Goal: Task Accomplishment & Management: Manage account settings

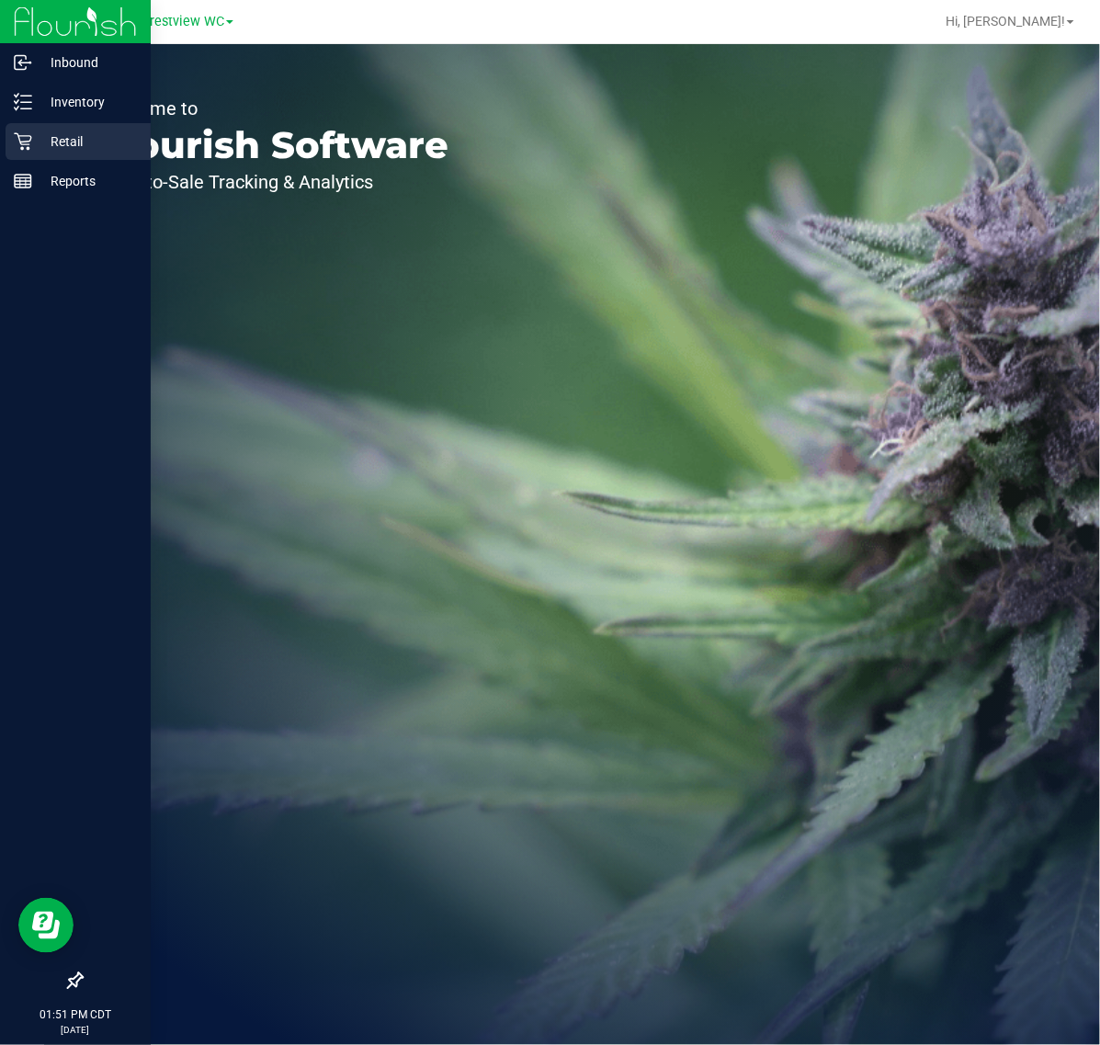
click at [44, 141] on p "Retail" at bounding box center [87, 142] width 110 height 22
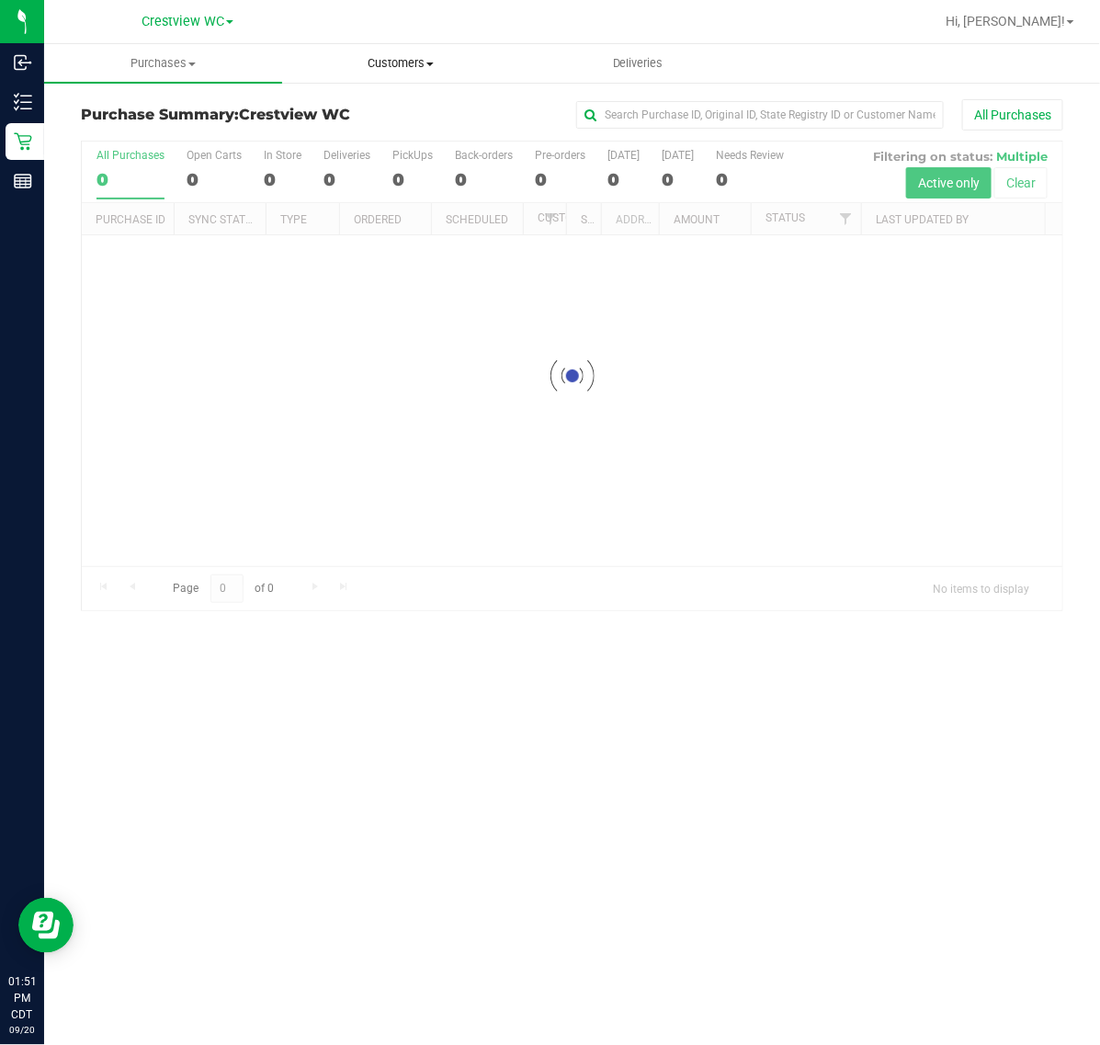
click at [381, 74] on uib-tab-heading "Customers All customers Add a new customer All physicians" at bounding box center [401, 63] width 236 height 37
click at [383, 108] on span "All customers" at bounding box center [348, 111] width 132 height 16
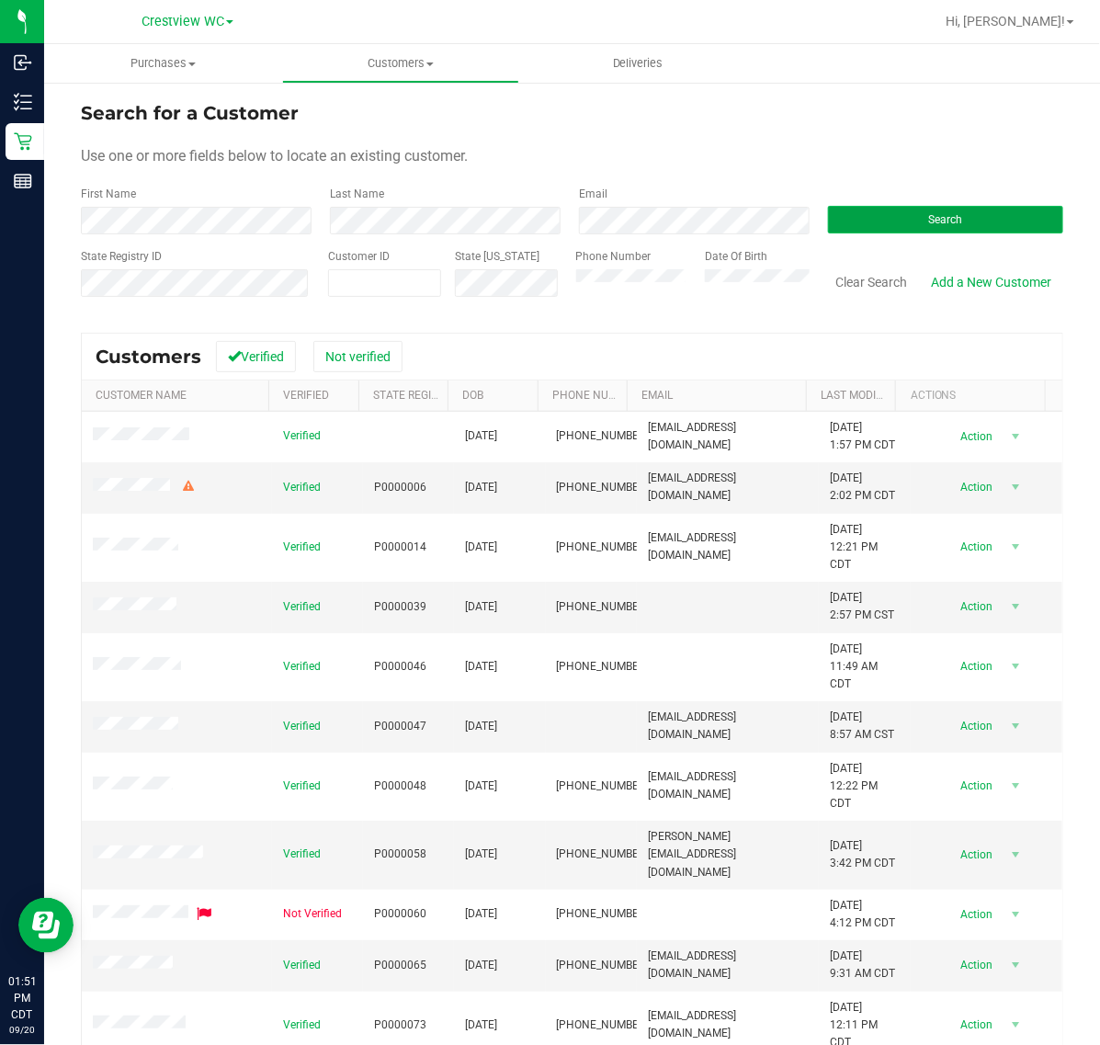
click at [952, 226] on button "Search" at bounding box center [945, 220] width 235 height 28
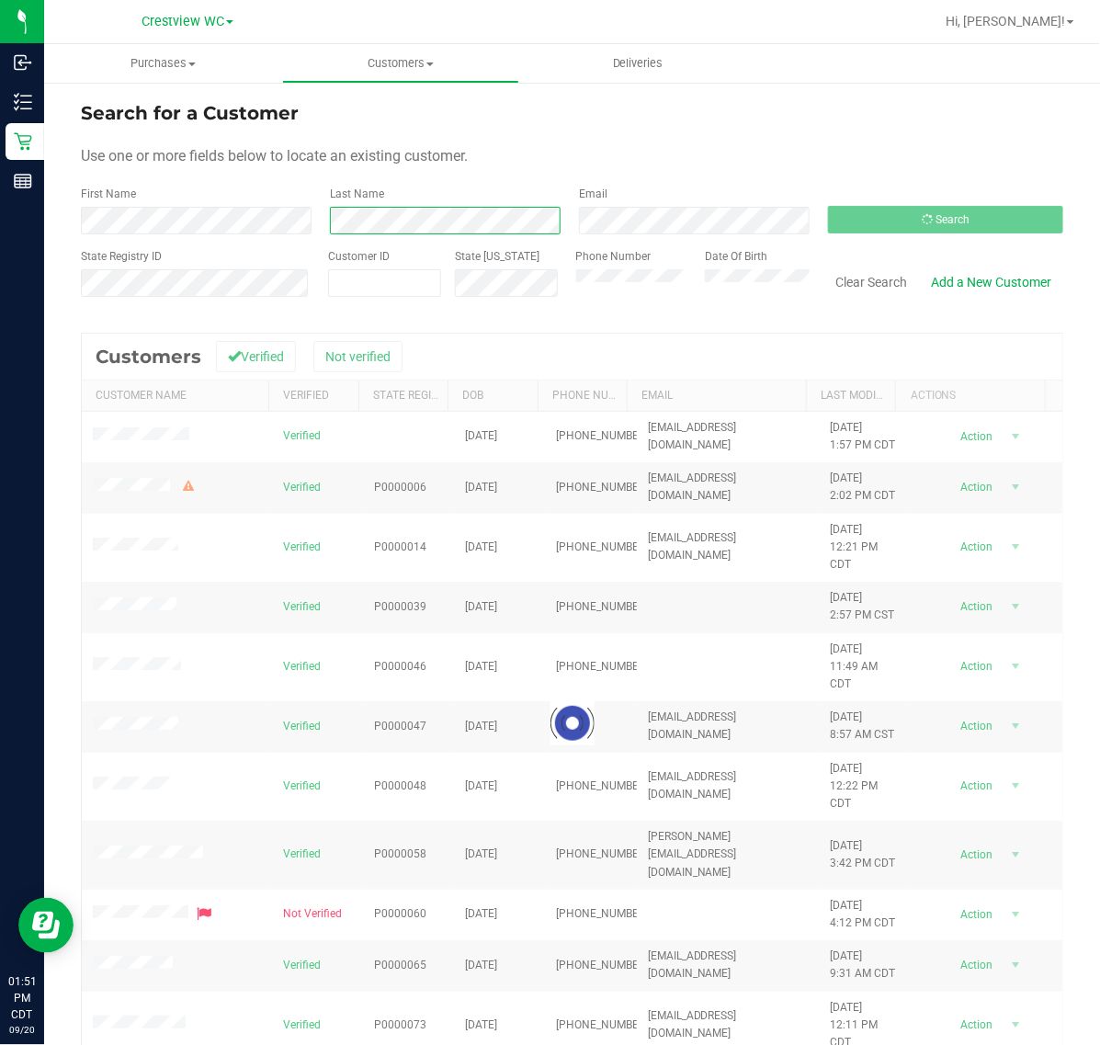
click at [168, 219] on div "First Name Last Name Email Search" at bounding box center [572, 210] width 983 height 49
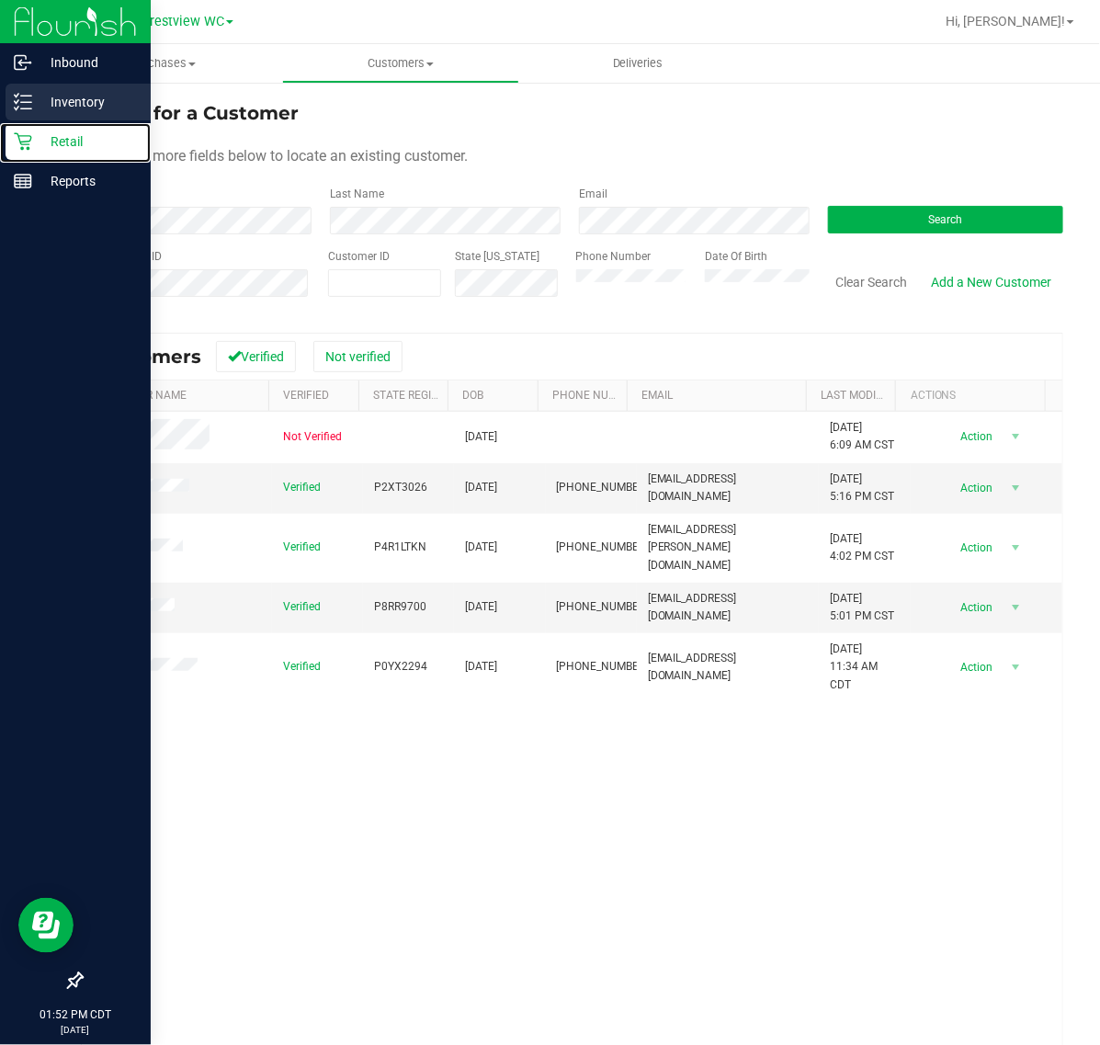
drag, startPoint x: 26, startPoint y: 147, endPoint x: 28, endPoint y: 117, distance: 30.5
click at [26, 147] on icon at bounding box center [23, 141] width 18 height 18
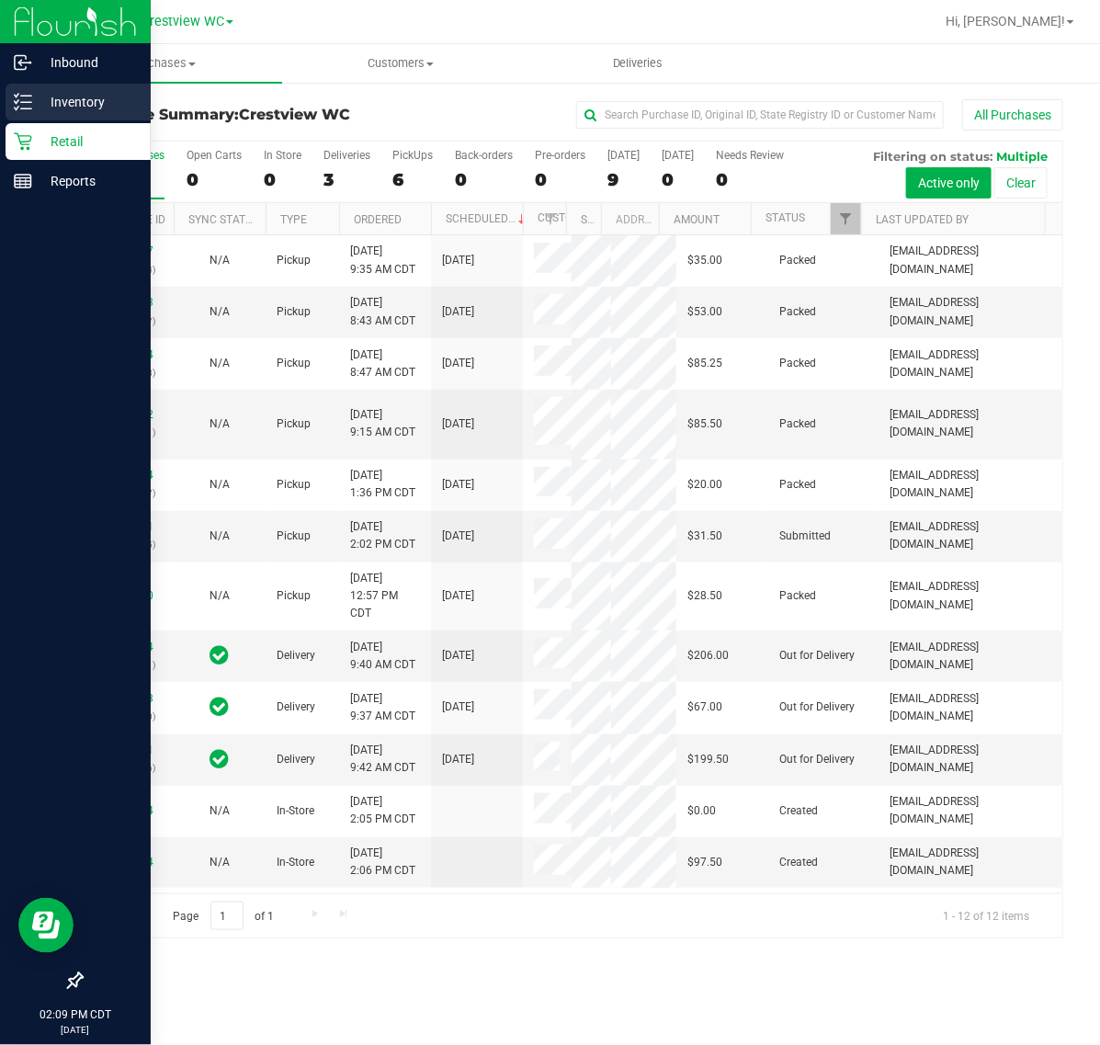
click at [42, 107] on p "Inventory" at bounding box center [87, 102] width 110 height 22
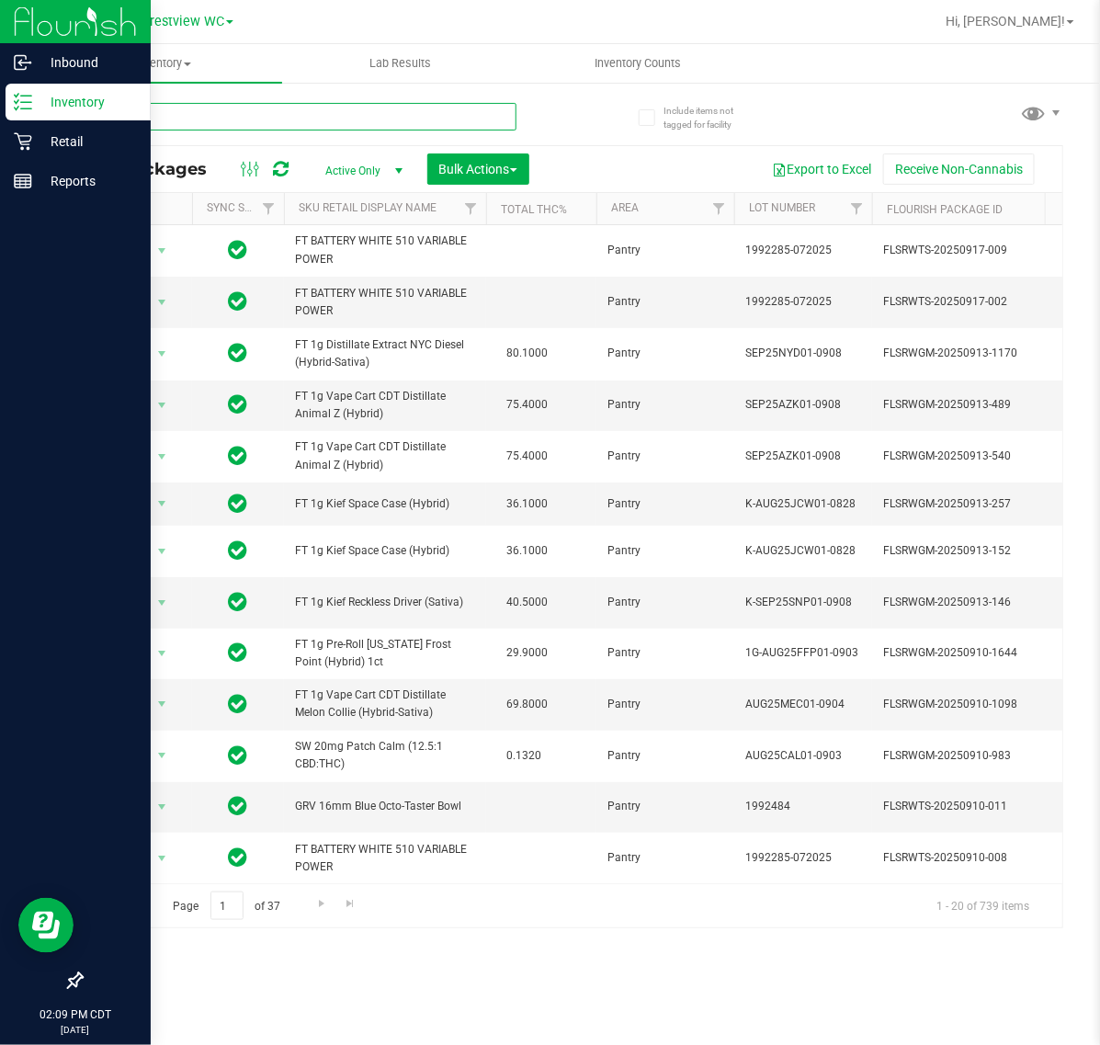
click at [233, 120] on input "text" at bounding box center [299, 117] width 436 height 28
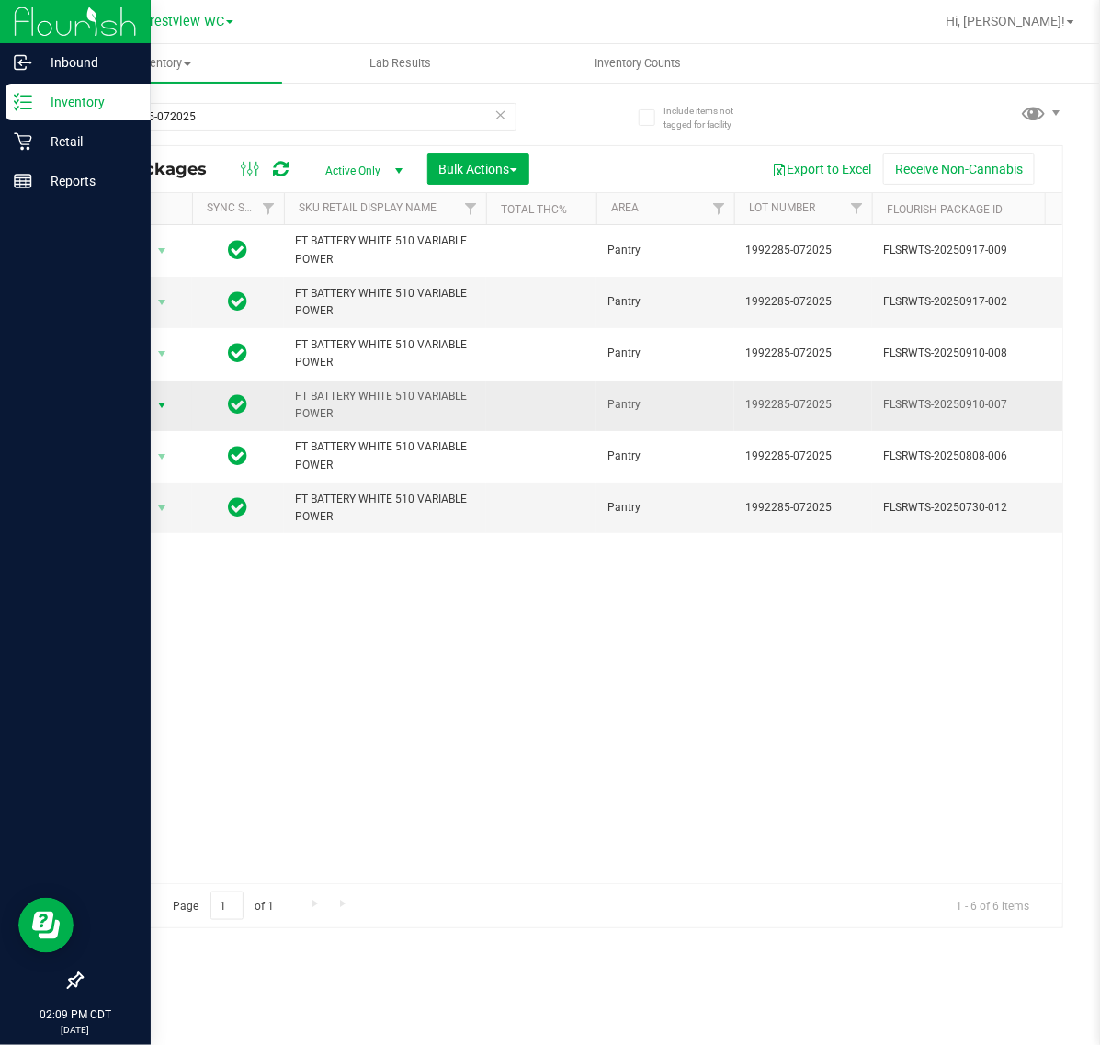
click at [145, 409] on span "Action" at bounding box center [125, 405] width 50 height 26
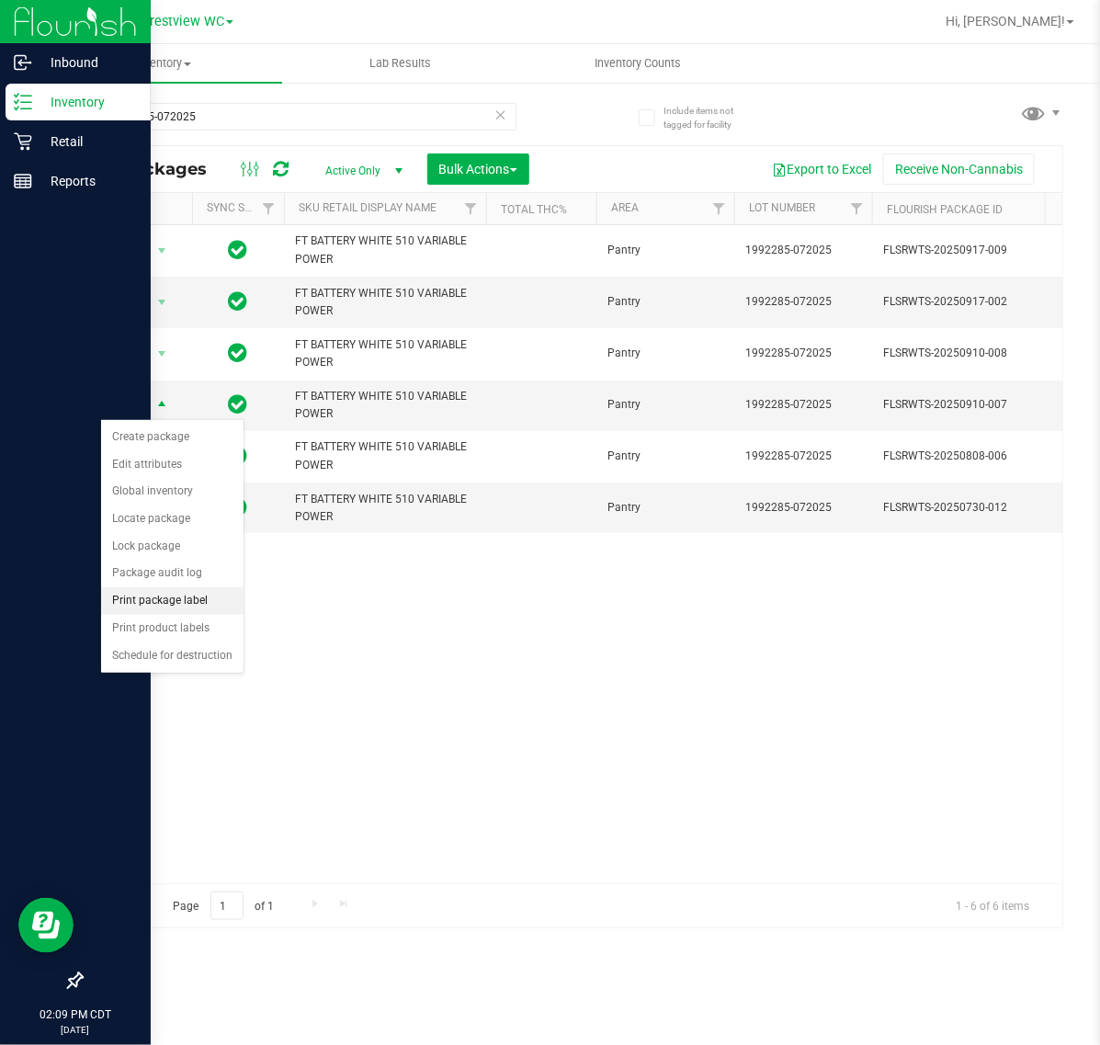
click at [205, 604] on li "Print package label" at bounding box center [172, 601] width 142 height 28
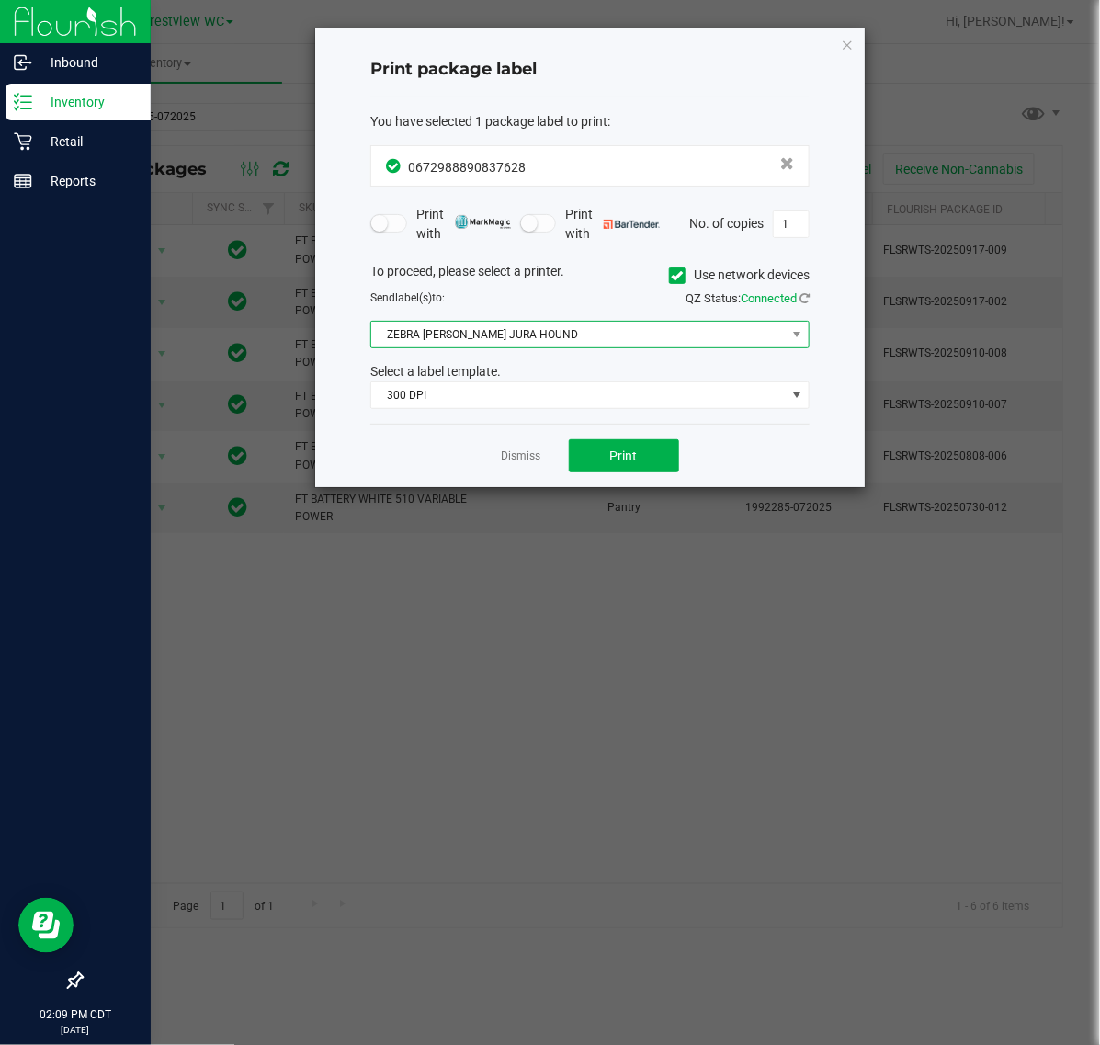
click at [559, 334] on span "ZEBRA-BRUNO-JURA-HOUND" at bounding box center [578, 335] width 415 height 26
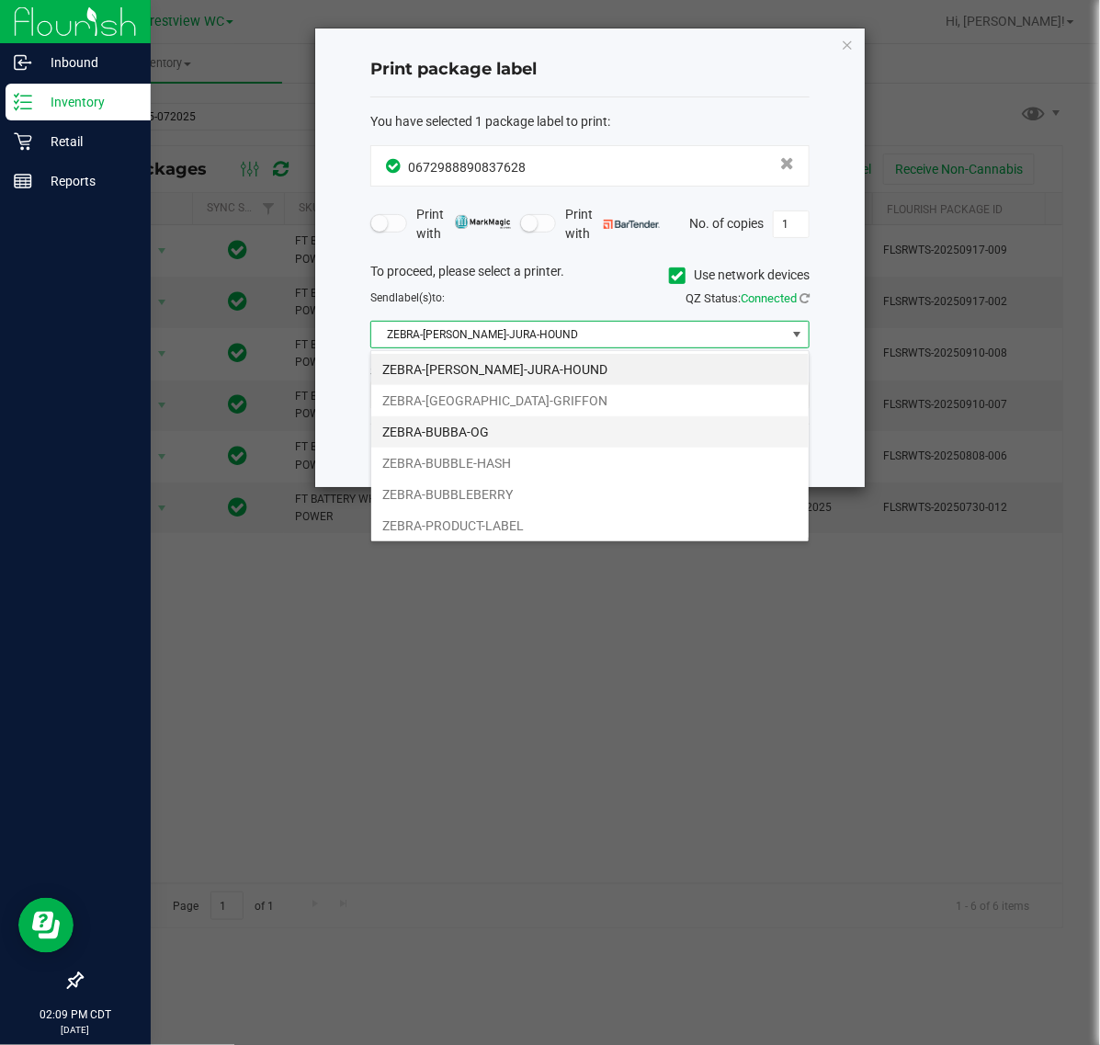
scroll to position [28, 438]
click at [506, 435] on li "ZEBRA-BUBBA-OG" at bounding box center [590, 431] width 438 height 31
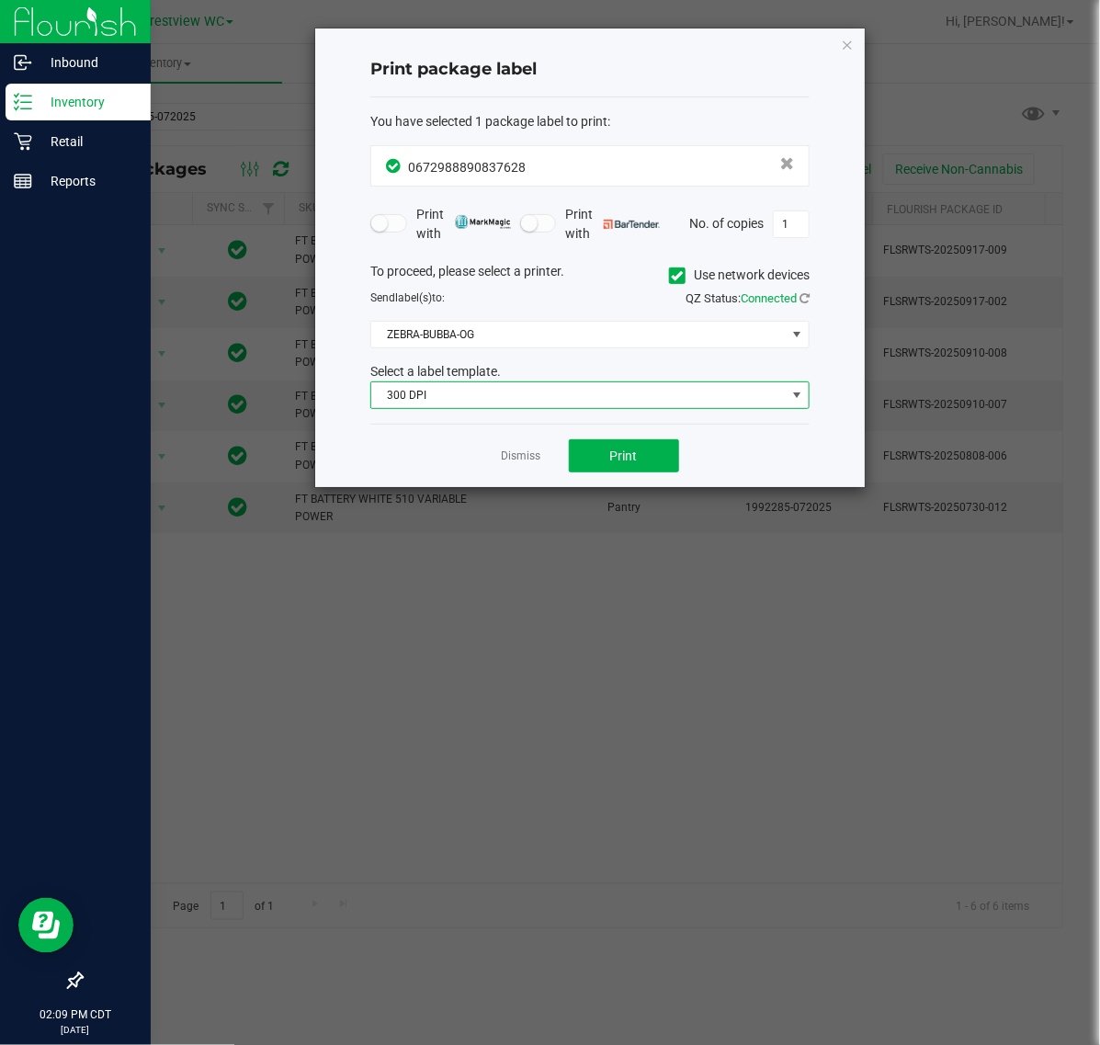
click at [507, 404] on span "300 DPI" at bounding box center [578, 395] width 415 height 26
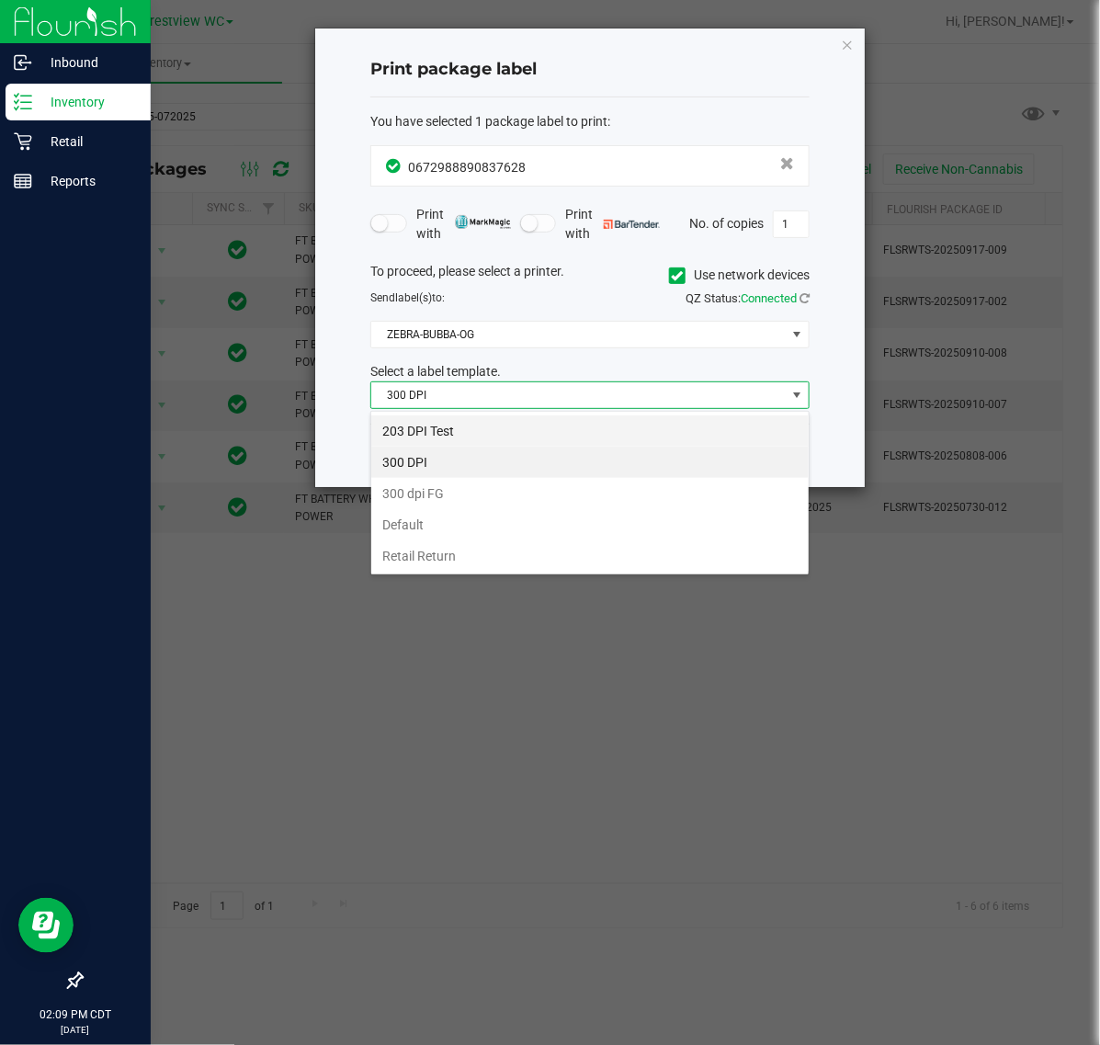
click at [485, 419] on li "203 DPI Test" at bounding box center [590, 430] width 438 height 31
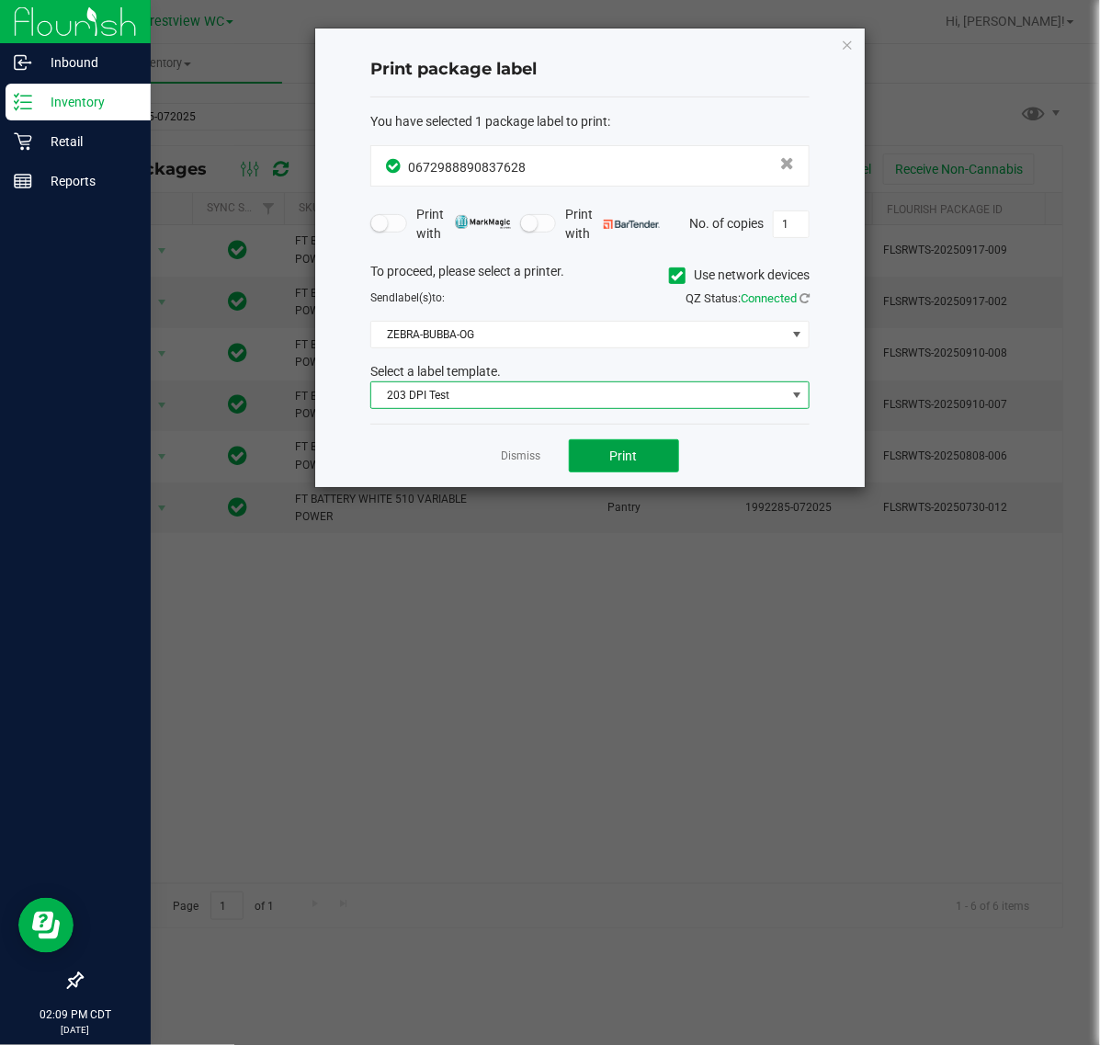
click at [600, 449] on button "Print" at bounding box center [624, 455] width 110 height 33
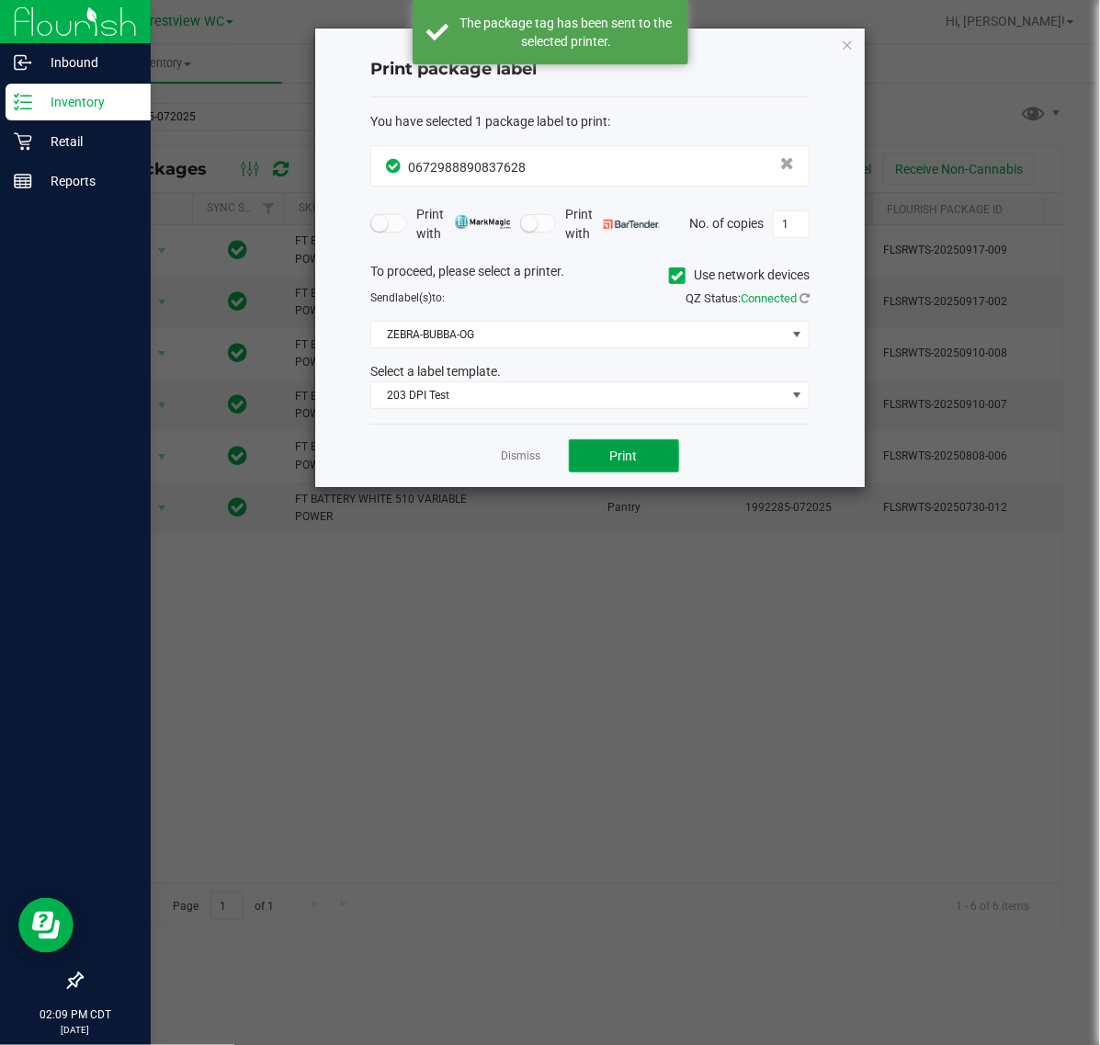
drag, startPoint x: 603, startPoint y: 449, endPoint x: 617, endPoint y: 474, distance: 29.2
click at [617, 472] on button "Print" at bounding box center [624, 455] width 110 height 33
click at [627, 467] on button "Print" at bounding box center [624, 455] width 110 height 33
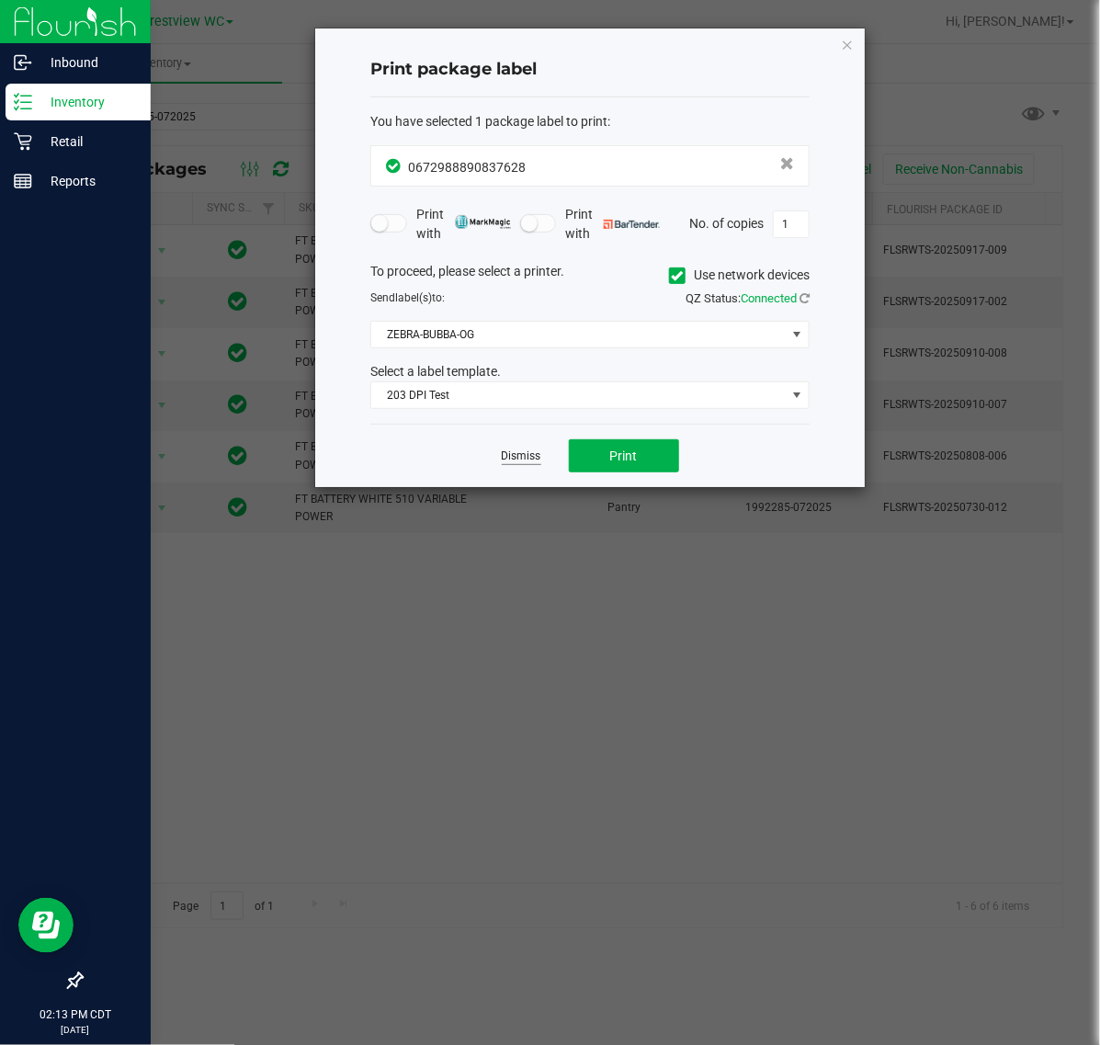
click at [513, 453] on link "Dismiss" at bounding box center [522, 457] width 40 height 16
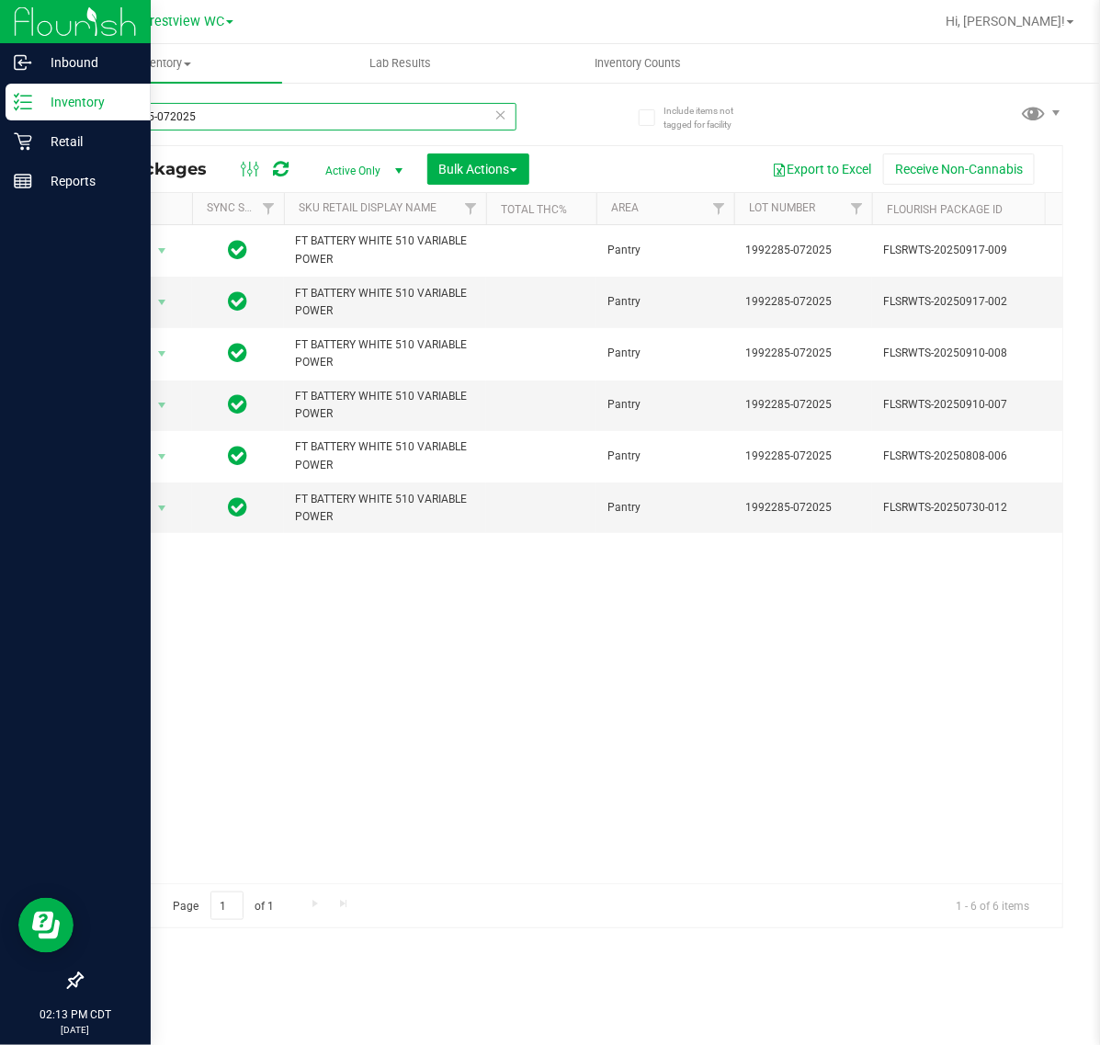
drag, startPoint x: 244, startPoint y: 119, endPoint x: -478, endPoint y: 108, distance: 721.6
click at [0, 108] on html "Inbound Inventory Retail Reports 02:13 PM CDT 09/20/2025 09/20 Crestview WC Hi,…" at bounding box center [550, 522] width 1100 height 1045
type input "jcw"
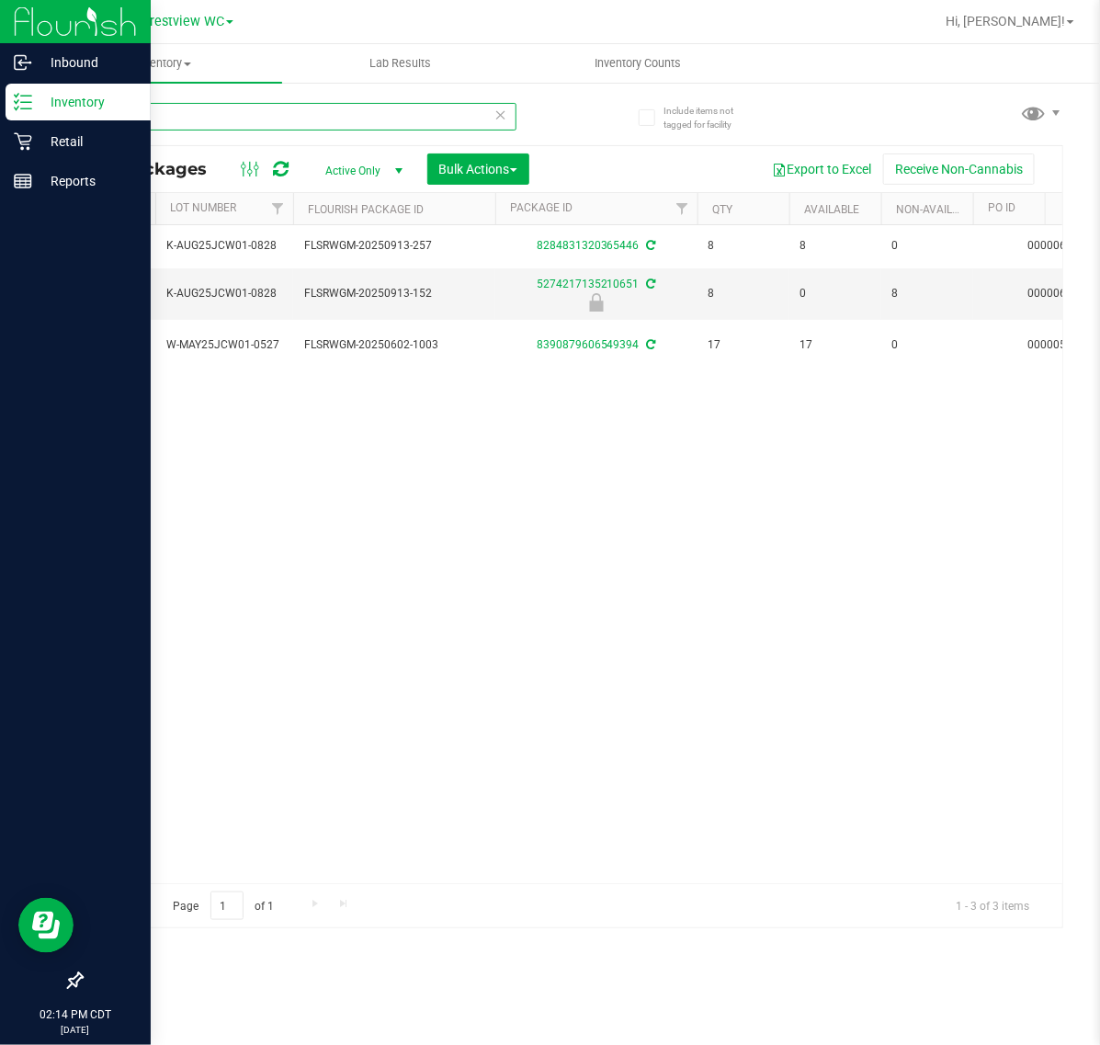
scroll to position [0, 576]
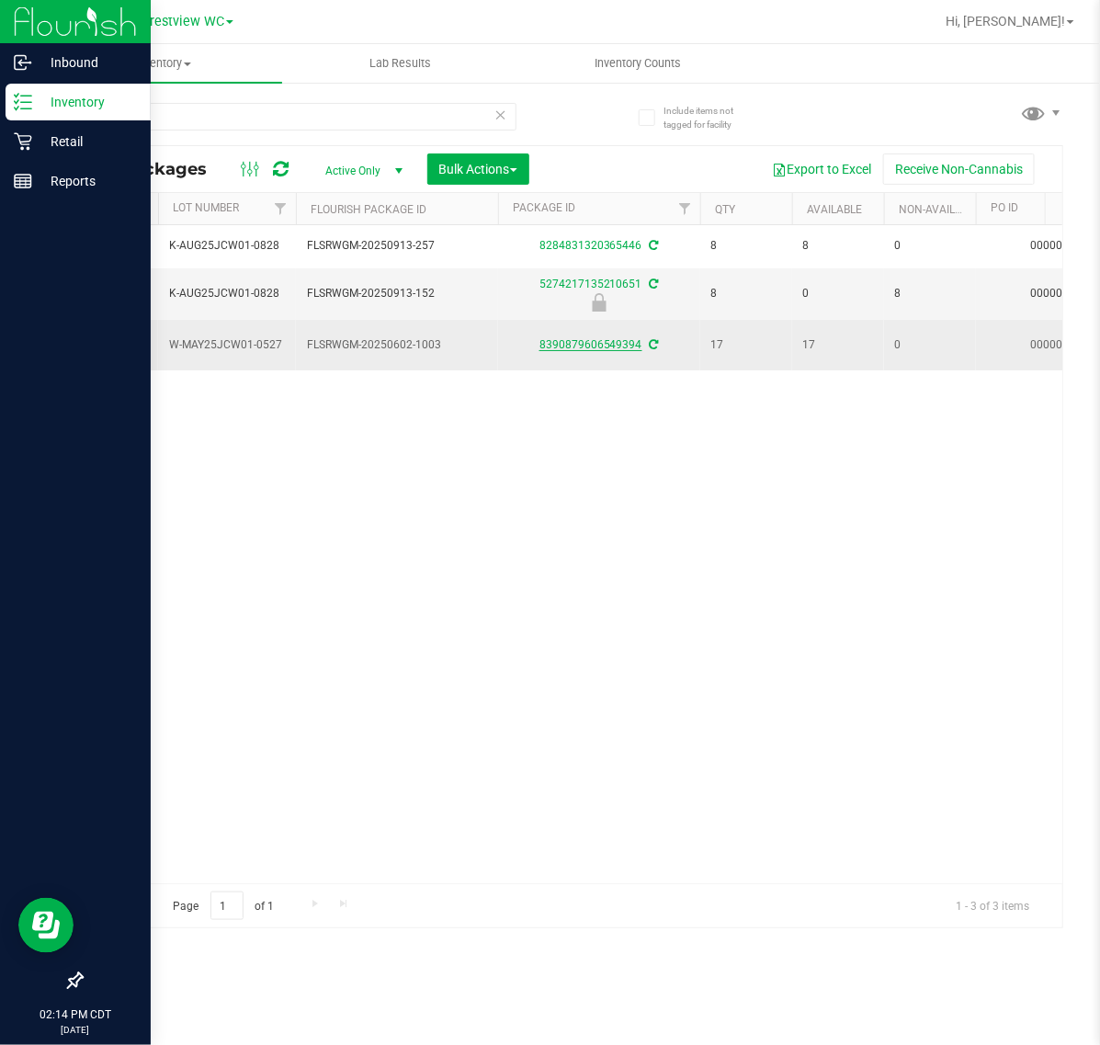
click at [626, 347] on link "8390879606549394" at bounding box center [591, 344] width 103 height 13
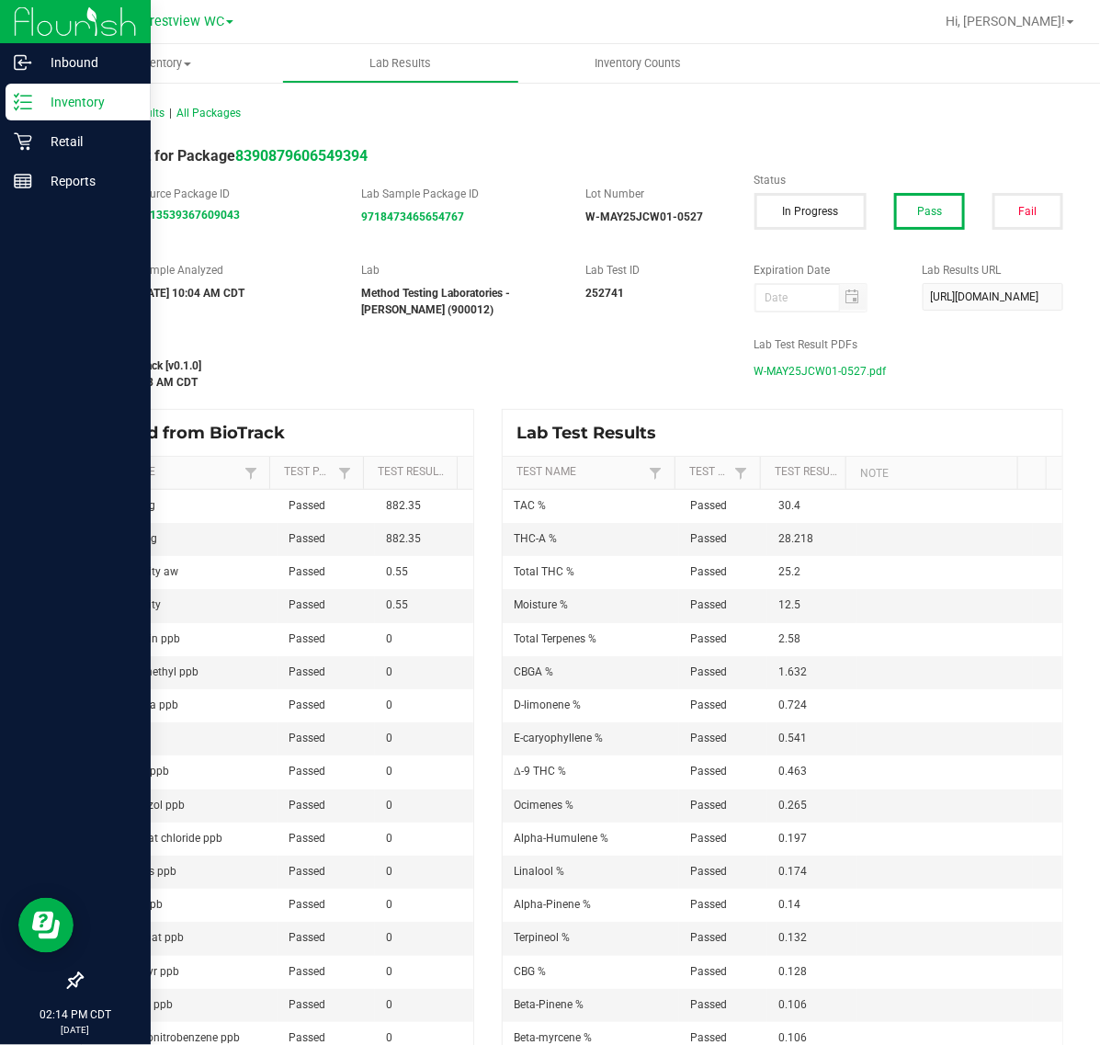
click at [788, 366] on span "W-MAY25JCW01-0527.pdf" at bounding box center [821, 372] width 132 height 28
click at [25, 97] on icon at bounding box center [23, 102] width 18 height 18
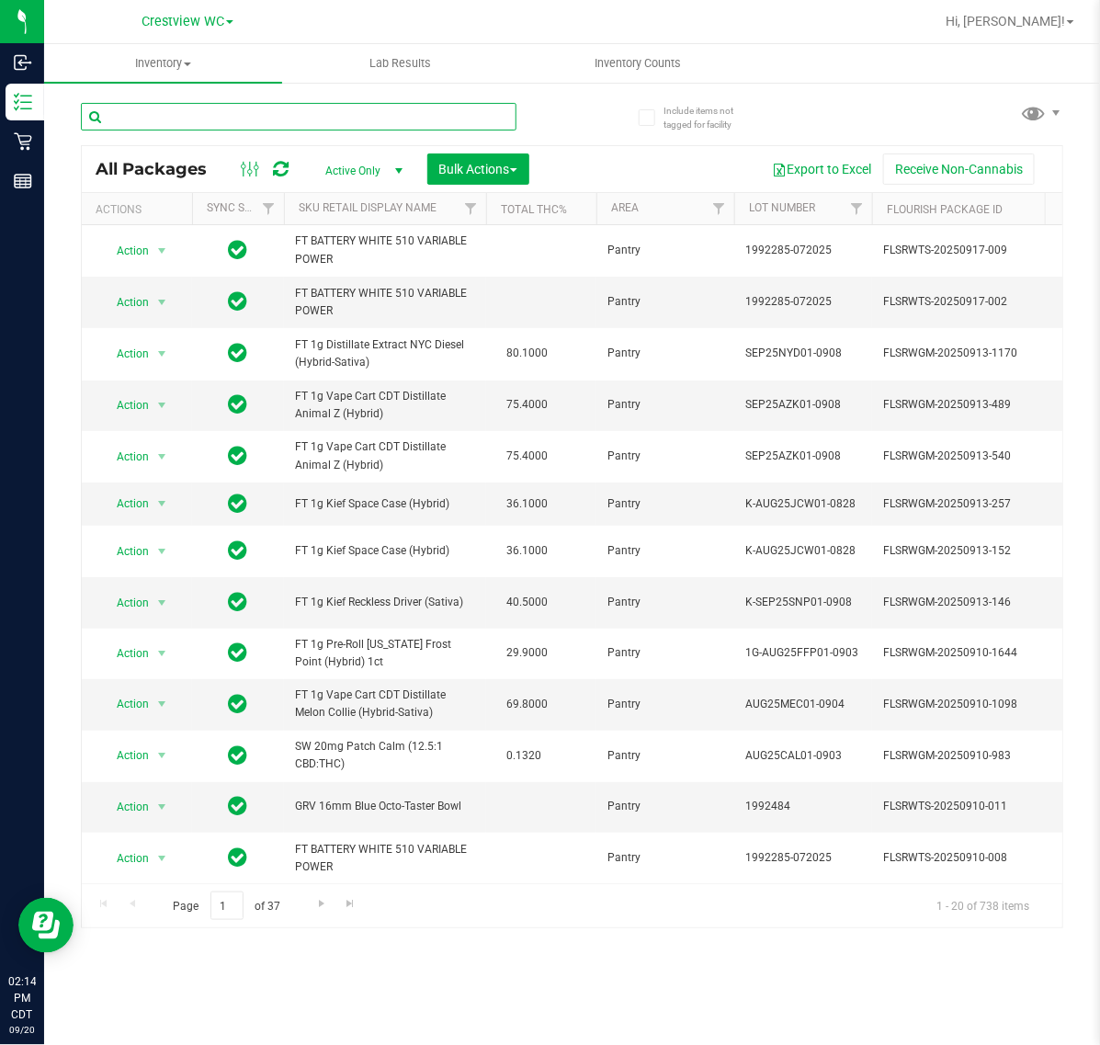
click at [249, 124] on input "text" at bounding box center [299, 117] width 436 height 28
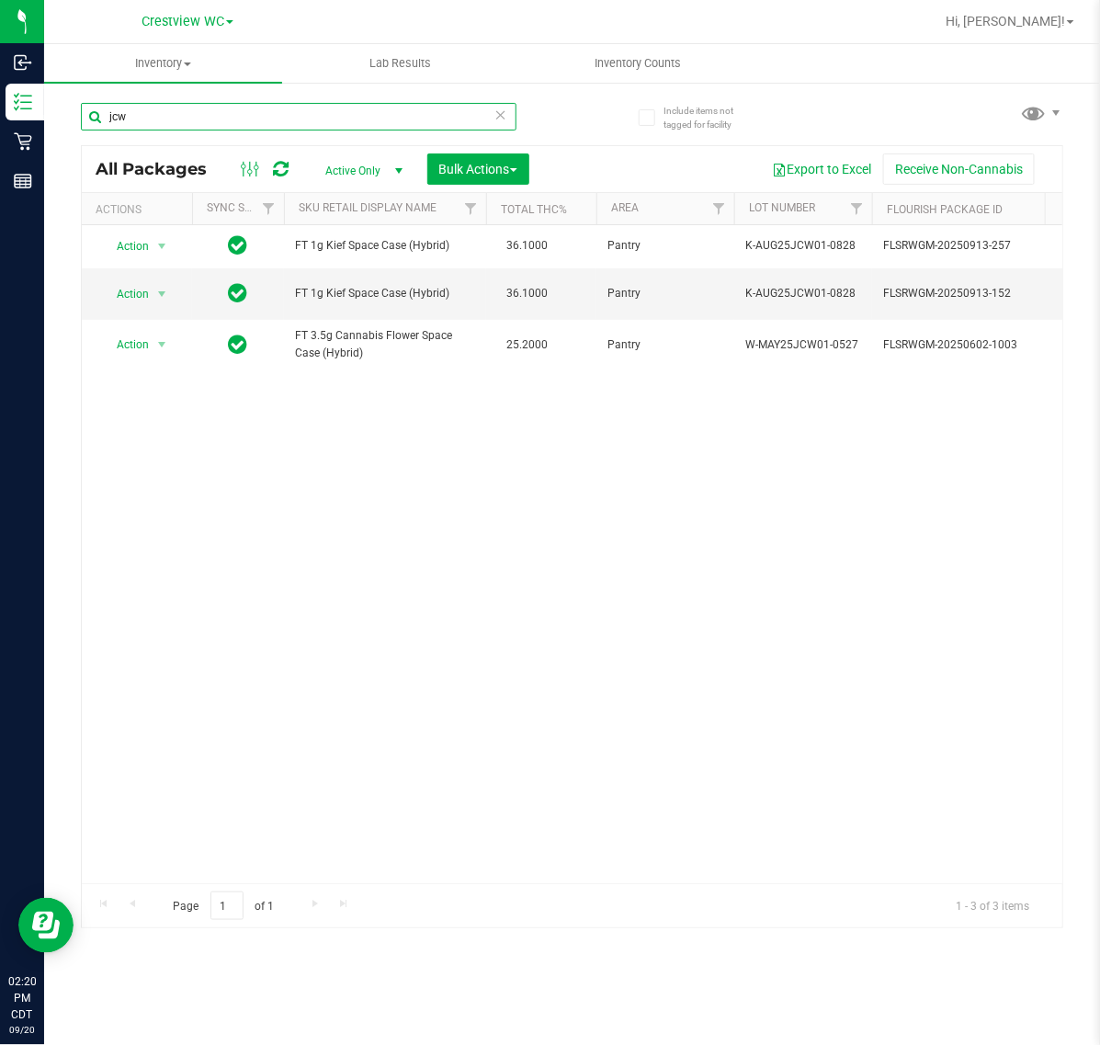
drag, startPoint x: 290, startPoint y: 106, endPoint x: -710, endPoint y: 173, distance: 1001.4
click at [0, 173] on html "Inbound Inventory Retail Reports 02:20 PM CDT 09/20/2025 09/20 Crestview WC Hi,…" at bounding box center [550, 522] width 1100 height 1045
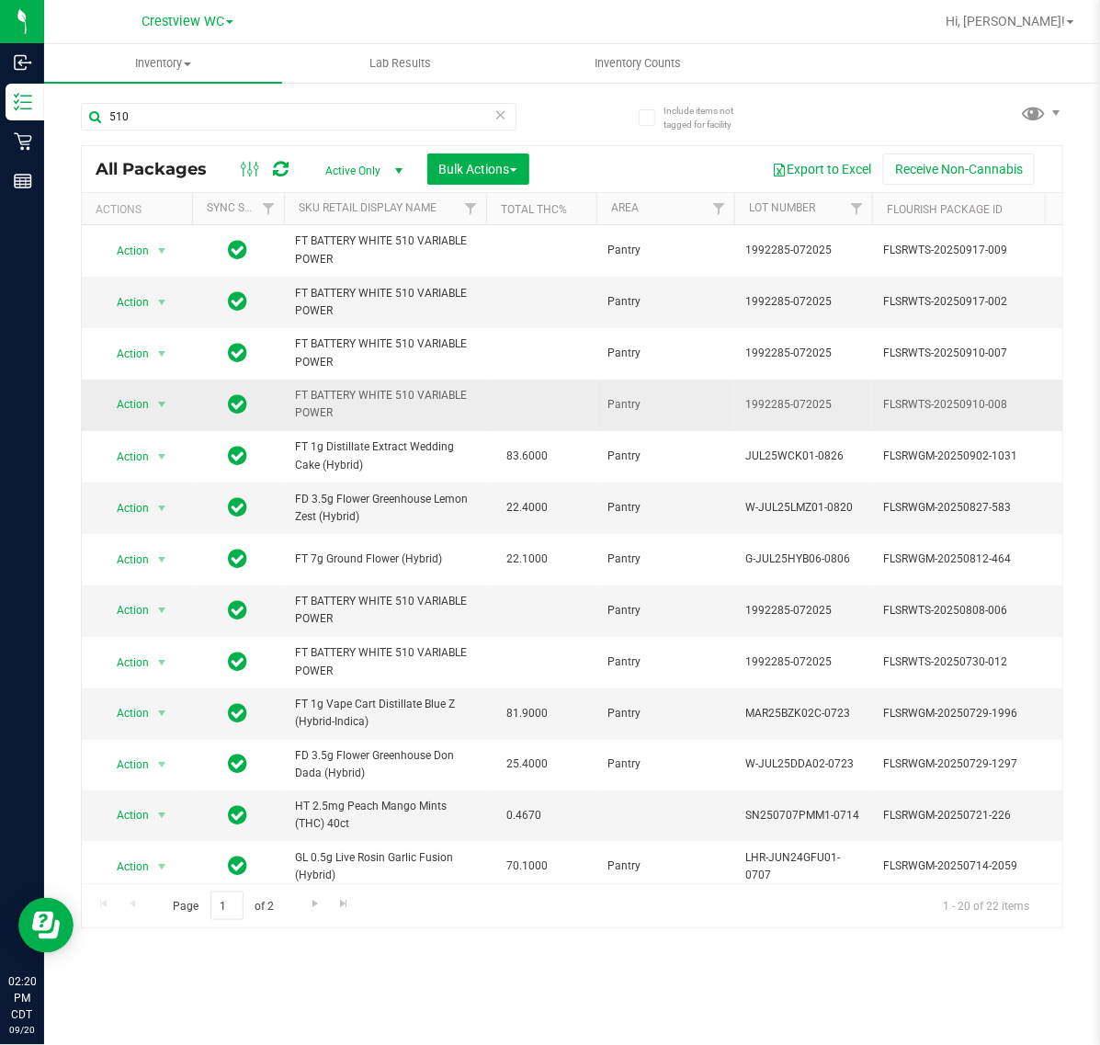
click at [326, 418] on span "FT BATTERY WHITE 510 VARIABLE POWER" at bounding box center [385, 404] width 180 height 35
copy tr "FT BATTERY WHITE 510 VARIABLE POWER"
drag, startPoint x: 172, startPoint y: 130, endPoint x: -175, endPoint y: 124, distance: 346.6
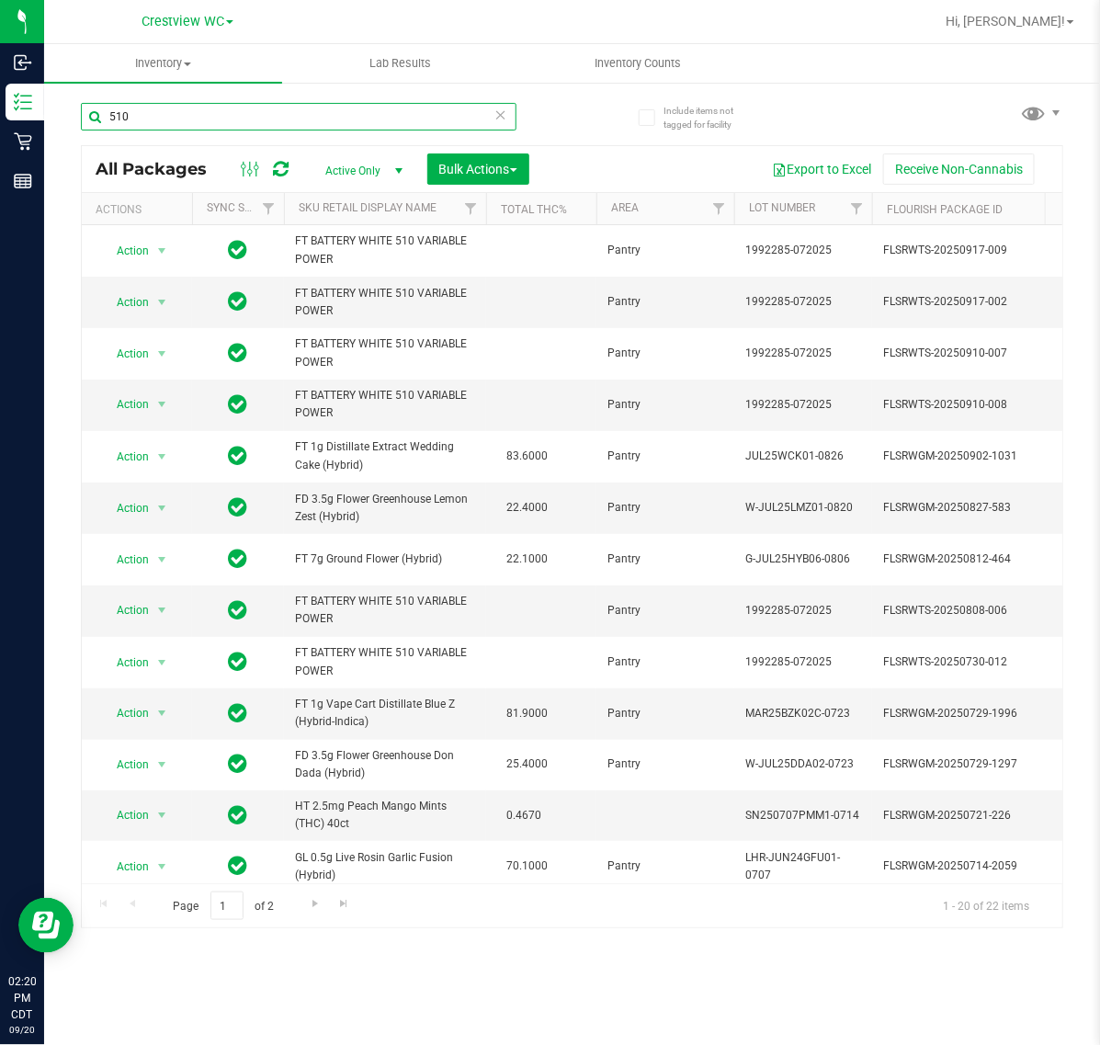
click at [0, 124] on html "Inbound Inventory Retail Reports 02:20 PM CDT 09/20/2025 09/20 Crestview WC Hi,…" at bounding box center [550, 522] width 1100 height 1045
paste input "FT BATTERY WHITE 510 VARIABLE POWER"
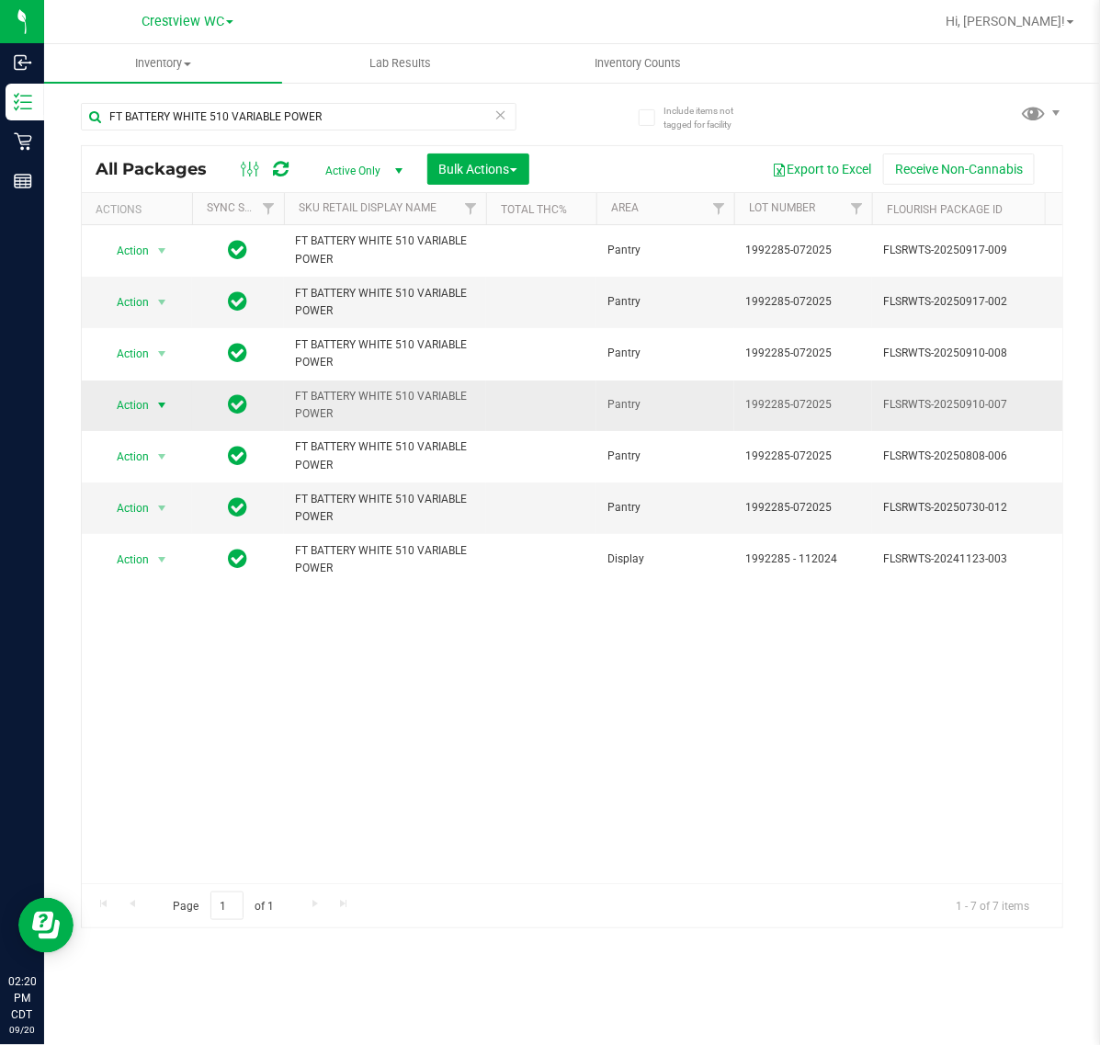
click at [145, 402] on span "Action" at bounding box center [125, 405] width 50 height 26
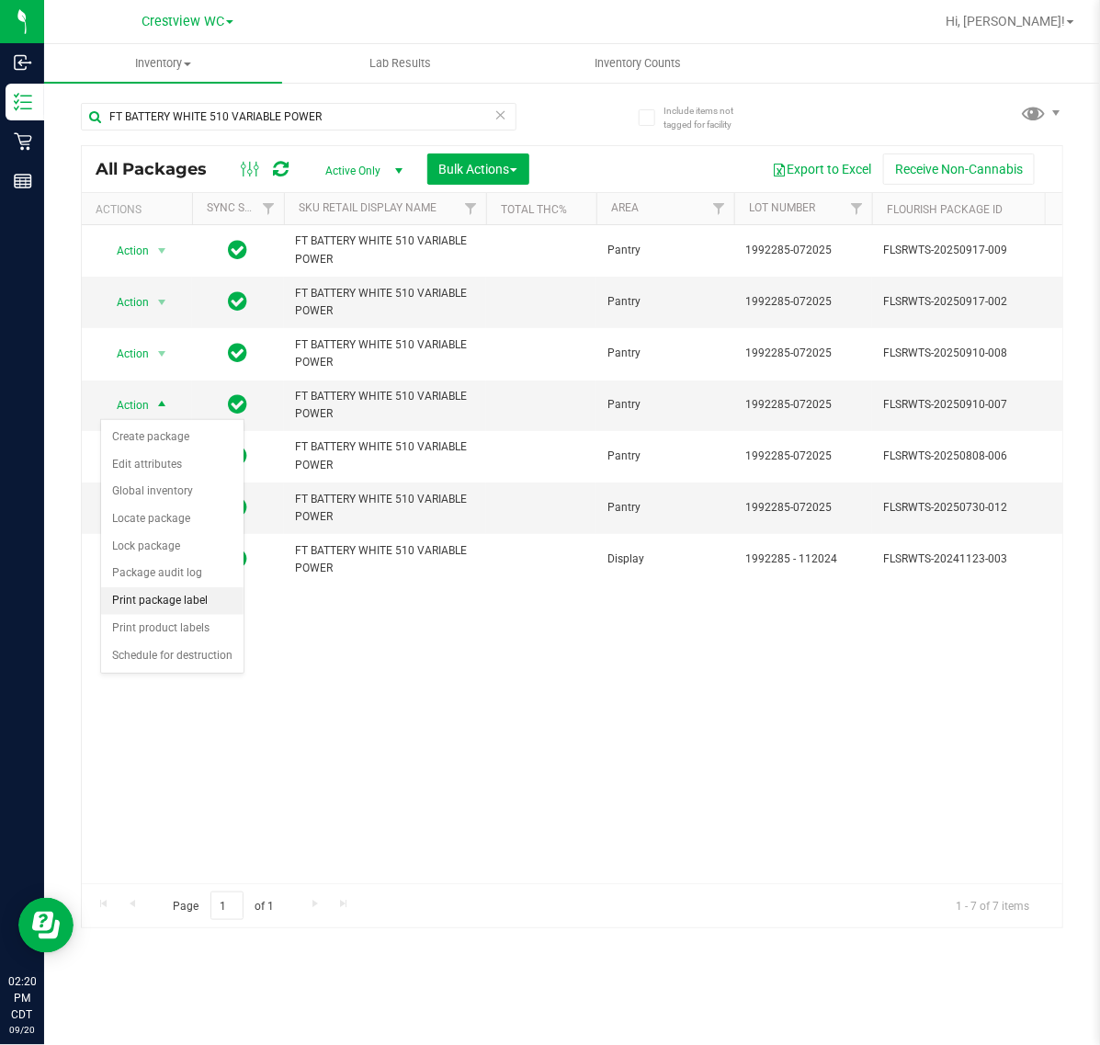
click at [173, 602] on li "Print package label" at bounding box center [172, 601] width 142 height 28
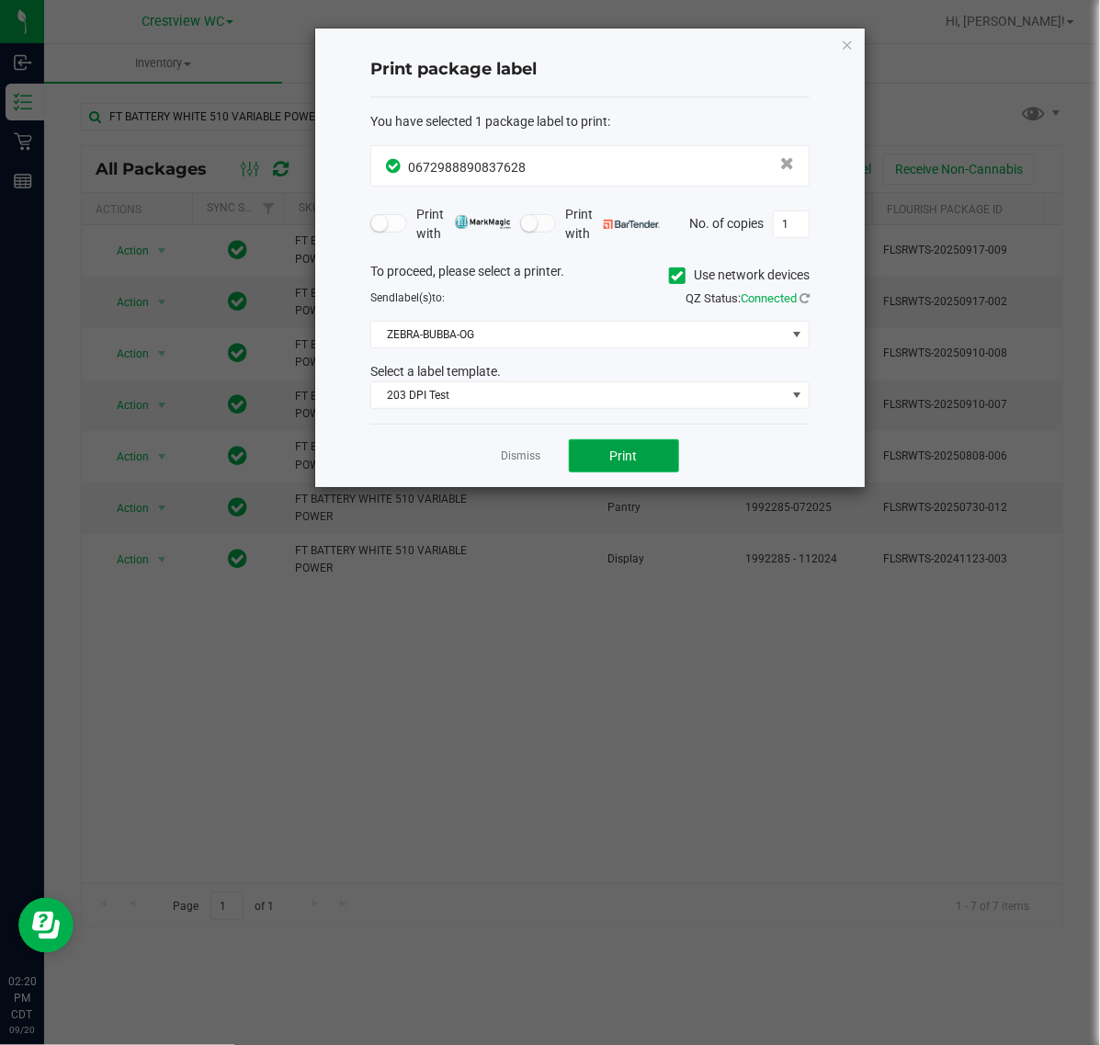
click at [597, 460] on button "Print" at bounding box center [624, 455] width 110 height 33
click at [512, 455] on link "Dismiss" at bounding box center [522, 457] width 40 height 16
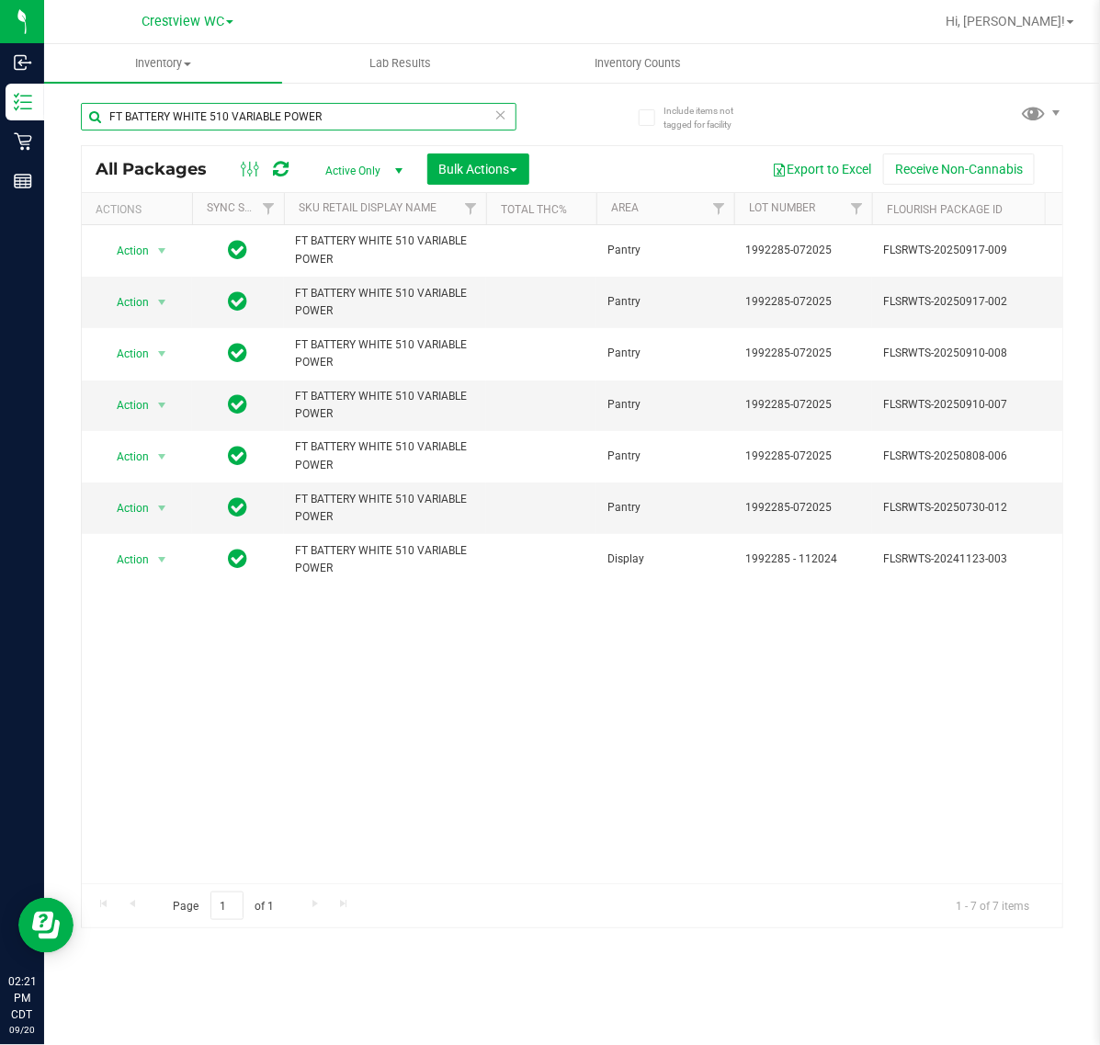
drag, startPoint x: 379, startPoint y: 119, endPoint x: -705, endPoint y: 115, distance: 1083.7
click at [0, 115] on html "Inbound Inventory Retail Reports 02:21 PM CDT 09/20/2025 09/20 Crestview WC Hi,…" at bounding box center [550, 522] width 1100 height 1045
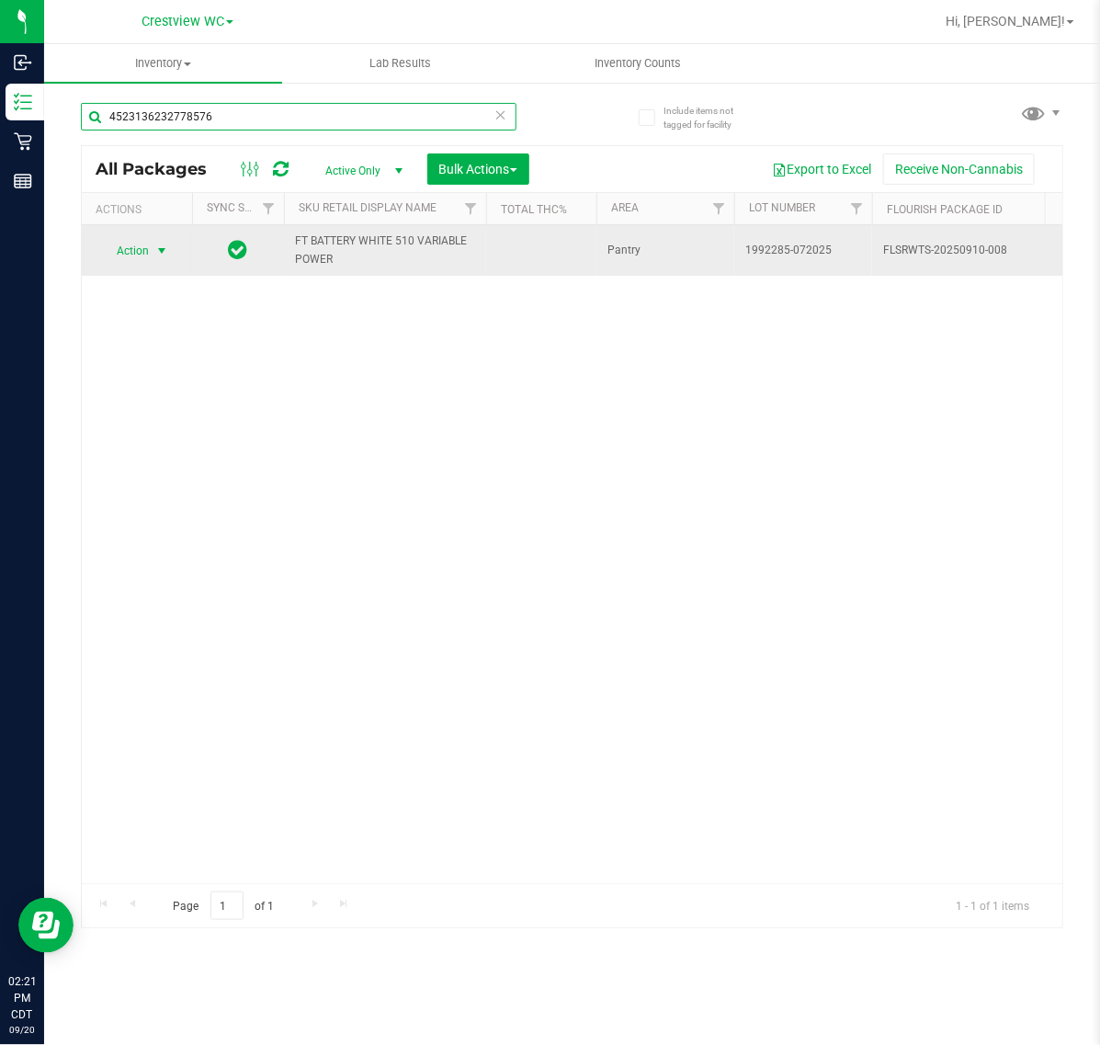
type input "4523136232778576"
click at [152, 249] on span "select" at bounding box center [162, 251] width 23 height 26
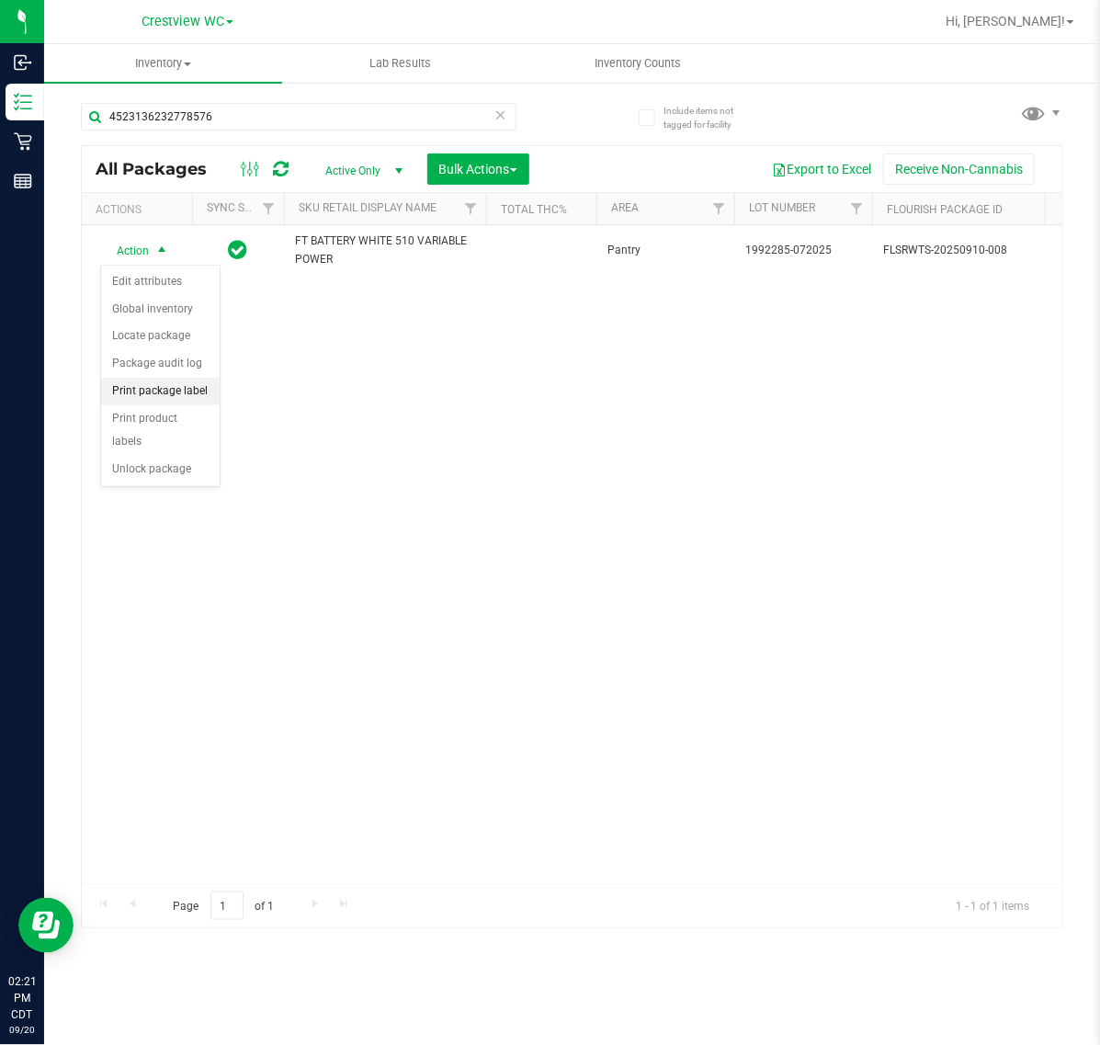
click at [175, 396] on li "Print package label" at bounding box center [160, 392] width 119 height 28
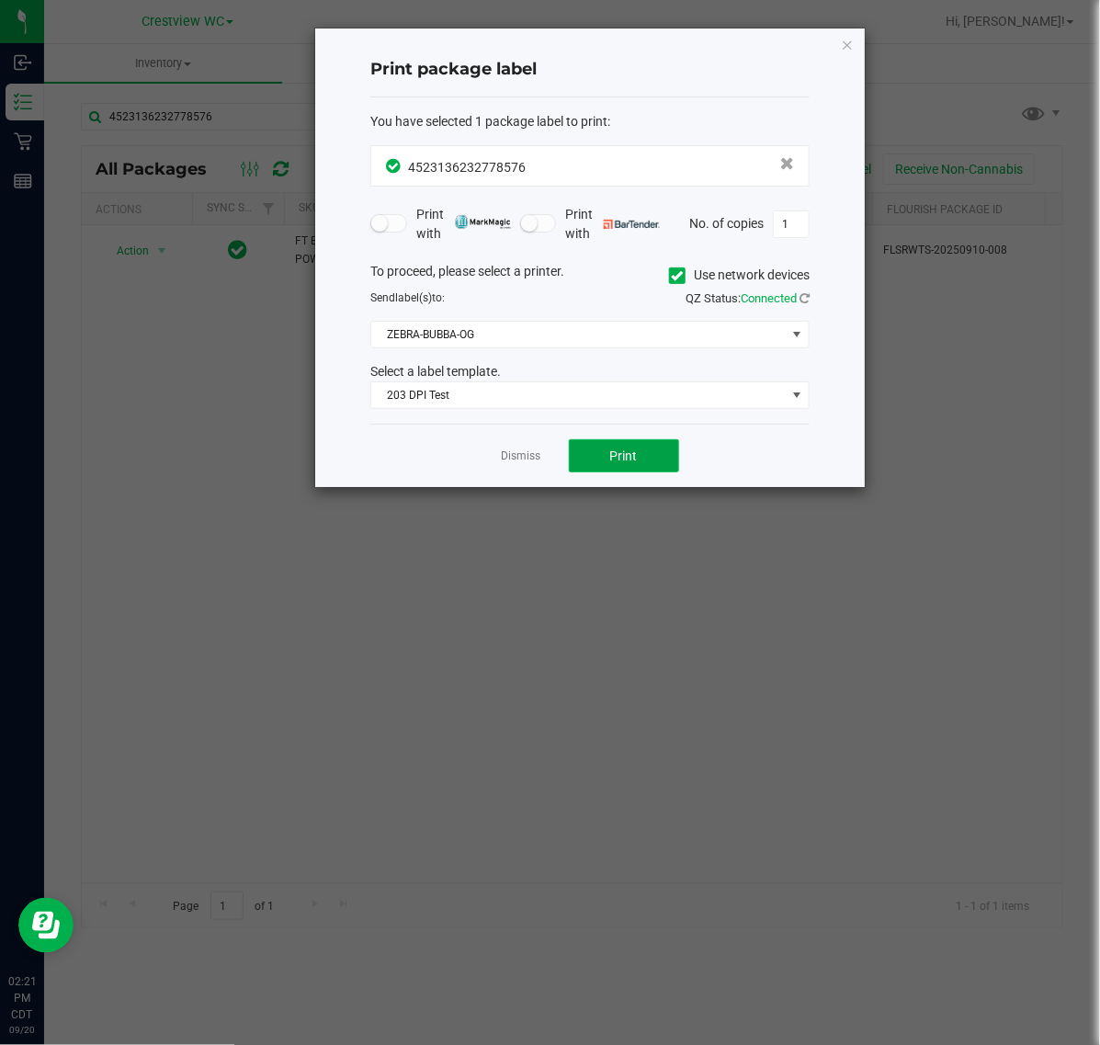
click at [581, 447] on button "Print" at bounding box center [624, 455] width 110 height 33
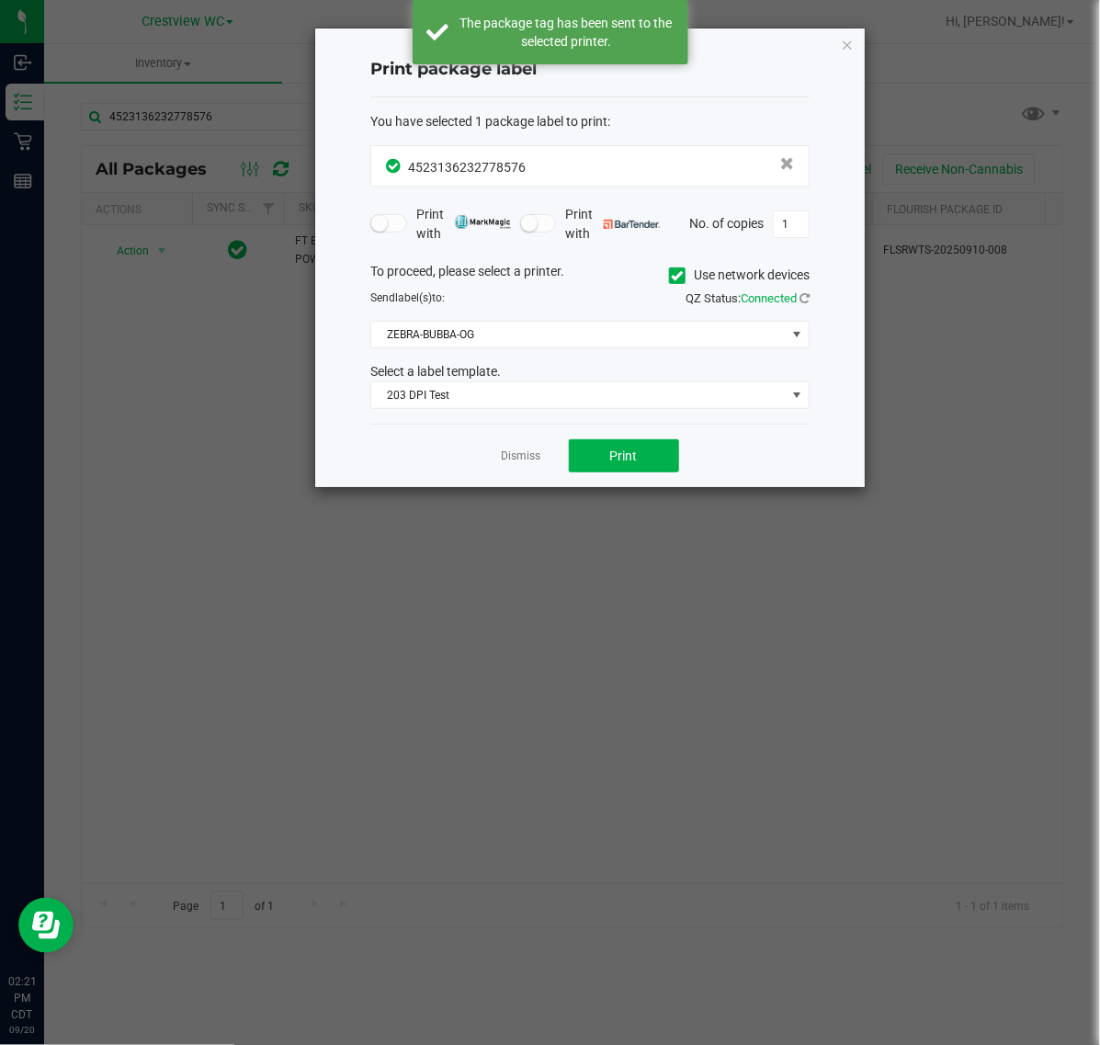
click at [542, 458] on div "Dismiss Print" at bounding box center [589, 455] width 439 height 63
click at [540, 458] on link "Dismiss" at bounding box center [522, 457] width 40 height 16
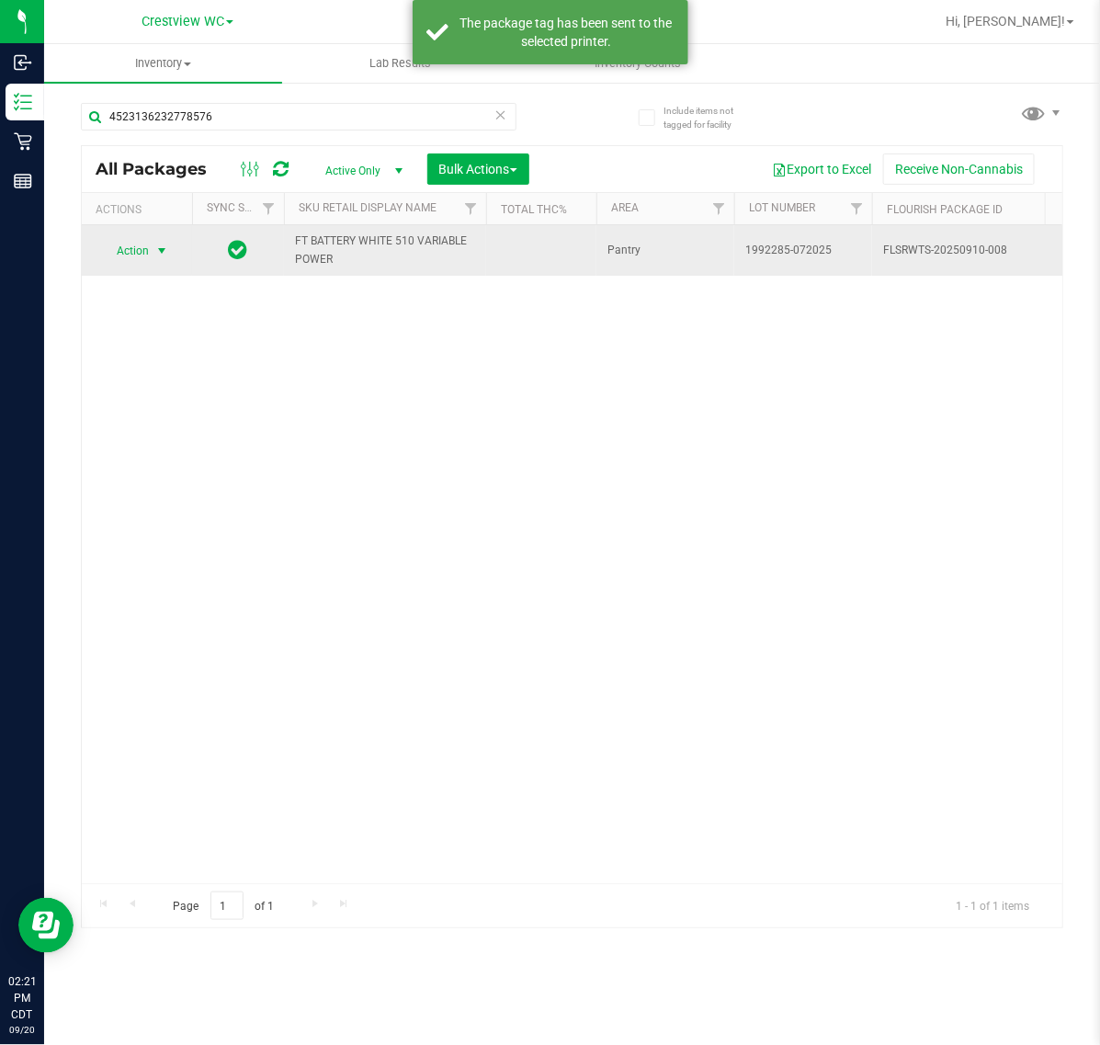
click at [131, 249] on span "Action" at bounding box center [125, 251] width 50 height 26
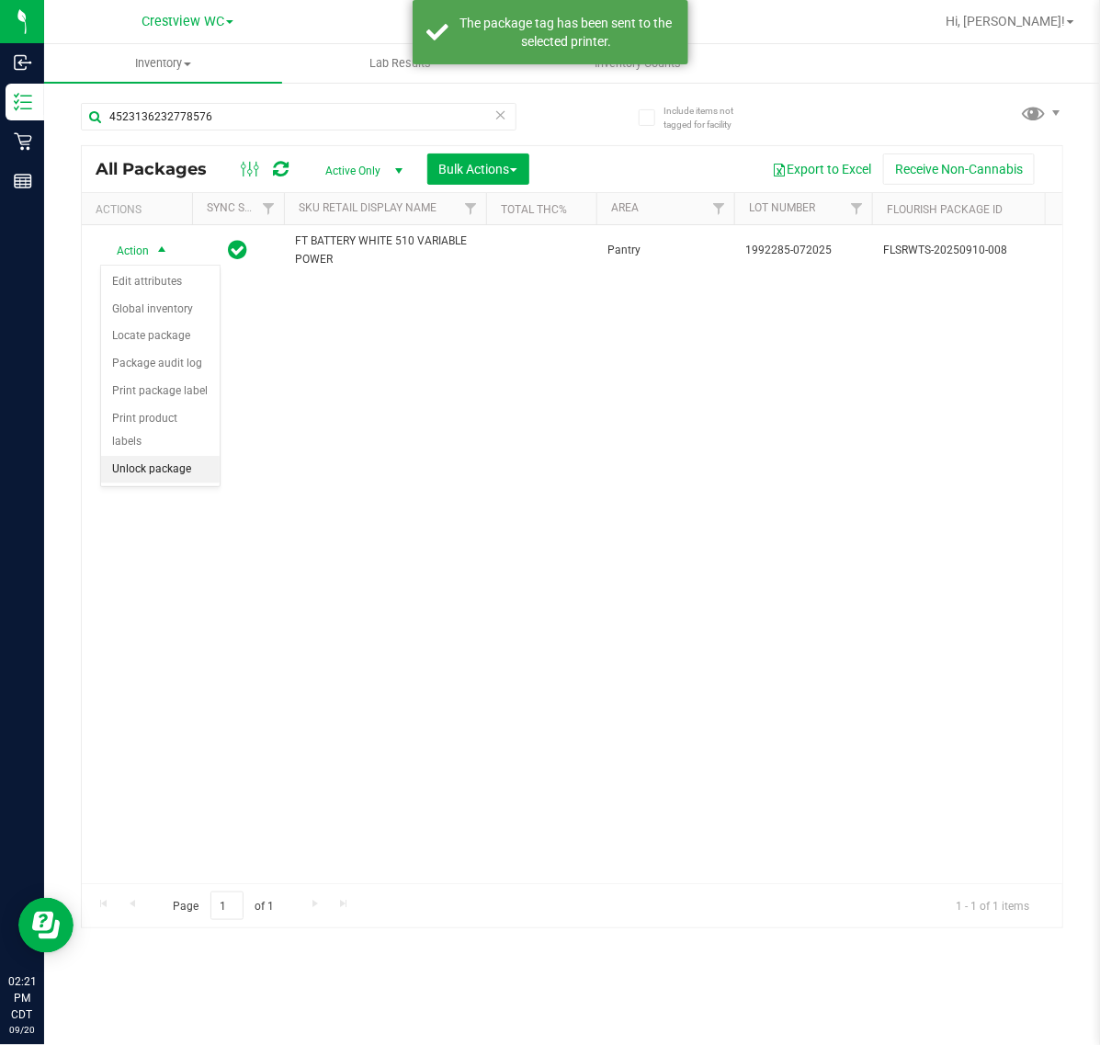
click at [147, 456] on li "Unlock package" at bounding box center [160, 470] width 119 height 28
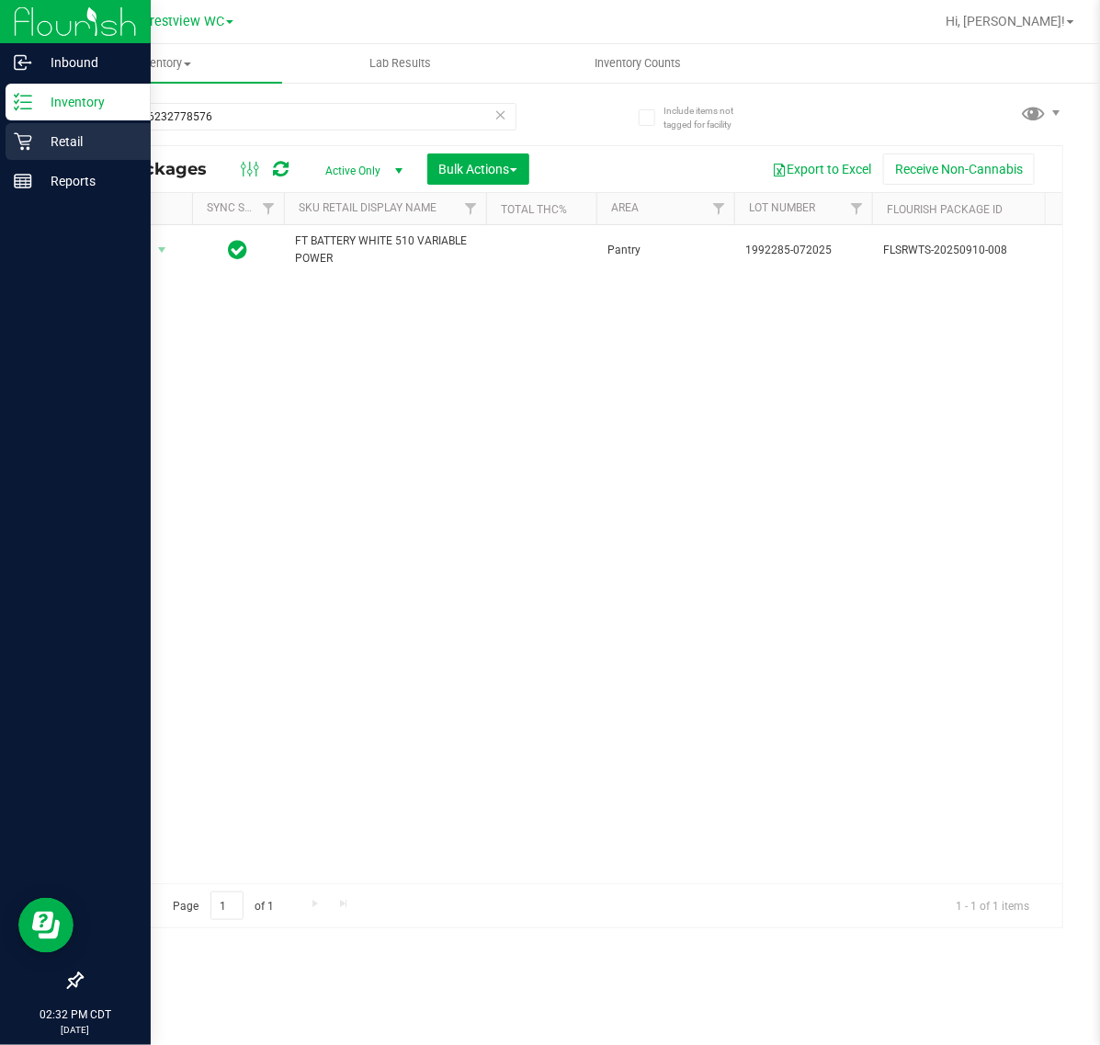
click at [32, 141] on p "Retail" at bounding box center [87, 142] width 110 height 22
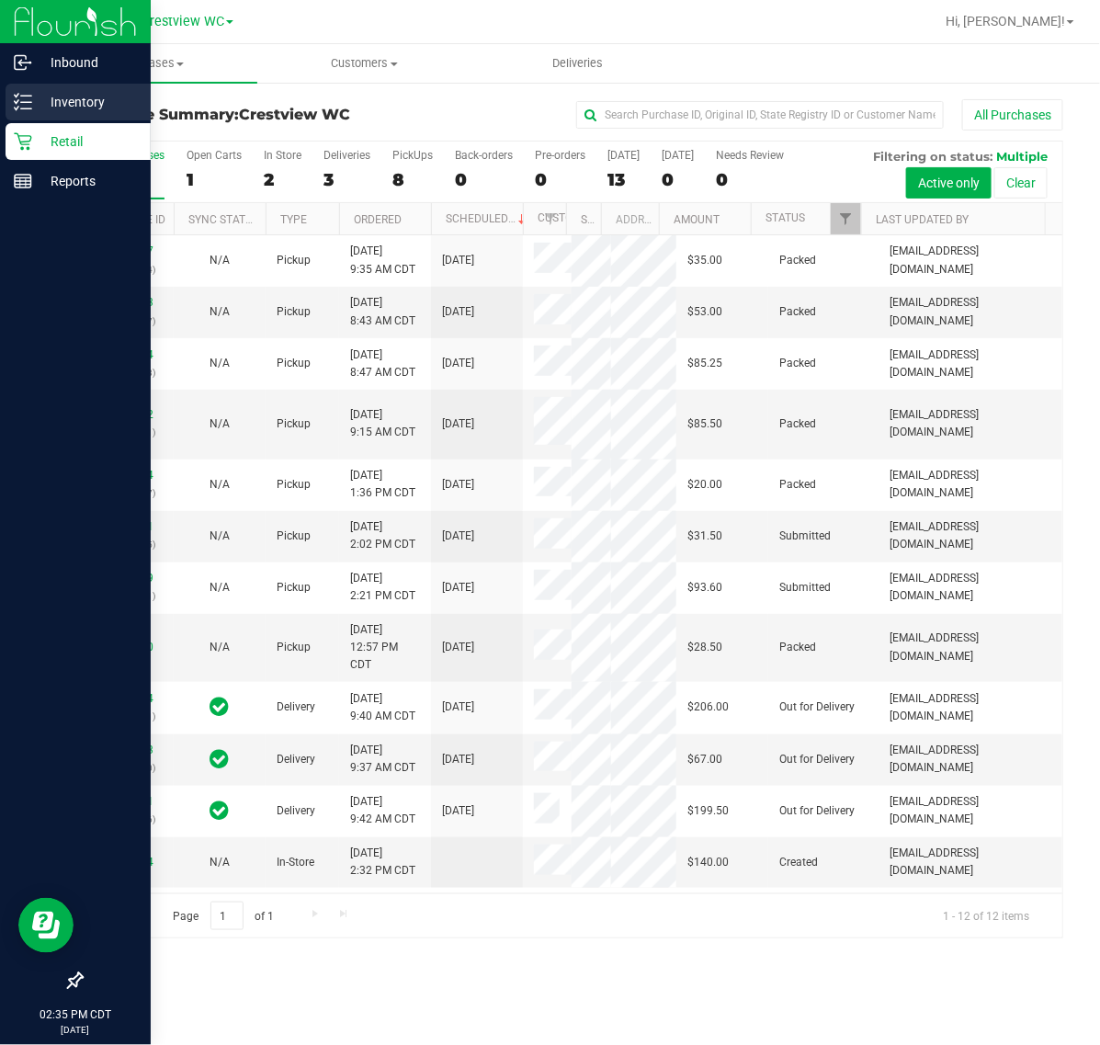
click at [19, 110] on icon at bounding box center [23, 102] width 18 height 18
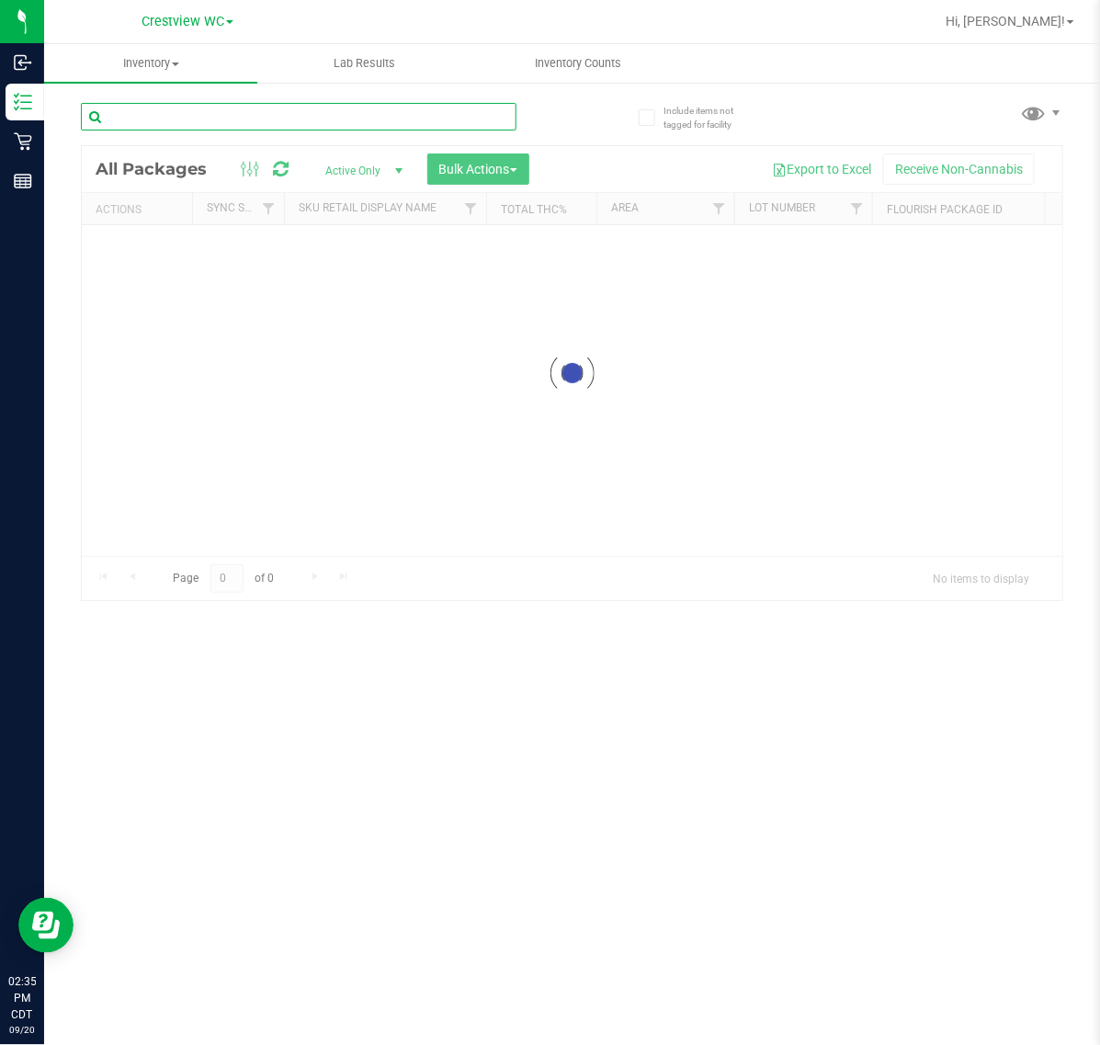
click at [239, 117] on input "text" at bounding box center [299, 117] width 436 height 28
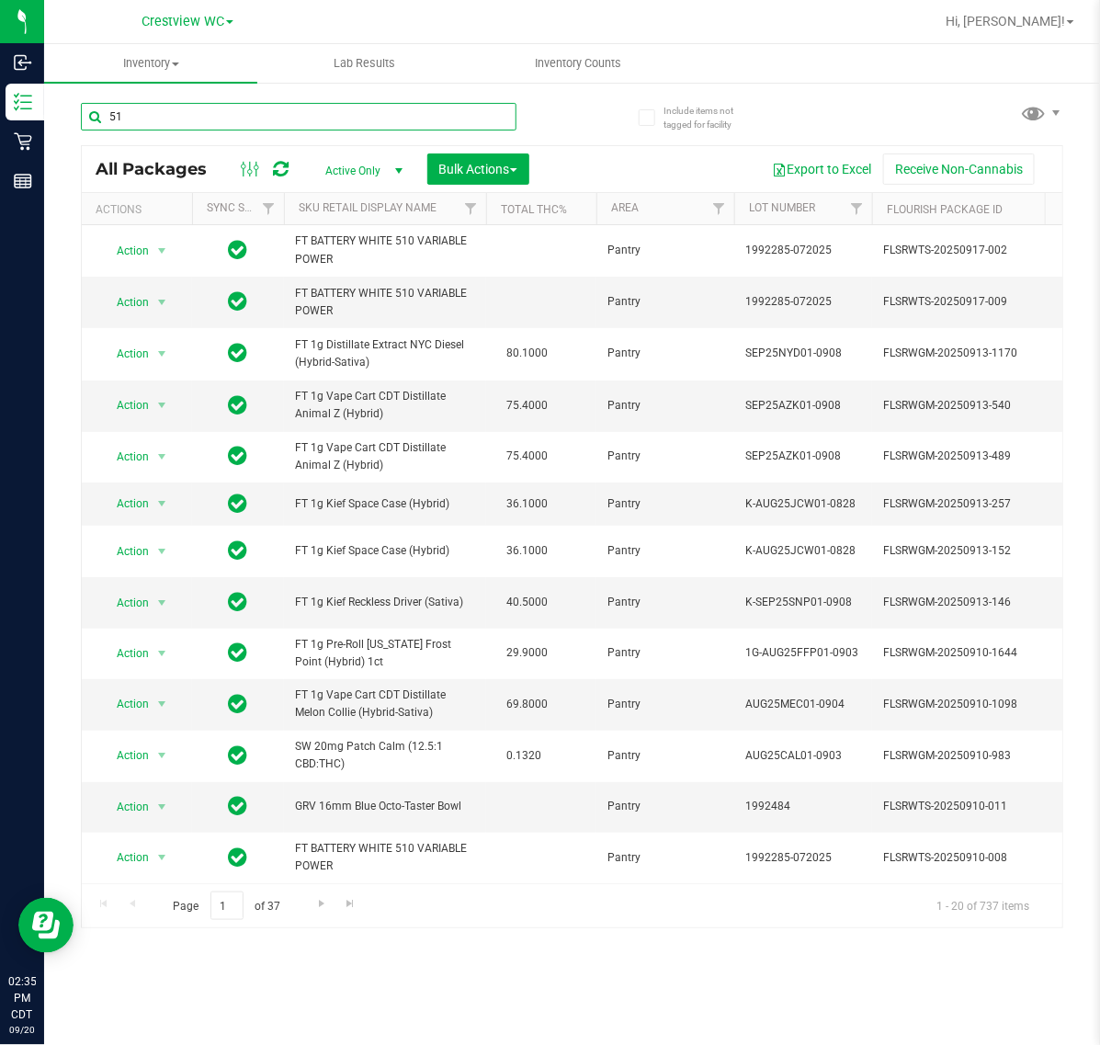
type input "510"
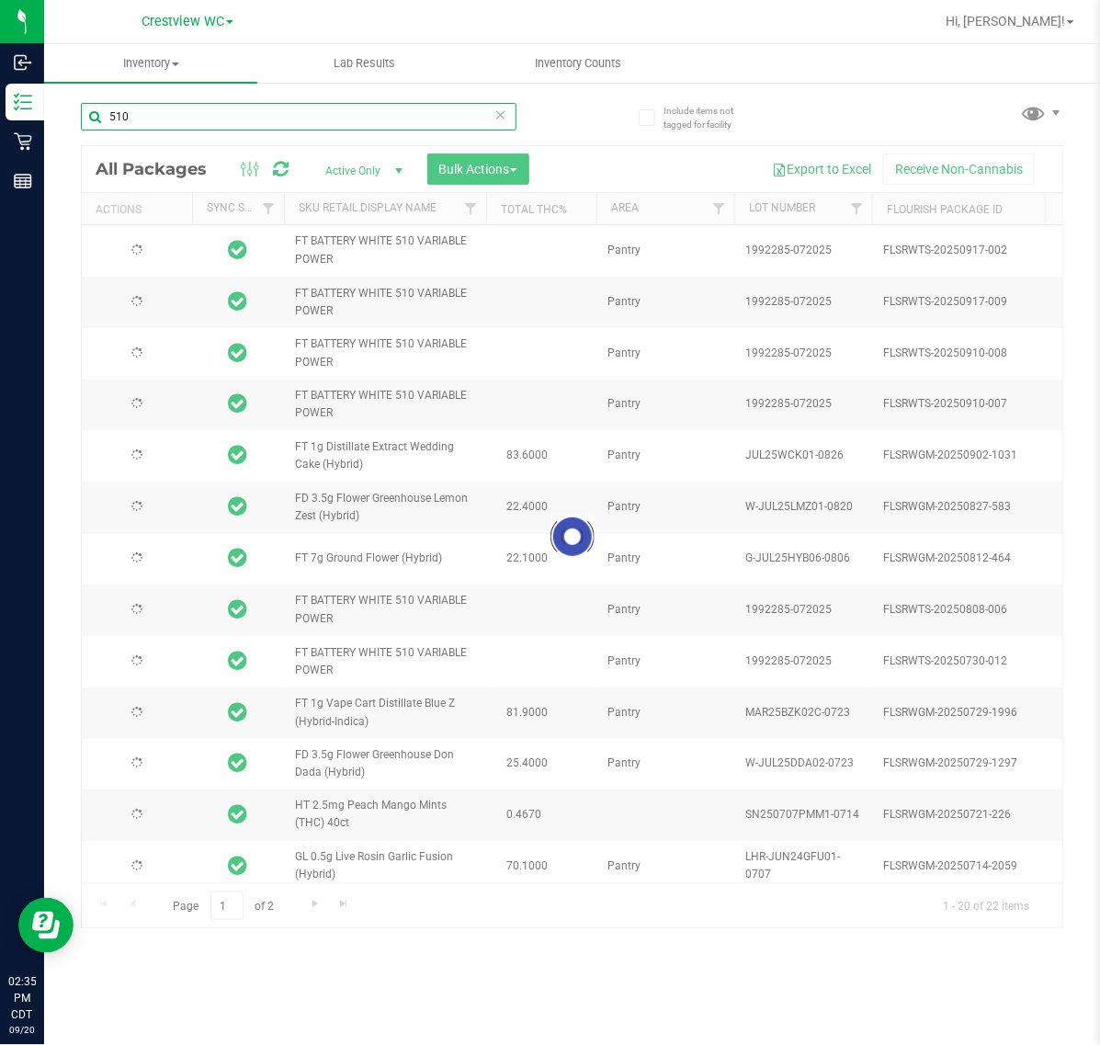
type input "2026-01-13"
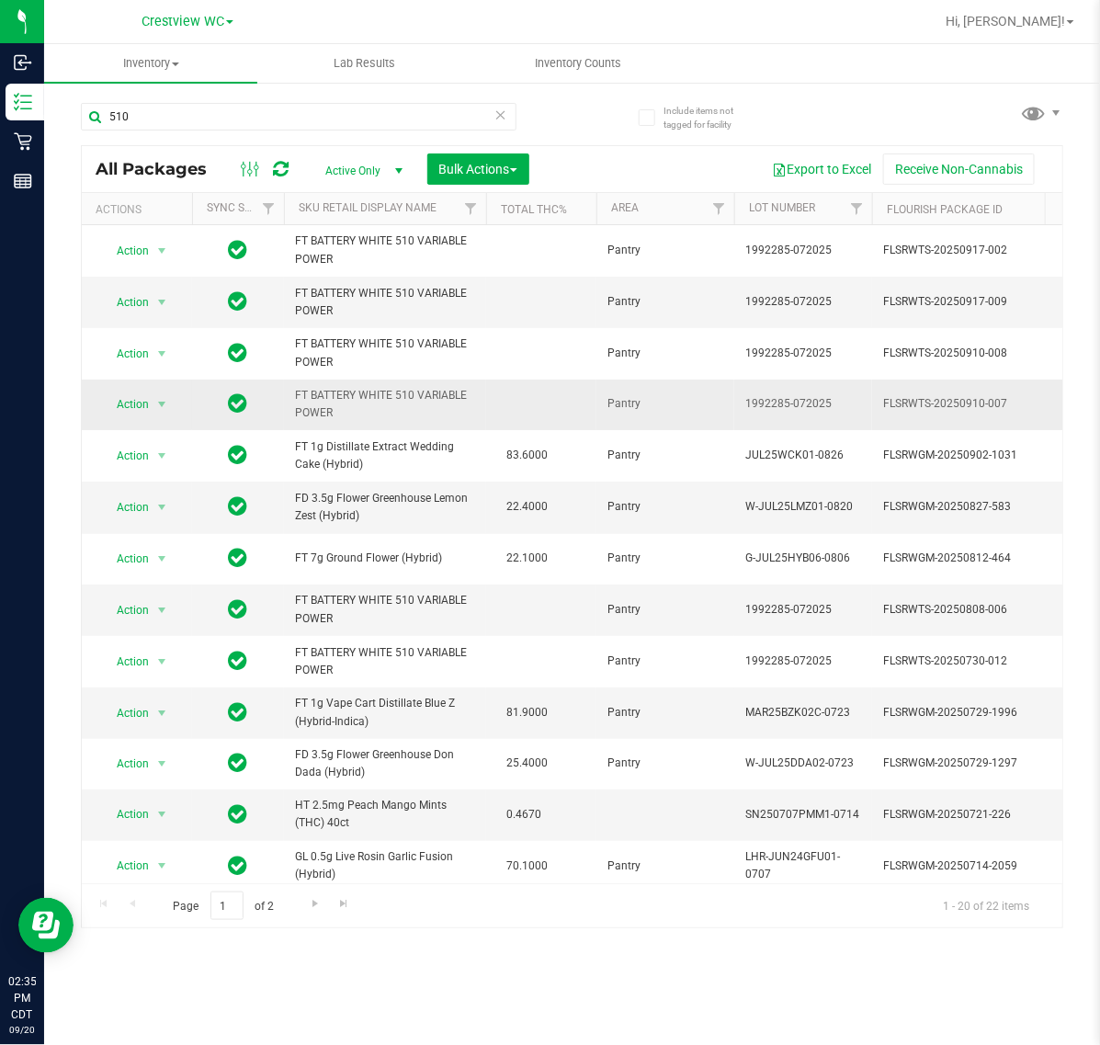
click at [324, 412] on span "FT BATTERY WHITE 510 VARIABLE POWER" at bounding box center [385, 404] width 180 height 35
copy tr "FT BATTERY WHITE 510 VARIABLE POWER"
drag, startPoint x: 191, startPoint y: 120, endPoint x: -253, endPoint y: 120, distance: 443.9
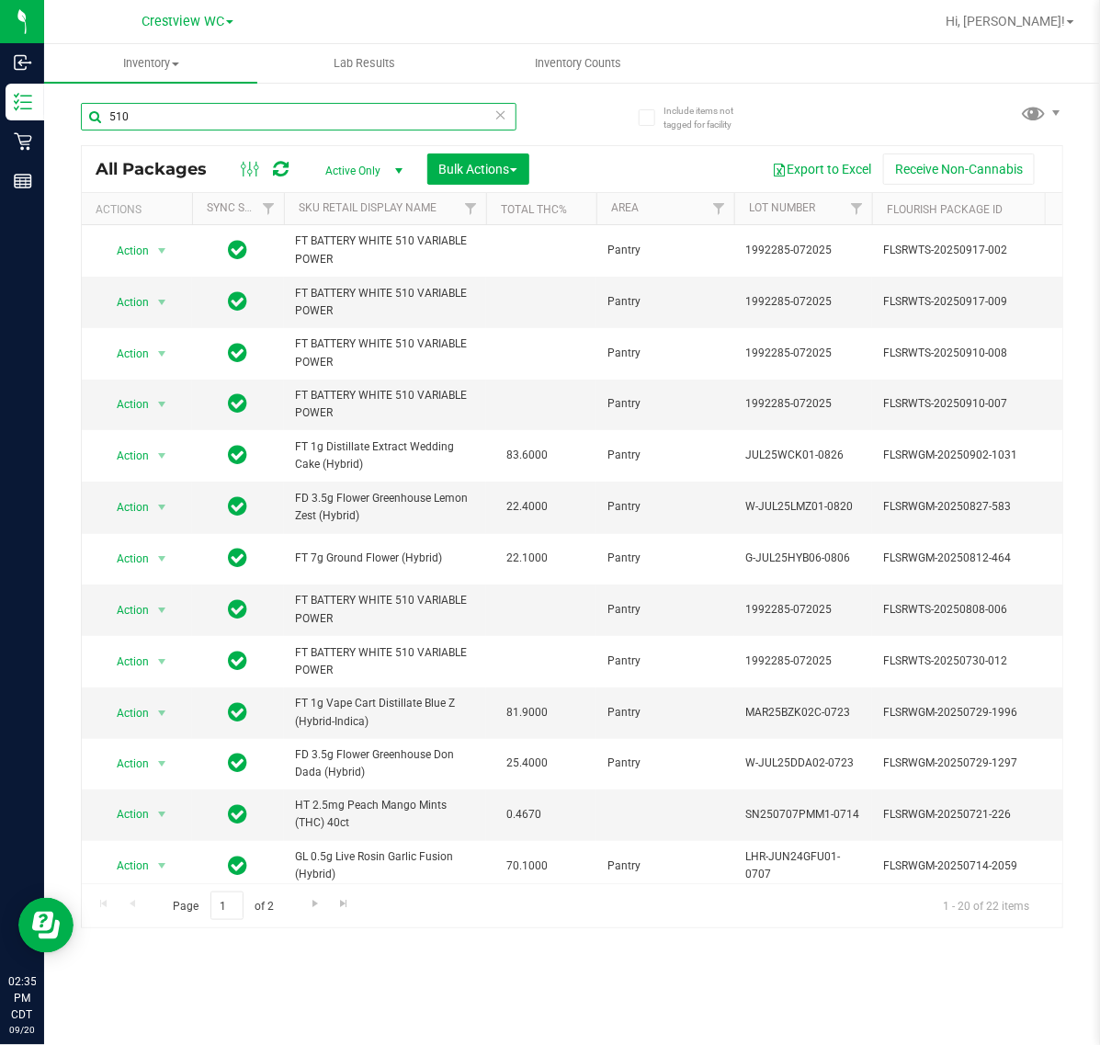
click at [0, 120] on html "Inbound Inventory Retail Reports 02:35 PM CDT 09/20/2025 09/20 Crestview WC Hi,…" at bounding box center [550, 522] width 1100 height 1045
paste input "FT BATTERY WHITE 510 VARIABLE POWER"
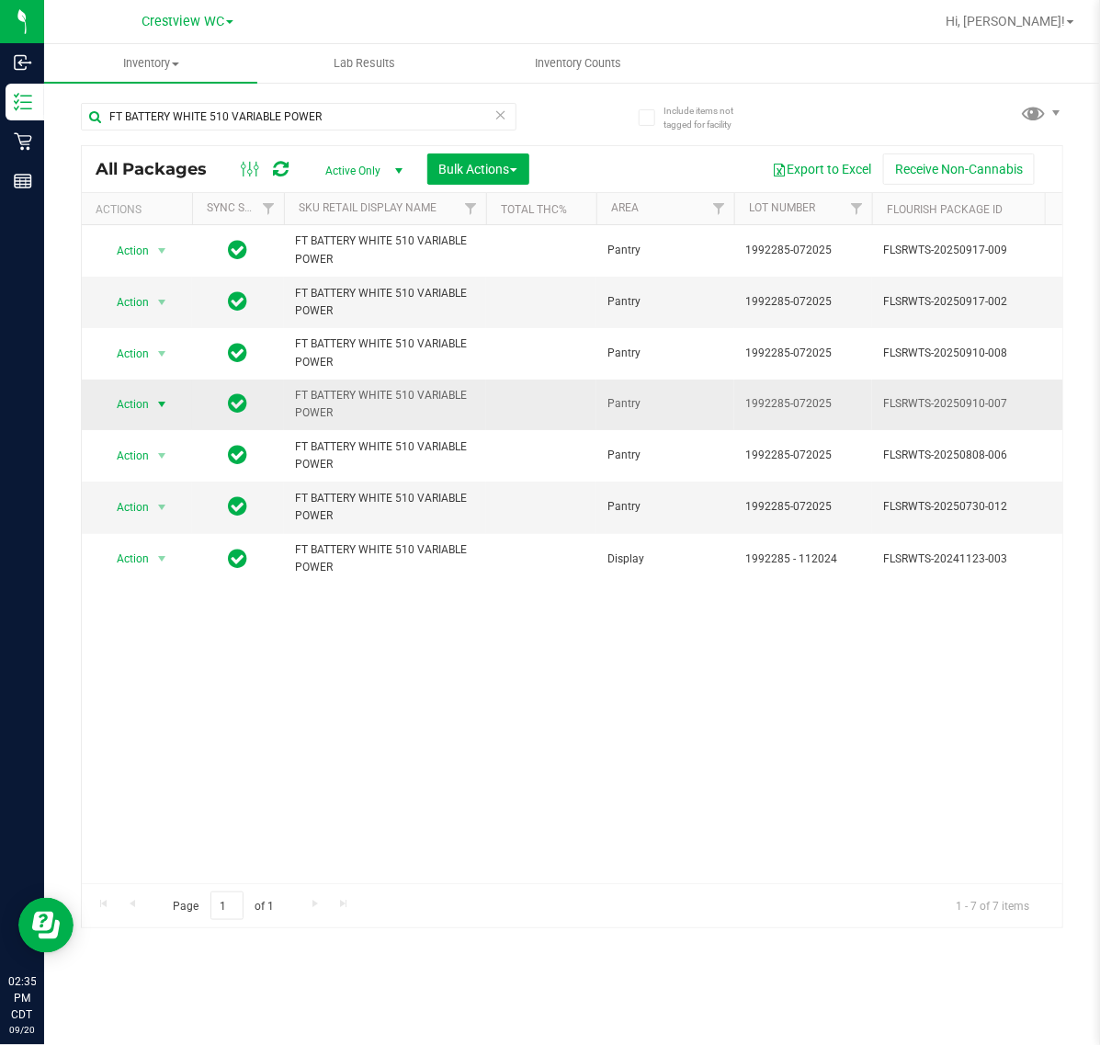
click at [163, 398] on span "select" at bounding box center [161, 404] width 15 height 15
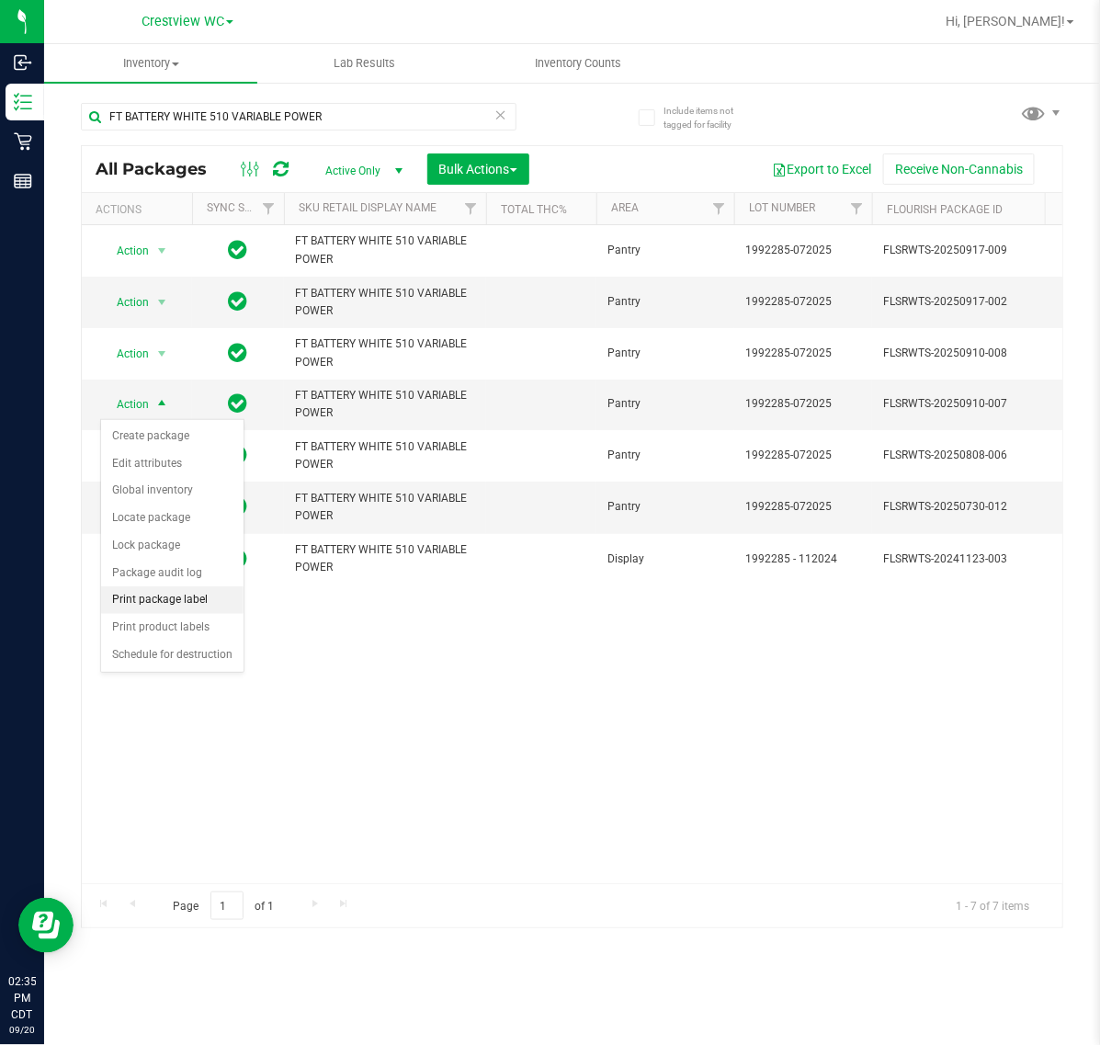
click at [170, 603] on li "Print package label" at bounding box center [172, 600] width 142 height 28
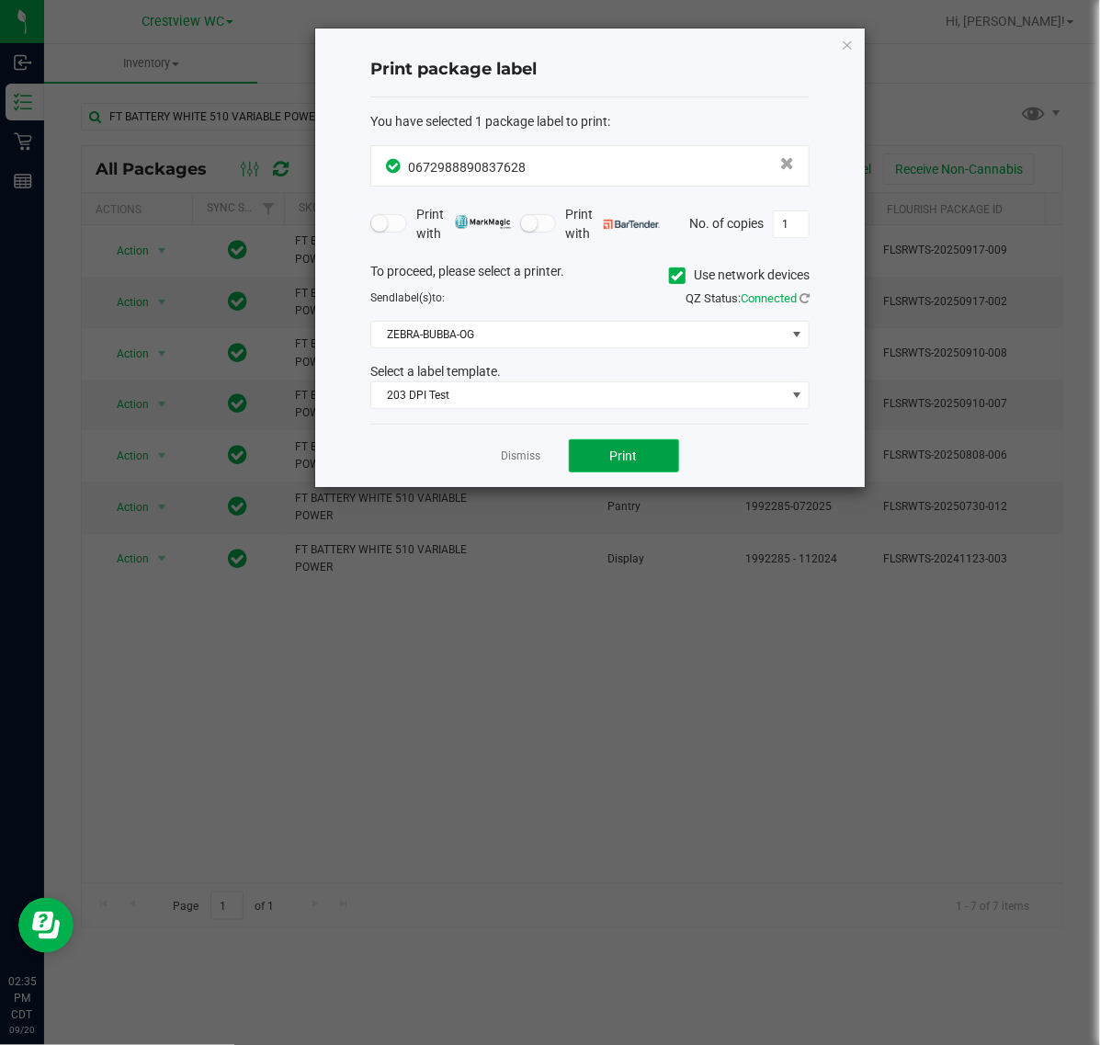
click at [612, 444] on button "Print" at bounding box center [624, 455] width 110 height 33
click at [521, 458] on link "Dismiss" at bounding box center [522, 457] width 40 height 16
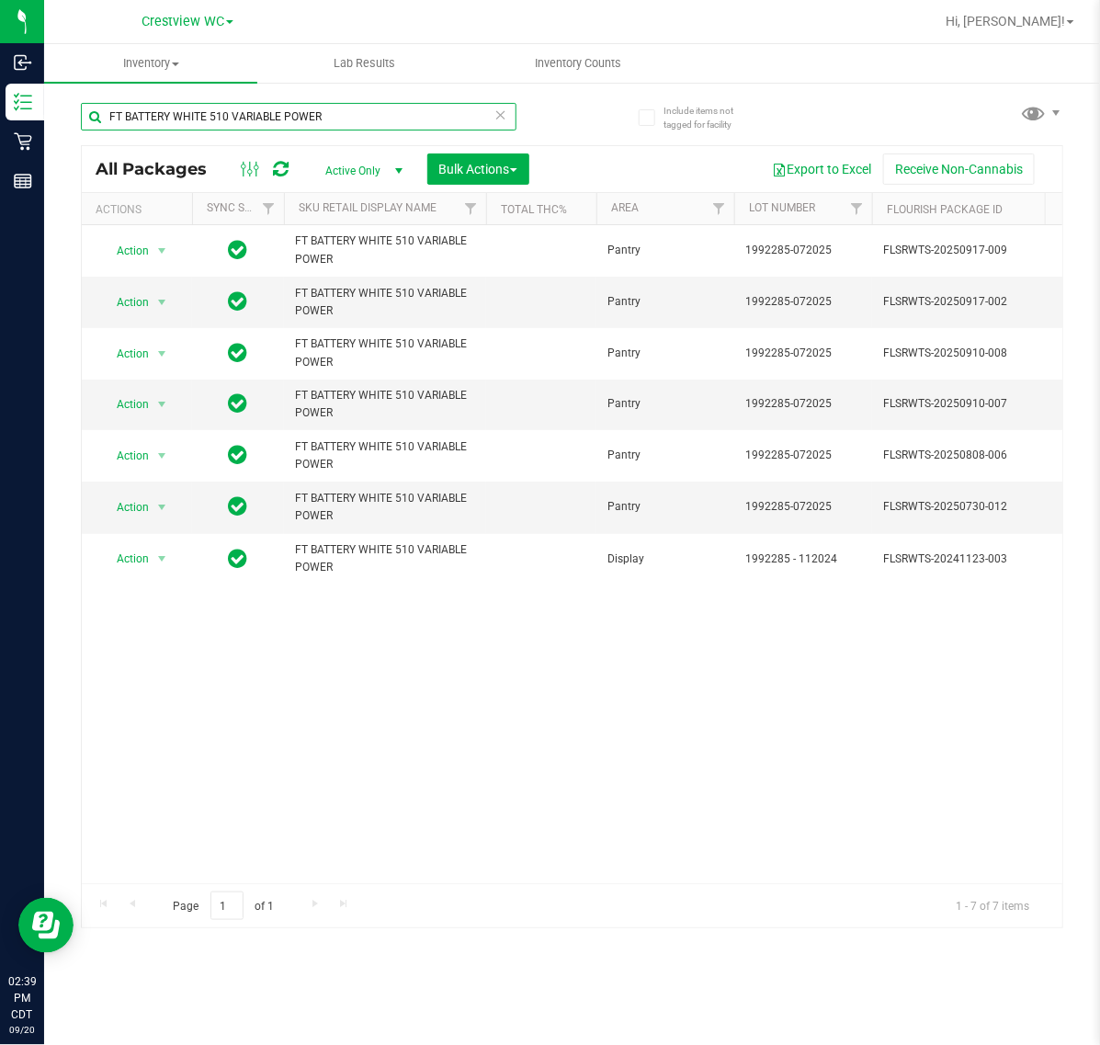
drag, startPoint x: 401, startPoint y: 106, endPoint x: -551, endPoint y: 116, distance: 952.3
click at [0, 116] on html "Inbound Inventory Retail Reports 02:39 PM CDT 09/20/2025 09/20 Crestview WC Hi,…" at bounding box center [550, 522] width 1100 height 1045
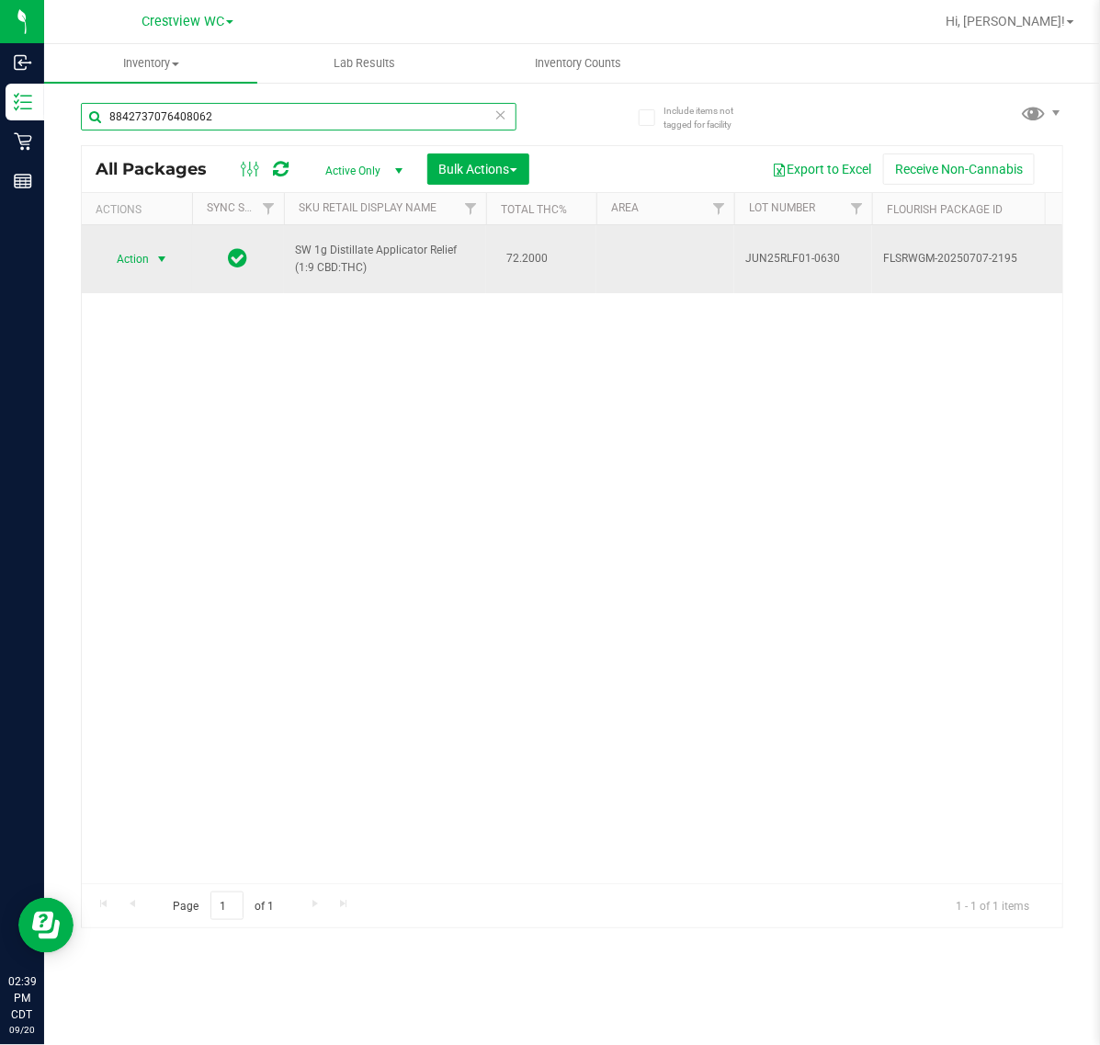
type input "8842737076408062"
click at [136, 262] on span "Action" at bounding box center [125, 259] width 50 height 26
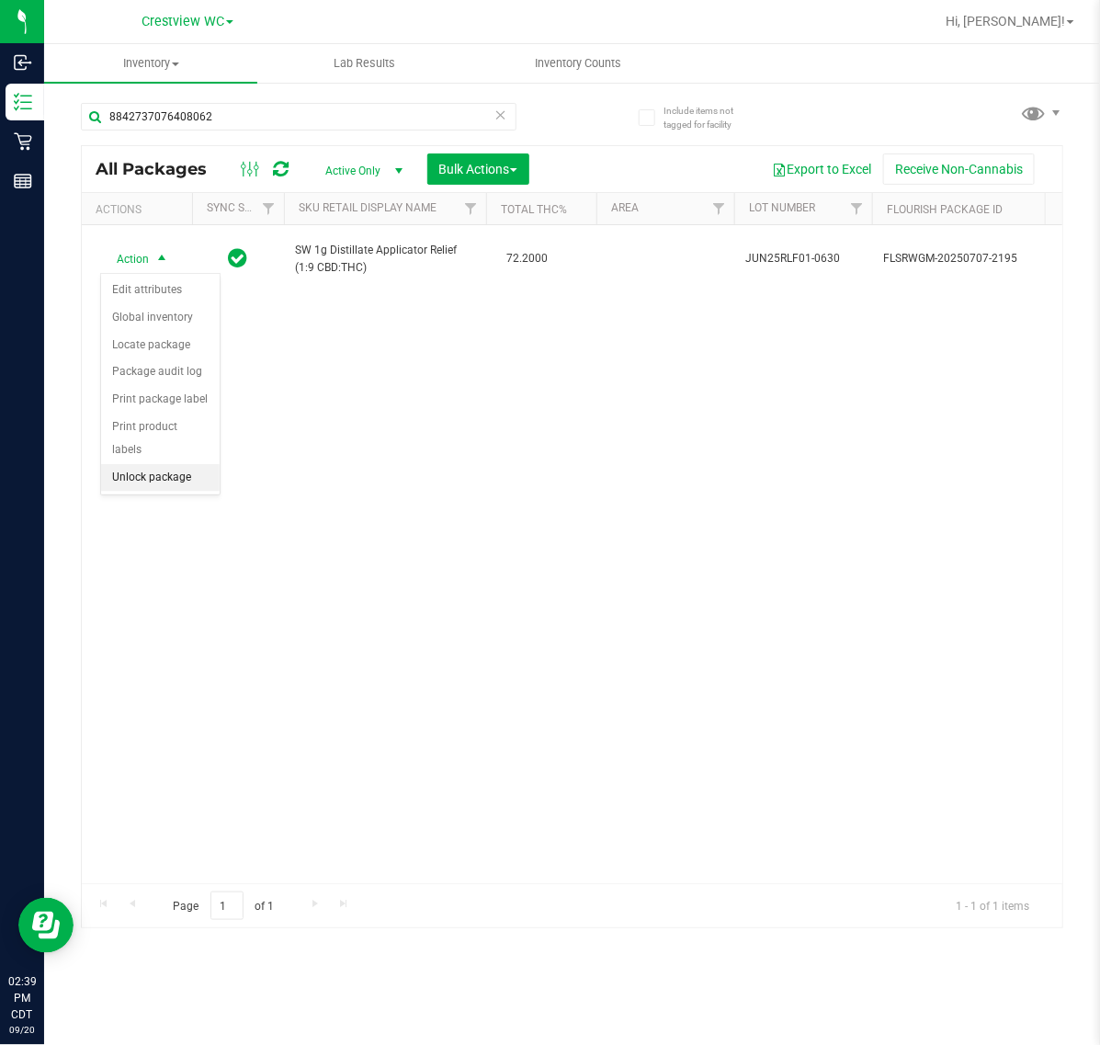
click at [176, 464] on li "Unlock package" at bounding box center [160, 478] width 119 height 28
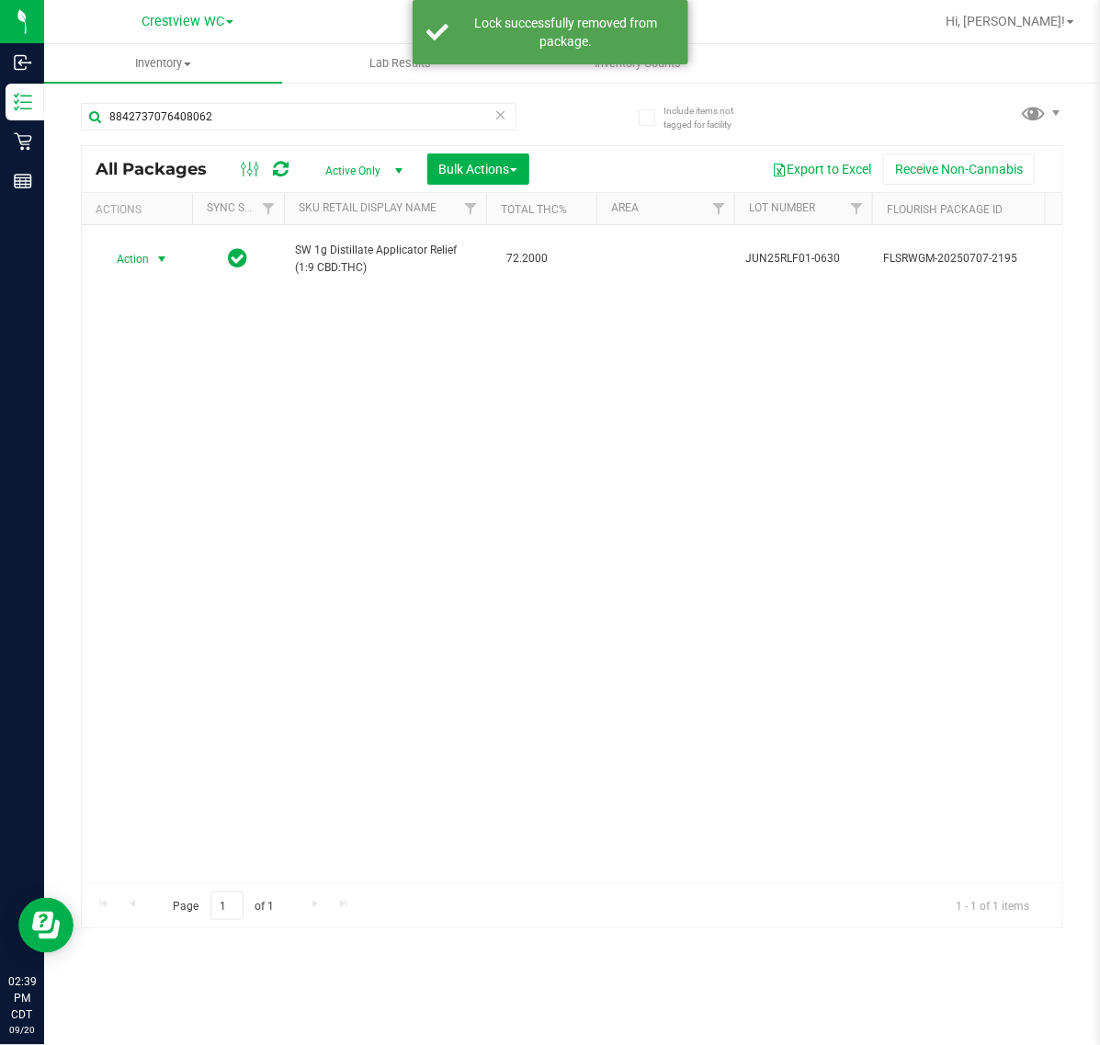
click at [143, 262] on span "Action" at bounding box center [125, 259] width 50 height 26
click at [195, 451] on li "Print package label" at bounding box center [172, 454] width 142 height 28
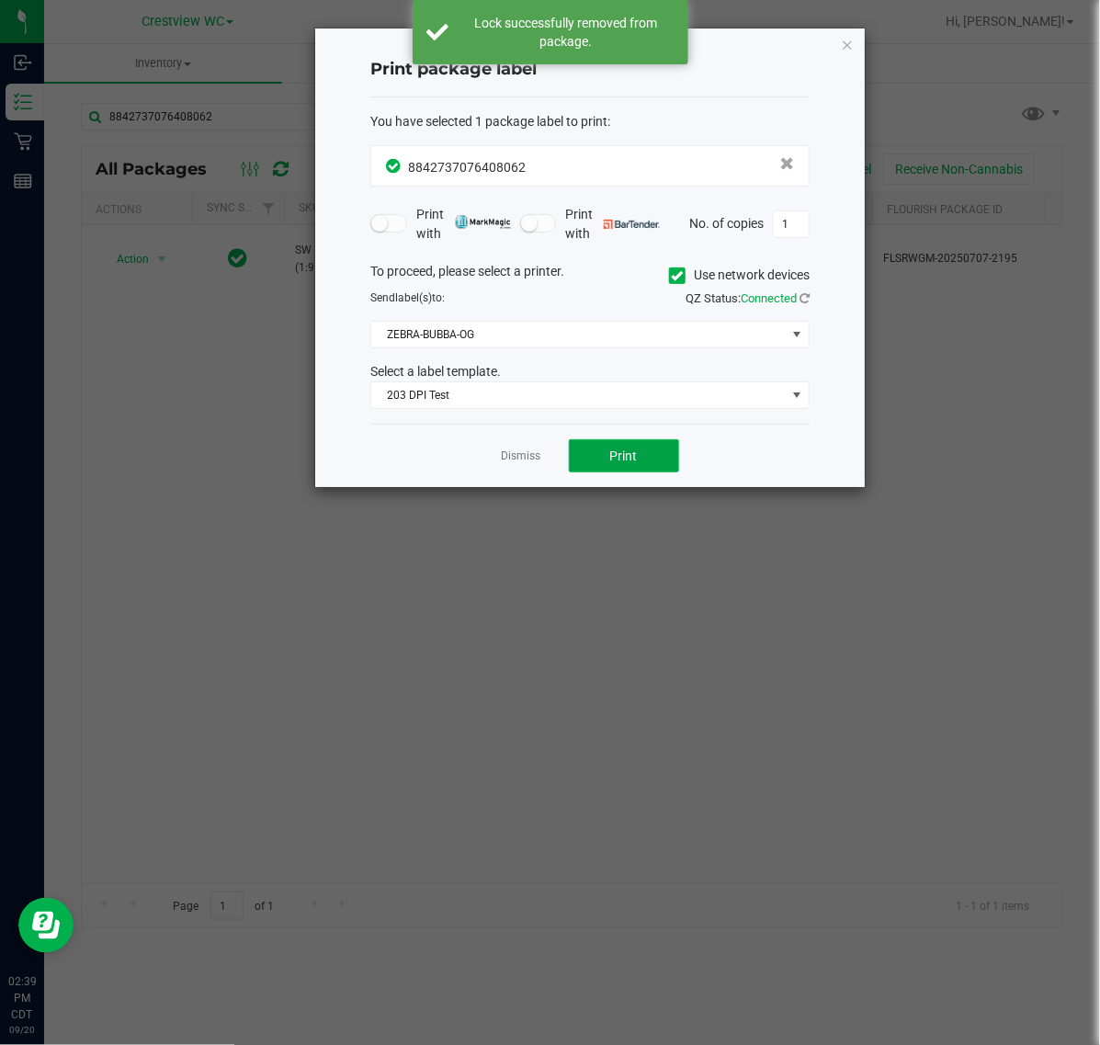
click at [579, 458] on button "Print" at bounding box center [624, 455] width 110 height 33
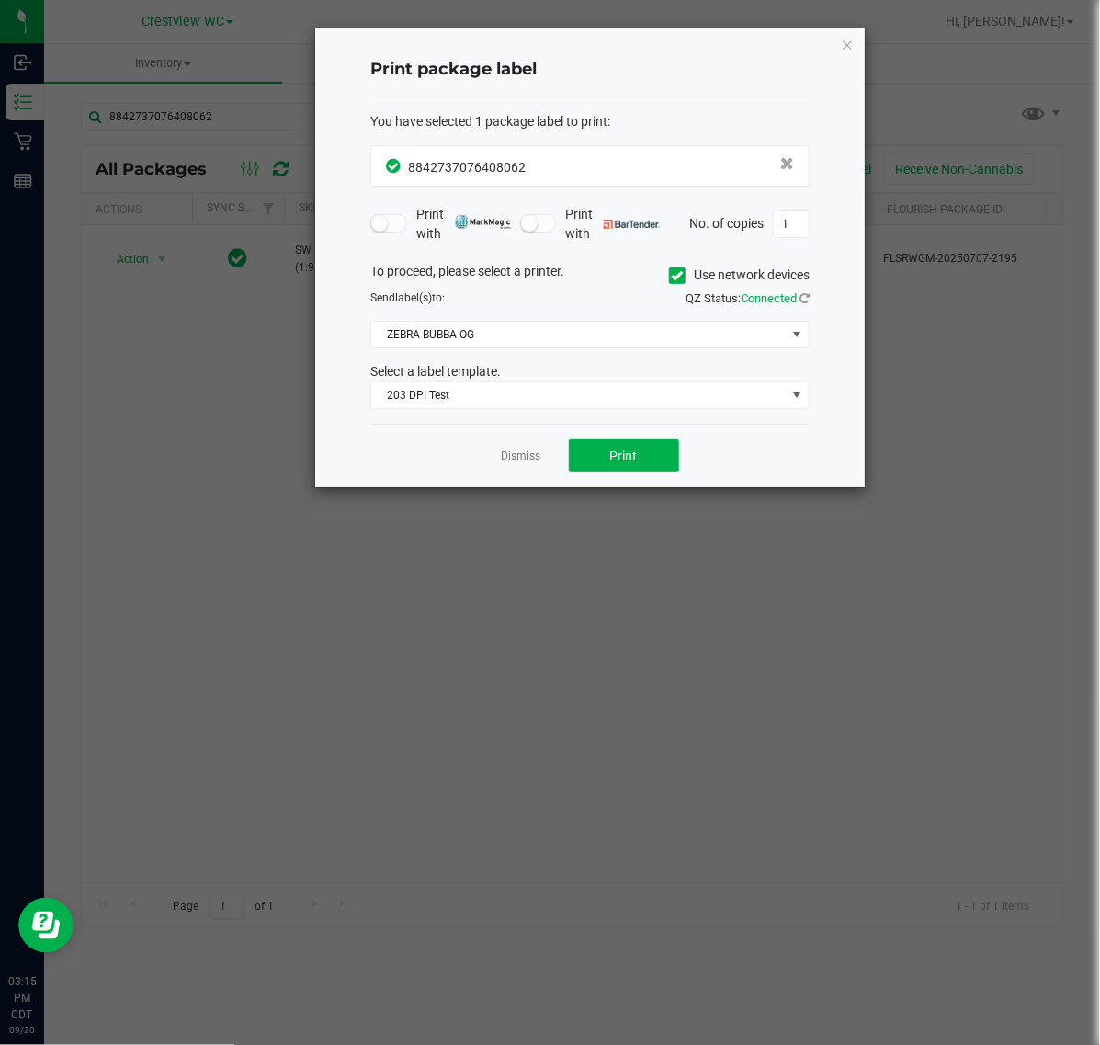
click at [519, 466] on app-cancel-button "Dismiss" at bounding box center [522, 456] width 40 height 19
click at [519, 458] on link "Dismiss" at bounding box center [522, 457] width 40 height 16
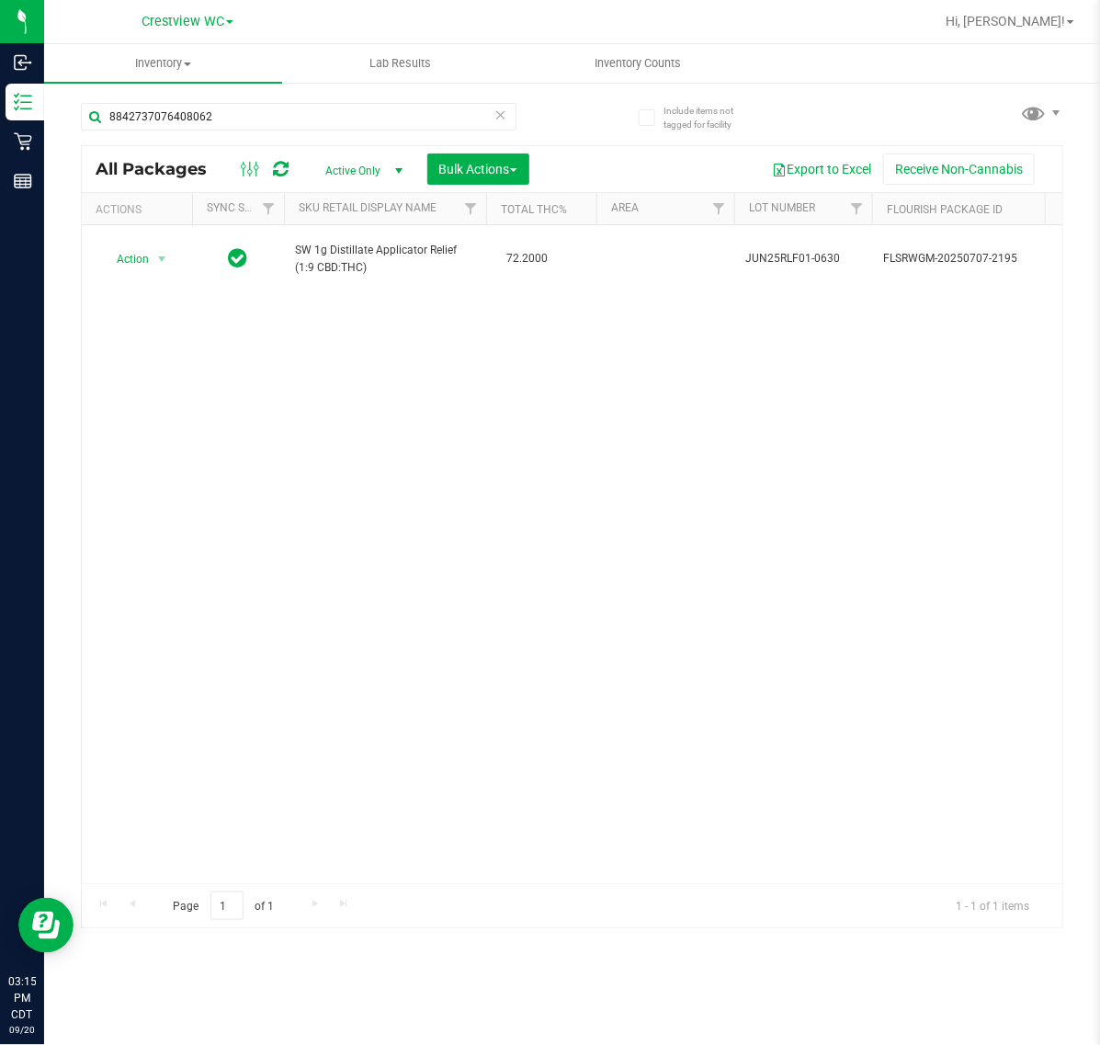
click at [314, 93] on div "8842737076408062" at bounding box center [327, 115] width 492 height 59
drag, startPoint x: 309, startPoint y: 126, endPoint x: -1105, endPoint y: 38, distance: 1416.4
click at [0, 38] on html "Inbound Inventory Retail Reports 03:15 PM CDT 09/20/2025 09/20 Crestview WC Hi,…" at bounding box center [550, 522] width 1100 height 1045
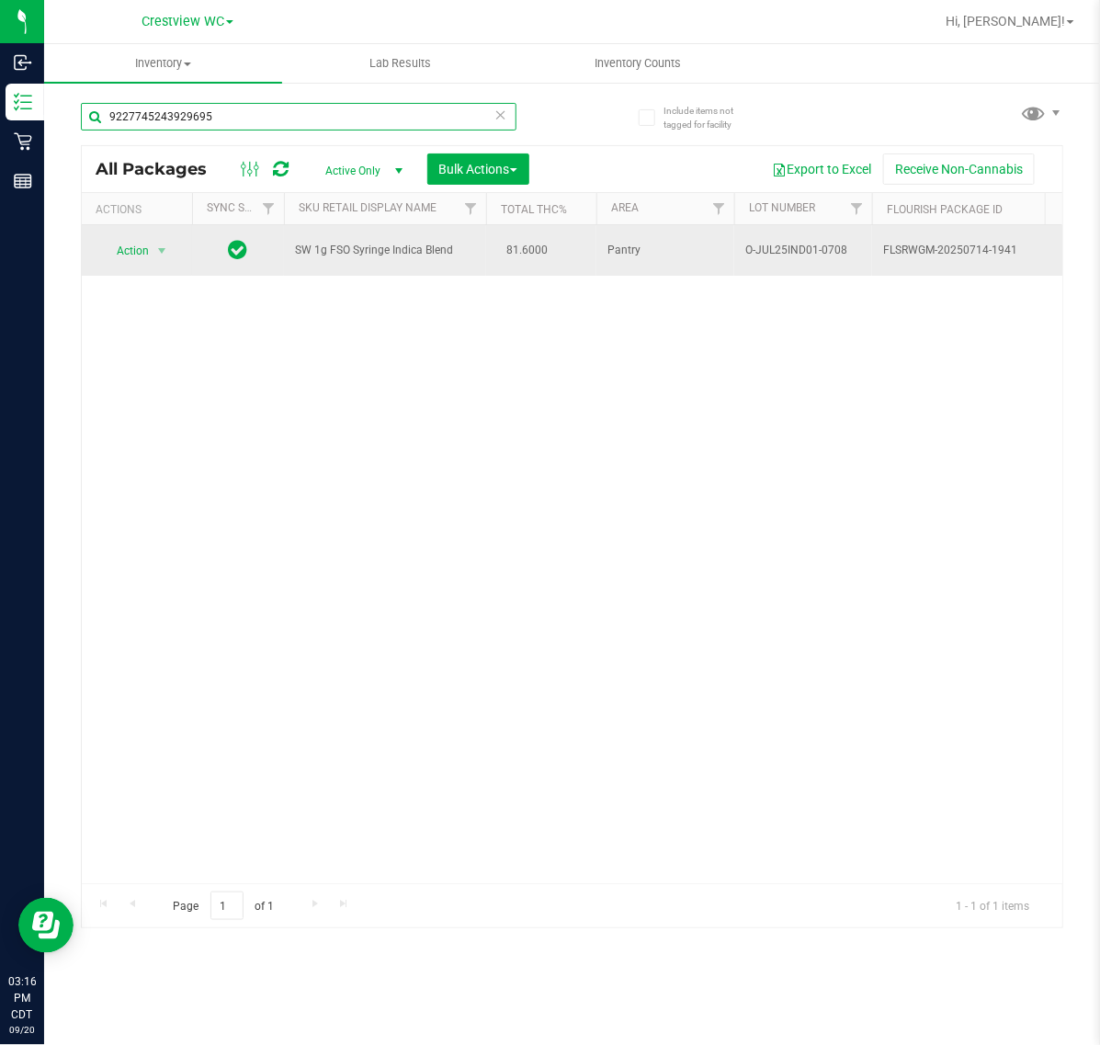
type input "9227745243929695"
click at [164, 239] on span "select" at bounding box center [162, 251] width 23 height 26
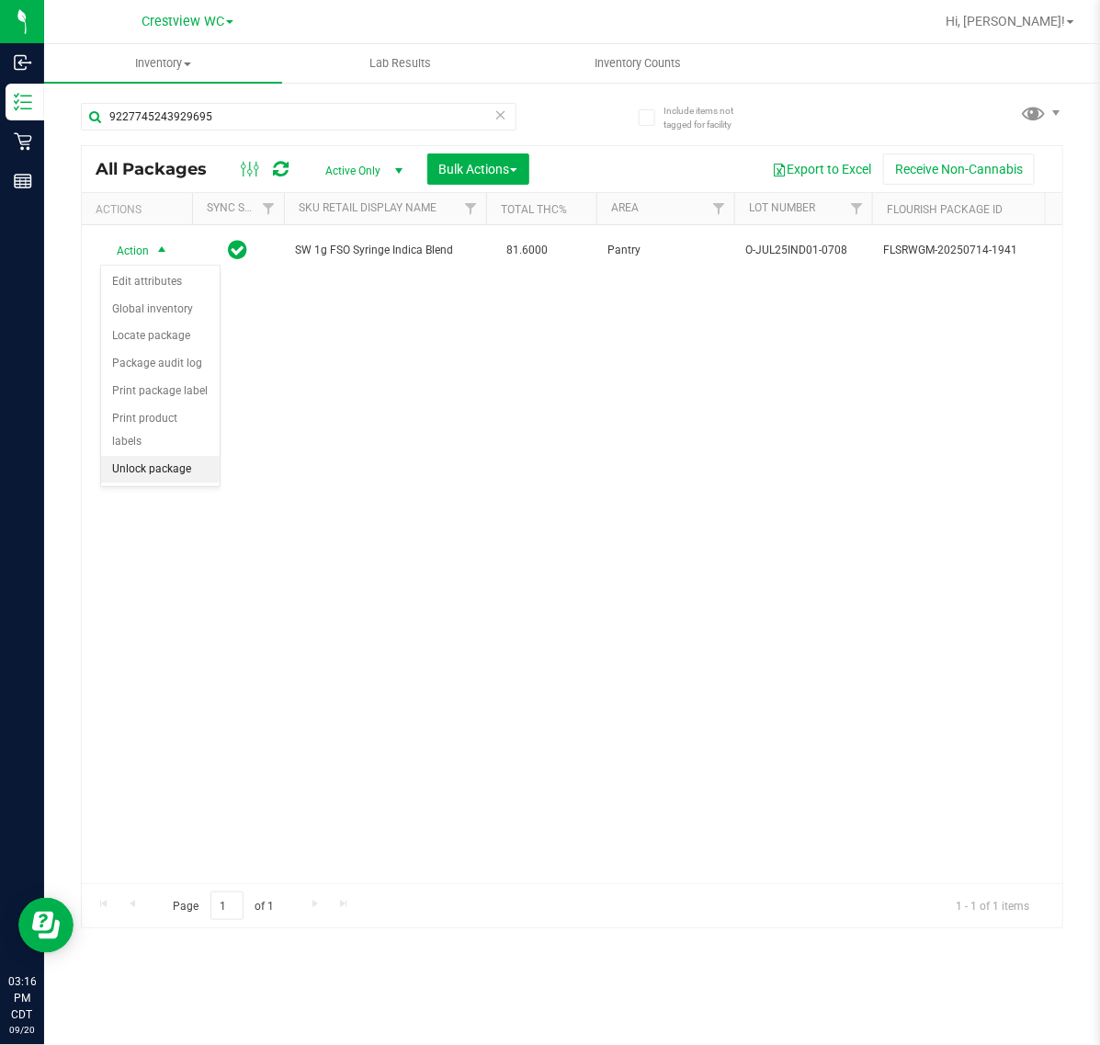
click at [161, 456] on li "Unlock package" at bounding box center [160, 470] width 119 height 28
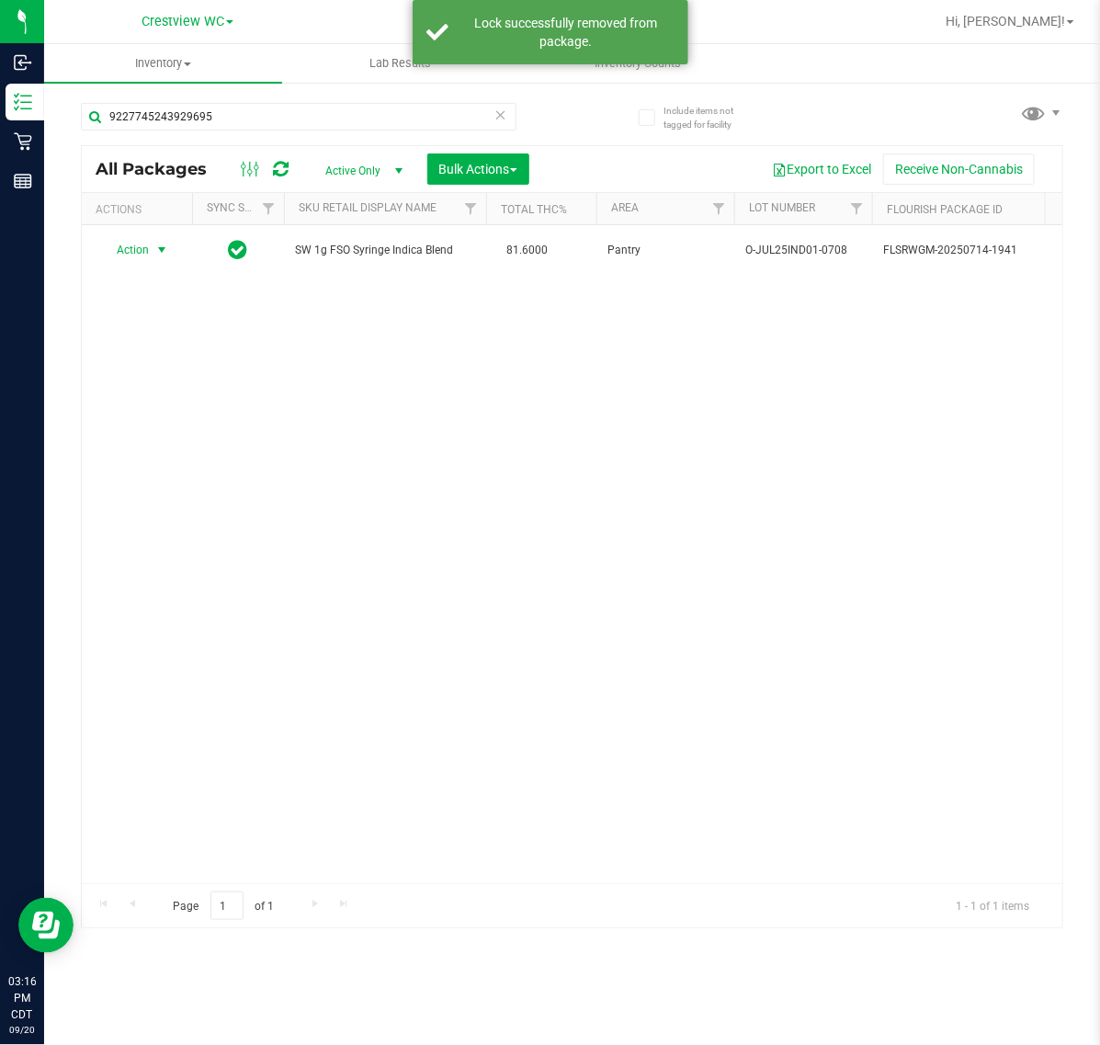
click at [156, 255] on span "select" at bounding box center [161, 250] width 15 height 15
click at [177, 451] on li "Print package label" at bounding box center [172, 446] width 142 height 28
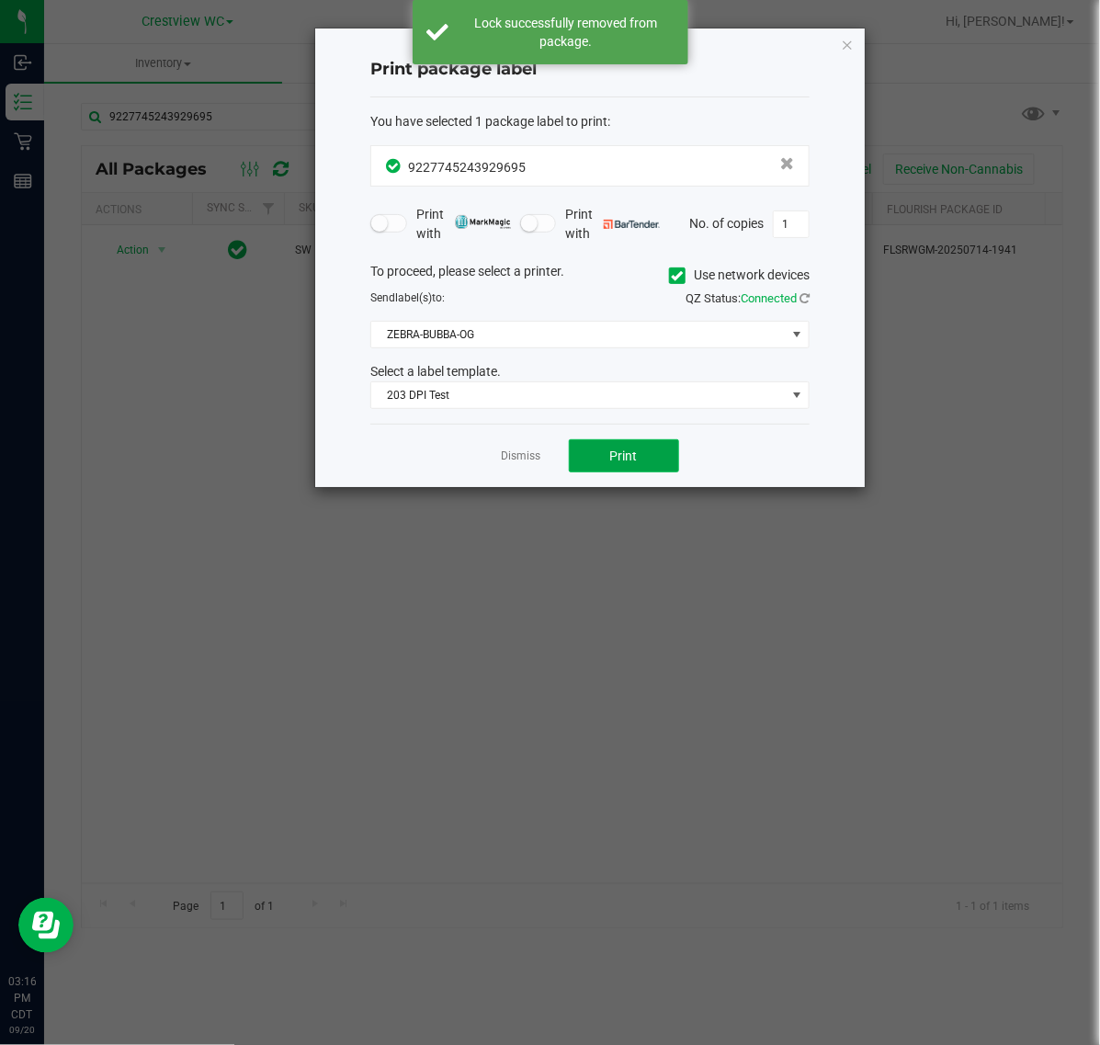
click at [600, 457] on button "Print" at bounding box center [624, 455] width 110 height 33
click at [544, 498] on ngb-modal-window "Print package label You have selected 1 package label to print : 92277452439296…" at bounding box center [557, 522] width 1114 height 1045
click at [519, 464] on link "Dismiss" at bounding box center [522, 457] width 40 height 16
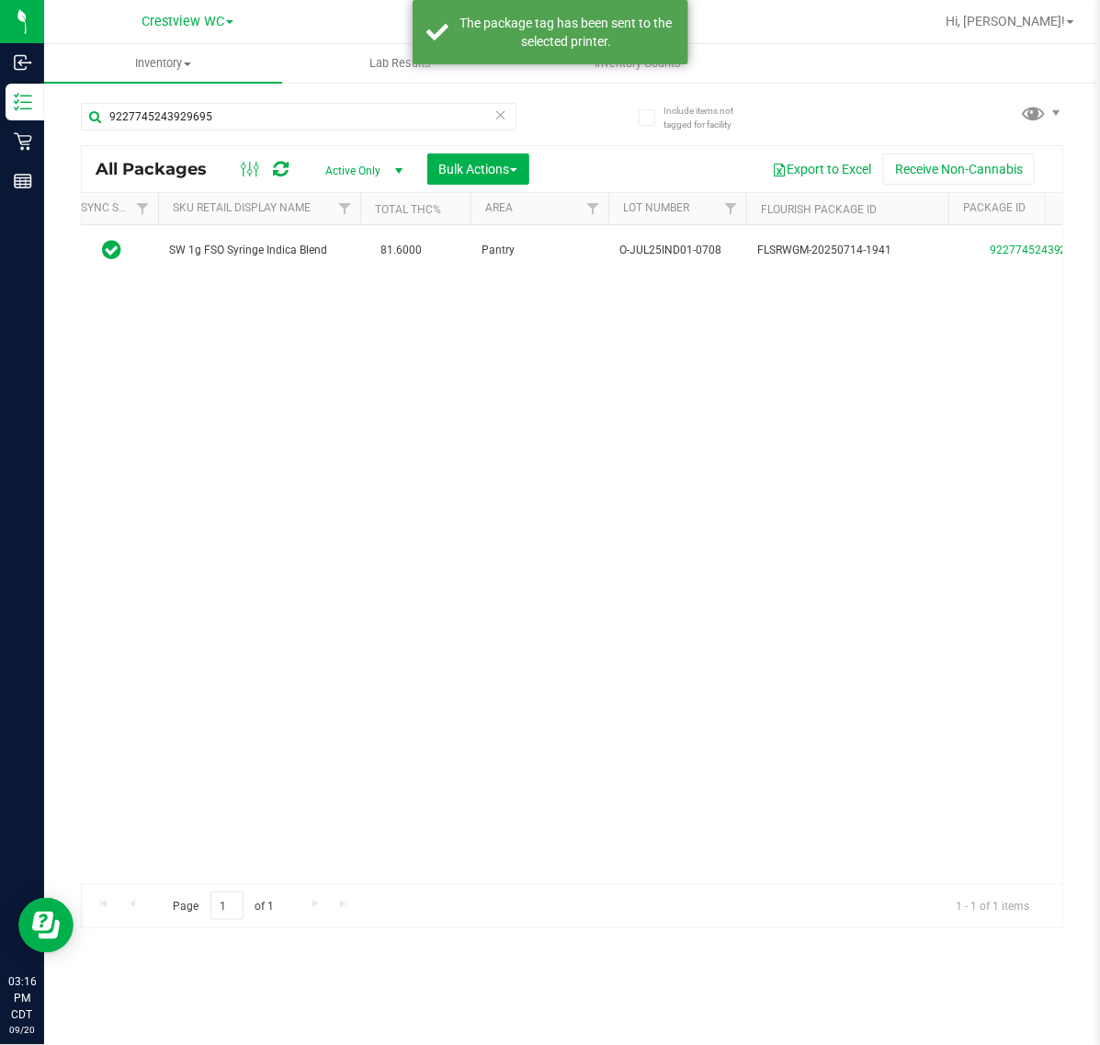
scroll to position [0, 127]
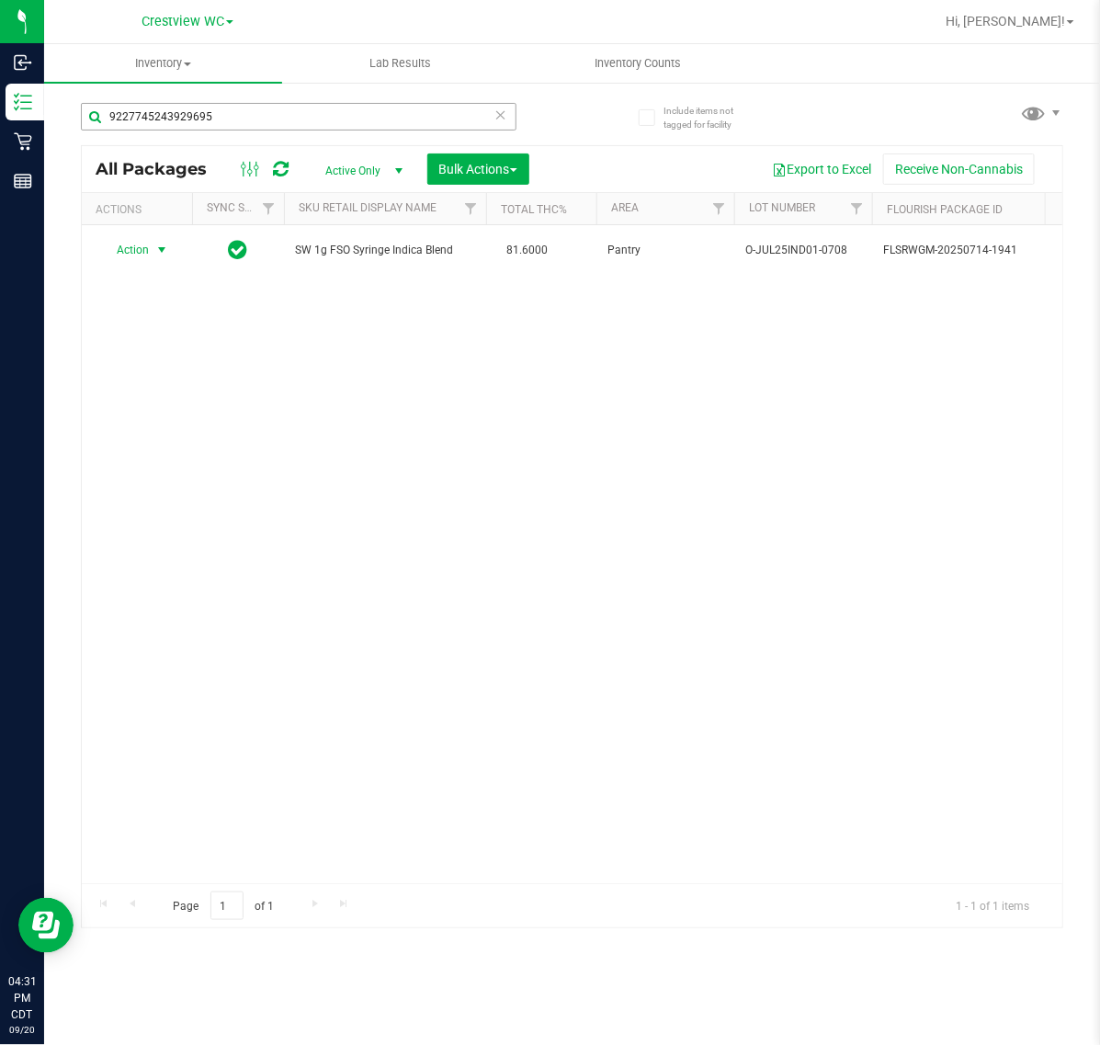
scroll to position [0, 127]
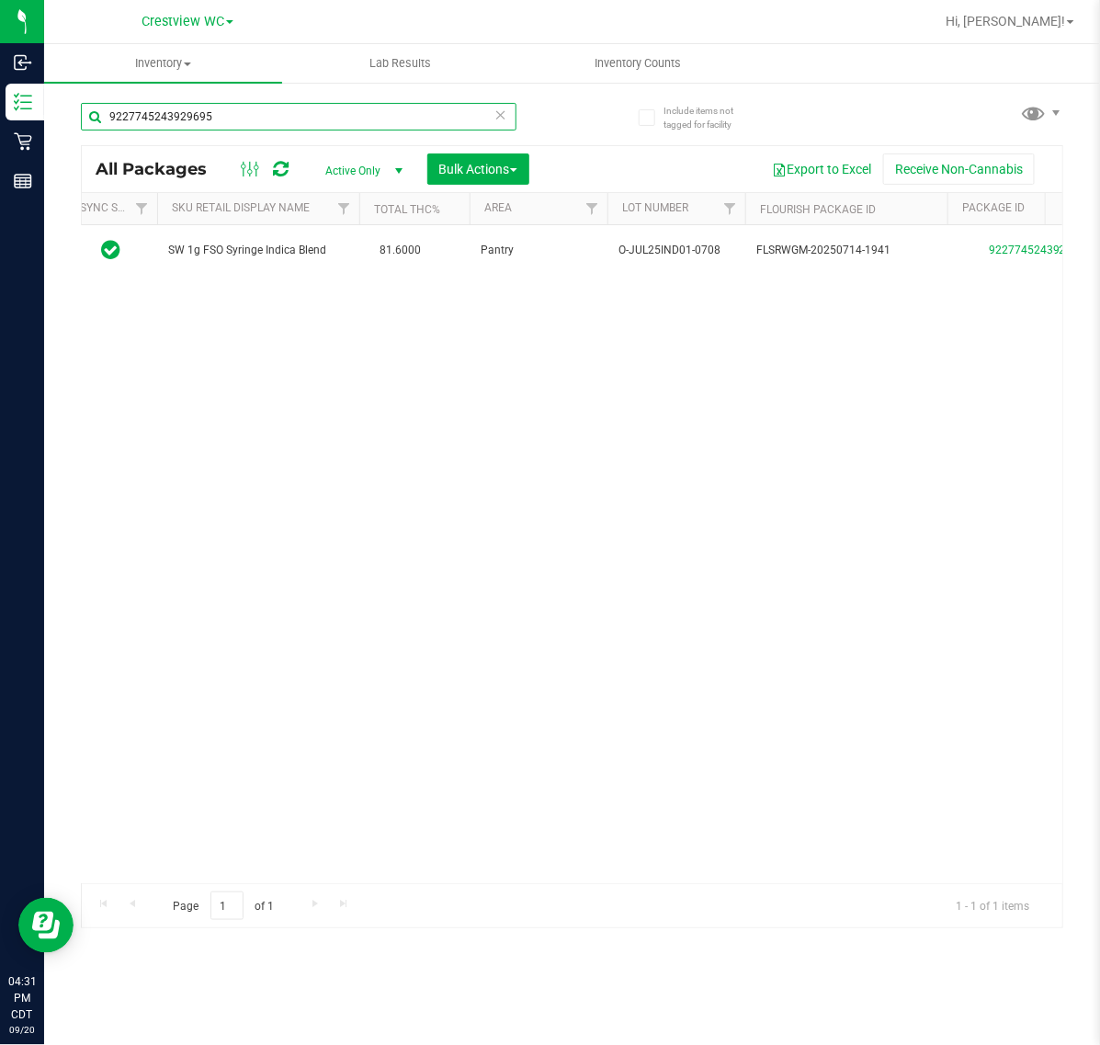
drag, startPoint x: 276, startPoint y: 120, endPoint x: -1105, endPoint y: 119, distance: 1380.6
click at [0, 119] on html "Inbound Inventory Retail Reports 04:31 PM CDT 09/20/2025 09/20 Crestview WC Hi,…" at bounding box center [550, 522] width 1100 height 1045
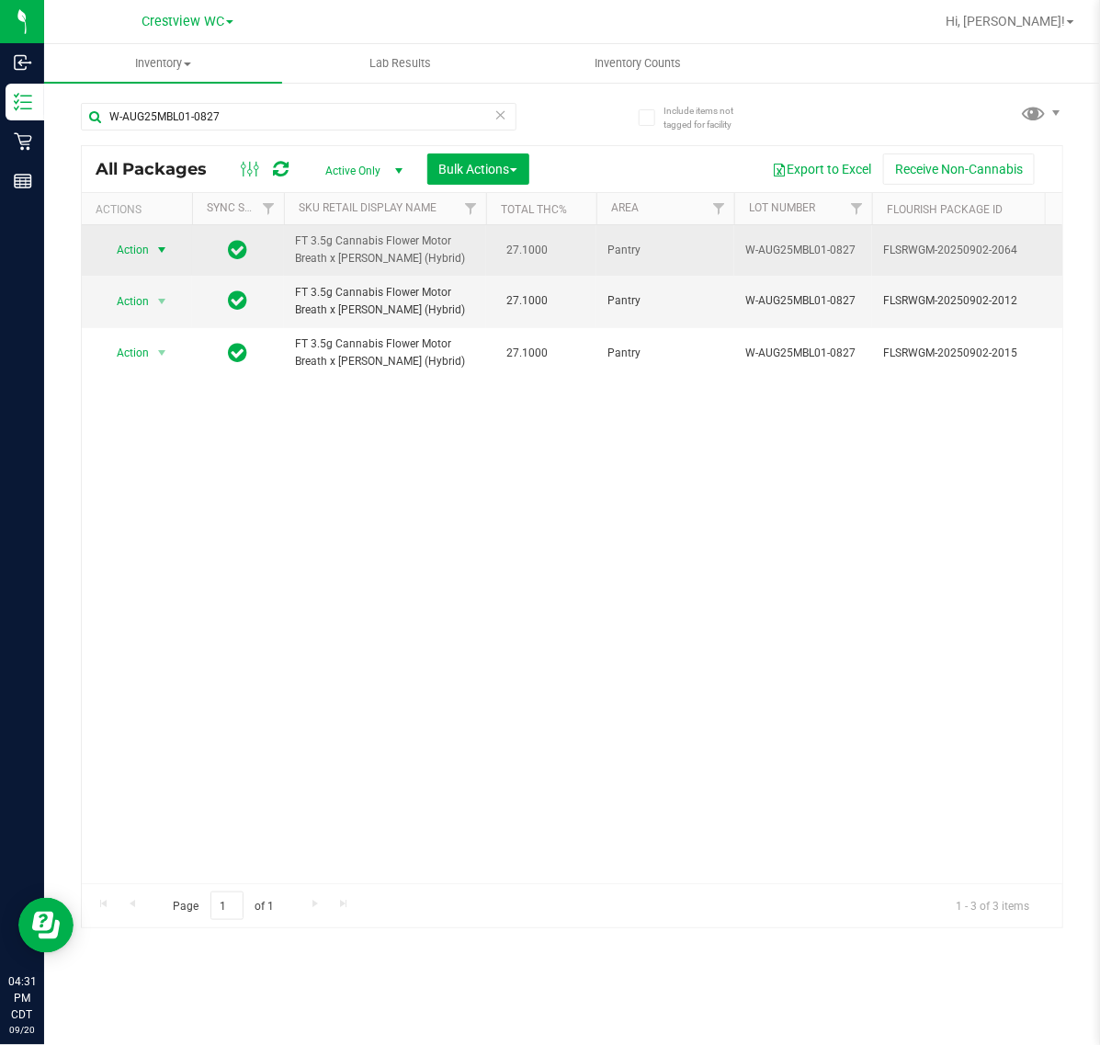
click at [148, 262] on span "Action" at bounding box center [125, 250] width 50 height 26
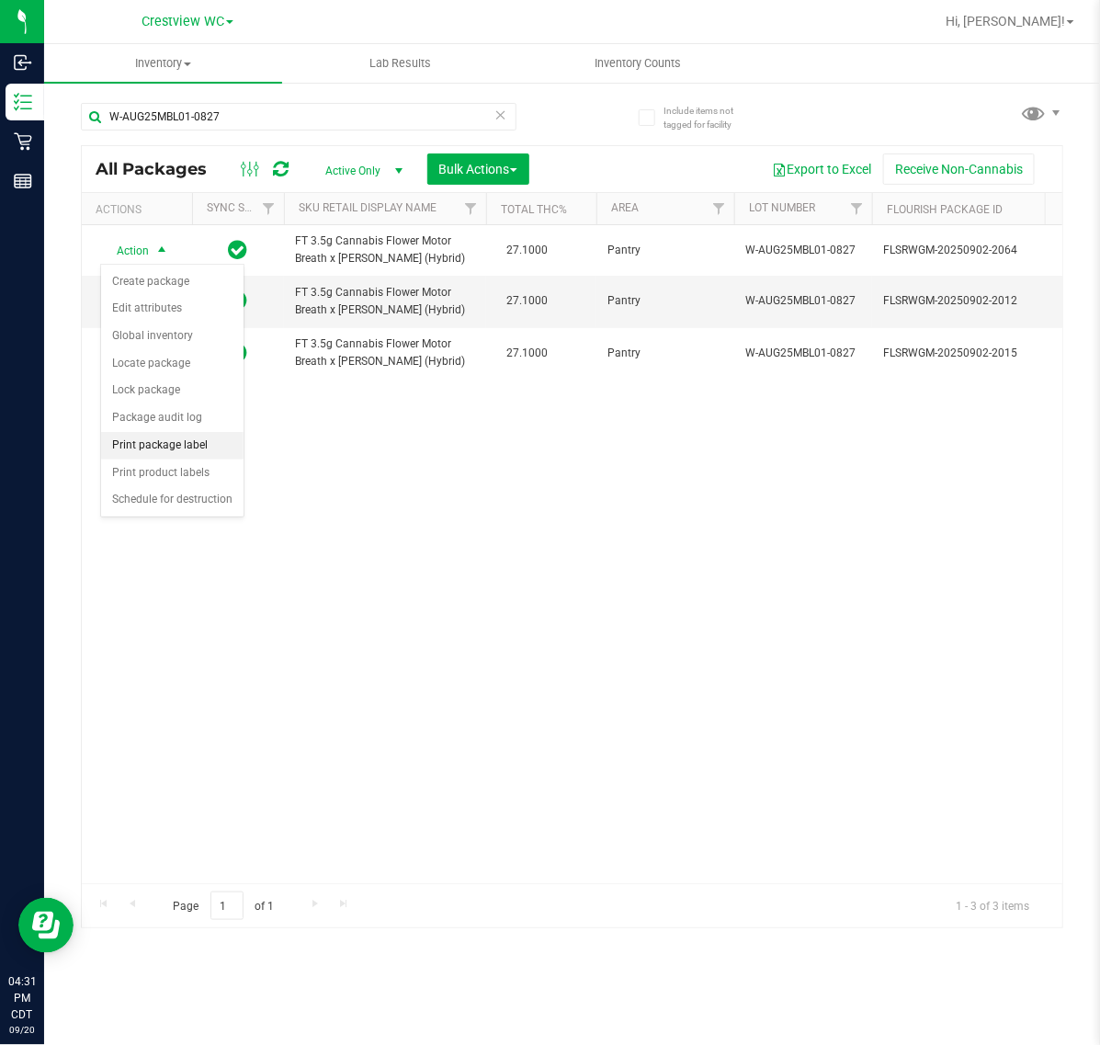
click at [193, 439] on li "Print package label" at bounding box center [172, 446] width 142 height 28
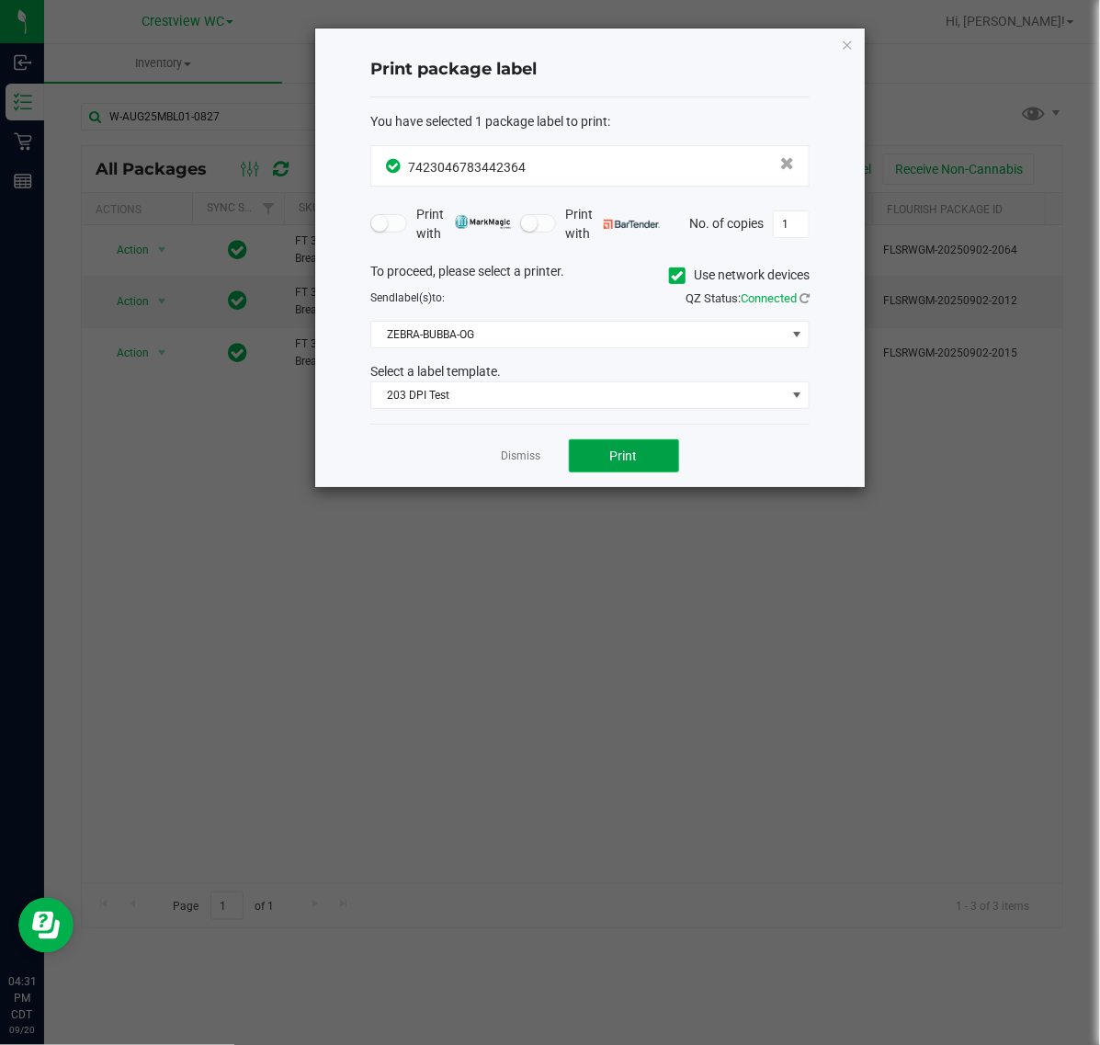
click at [611, 463] on span "Print" at bounding box center [624, 456] width 28 height 15
click at [850, 44] on icon "button" at bounding box center [847, 44] width 13 height 22
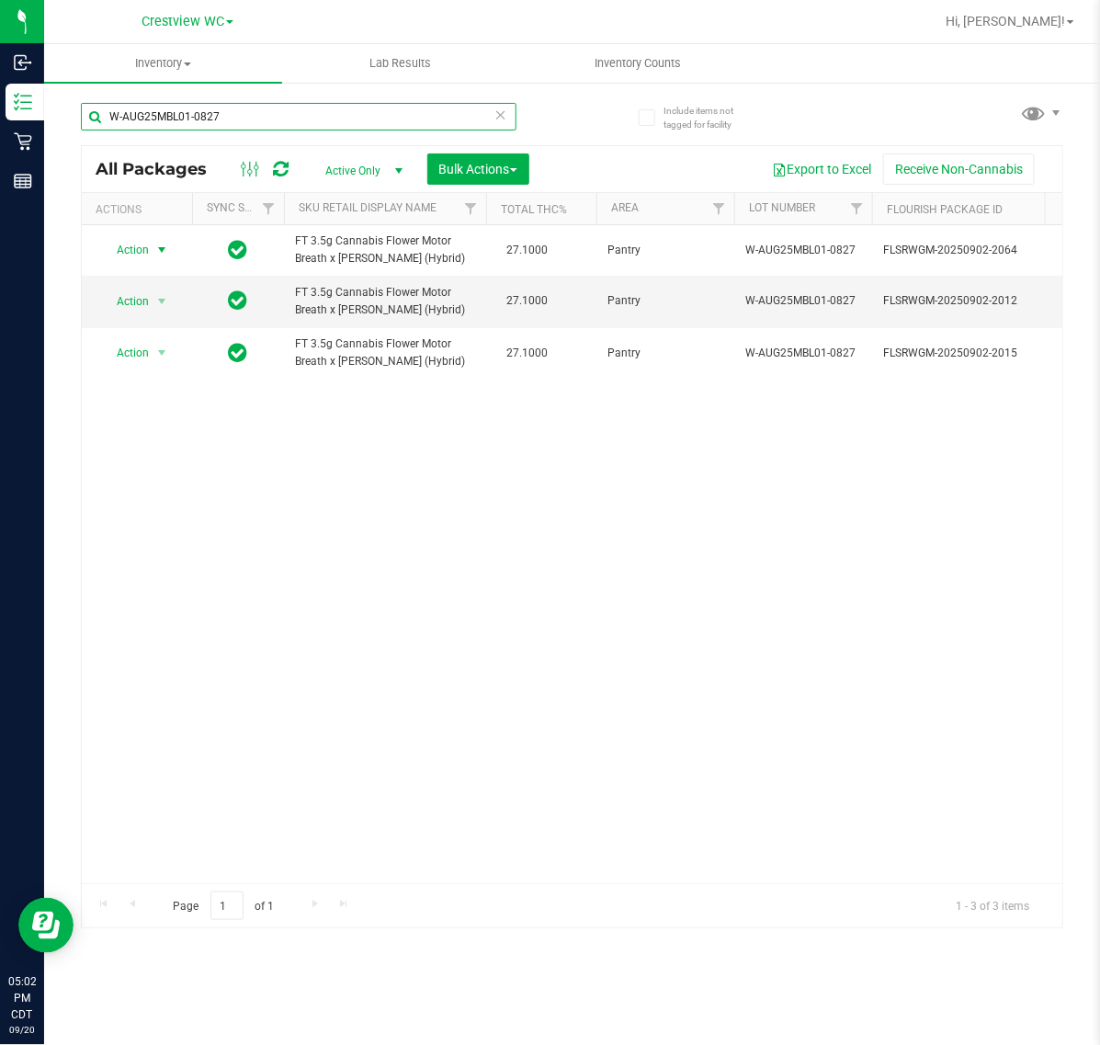
click at [292, 112] on input "W-AUG25MBL01-0827" at bounding box center [299, 117] width 436 height 28
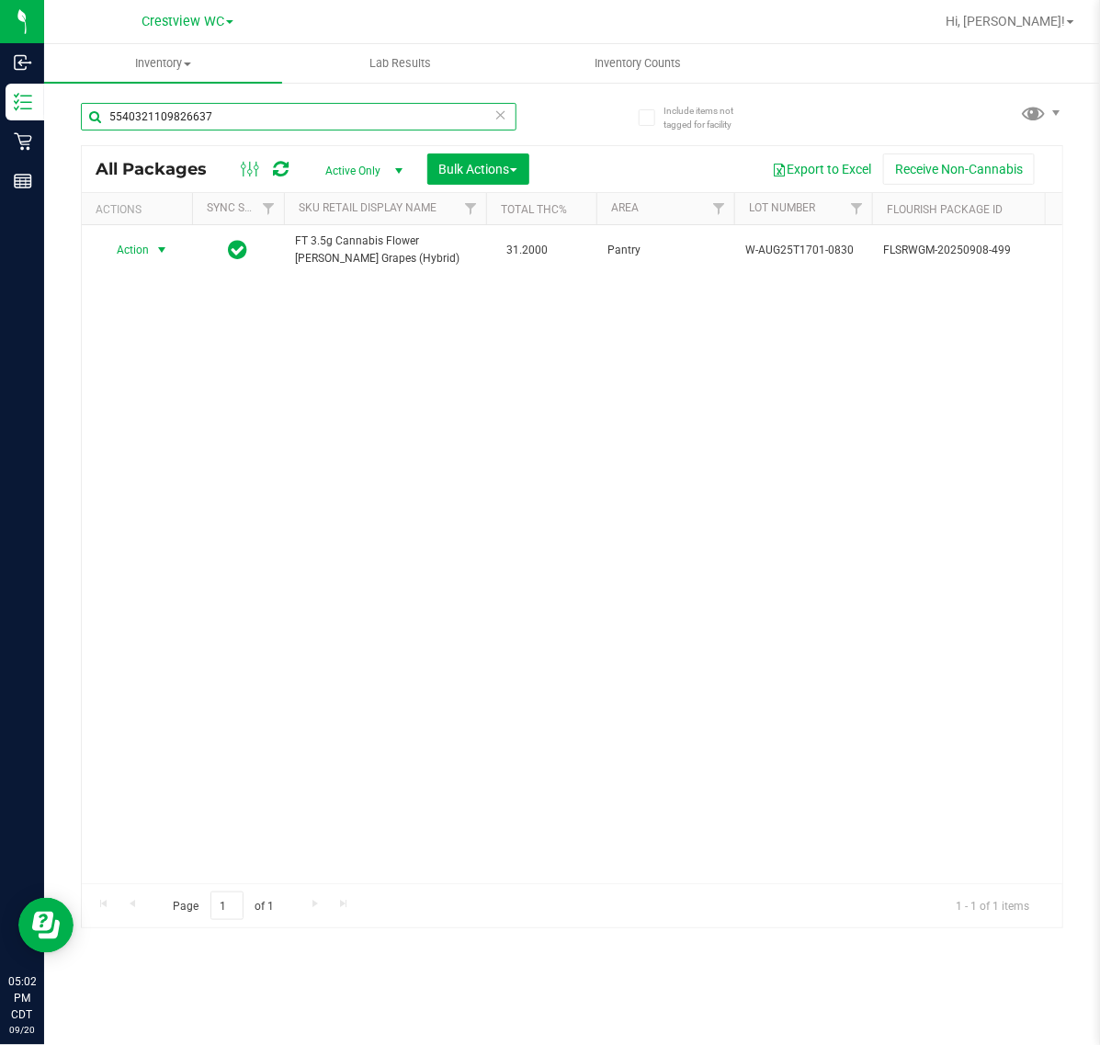
type input "5540321109826637"
click at [159, 249] on span "select" at bounding box center [161, 250] width 15 height 15
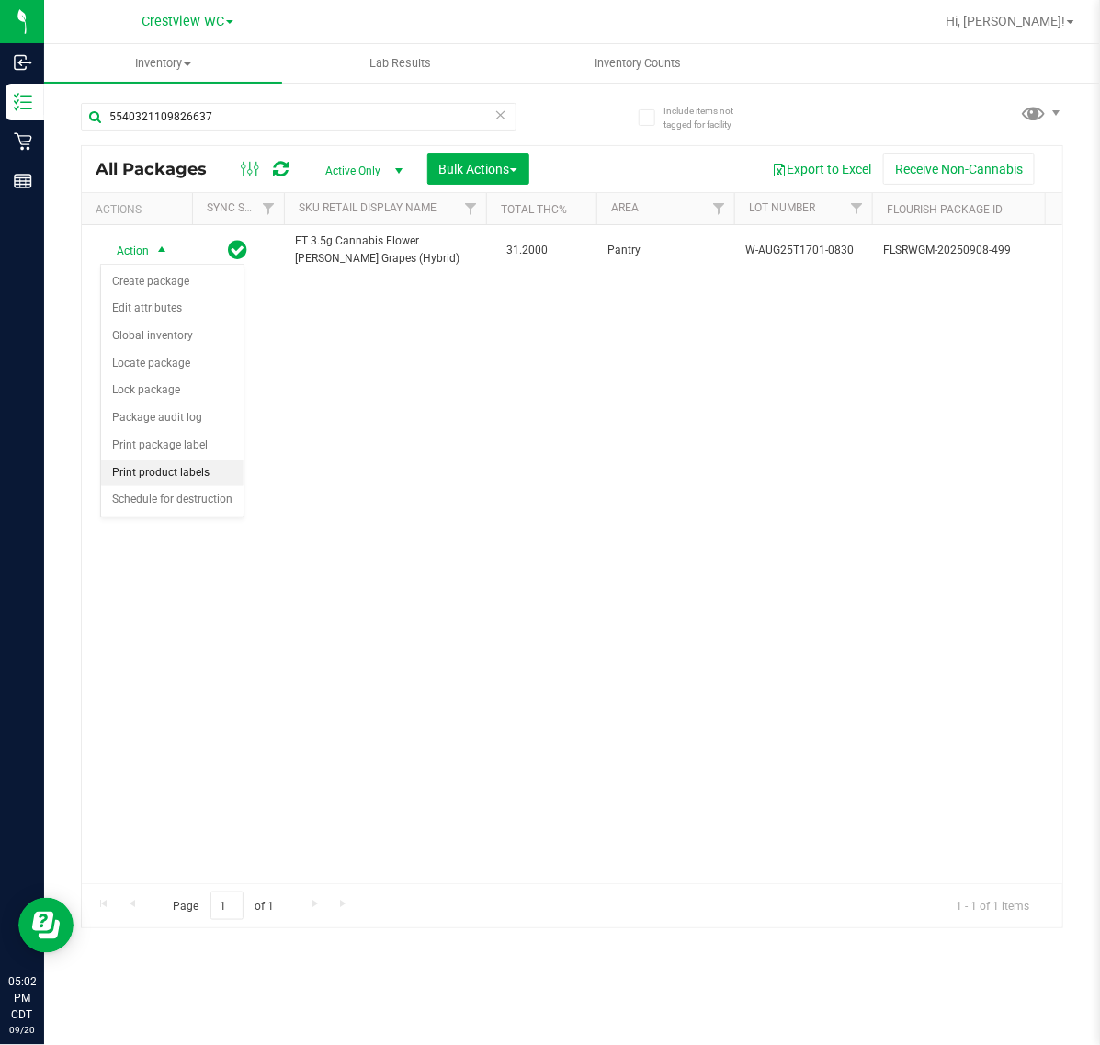
click at [217, 473] on li "Print product labels" at bounding box center [172, 474] width 142 height 28
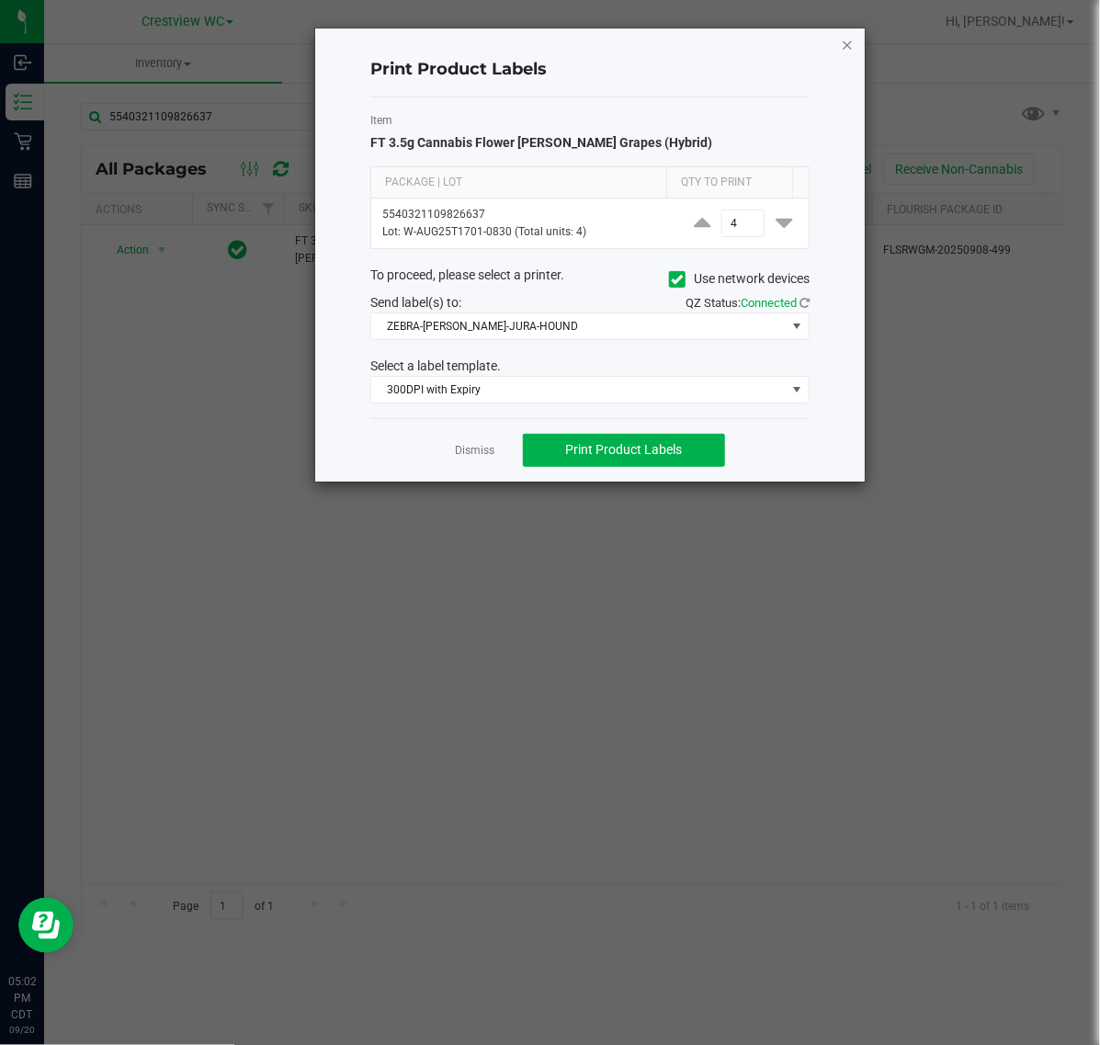
click at [847, 47] on icon "button" at bounding box center [847, 44] width 13 height 22
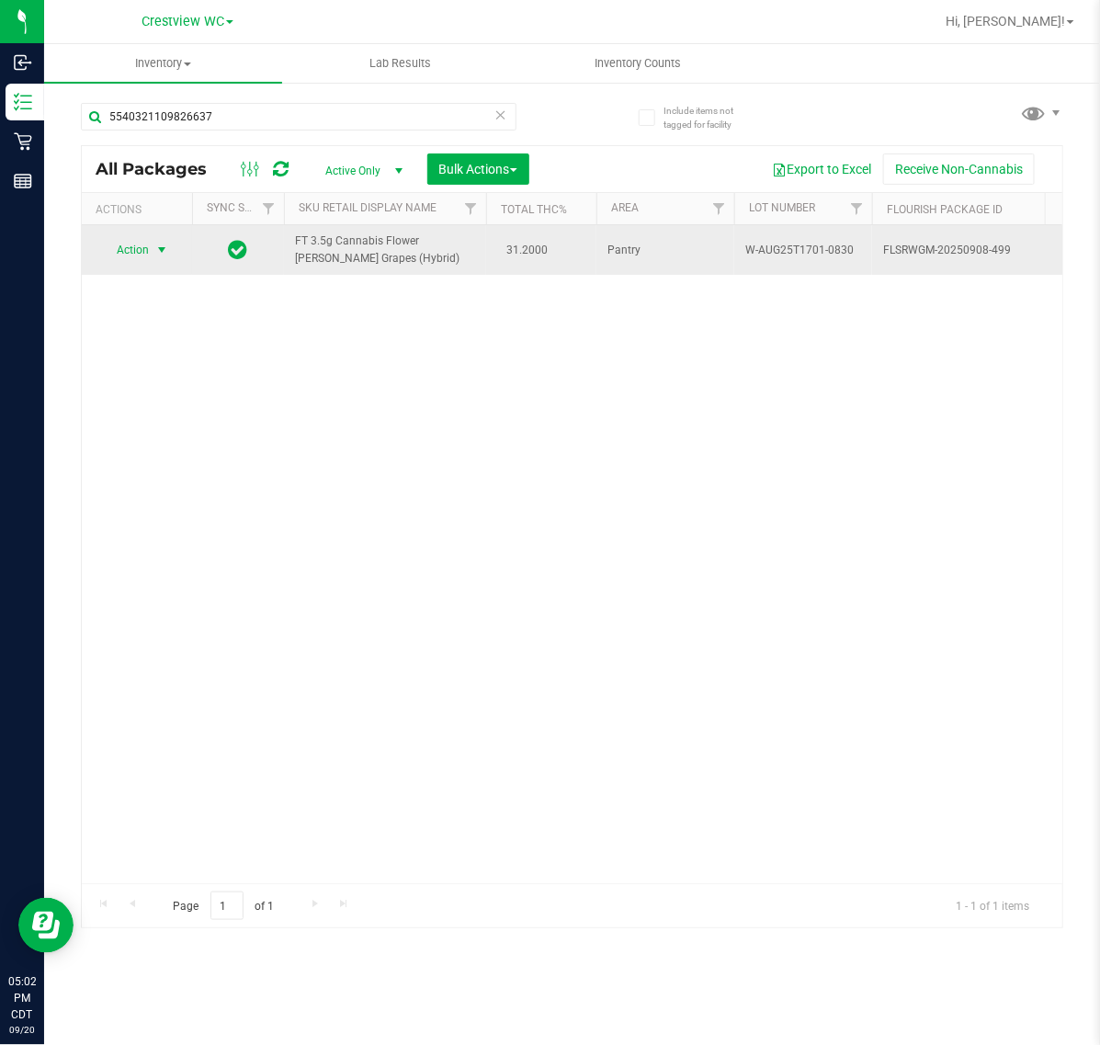
click at [153, 255] on span "select" at bounding box center [162, 250] width 23 height 26
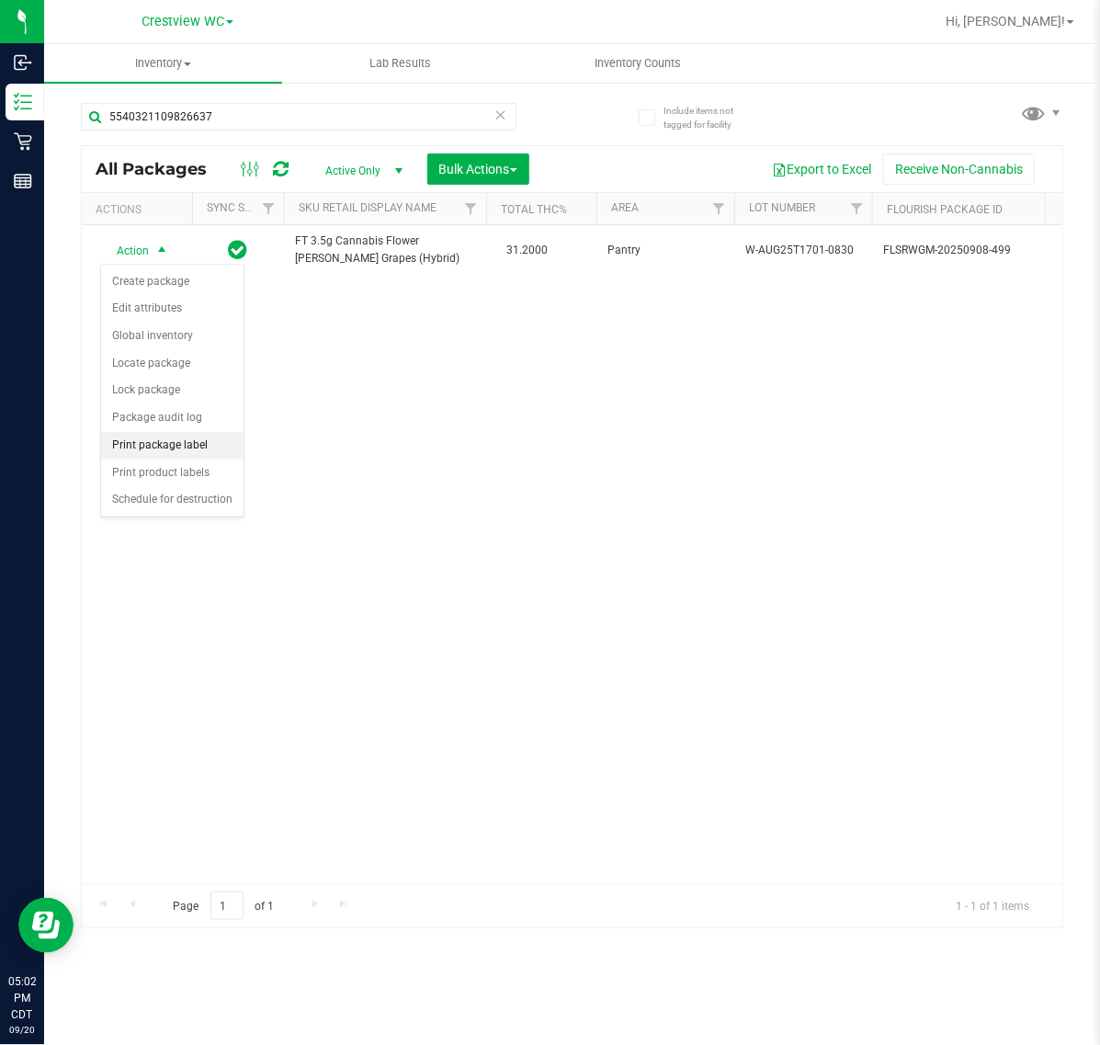
click at [164, 455] on li "Print package label" at bounding box center [172, 446] width 142 height 28
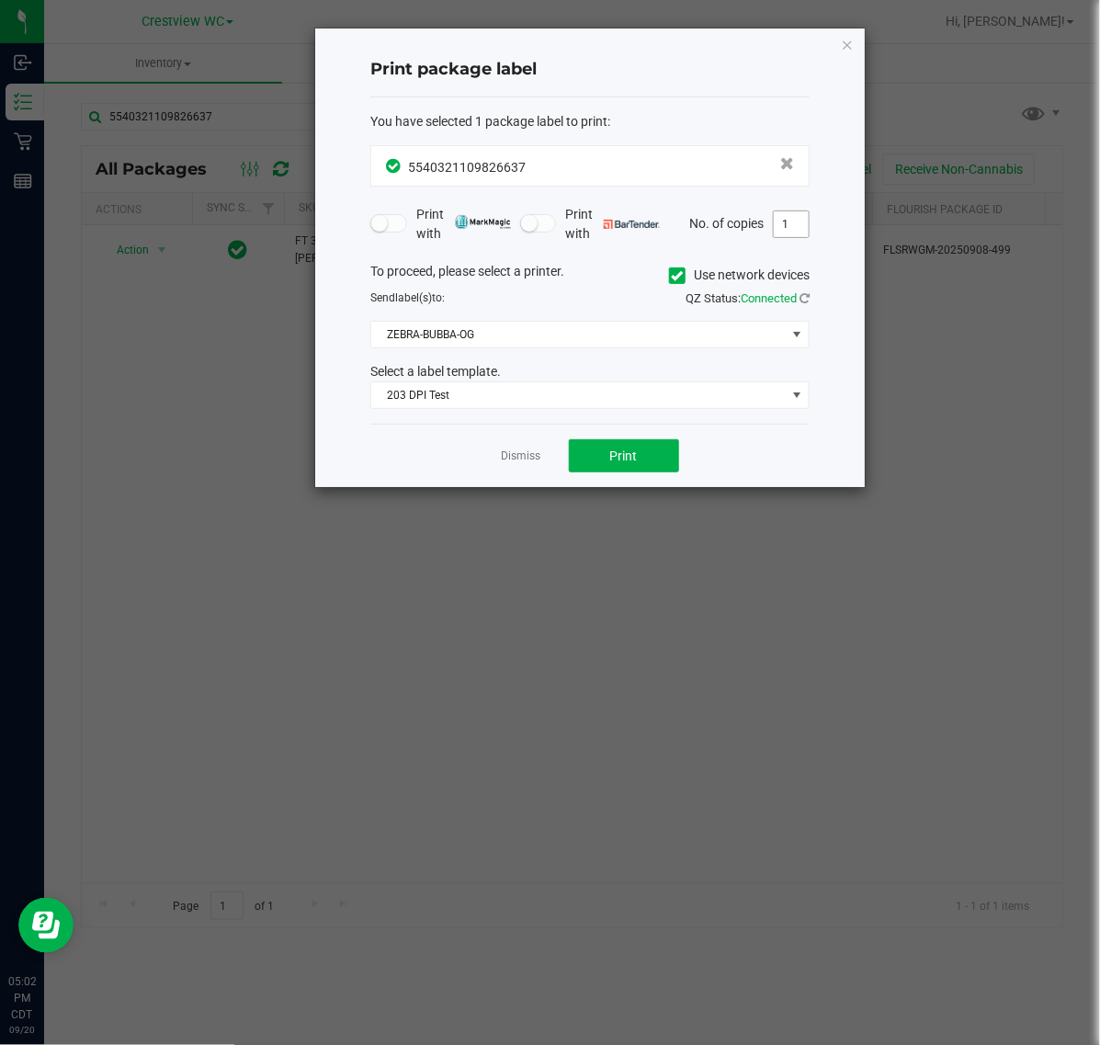
click at [791, 233] on input "1" at bounding box center [791, 224] width 35 height 26
type input "2"
click at [590, 458] on button "Print" at bounding box center [624, 455] width 110 height 33
click at [852, 39] on icon "button" at bounding box center [847, 44] width 13 height 22
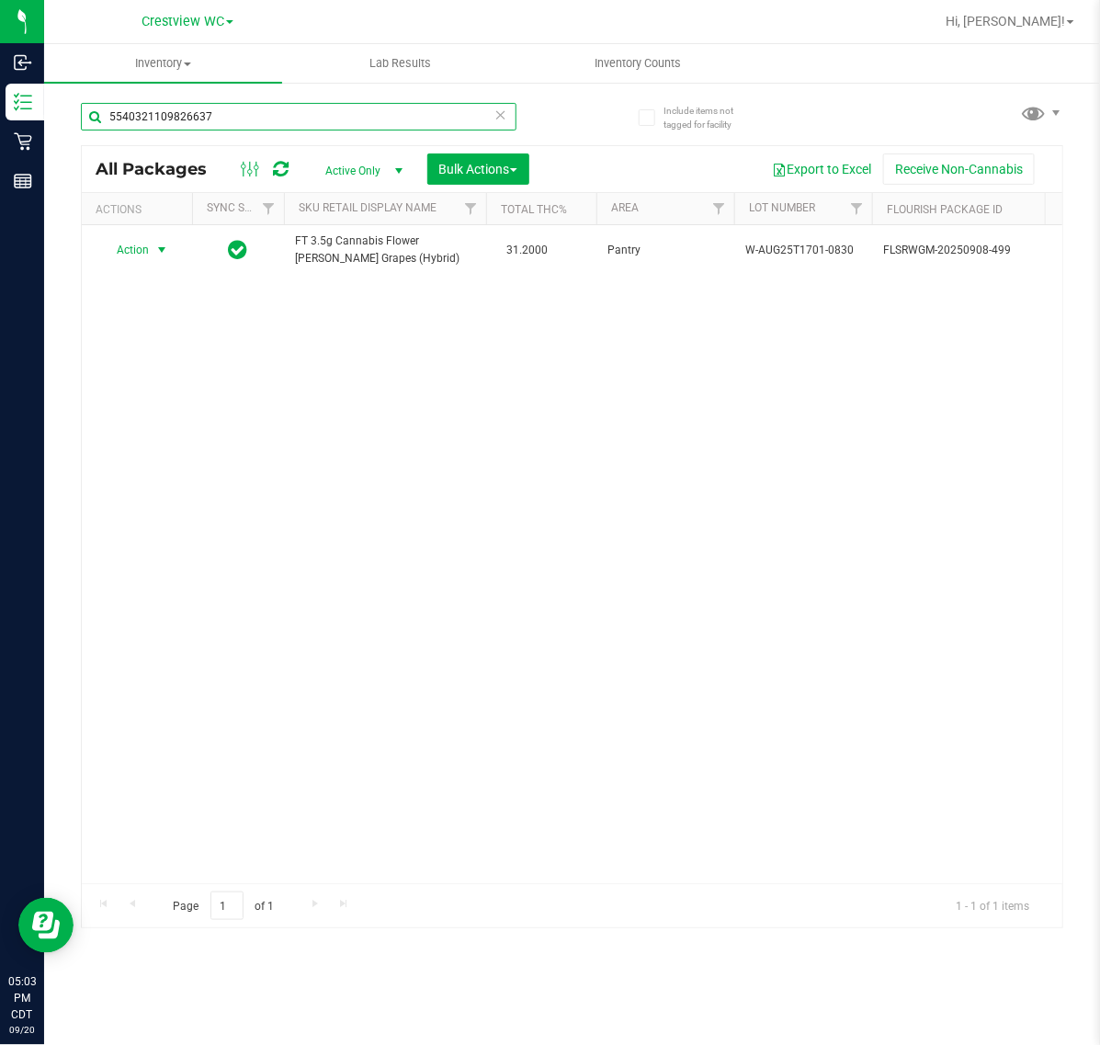
click at [255, 107] on input "5540321109826637" at bounding box center [299, 117] width 436 height 28
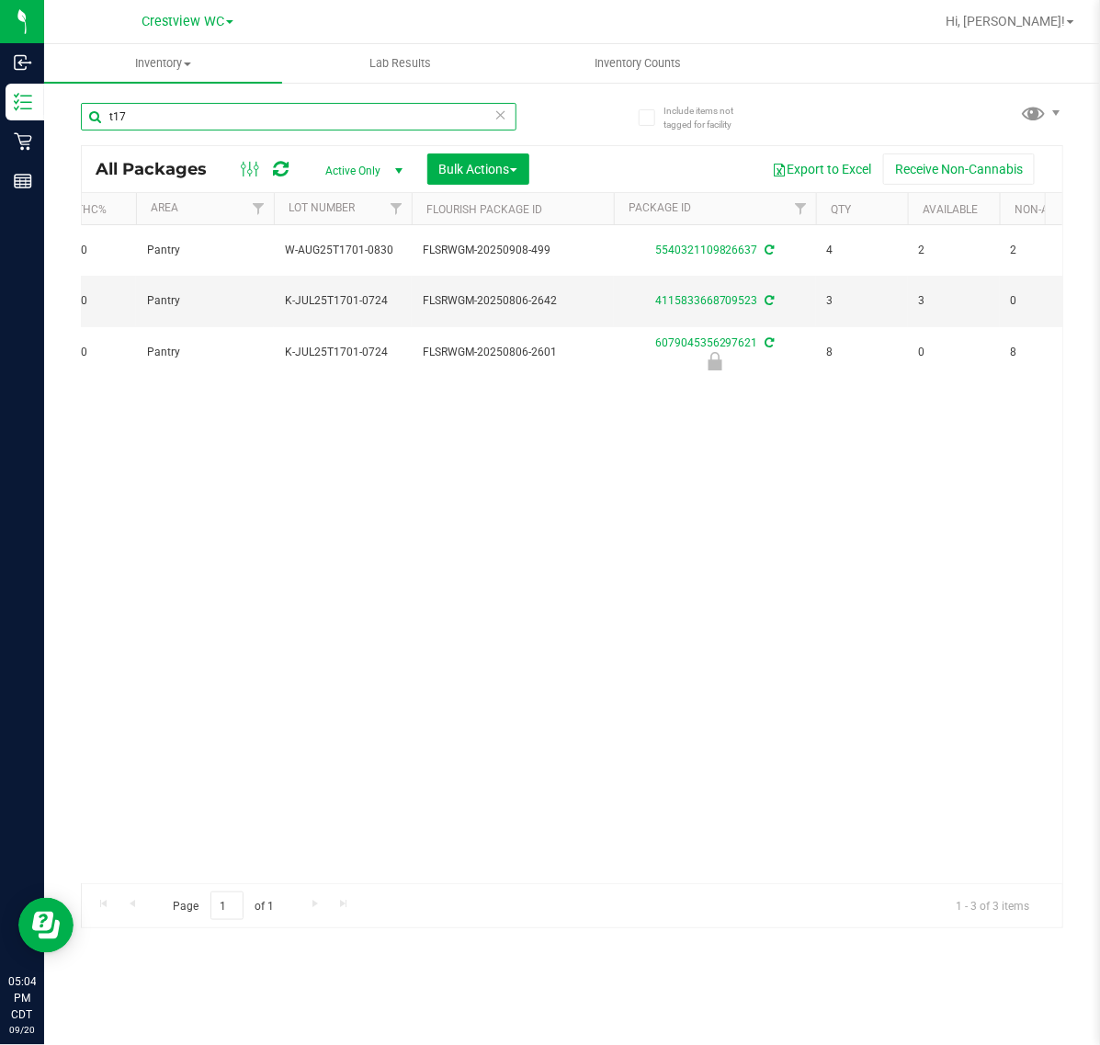
scroll to position [0, 457]
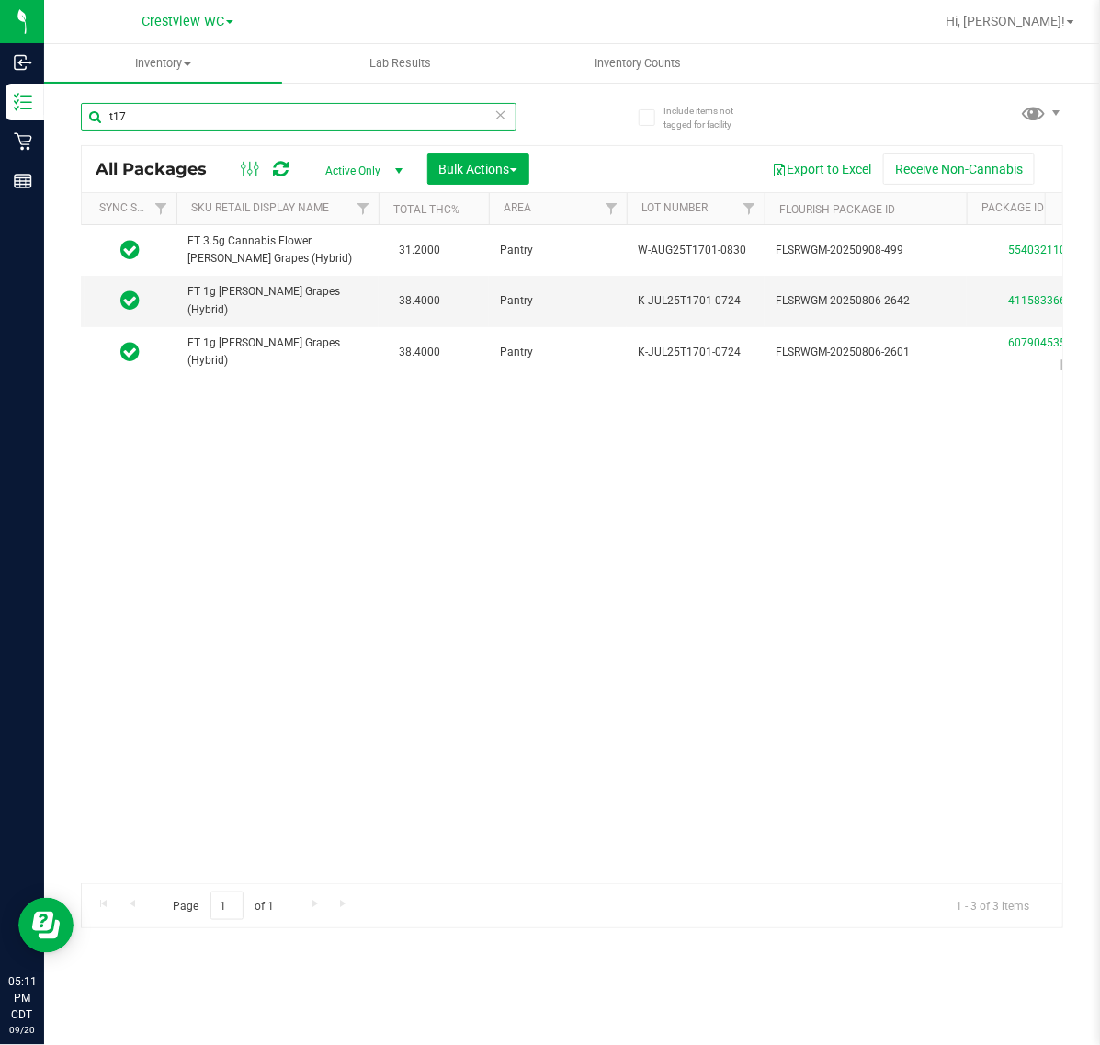
click at [255, 118] on input "t17" at bounding box center [299, 117] width 436 height 28
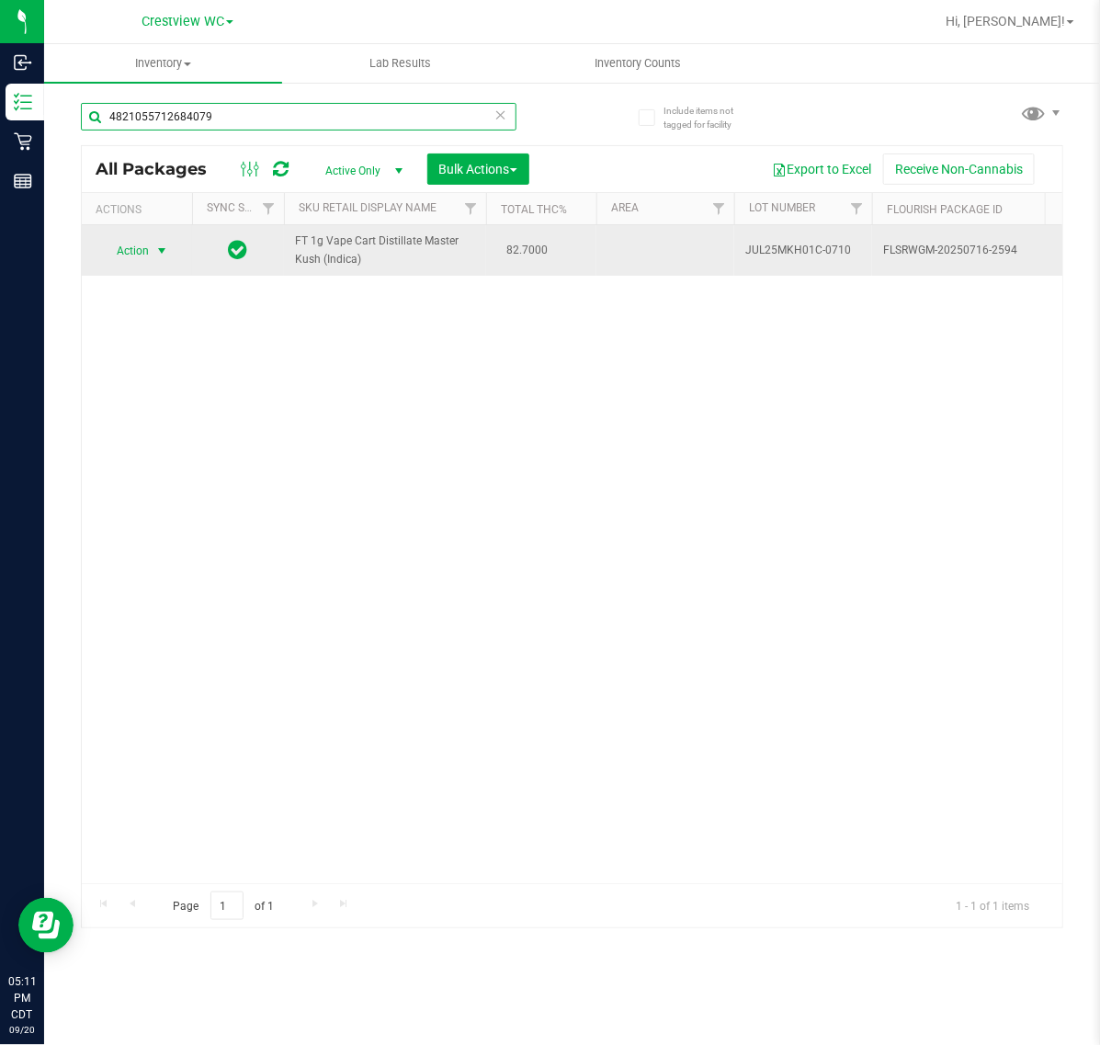
type input "4821055712684079"
drag, startPoint x: 154, startPoint y: 254, endPoint x: 145, endPoint y: 257, distance: 9.9
click at [149, 255] on span "Action" at bounding box center [137, 251] width 74 height 26
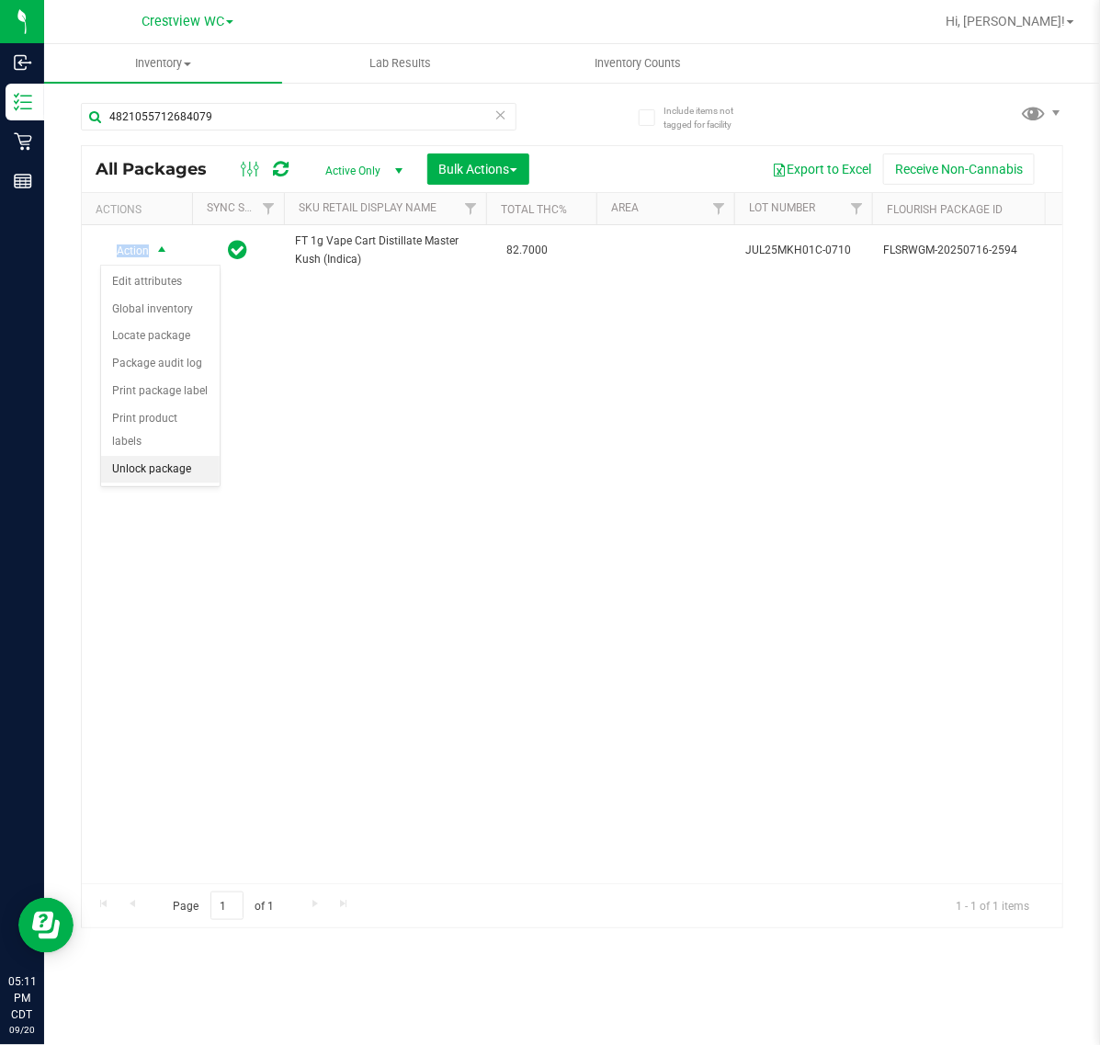
click at [198, 456] on li "Unlock package" at bounding box center [160, 470] width 119 height 28
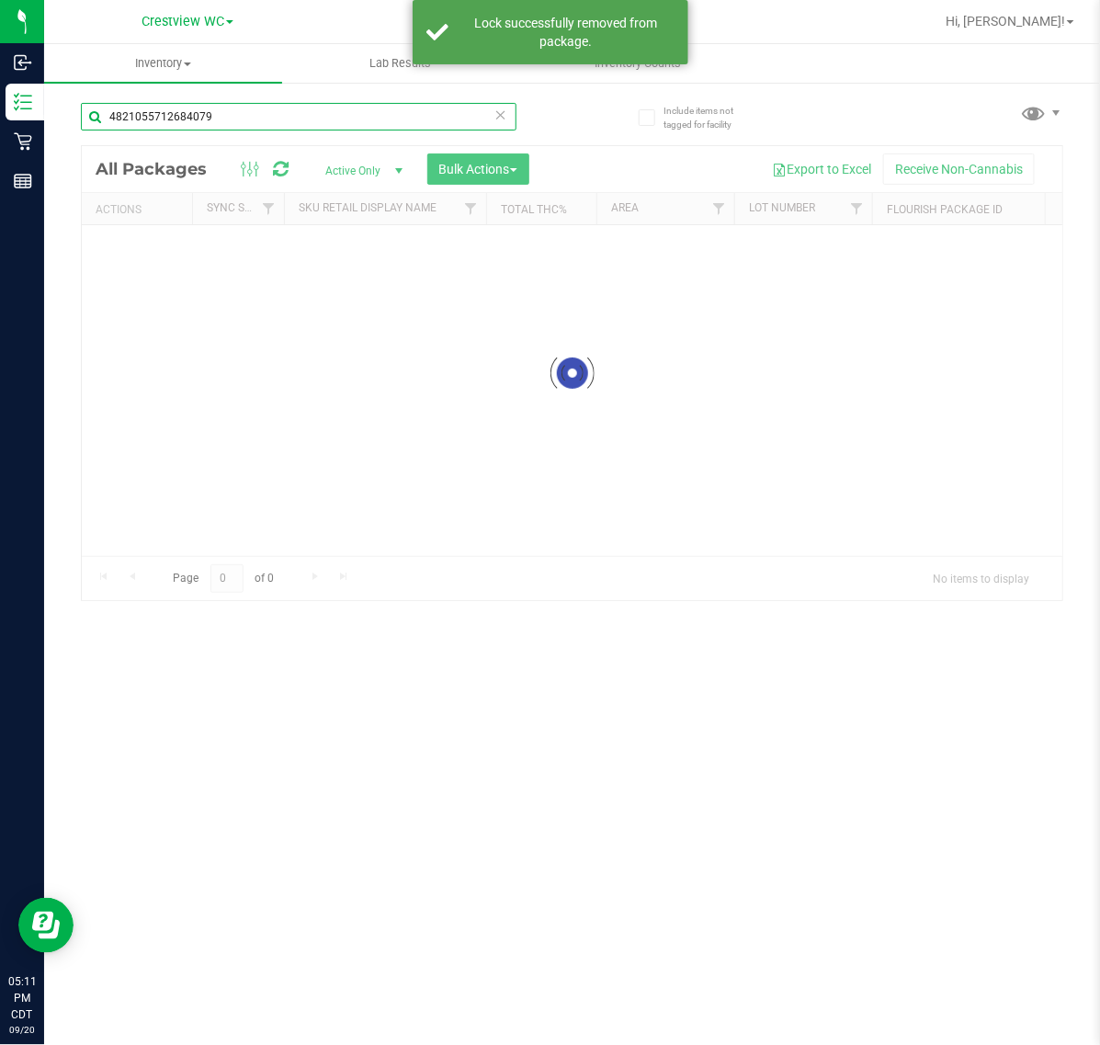
click at [276, 107] on input "4821055712684079" at bounding box center [299, 117] width 436 height 28
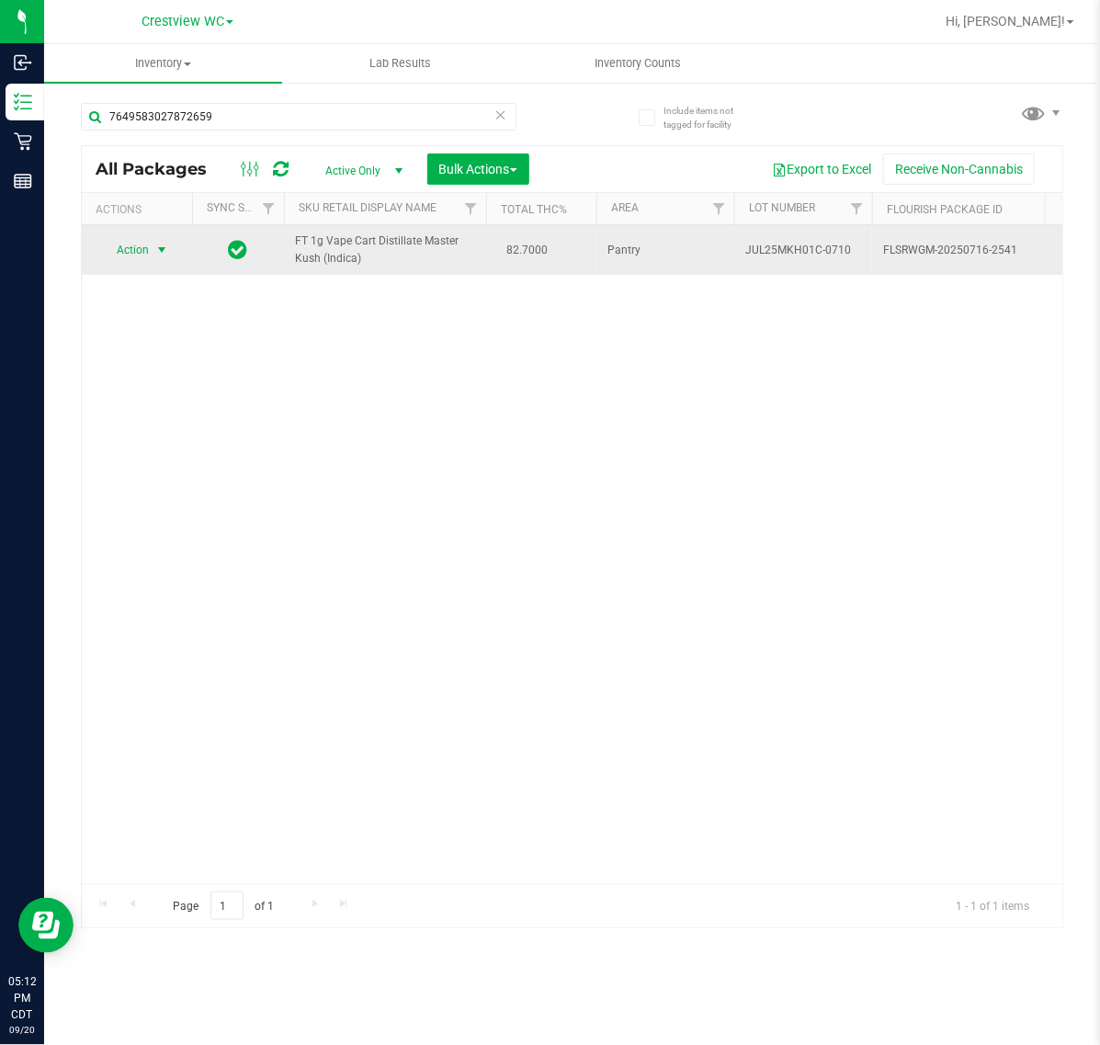
click at [163, 258] on span "select" at bounding box center [162, 250] width 23 height 26
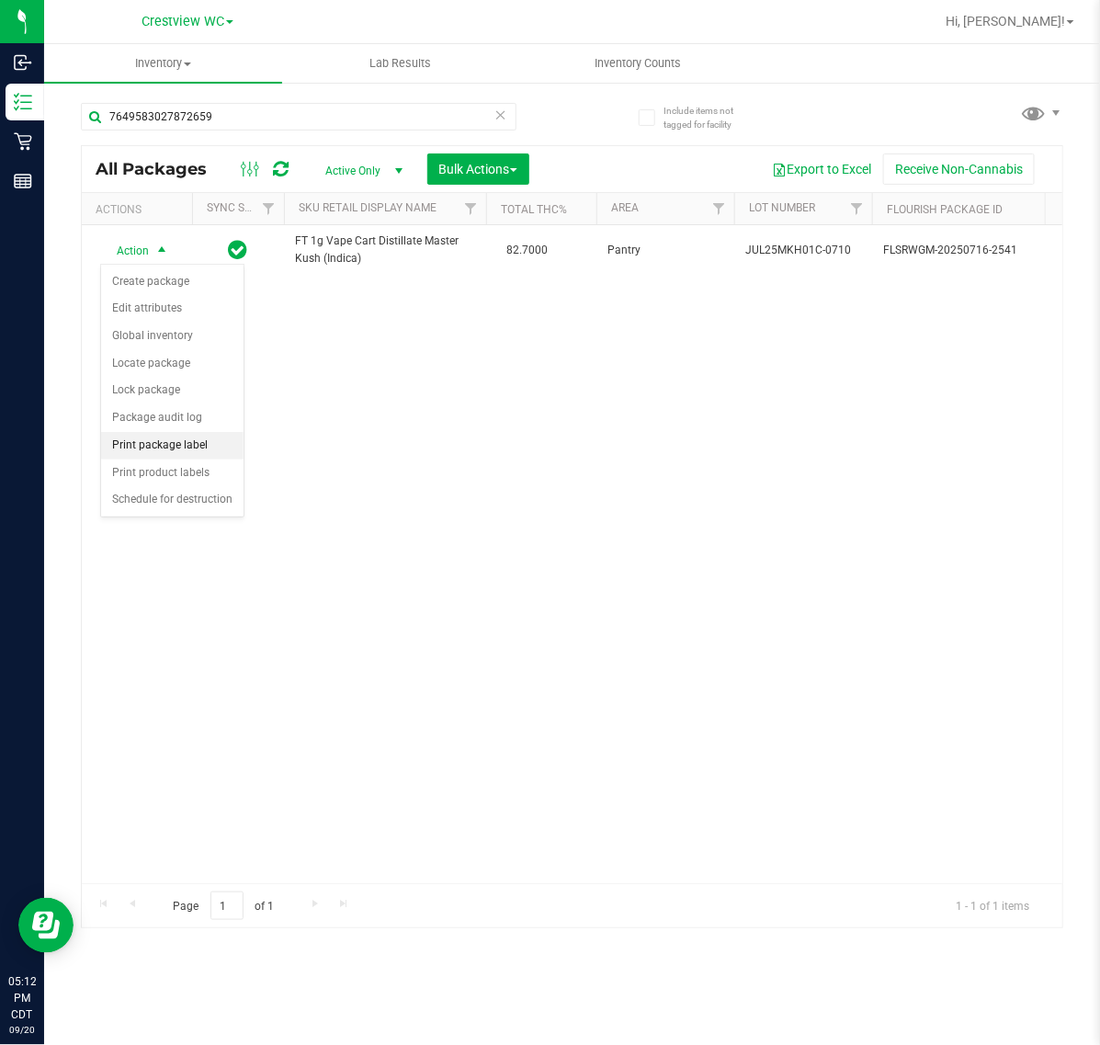
click at [181, 448] on li "Print package label" at bounding box center [172, 446] width 142 height 28
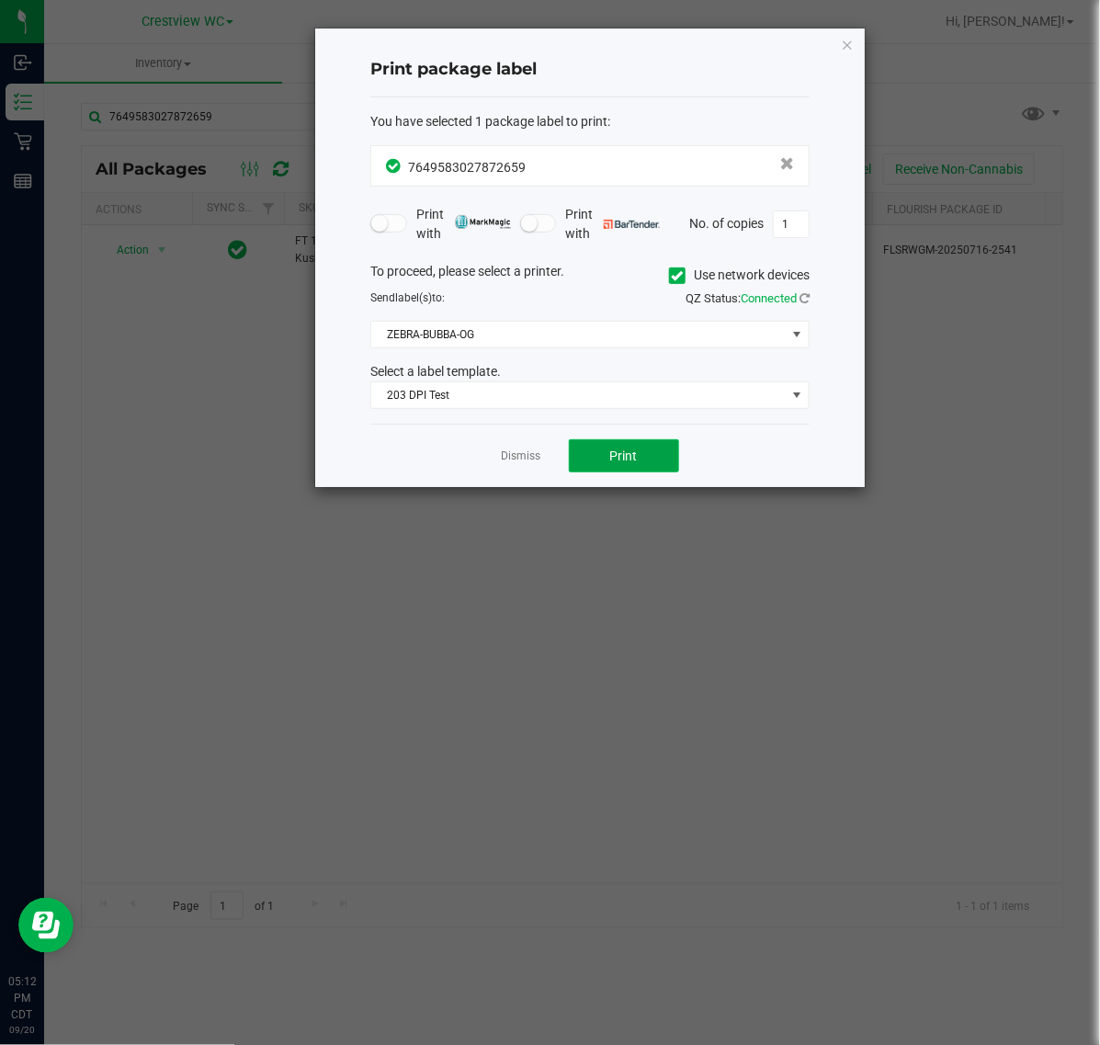
click at [623, 455] on span "Print" at bounding box center [624, 456] width 28 height 15
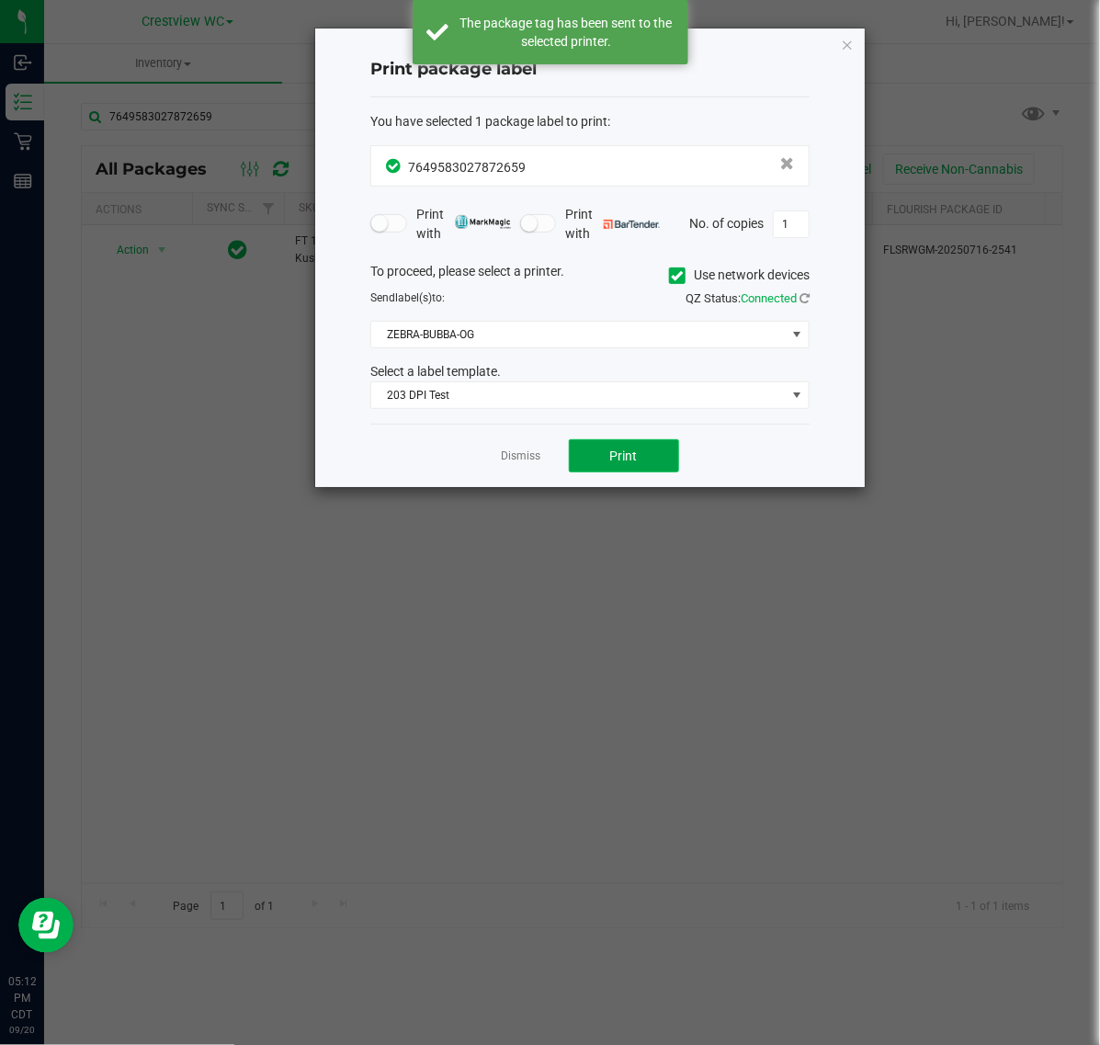
click at [631, 472] on button "Print" at bounding box center [624, 455] width 110 height 33
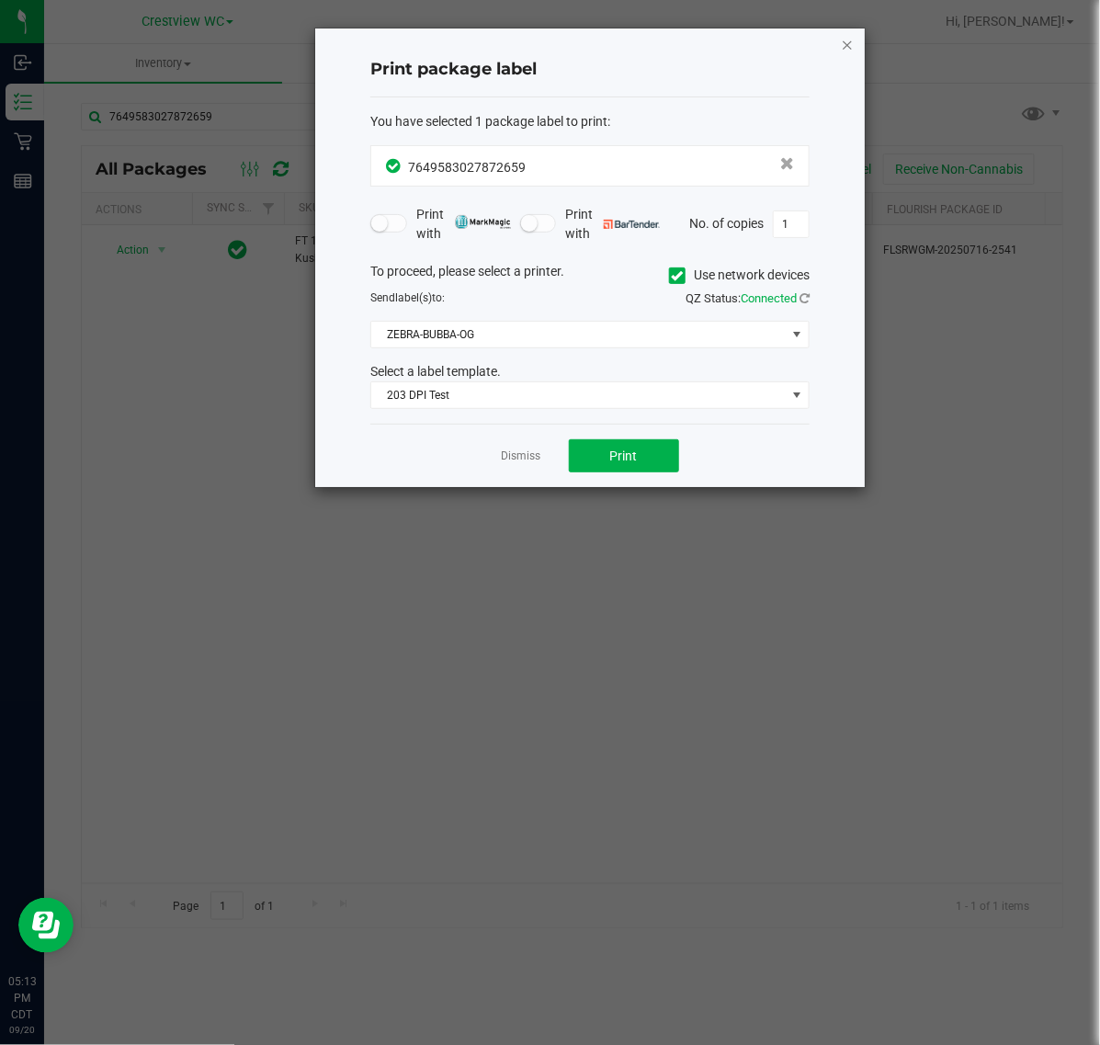
click at [844, 44] on icon "button" at bounding box center [847, 44] width 13 height 22
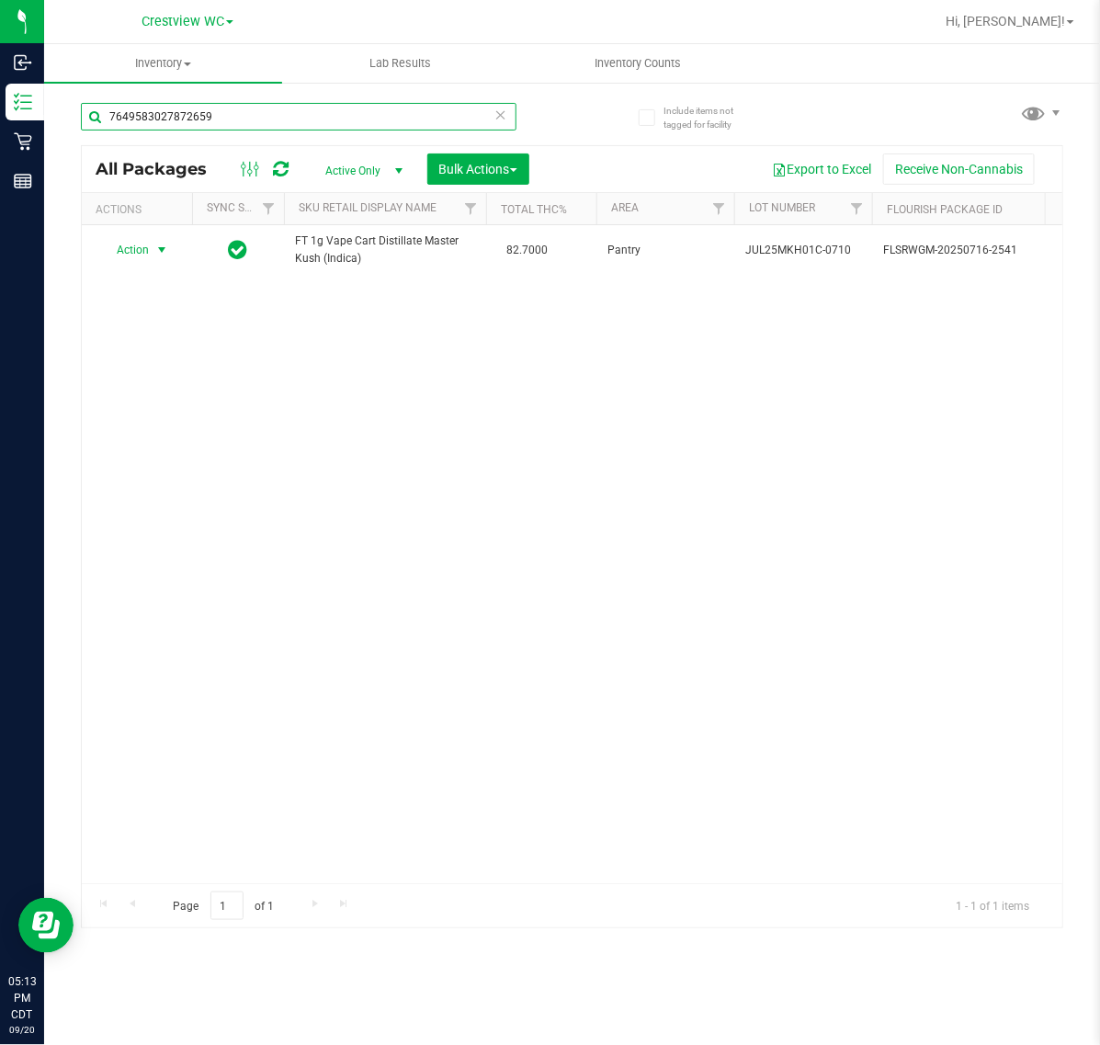
click at [347, 119] on input "7649583027872659" at bounding box center [299, 117] width 436 height 28
click at [347, 118] on input "7649583027872659" at bounding box center [299, 117] width 436 height 28
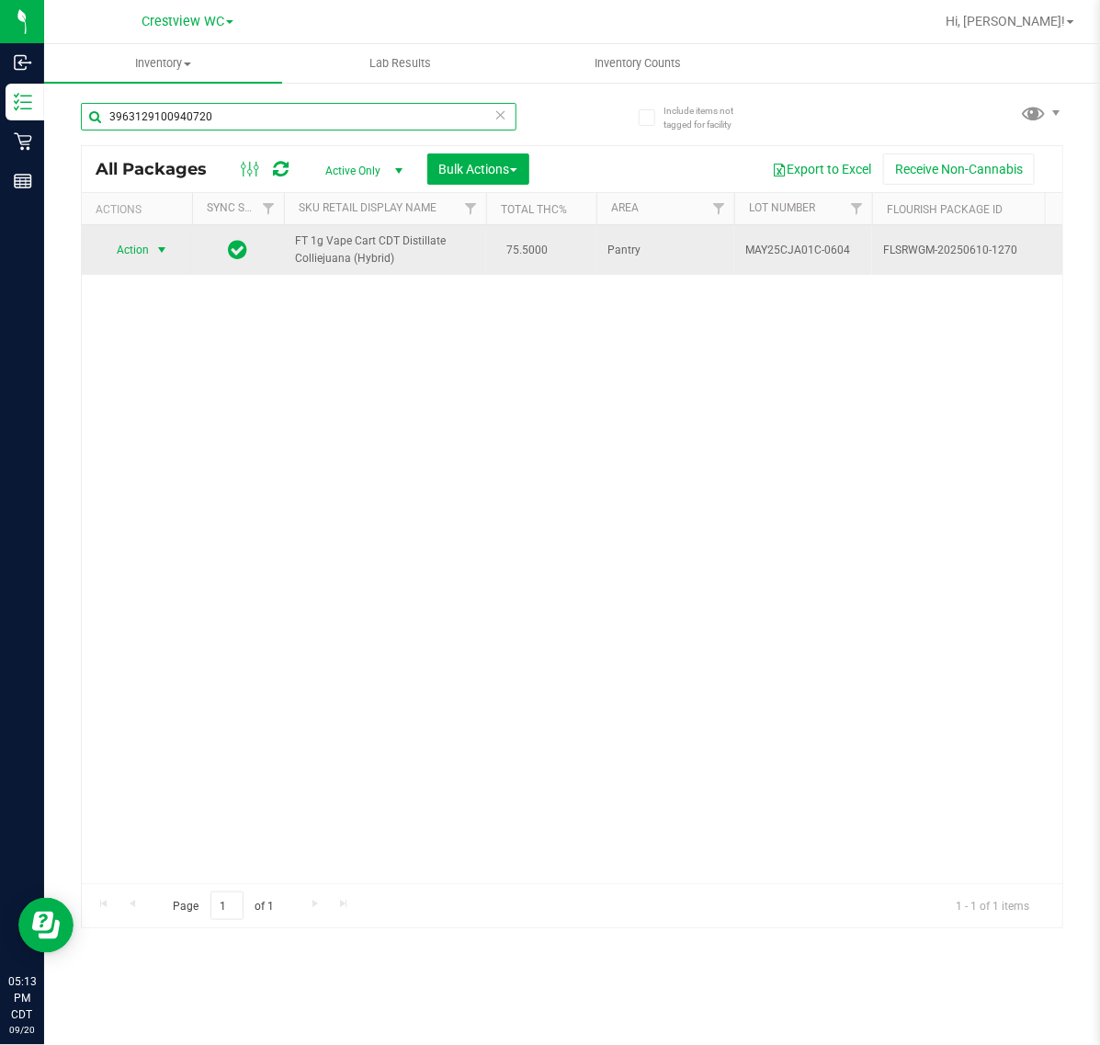
type input "3963129100940720"
click at [163, 249] on span "select" at bounding box center [161, 250] width 15 height 15
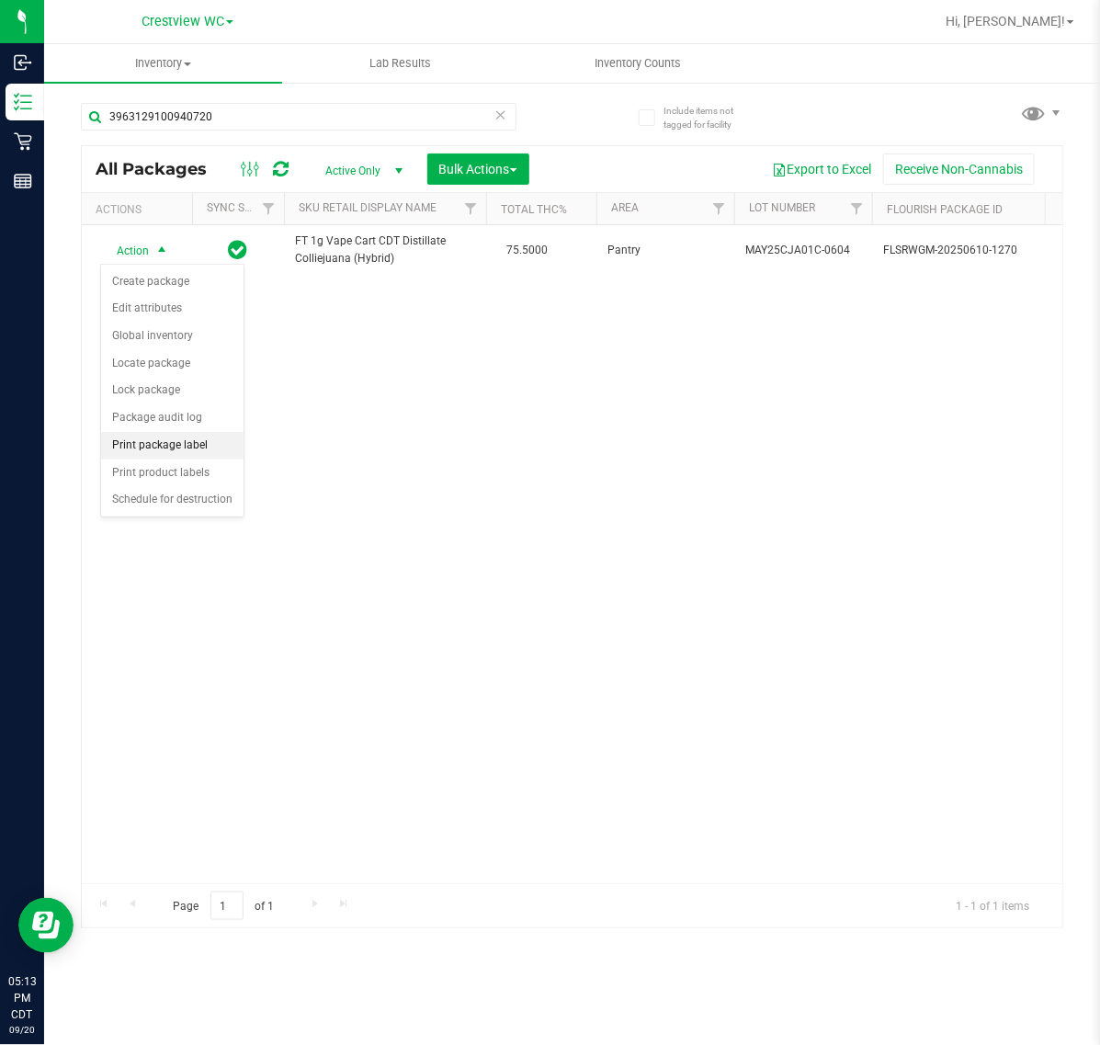
click at [172, 451] on li "Print package label" at bounding box center [172, 446] width 142 height 28
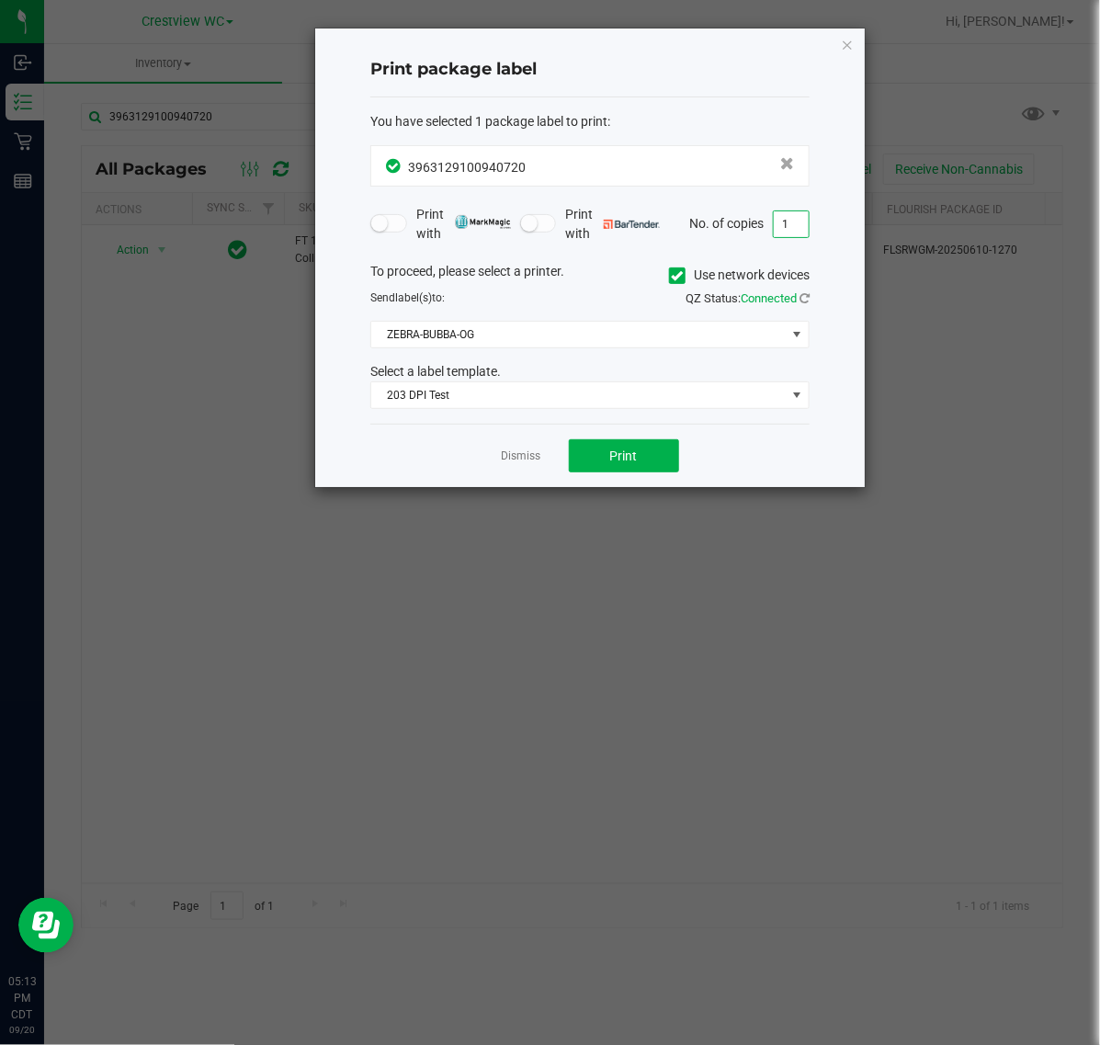
click at [791, 226] on input "1" at bounding box center [791, 224] width 35 height 26
type input "2"
click at [610, 458] on span "Print" at bounding box center [624, 456] width 28 height 15
click at [843, 43] on icon "button" at bounding box center [847, 44] width 13 height 22
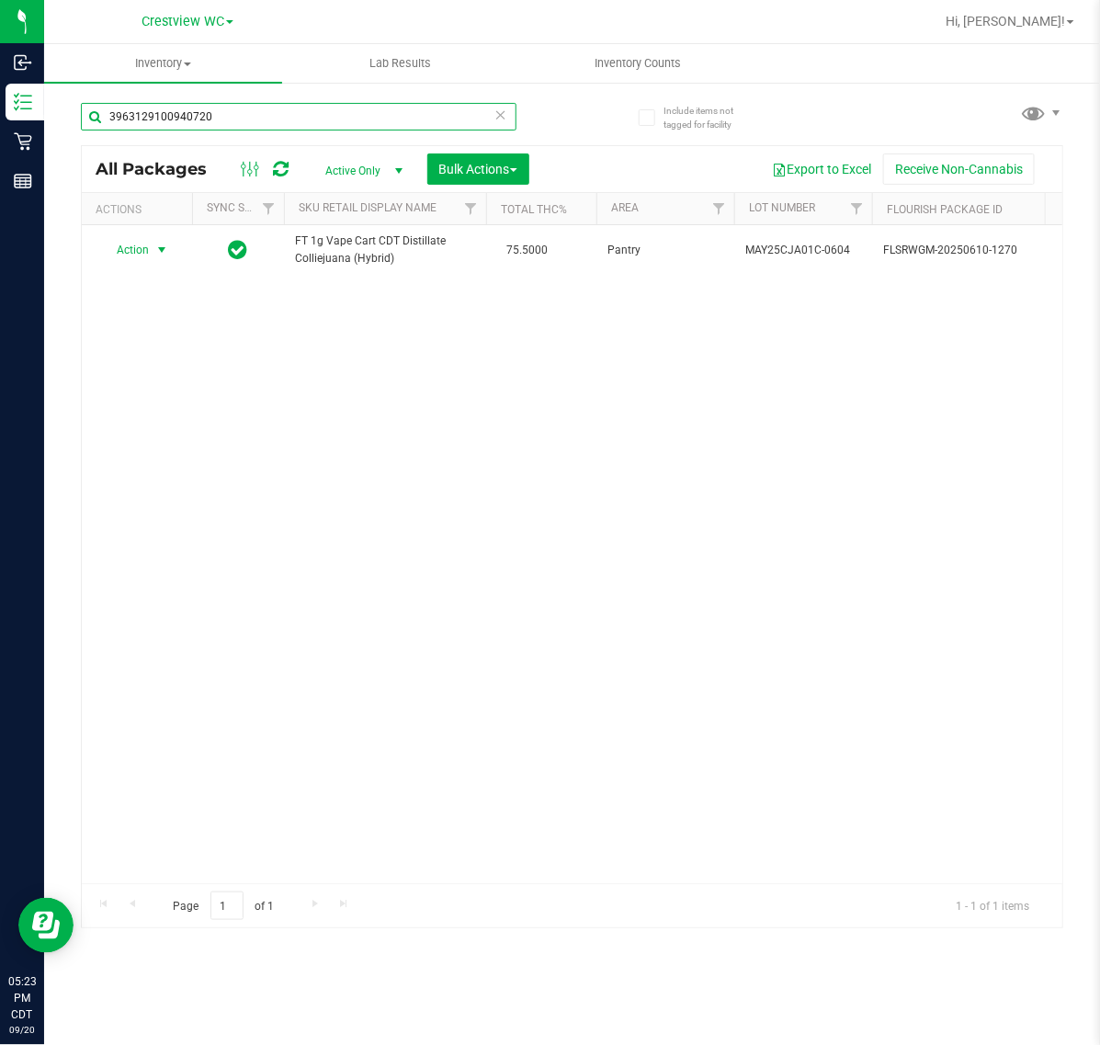
drag, startPoint x: 276, startPoint y: 122, endPoint x: -711, endPoint y: 121, distance: 987.2
click at [0, 121] on html "Inbound Inventory Retail Reports 05:23 PM CDT 09/20/2025 09/20 Crestview WC Hi,…" at bounding box center [550, 522] width 1100 height 1045
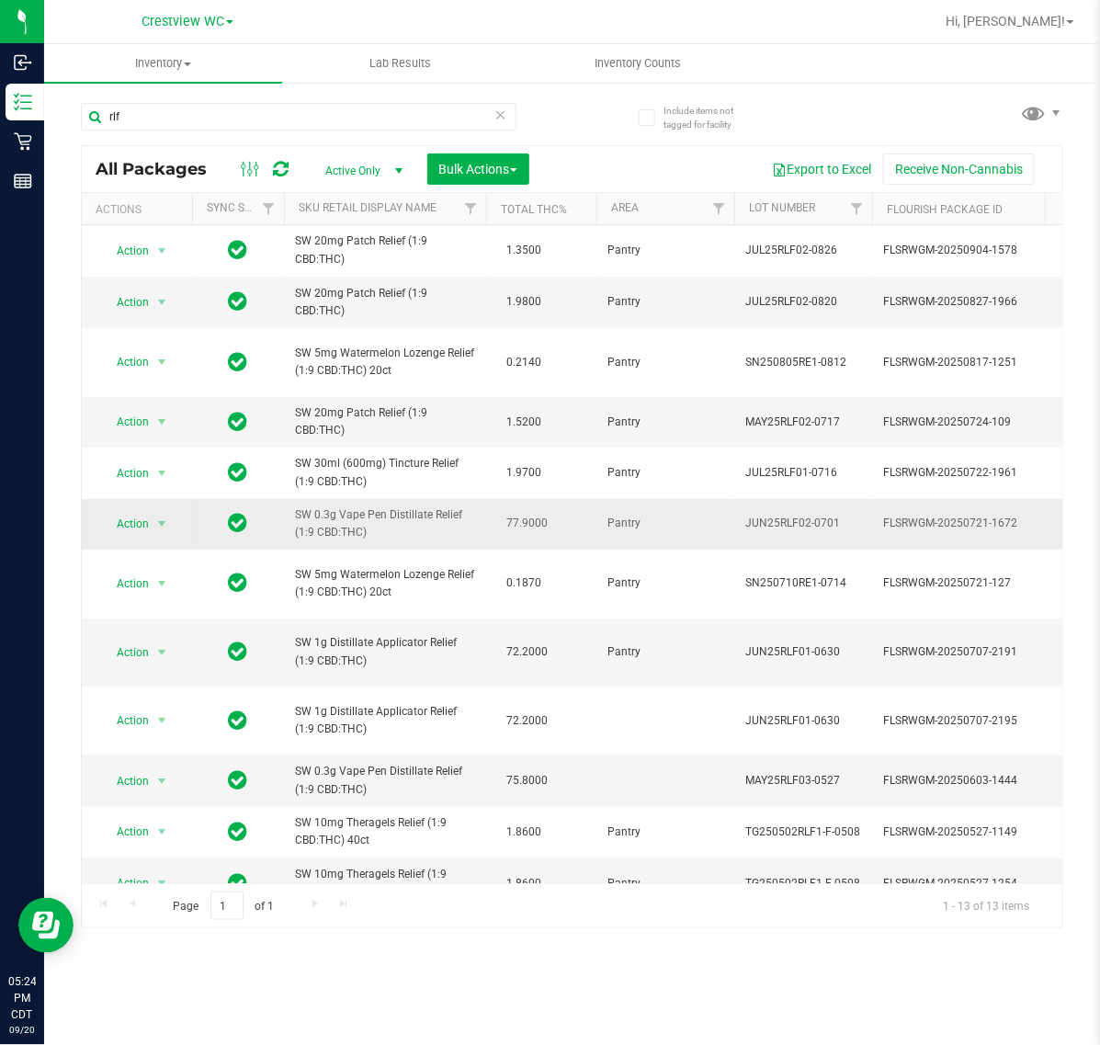
click at [327, 534] on span "SW 0.3g Vape Pen Distillate Relief (1:9 CBD:THC)" at bounding box center [385, 523] width 180 height 35
copy td "SW 0.3g Vape Pen Distillate Relief (1:9 CBD:THC)"
drag, startPoint x: 203, startPoint y: 118, endPoint x: -216, endPoint y: 139, distance: 419.7
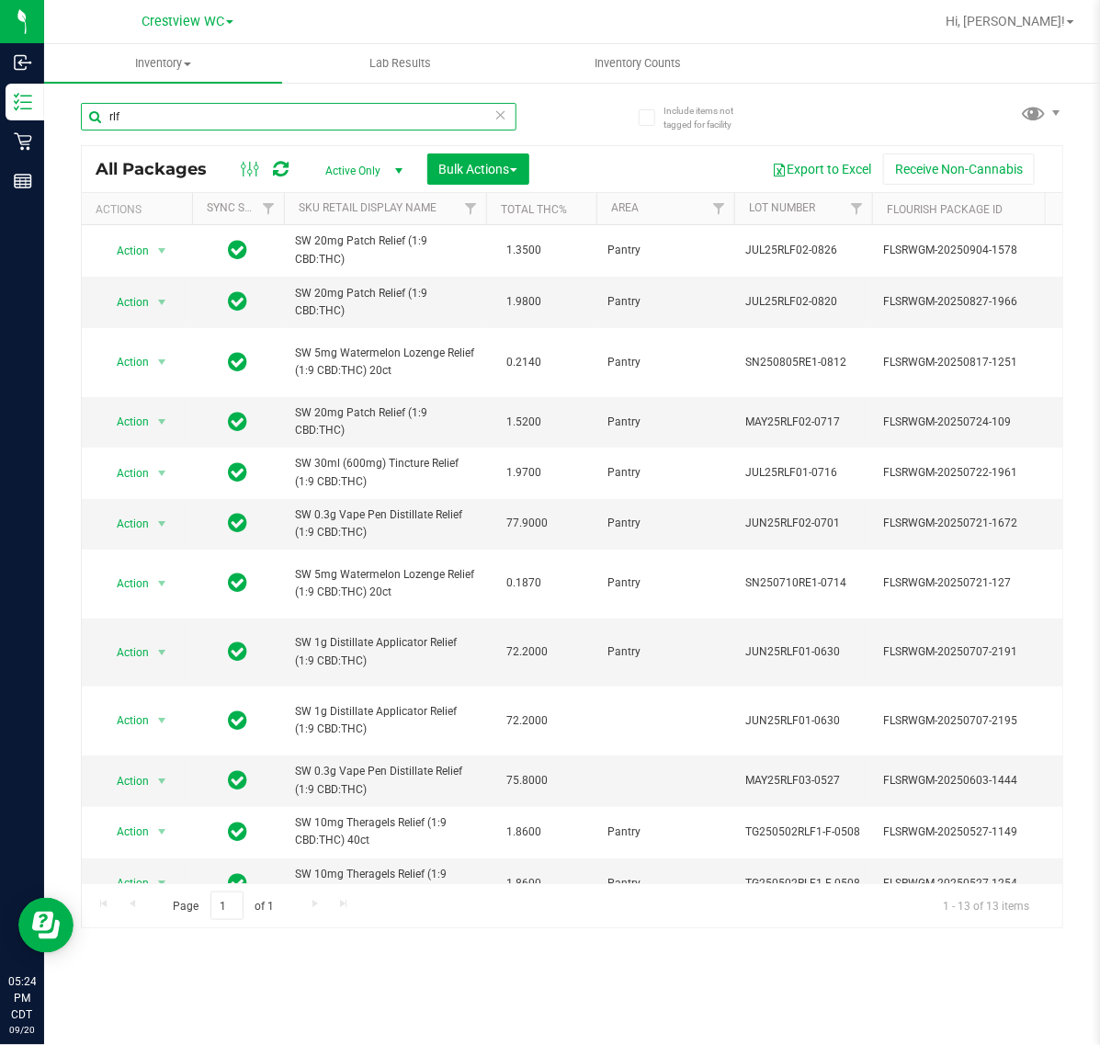
click at [0, 139] on html "Inbound Inventory Retail Reports 05:24 PM CDT 09/20/2025 09/20 Crestview WC Hi,…" at bounding box center [550, 522] width 1100 height 1045
paste input "SW 0.3g Vape Pen Distillate Relief (1:9 CBD:THC)"
type input "SW 0.3g Vape Pen Distillate Relief (1:9 CBD:THC)"
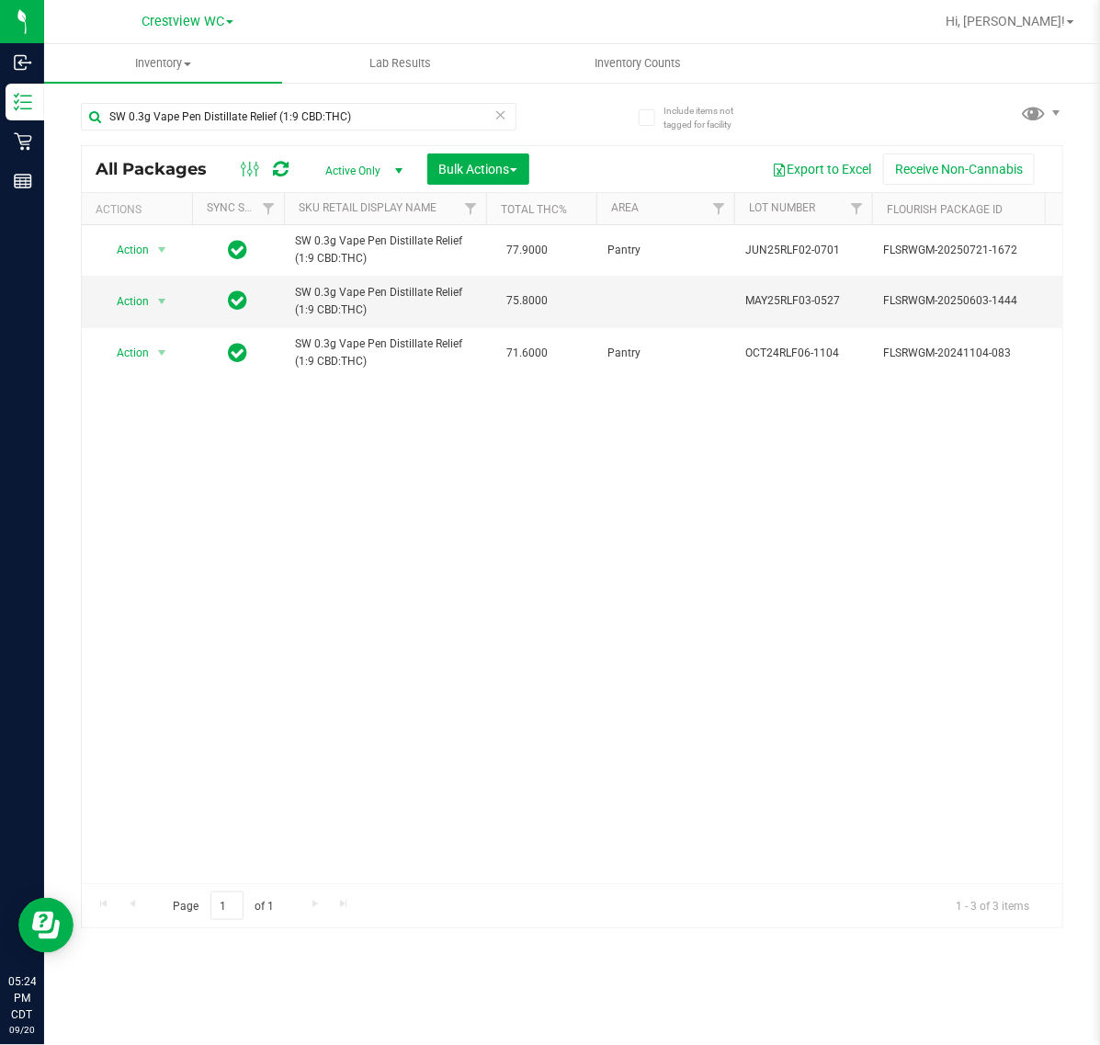
click at [267, 737] on div "Action Action Create package Edit attributes Global inventory Locate package Lo…" at bounding box center [572, 554] width 981 height 658
drag, startPoint x: 404, startPoint y: 111, endPoint x: -779, endPoint y: 107, distance: 1183.9
click at [0, 107] on html "Inbound Inventory Retail Reports 06:46 PM CDT 09/20/2025 09/20 Crestview WC Hi,…" at bounding box center [550, 522] width 1100 height 1045
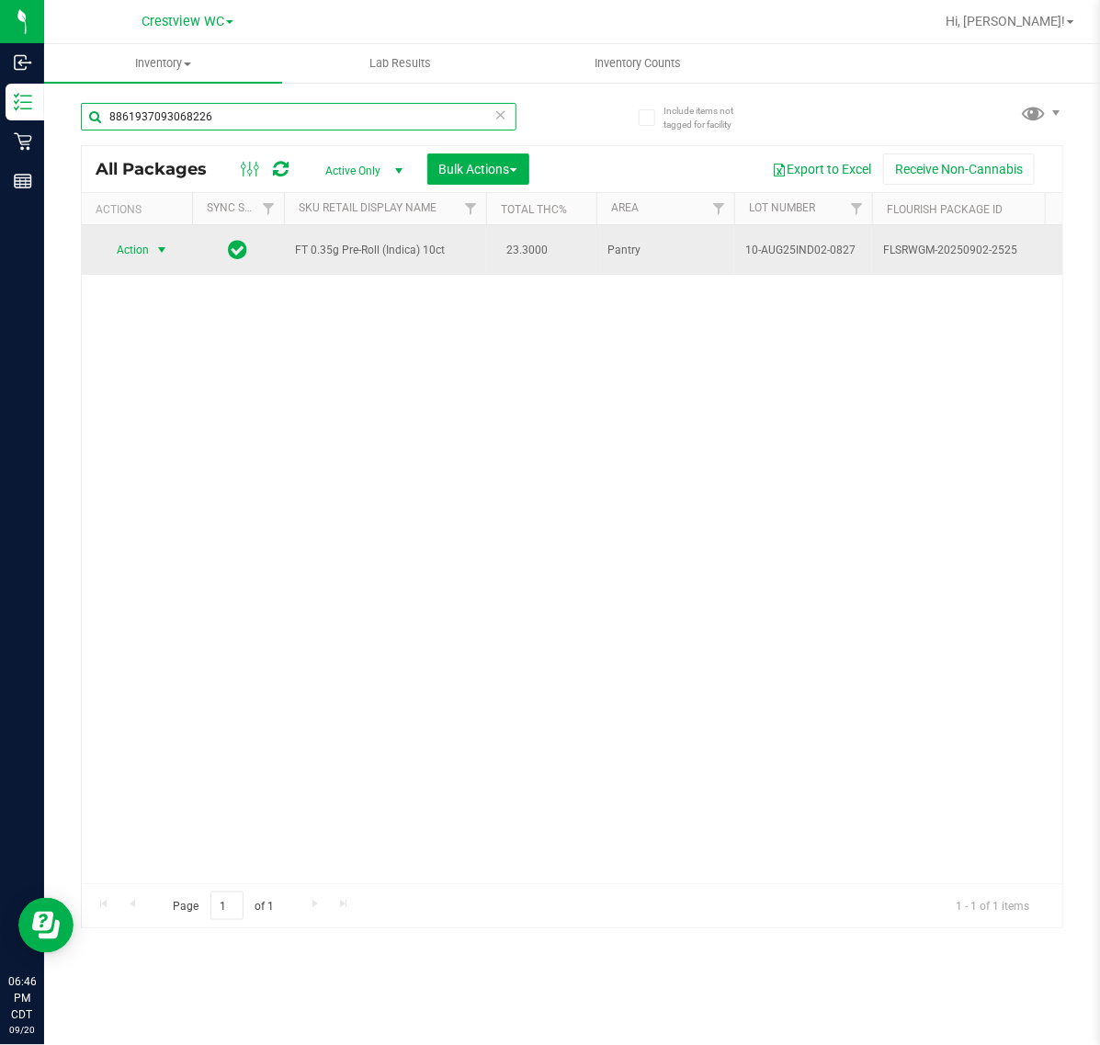
type input "8861937093068226"
click at [156, 242] on span "select" at bounding box center [162, 250] width 23 height 26
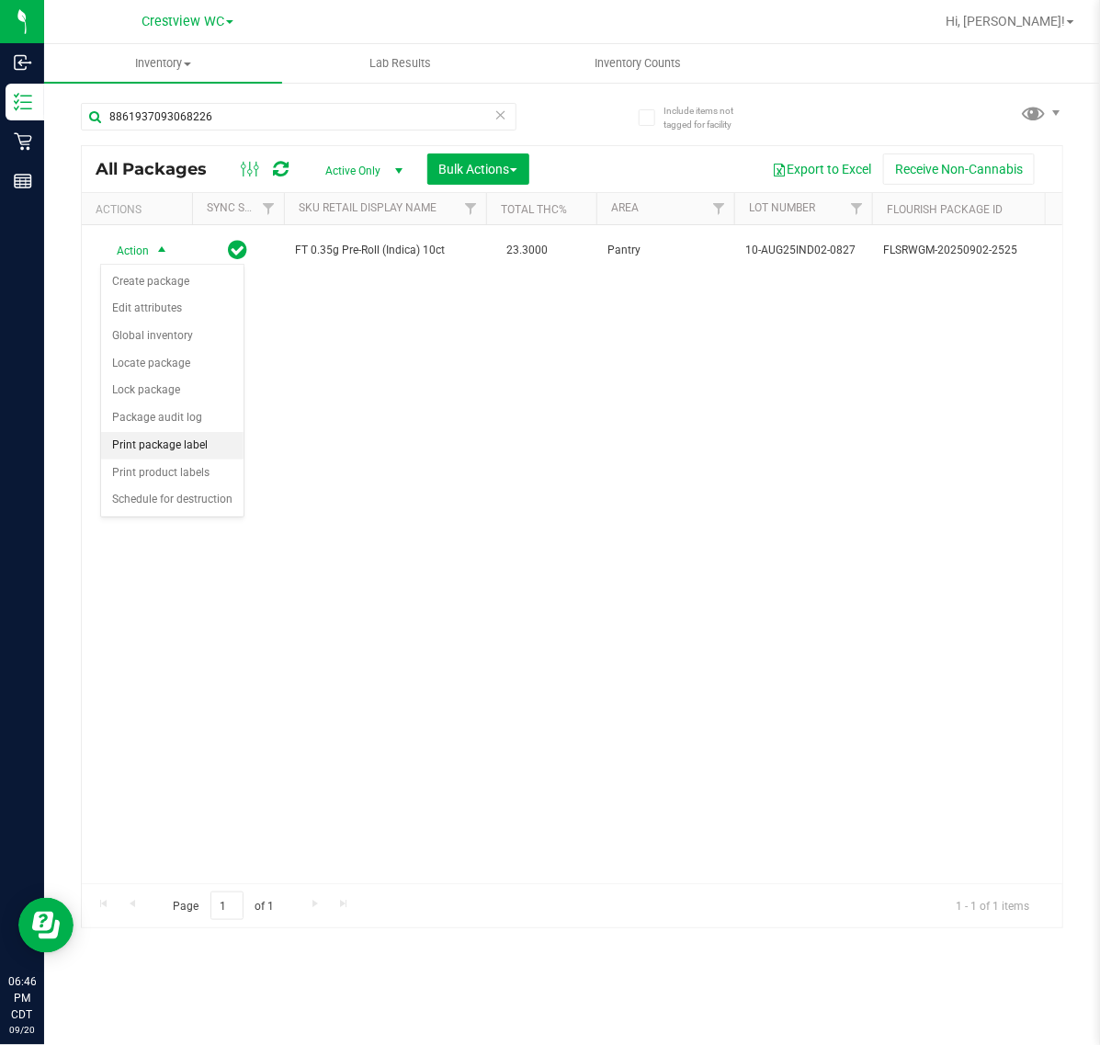
click at [165, 452] on li "Print package label" at bounding box center [172, 446] width 142 height 28
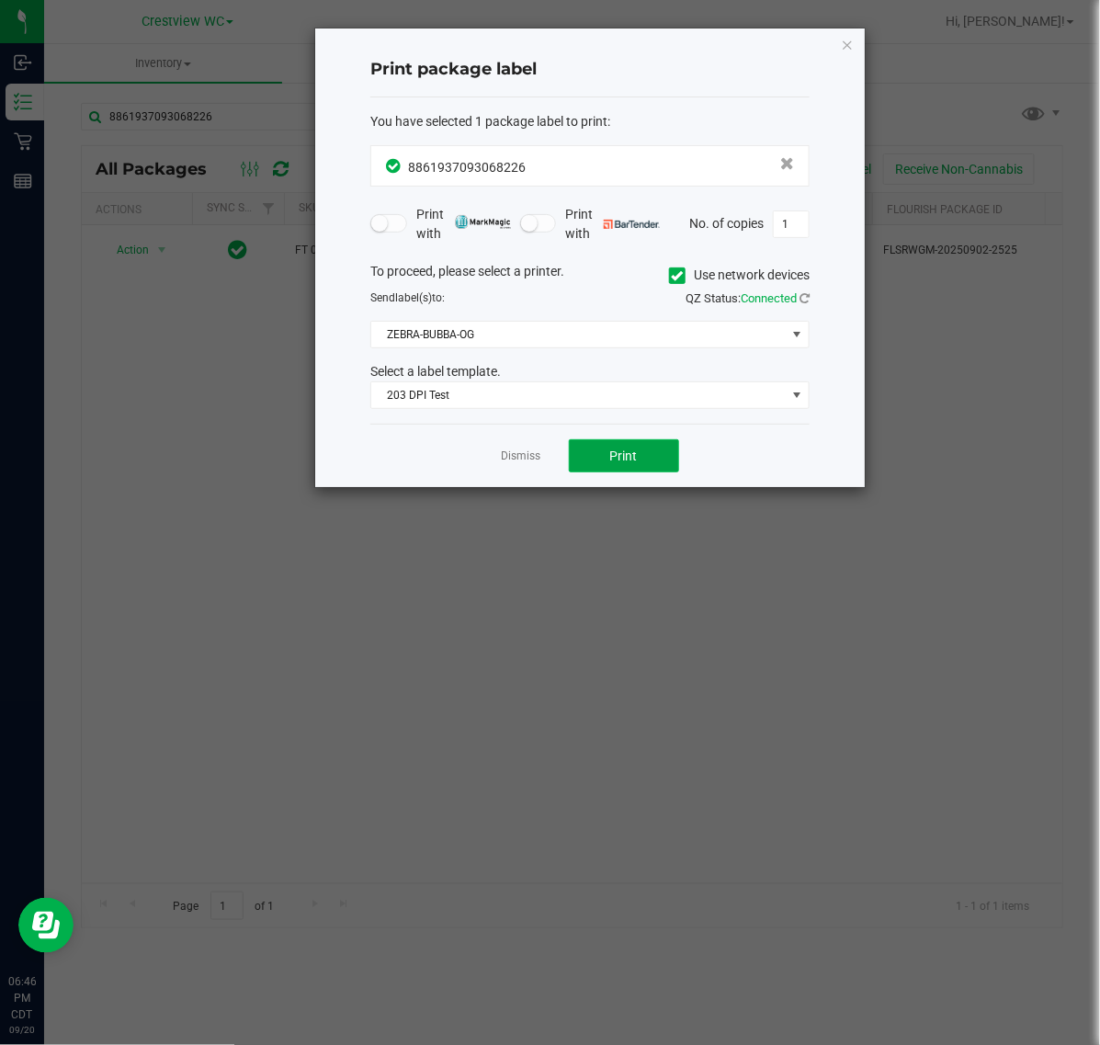
click at [649, 457] on button "Print" at bounding box center [624, 455] width 110 height 33
click at [851, 46] on icon "button" at bounding box center [847, 44] width 13 height 22
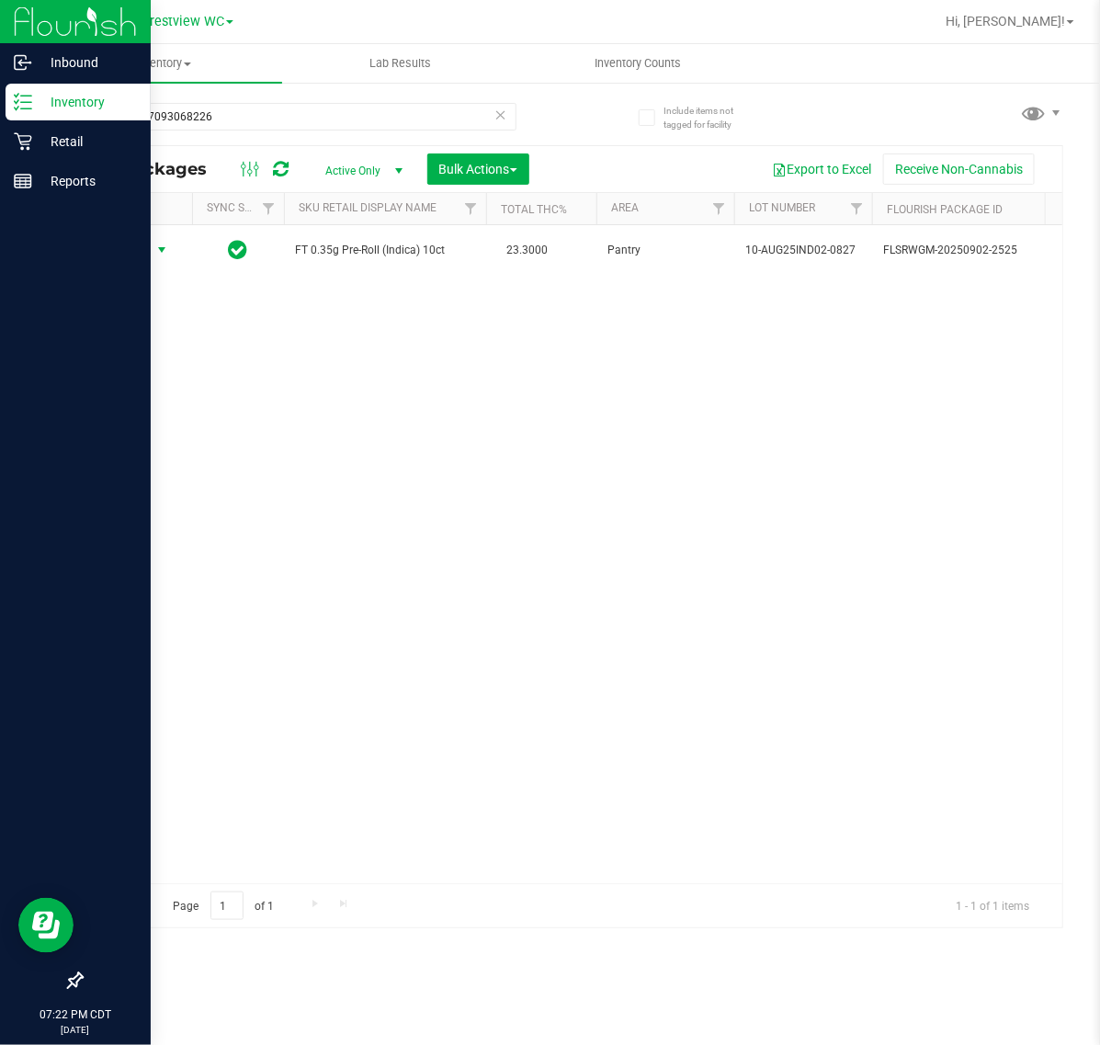
click at [28, 108] on line at bounding box center [26, 108] width 10 height 0
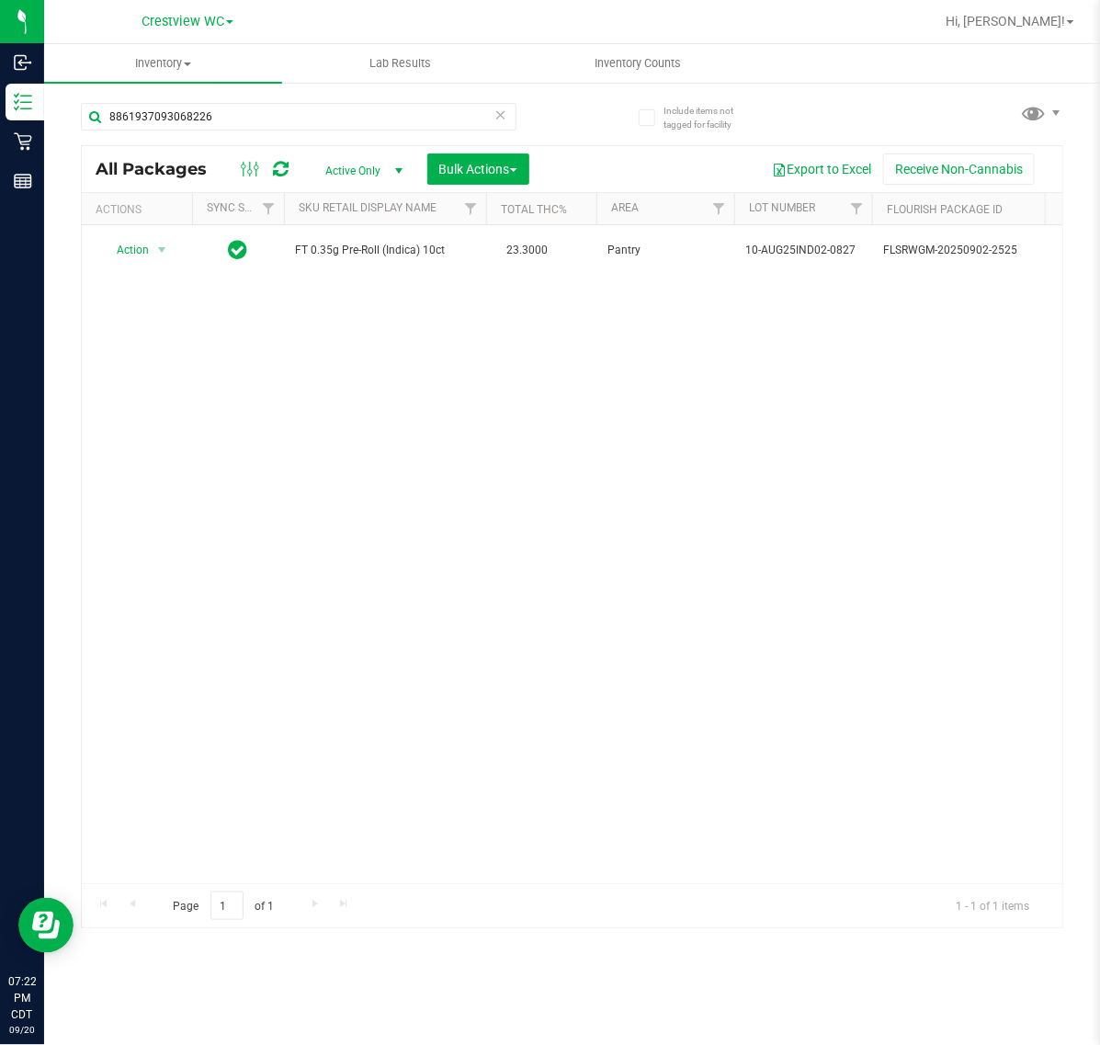
click at [499, 116] on icon at bounding box center [501, 114] width 13 height 22
type input "4265202987831786"
click at [497, 112] on icon at bounding box center [501, 114] width 13 height 22
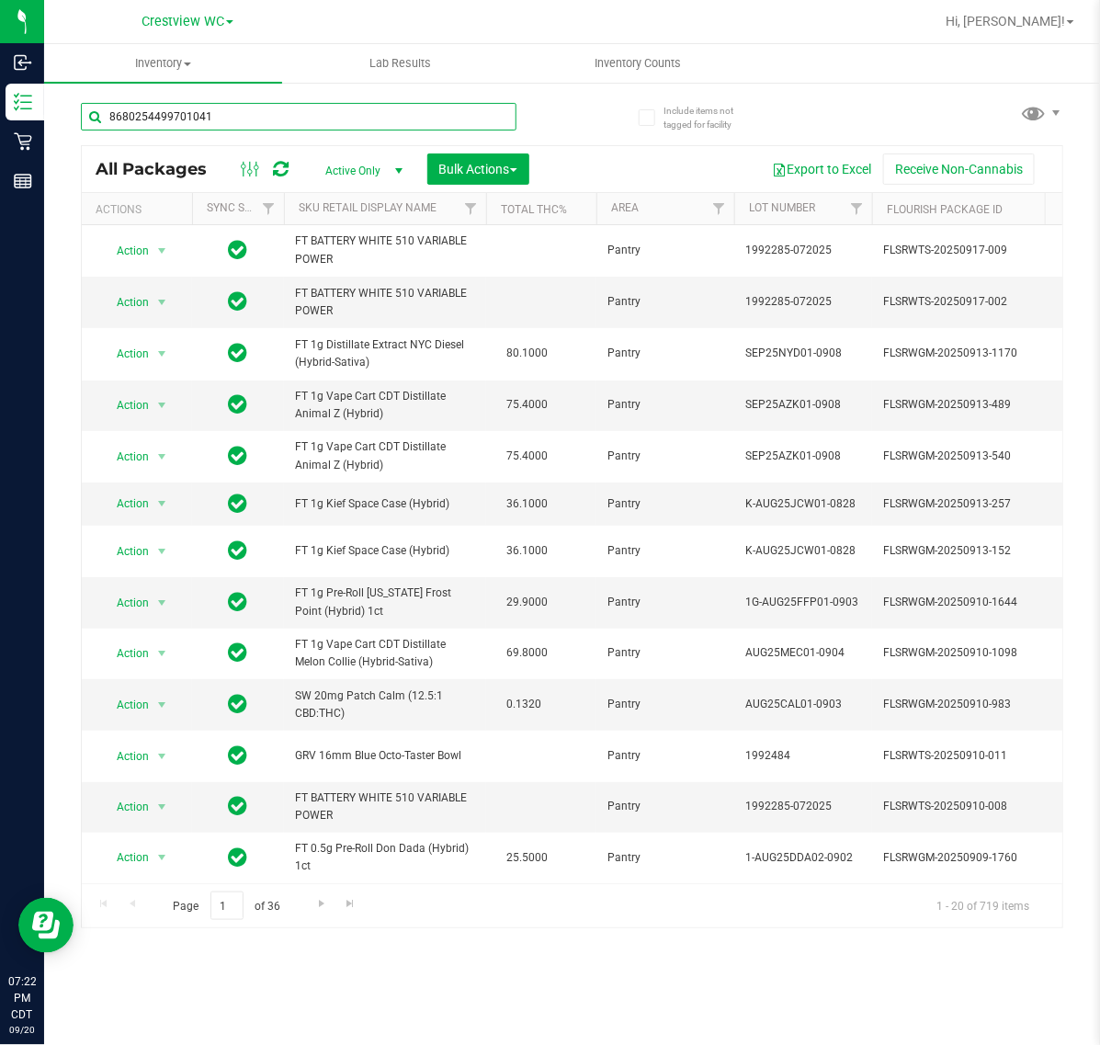
type input "8680254499701041"
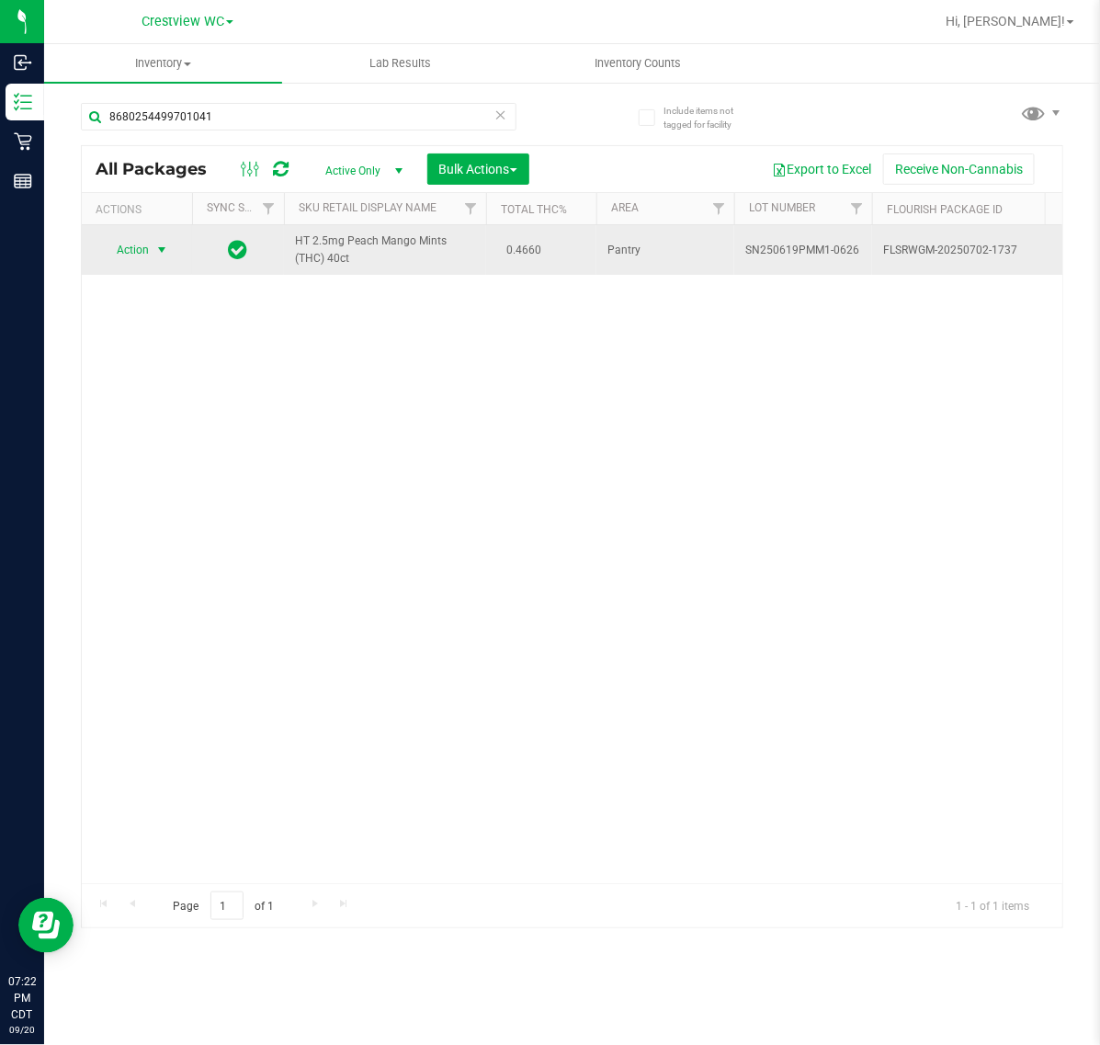
click at [151, 255] on span "select" at bounding box center [162, 250] width 23 height 26
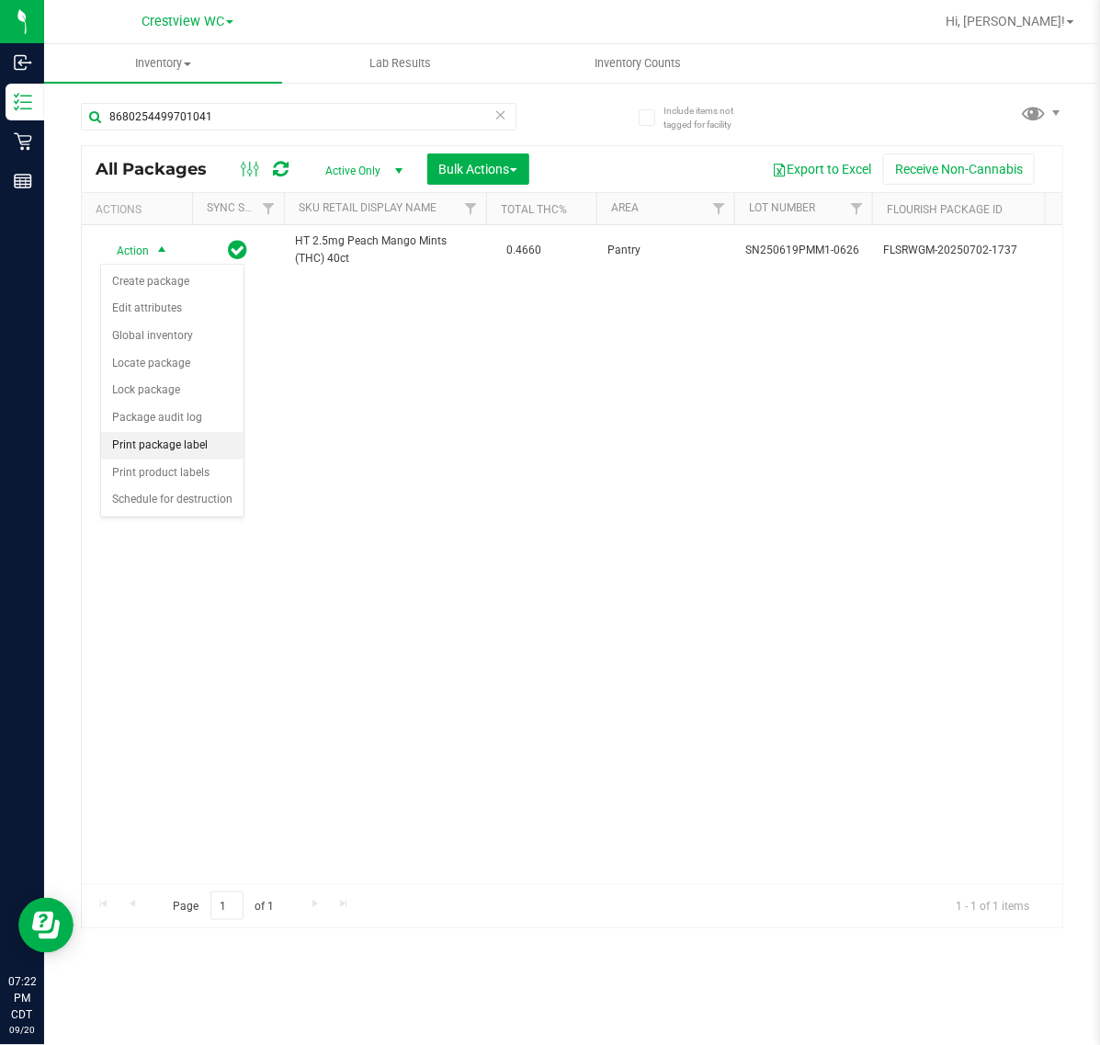
click at [210, 448] on li "Print package label" at bounding box center [172, 446] width 142 height 28
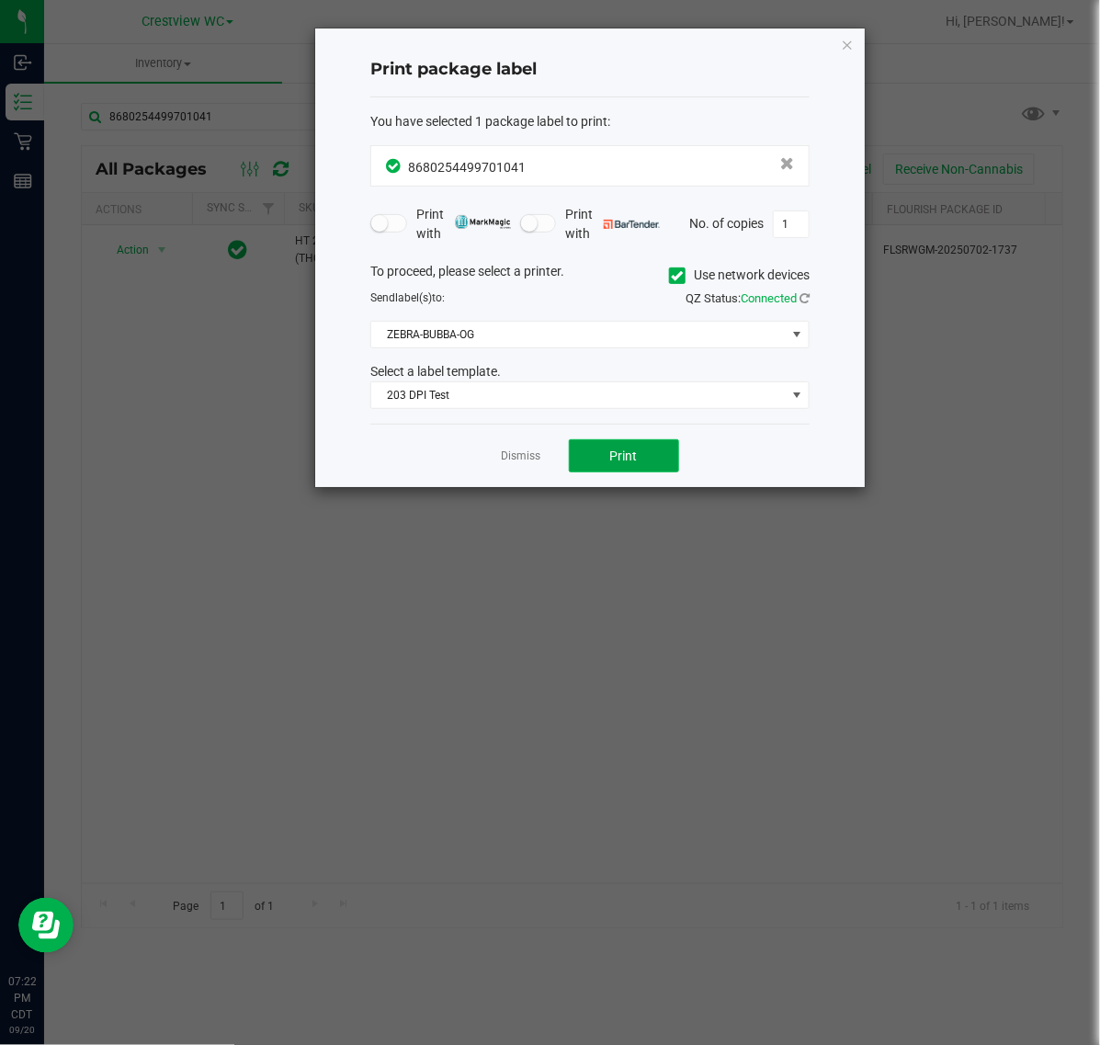
click at [584, 466] on button "Print" at bounding box center [624, 455] width 110 height 33
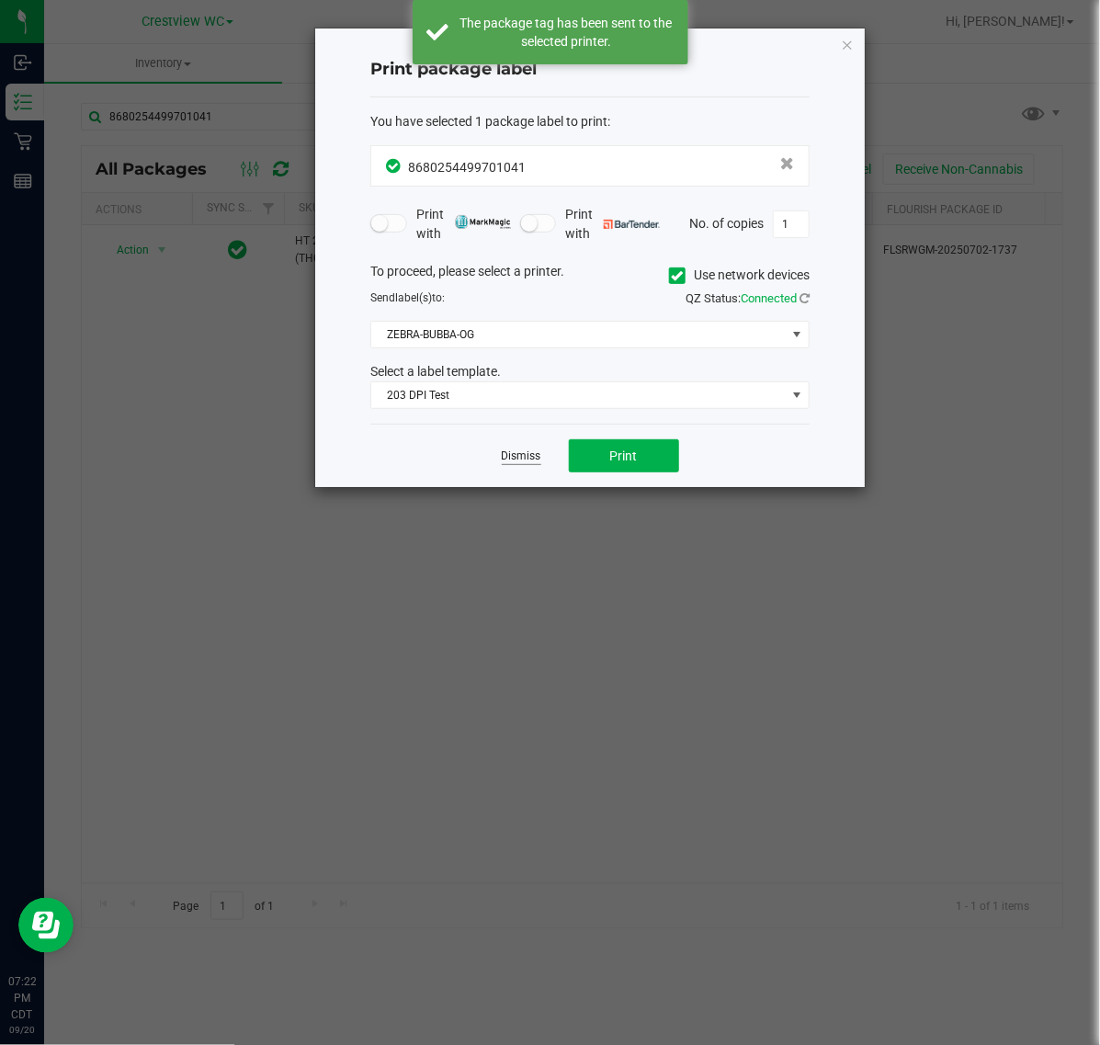
click at [527, 462] on link "Dismiss" at bounding box center [522, 457] width 40 height 16
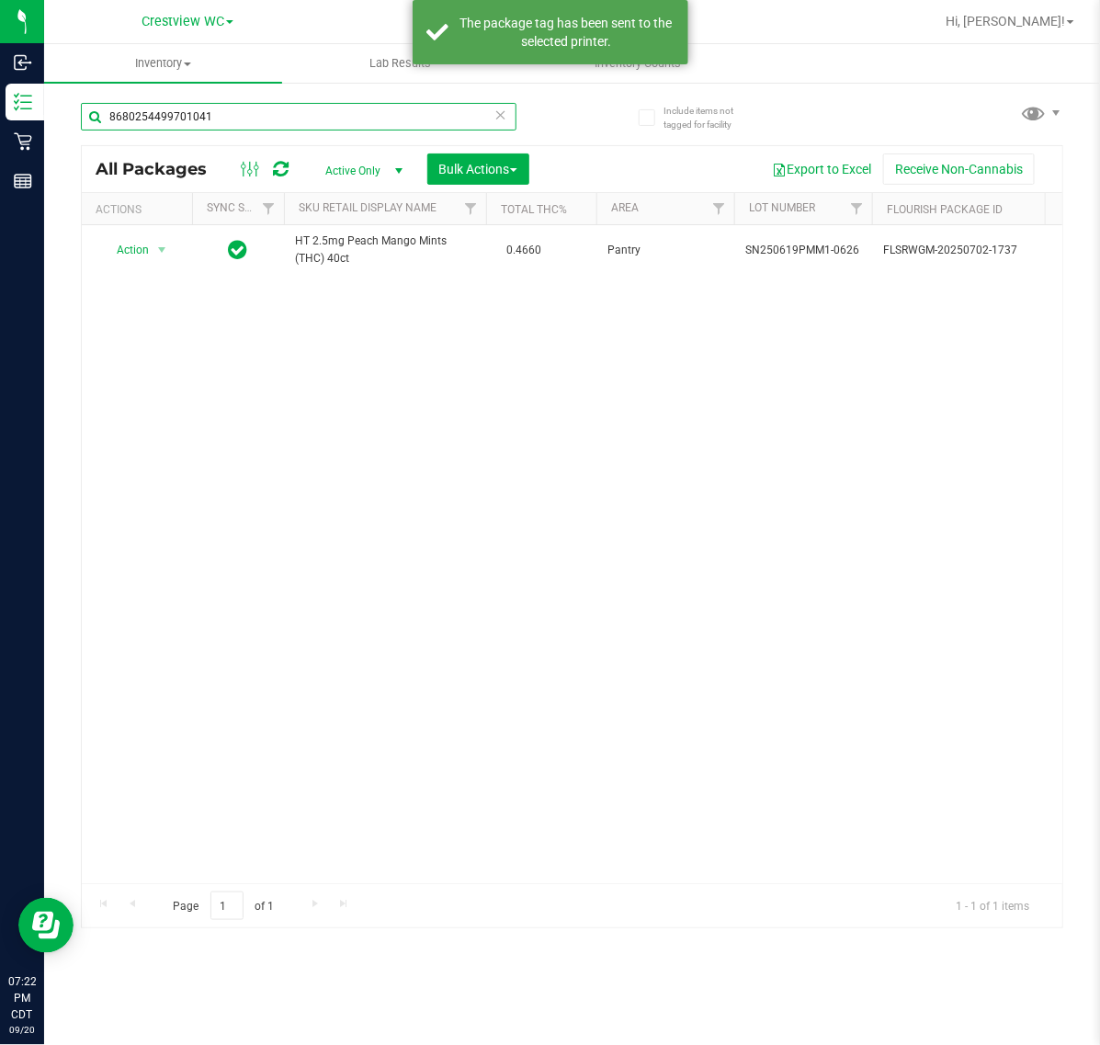
click at [506, 118] on div "8680254499701041" at bounding box center [299, 117] width 436 height 28
click at [506, 118] on icon at bounding box center [501, 114] width 13 height 22
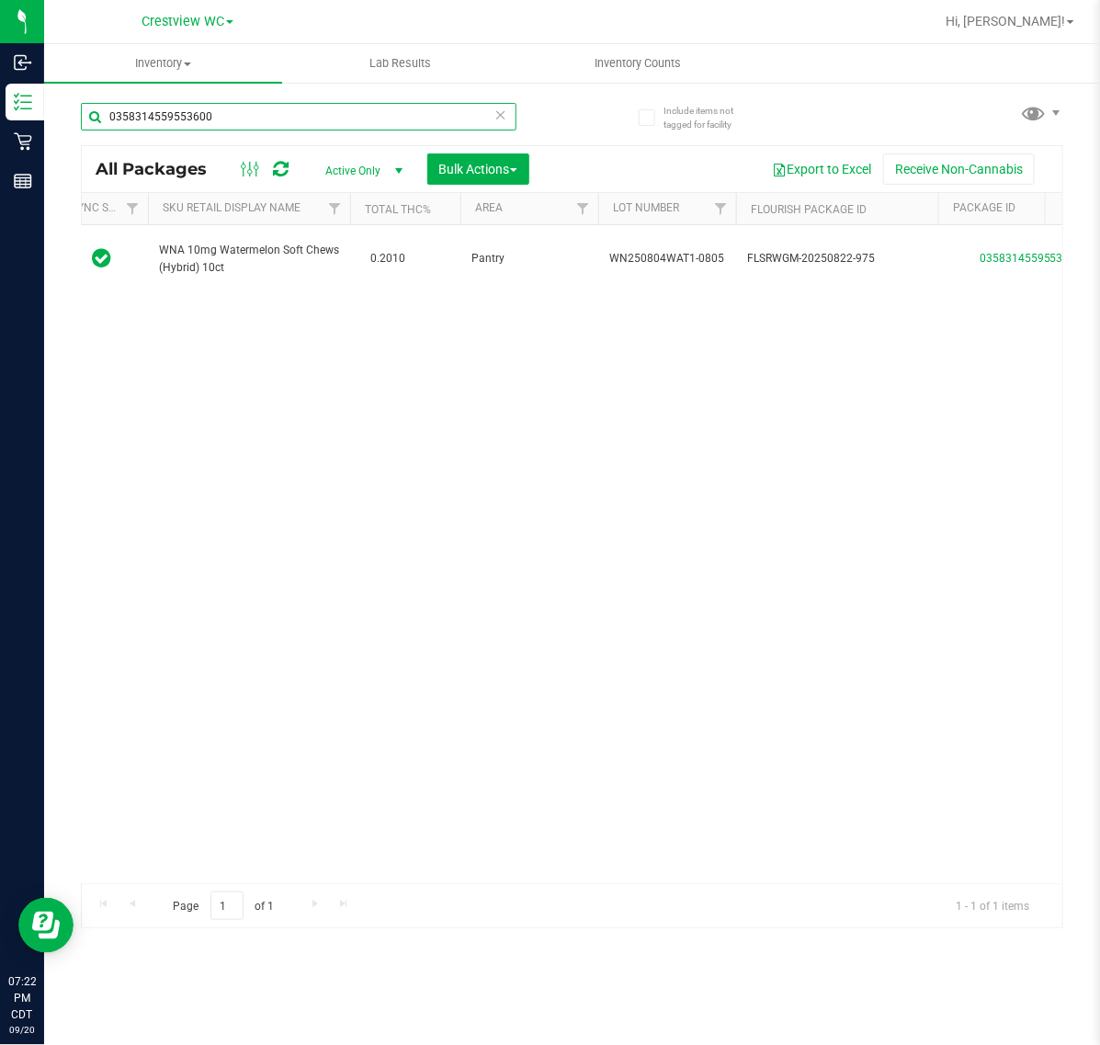
scroll to position [0, 342]
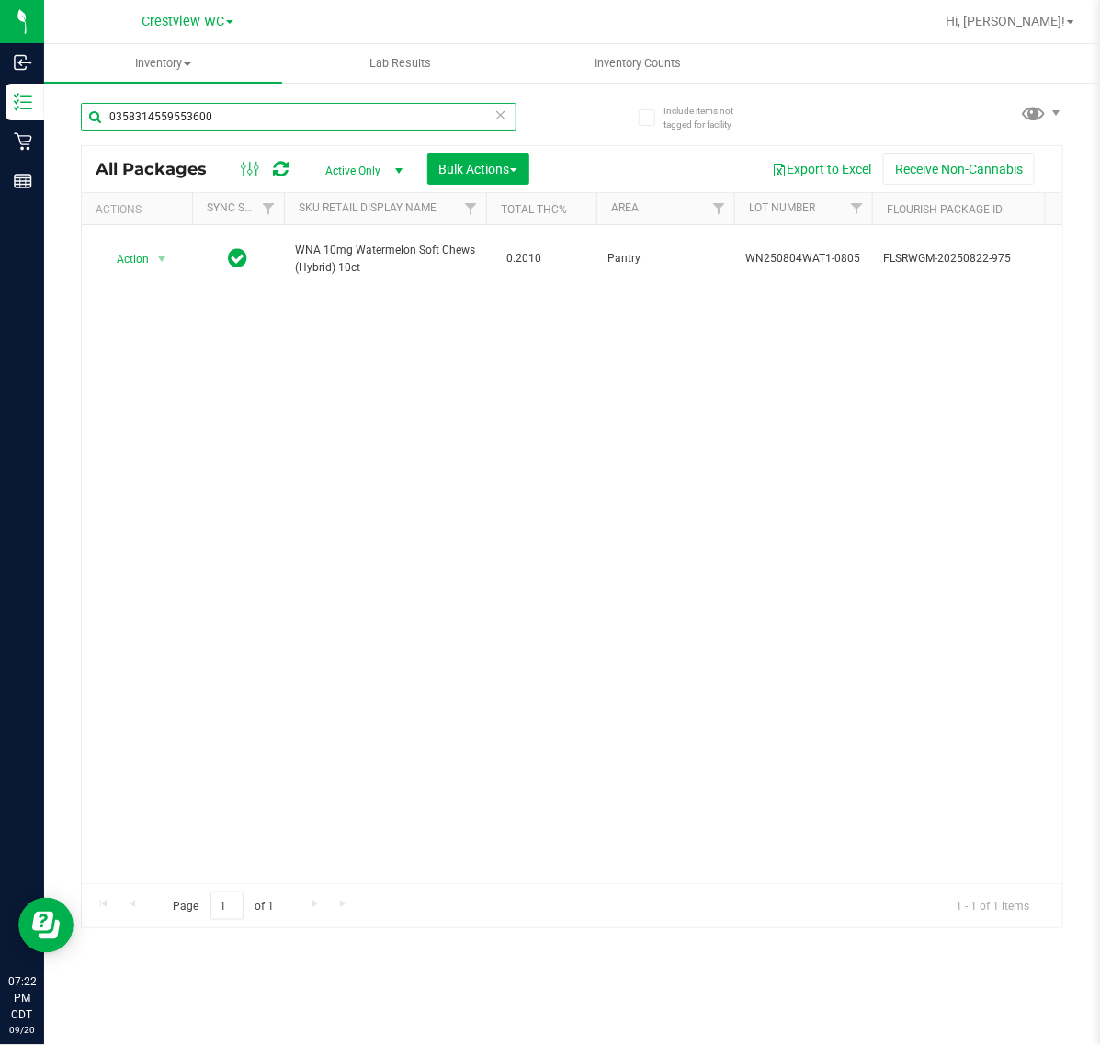
click at [485, 117] on input "0358314559553600" at bounding box center [299, 117] width 436 height 28
type input "0358314559553600"
click at [496, 122] on icon at bounding box center [501, 114] width 13 height 22
type input "2657606051677416"
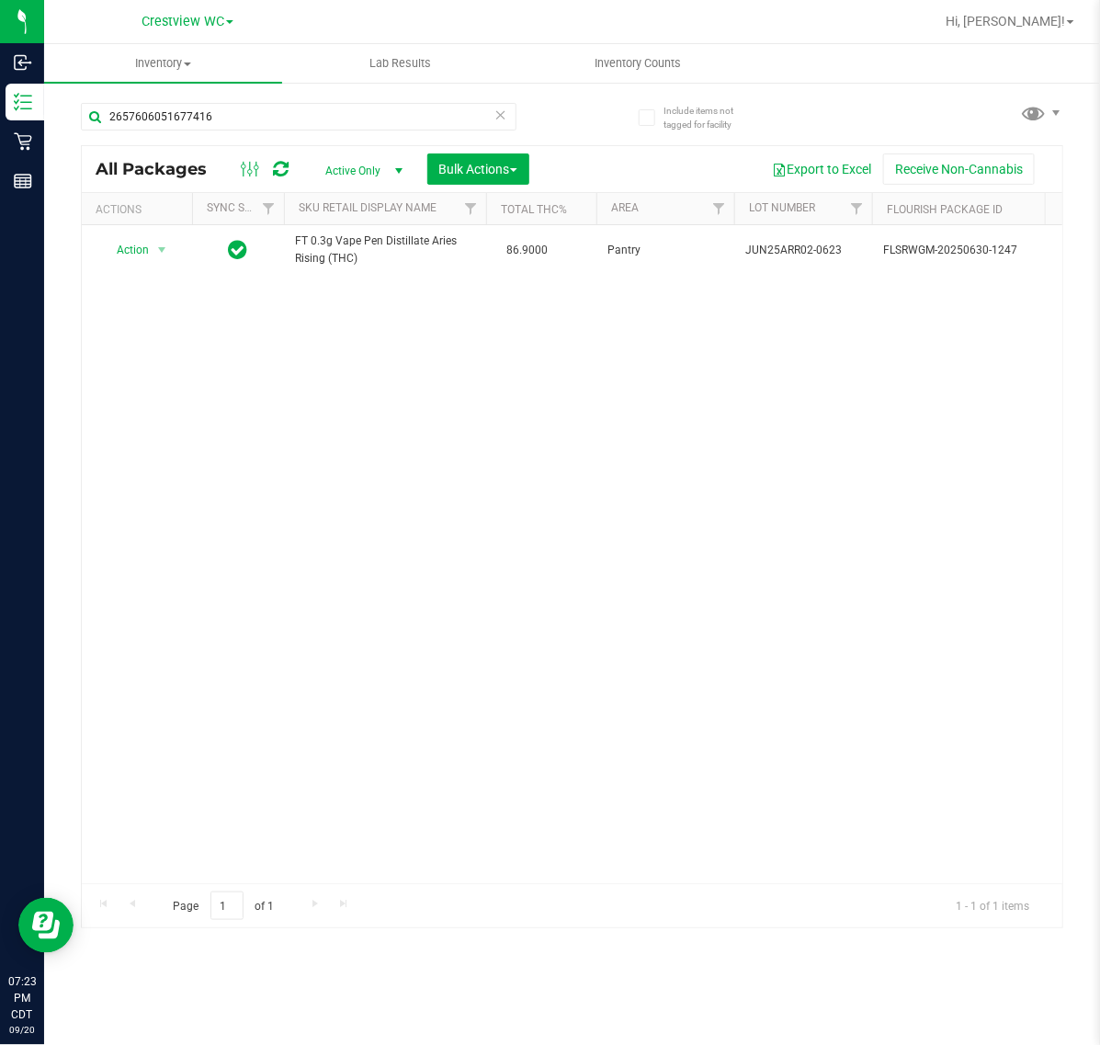
click at [501, 113] on icon at bounding box center [501, 114] width 13 height 22
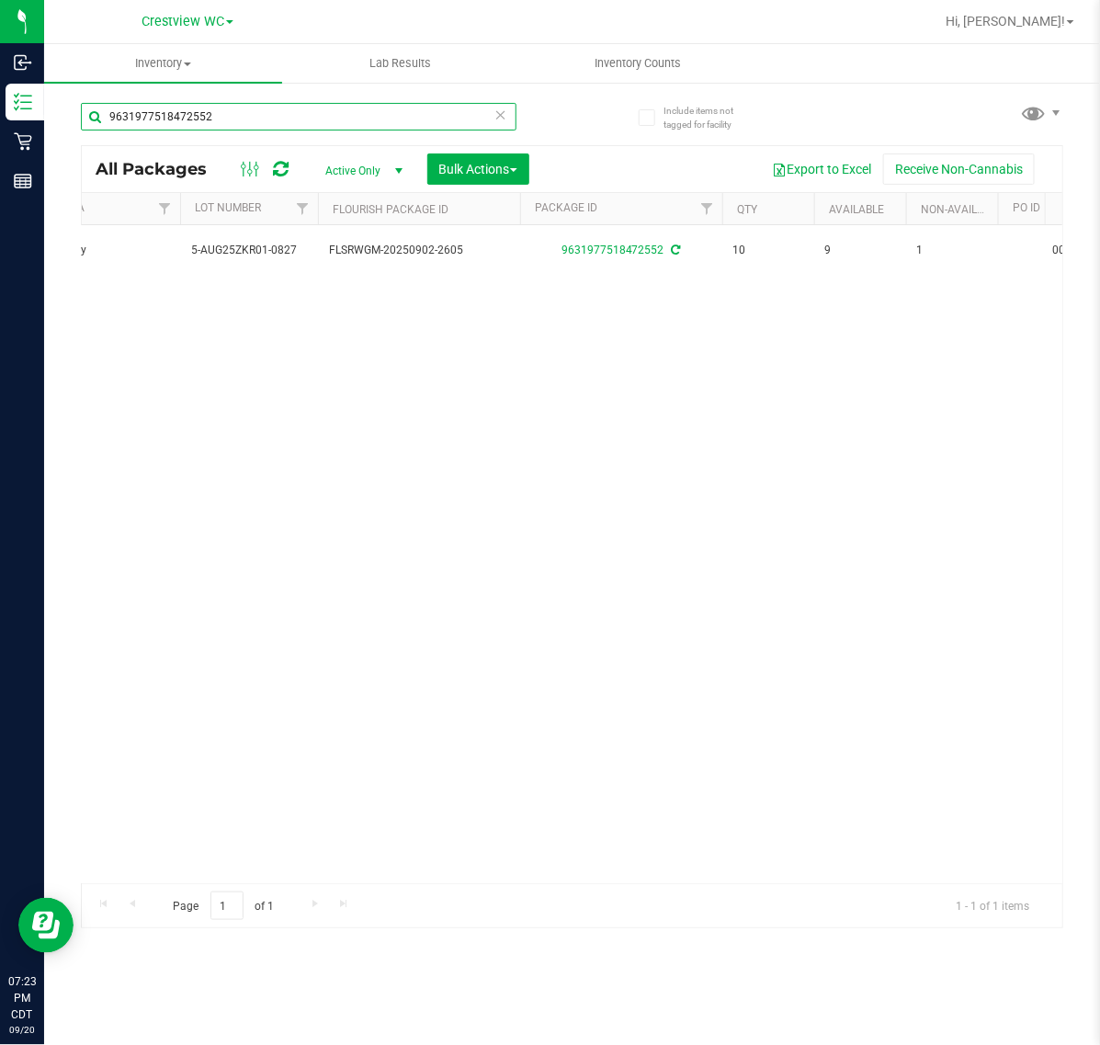
scroll to position [0, 704]
type input "9631977518472552"
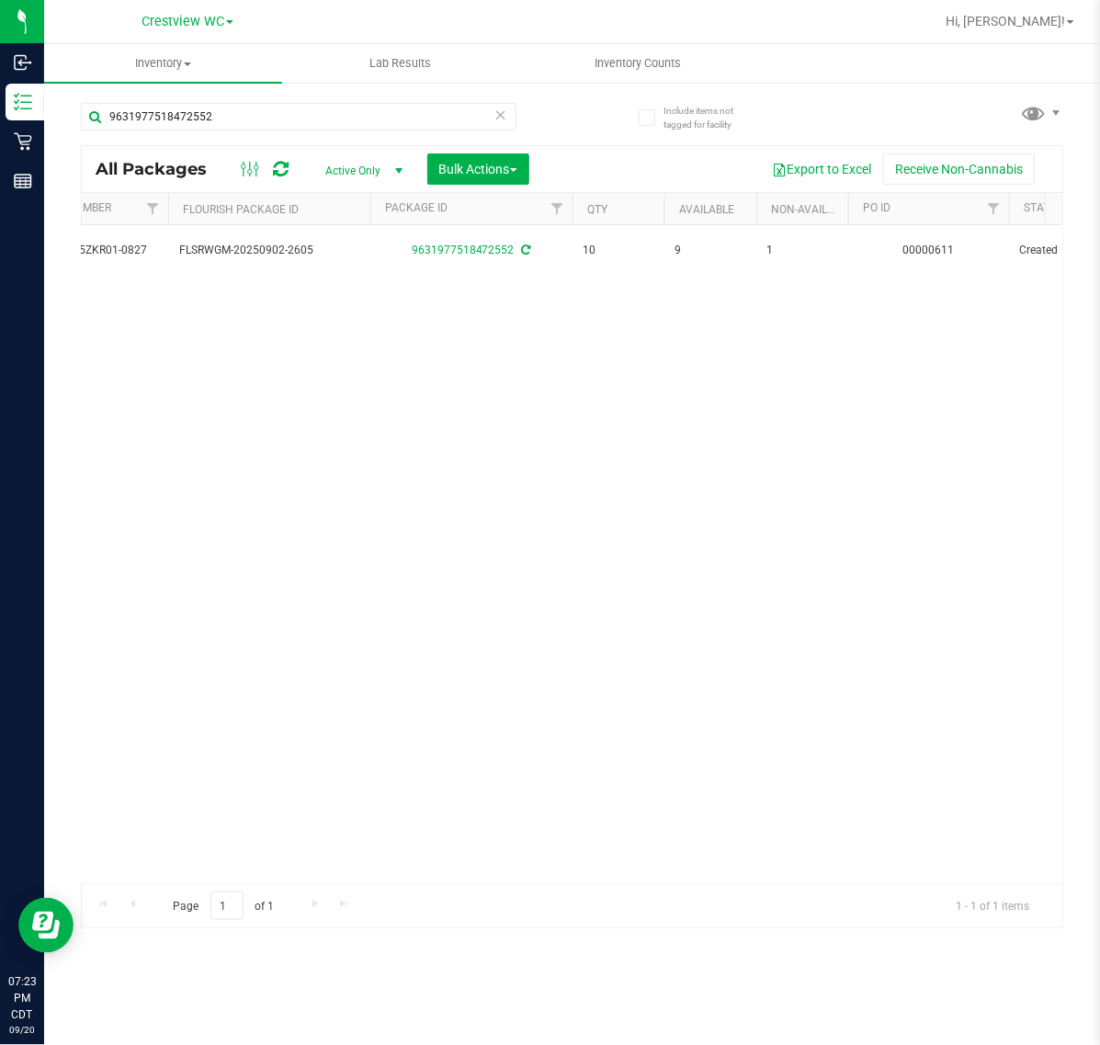
click at [498, 116] on icon at bounding box center [501, 114] width 13 height 22
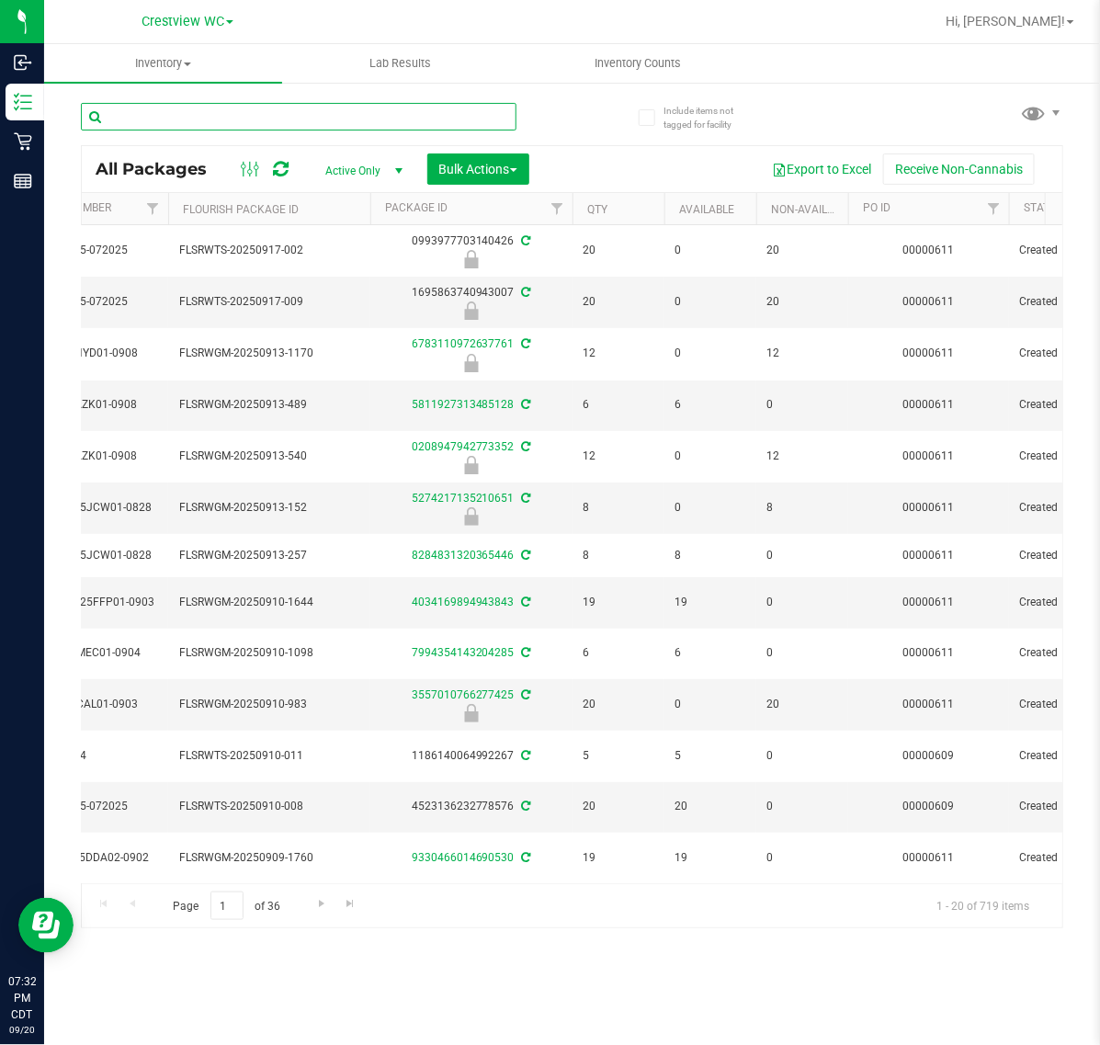
click at [366, 117] on input "text" at bounding box center [299, 117] width 436 height 28
type input "abp"
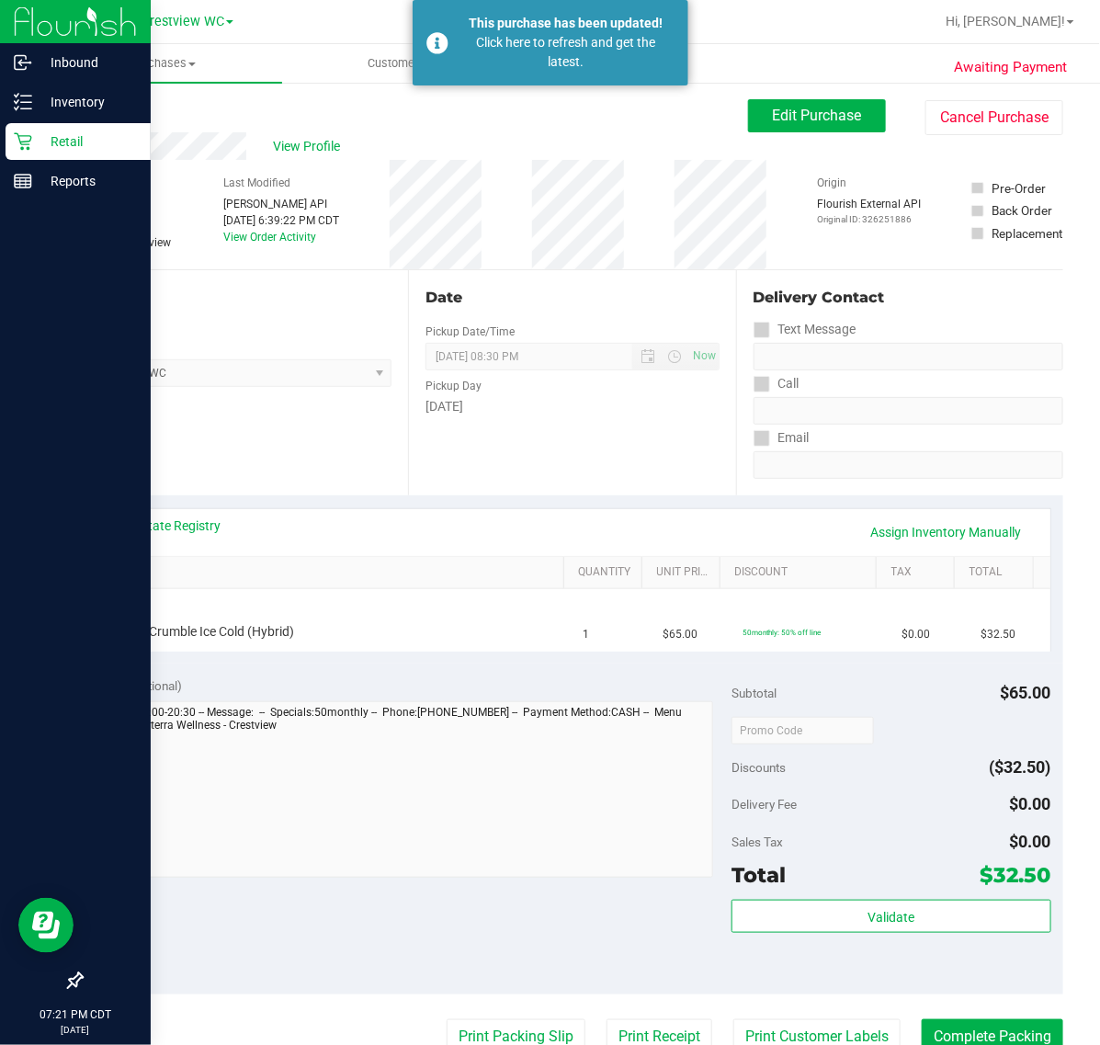
click at [42, 144] on p "Retail" at bounding box center [87, 142] width 110 height 22
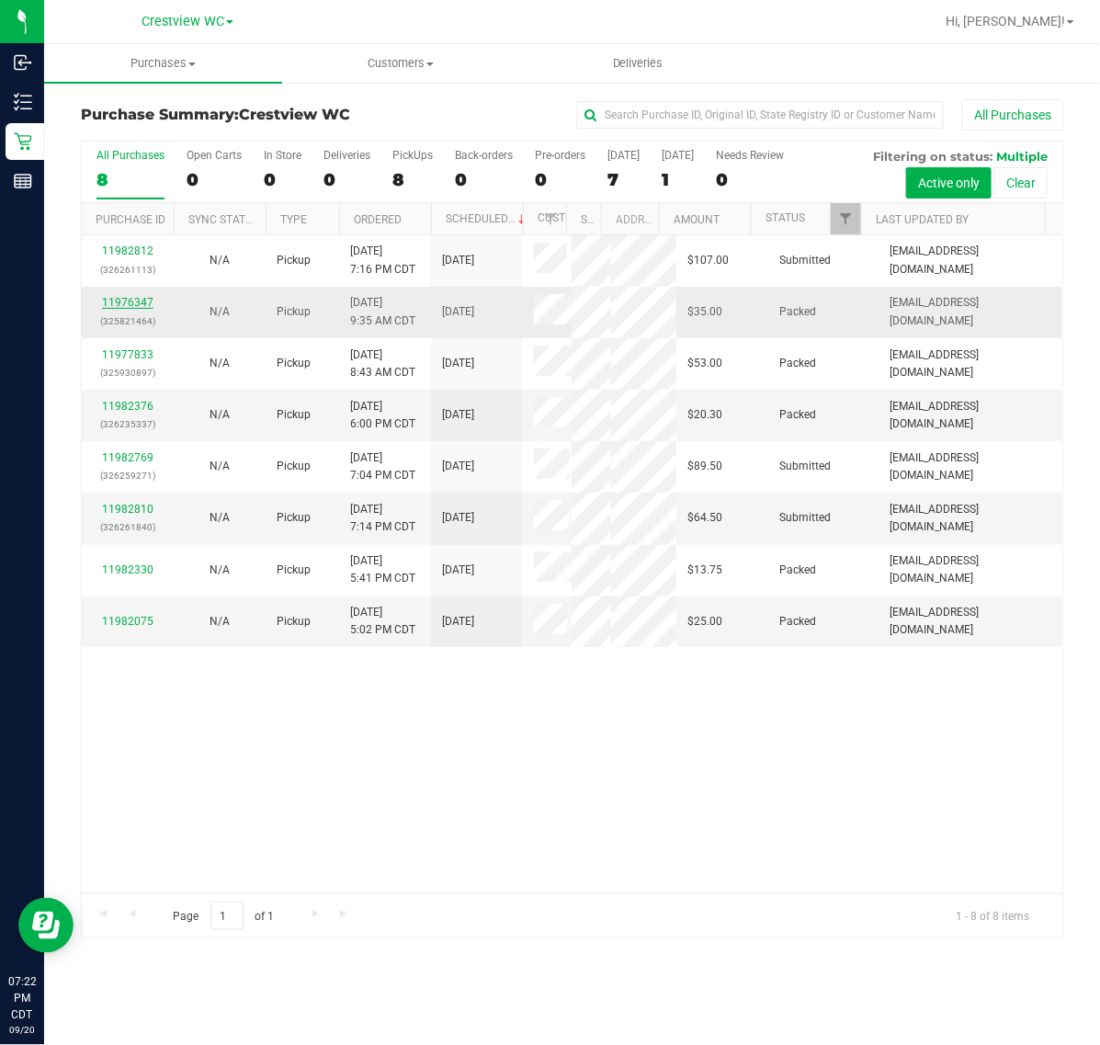
click at [141, 303] on link "11976347" at bounding box center [127, 302] width 51 height 13
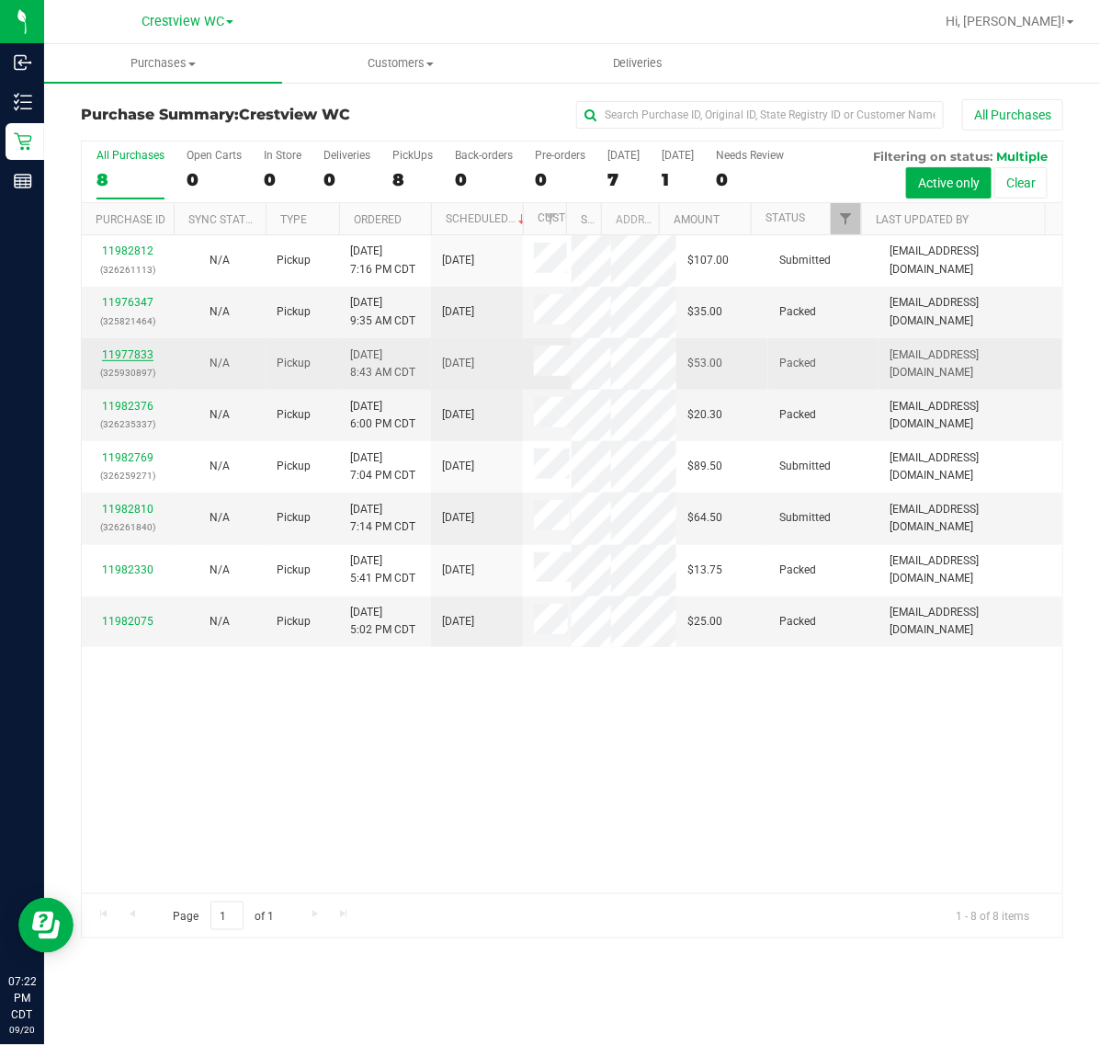
click at [133, 359] on link "11977833" at bounding box center [127, 354] width 51 height 13
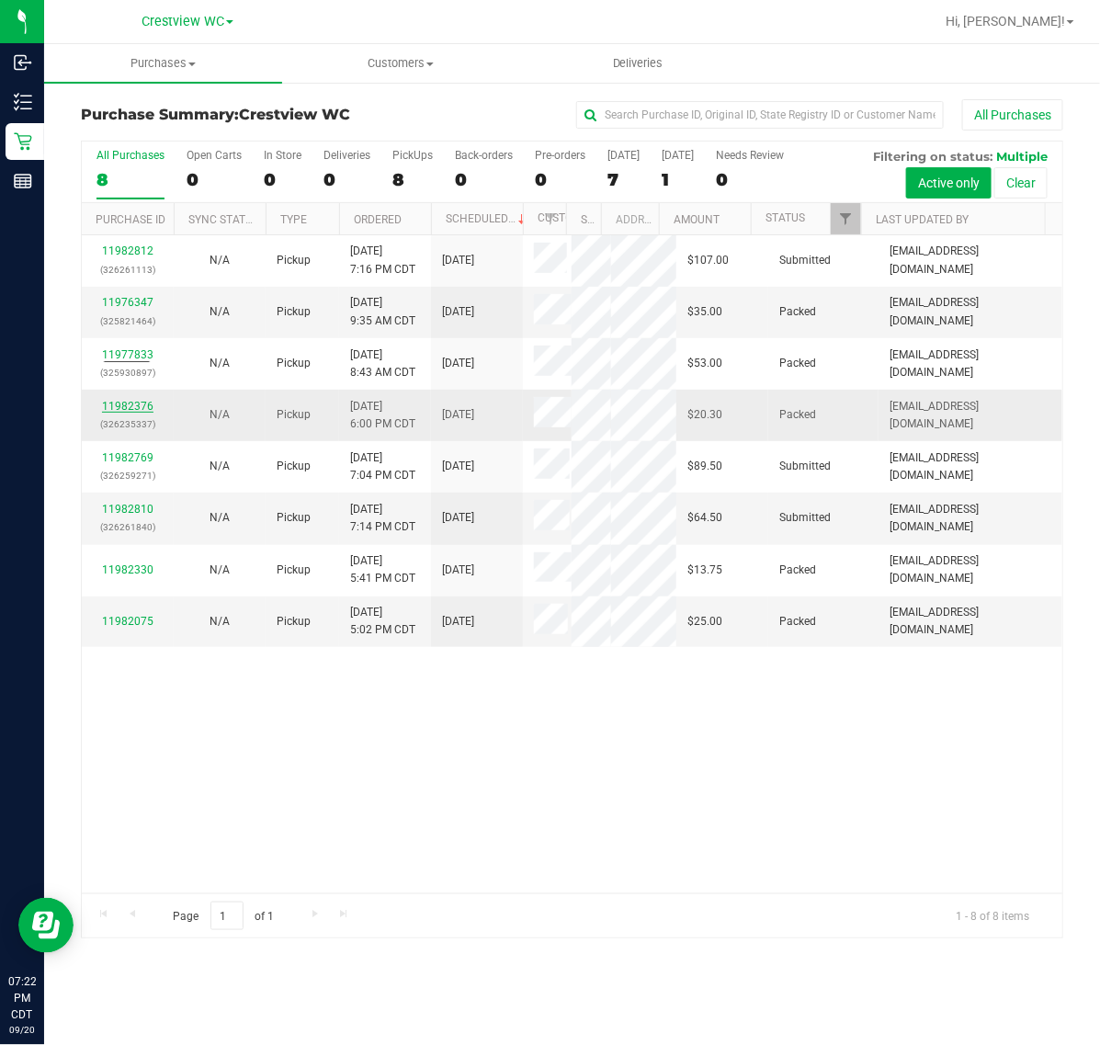
click at [122, 403] on link "11982376" at bounding box center [127, 406] width 51 height 13
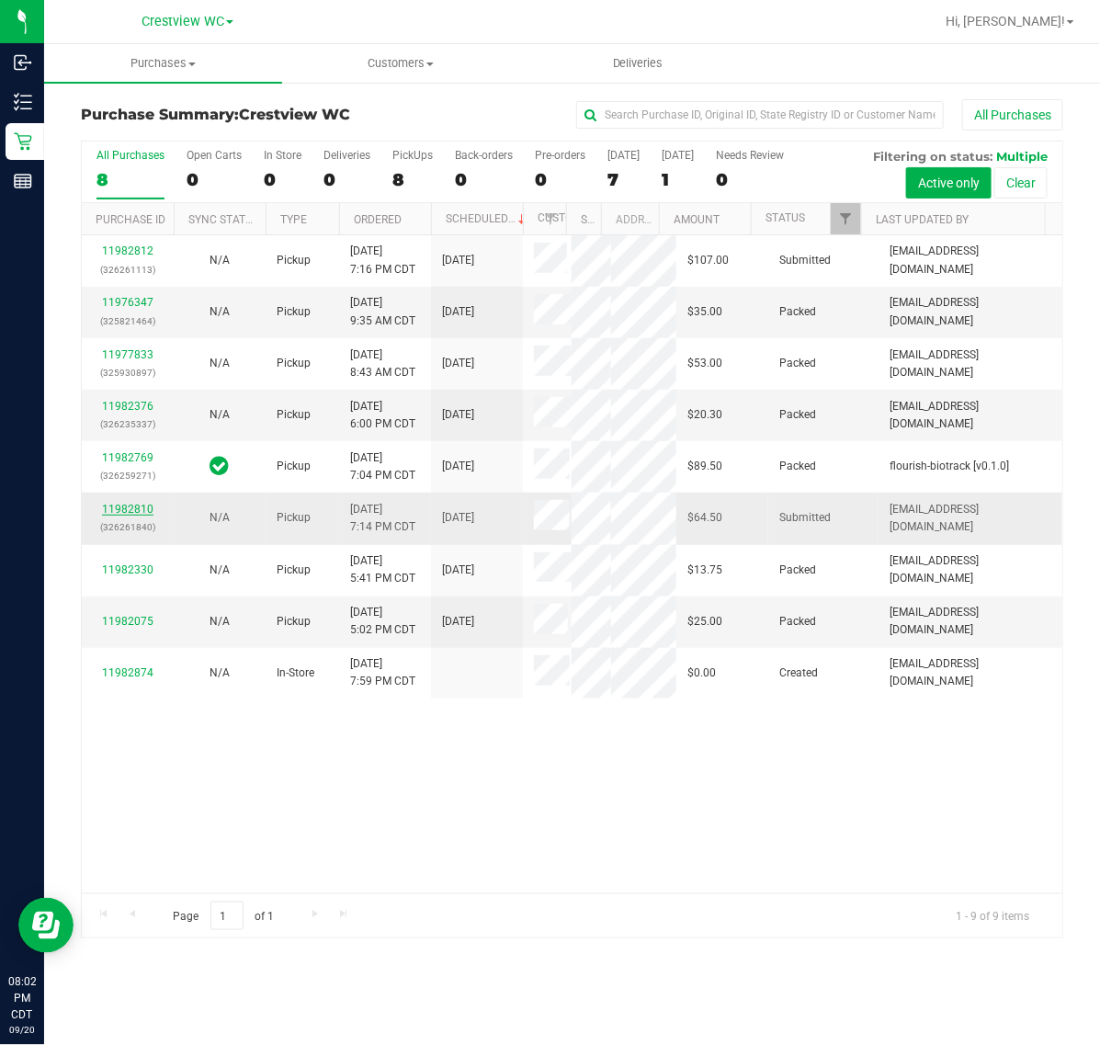
click at [120, 504] on link "11982810" at bounding box center [127, 509] width 51 height 13
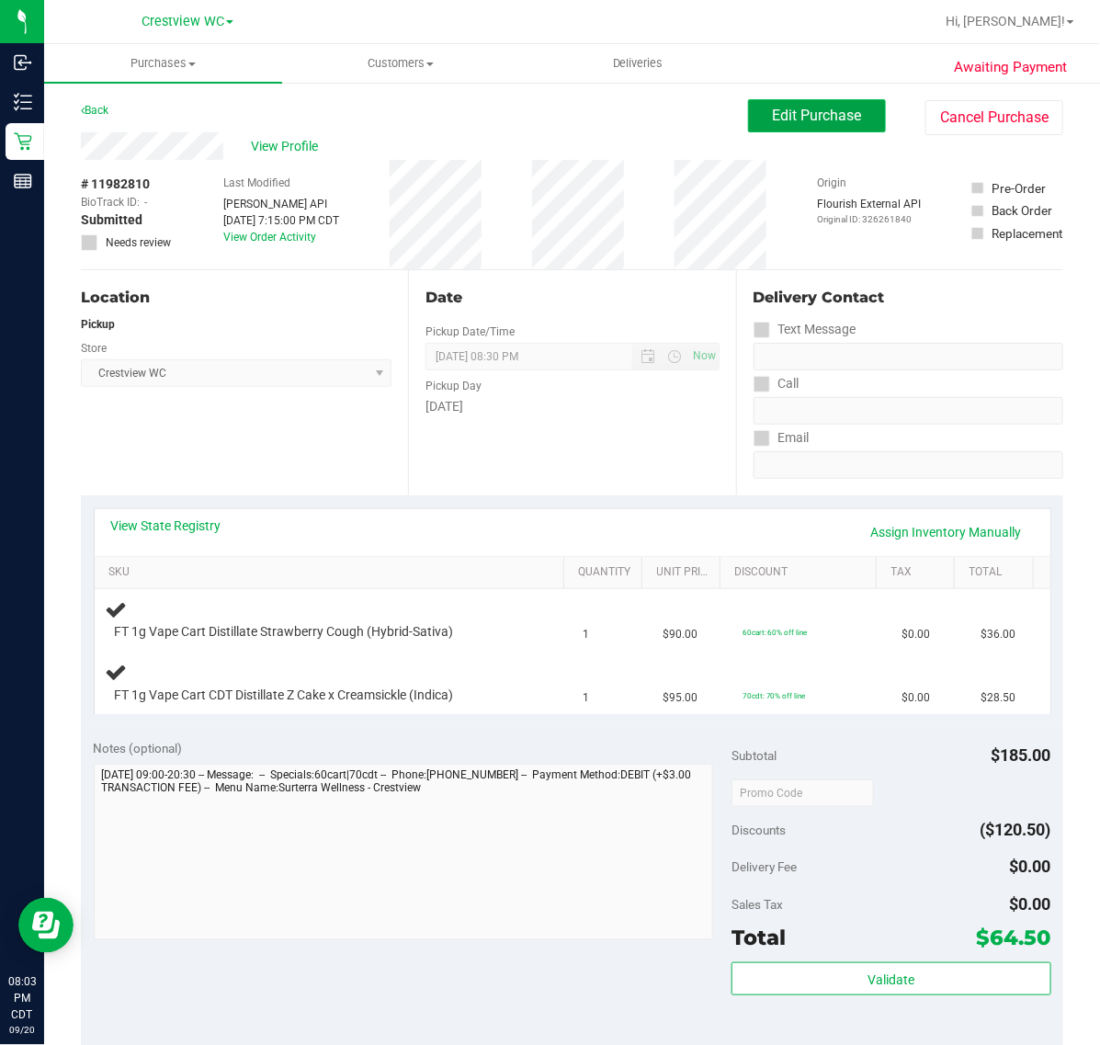
click at [809, 116] on span "Edit Purchase" at bounding box center [817, 115] width 89 height 17
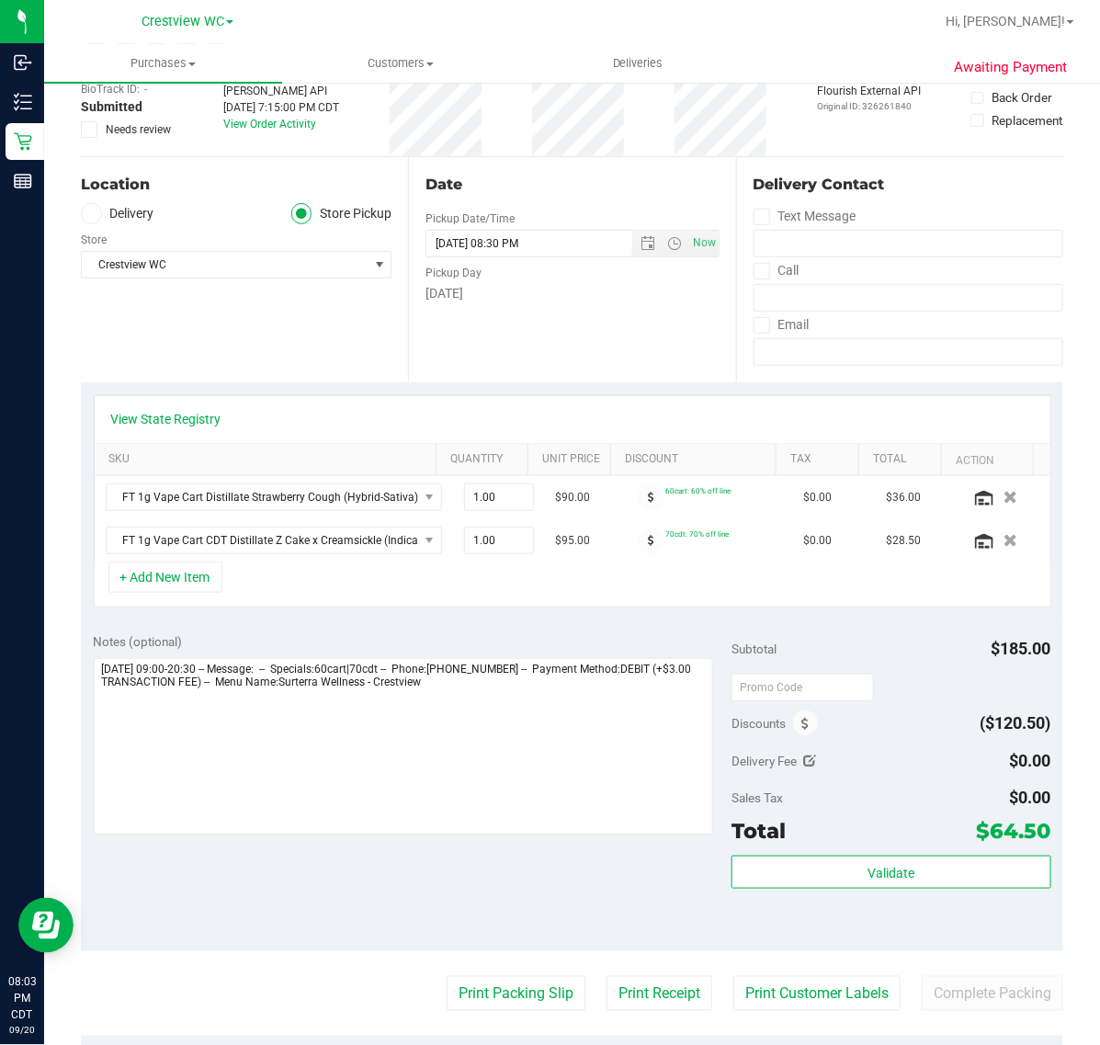
scroll to position [145, 0]
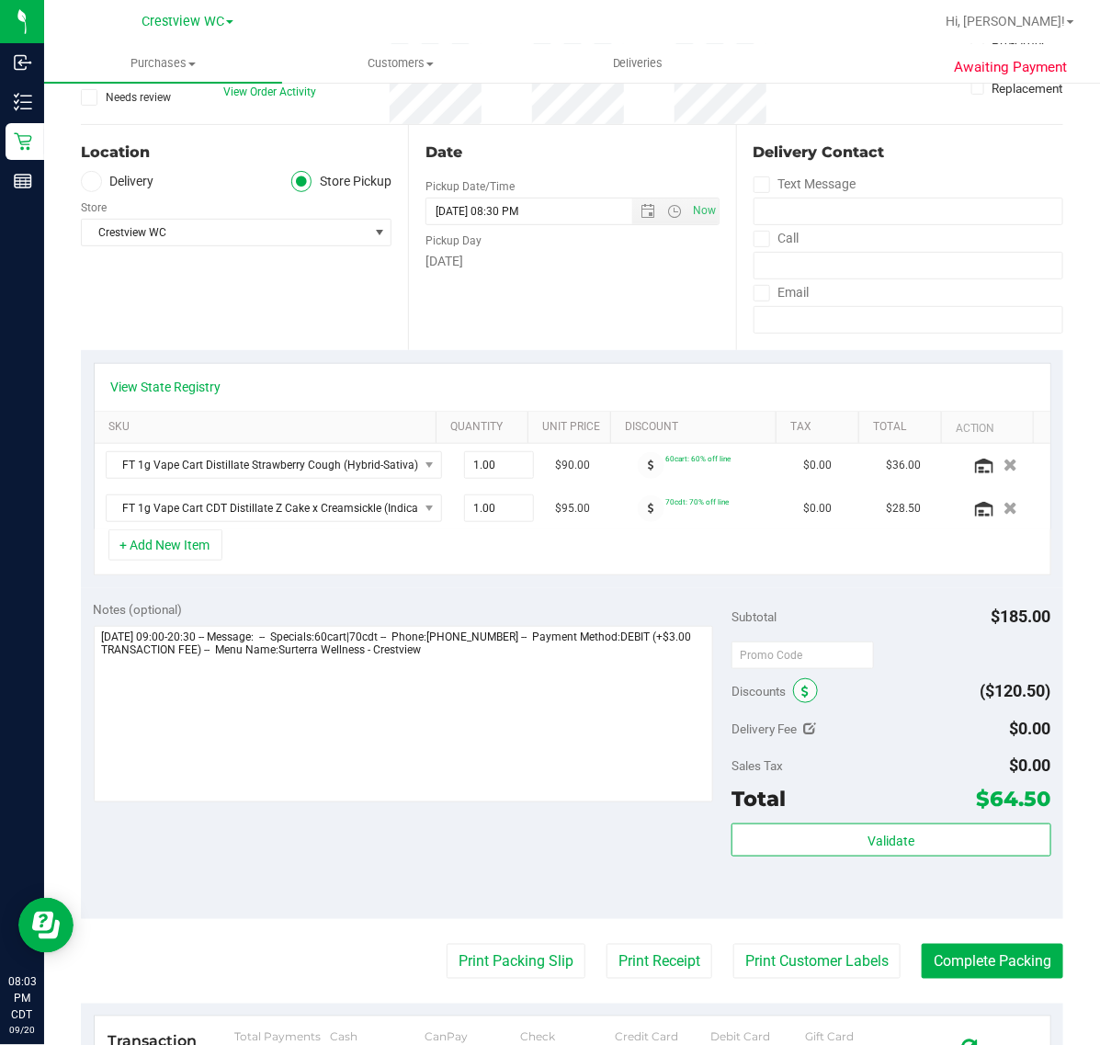
click at [801, 696] on icon at bounding box center [804, 692] width 7 height 13
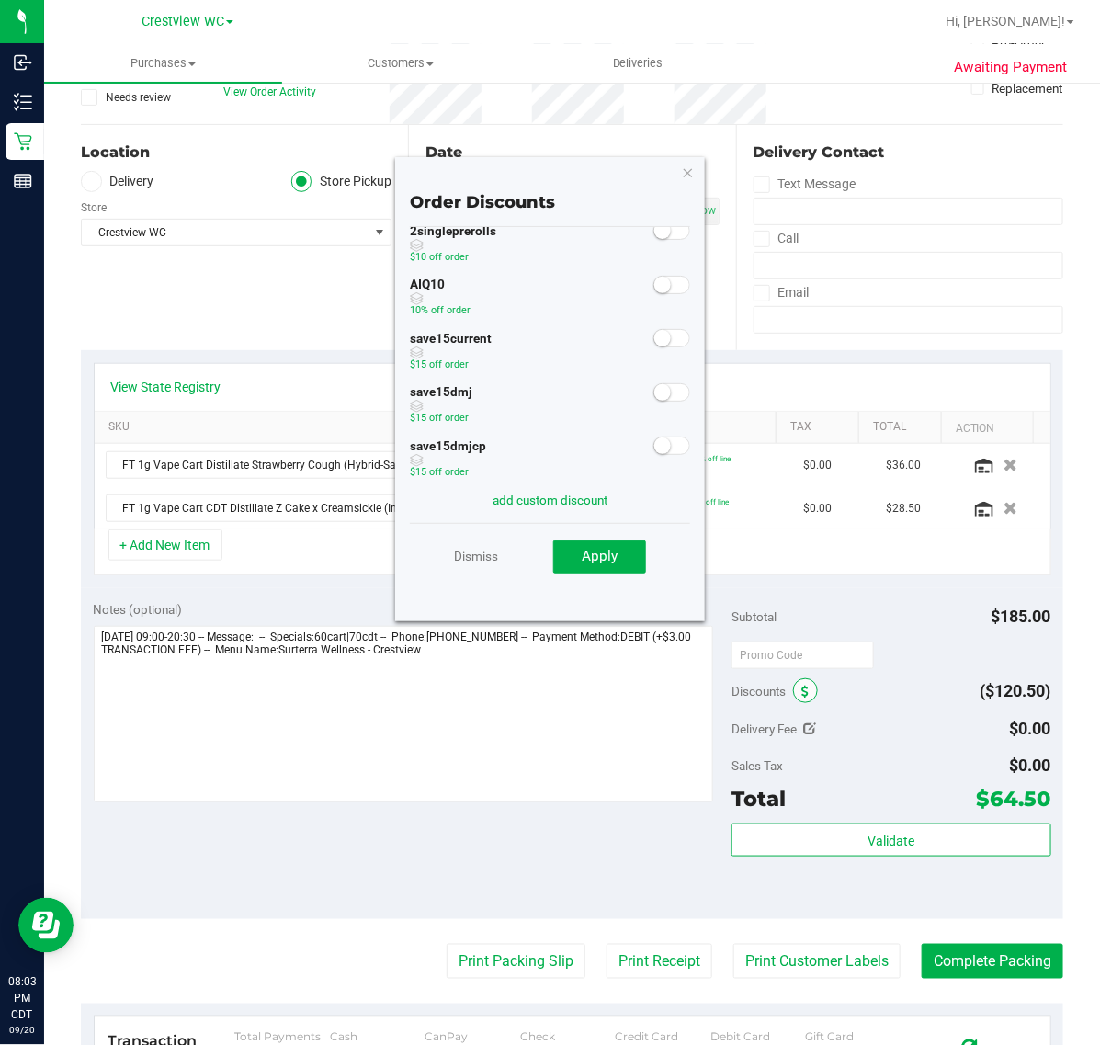
scroll to position [26, 0]
click at [654, 283] on small at bounding box center [662, 283] width 17 height 17
click at [604, 566] on button "Apply" at bounding box center [599, 556] width 93 height 33
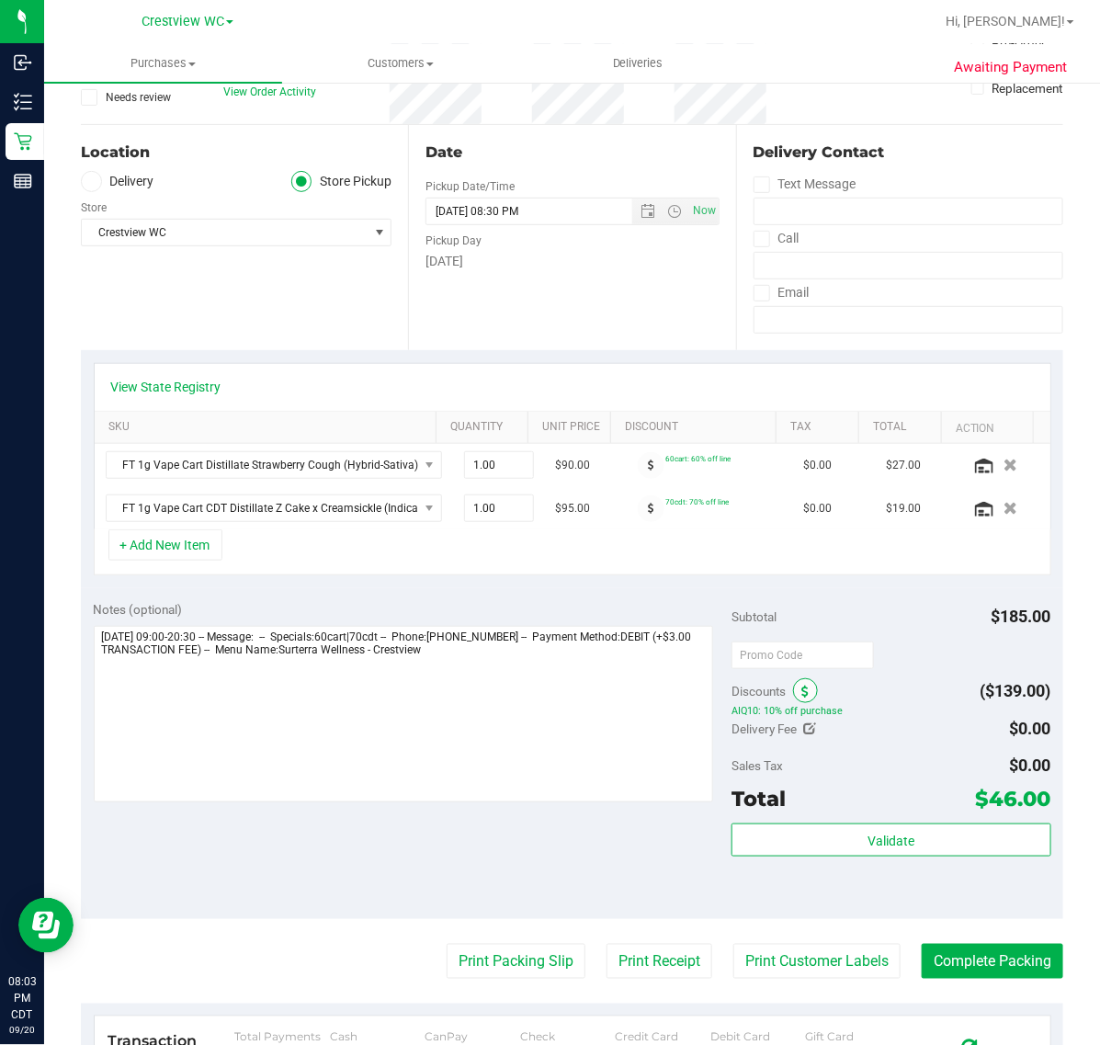
click at [801, 696] on icon at bounding box center [804, 692] width 7 height 13
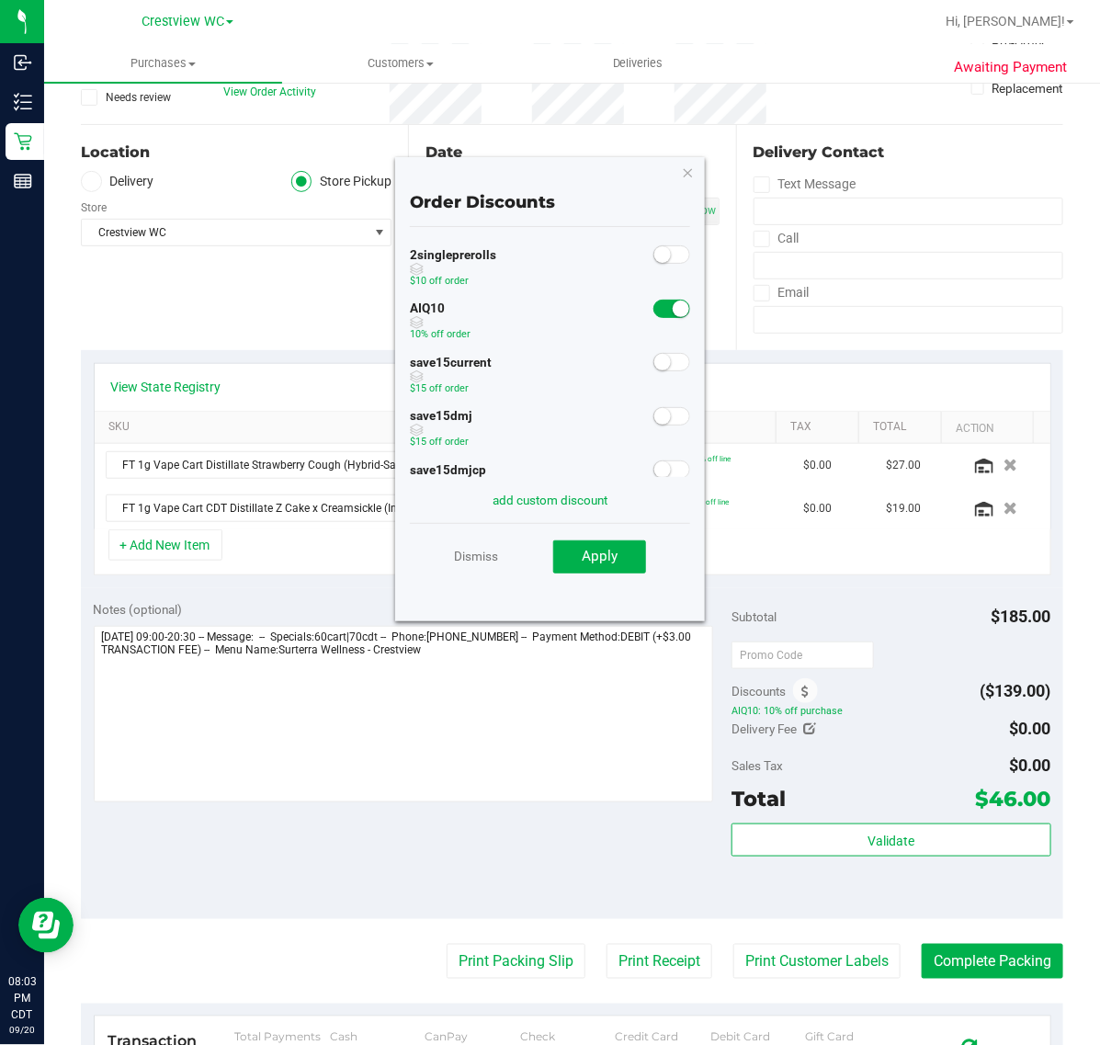
click at [673, 310] on small at bounding box center [681, 309] width 17 height 17
click at [612, 540] on button "Apply" at bounding box center [599, 556] width 93 height 33
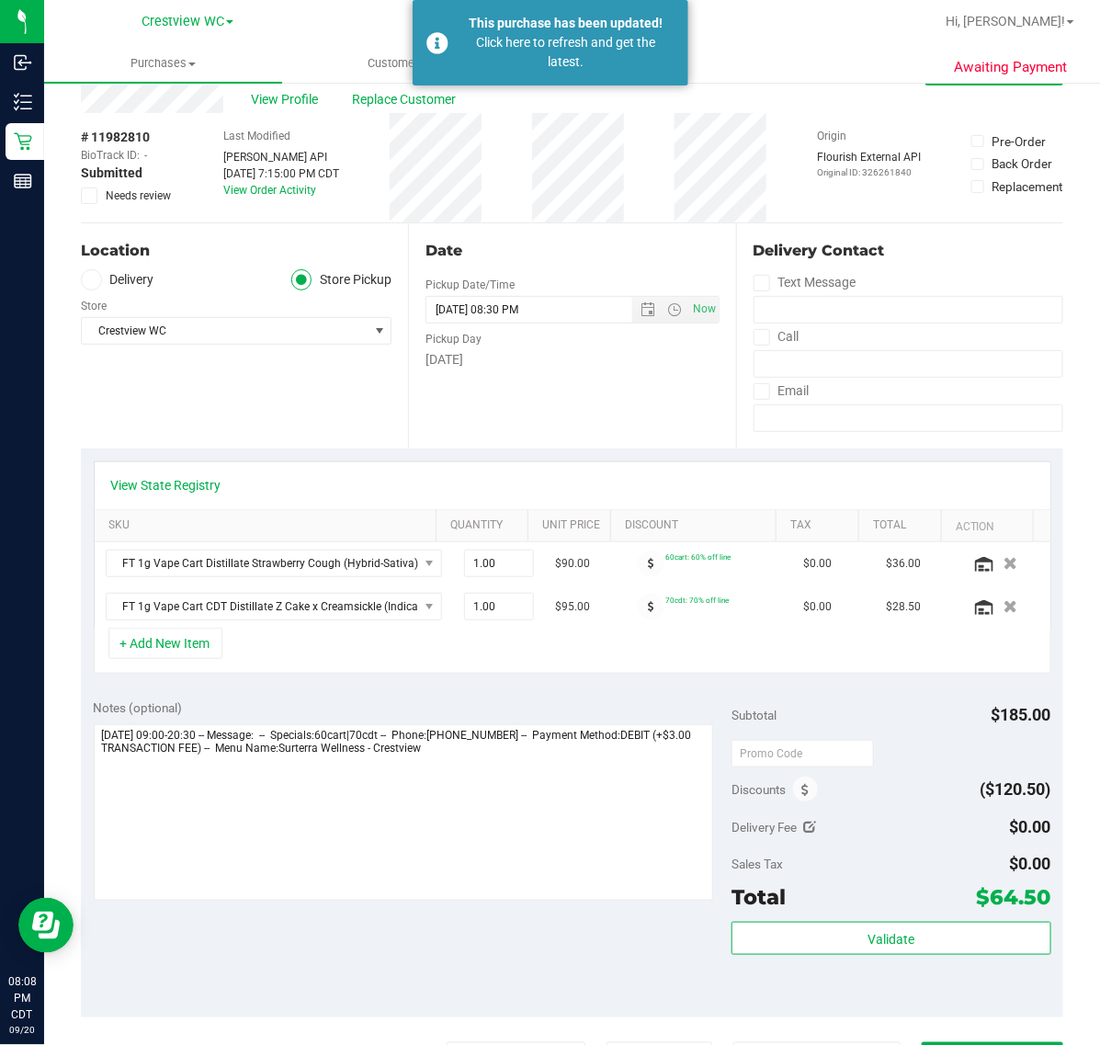
scroll to position [0, 0]
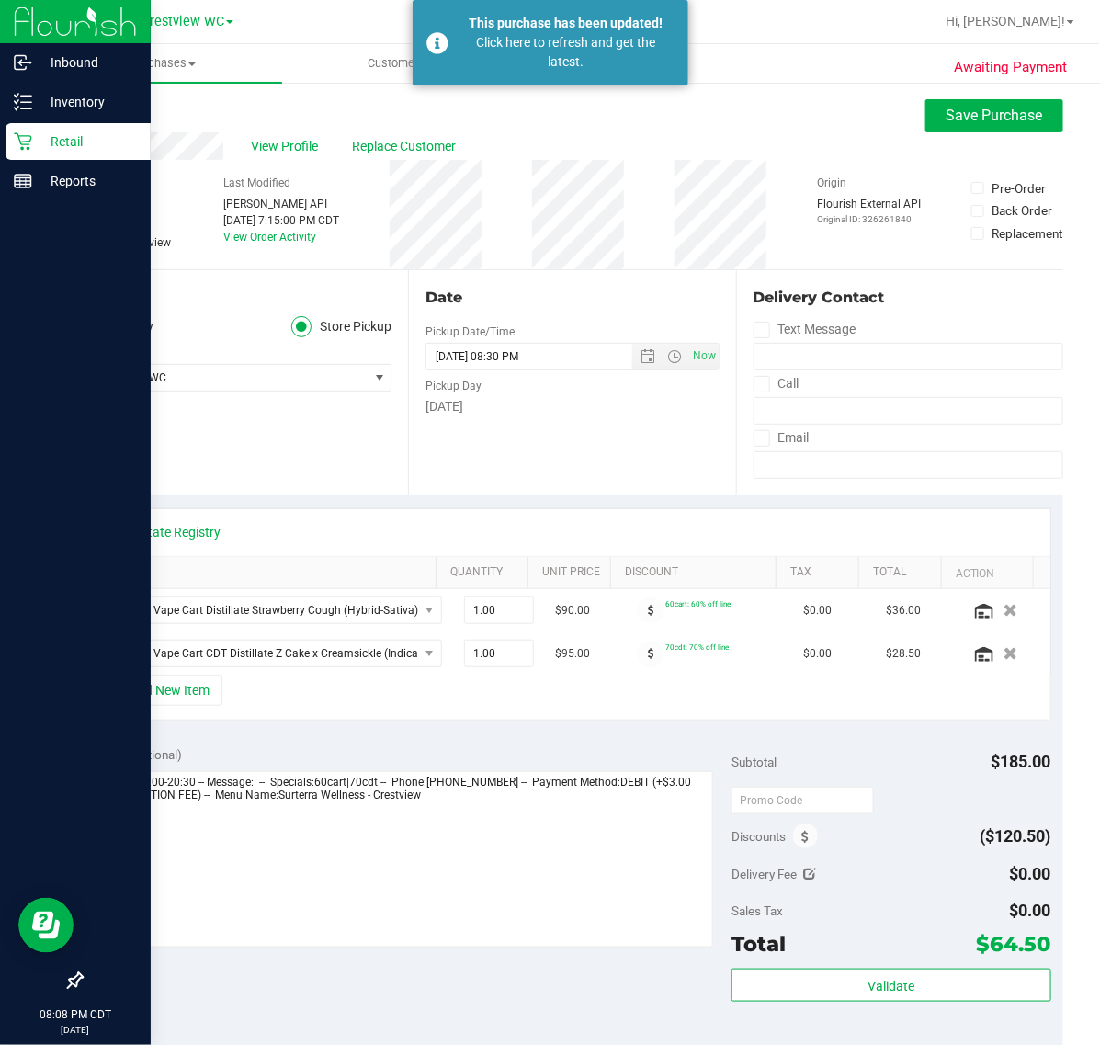
click at [42, 139] on p "Retail" at bounding box center [87, 142] width 110 height 22
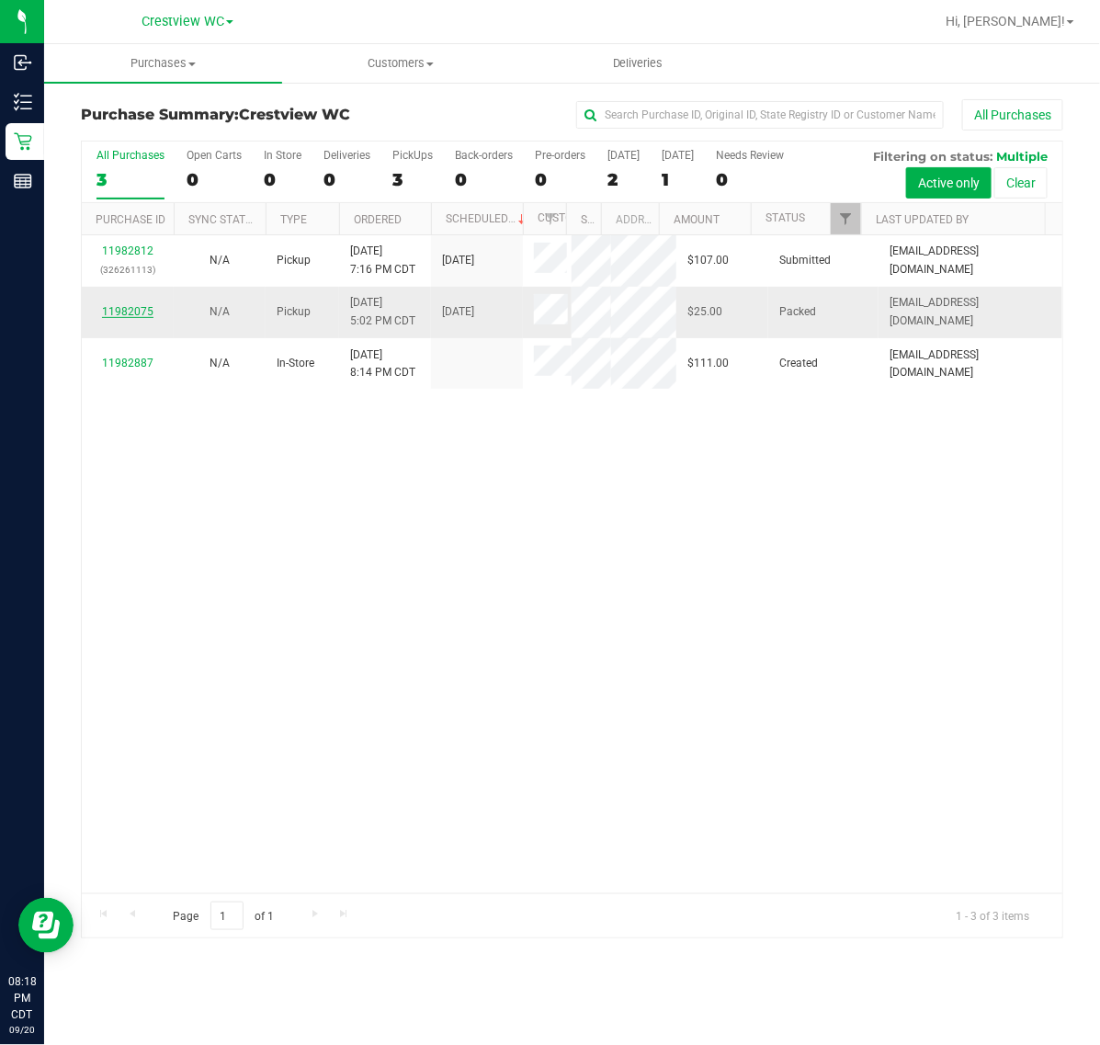
click at [119, 318] on link "11982075" at bounding box center [127, 311] width 51 height 13
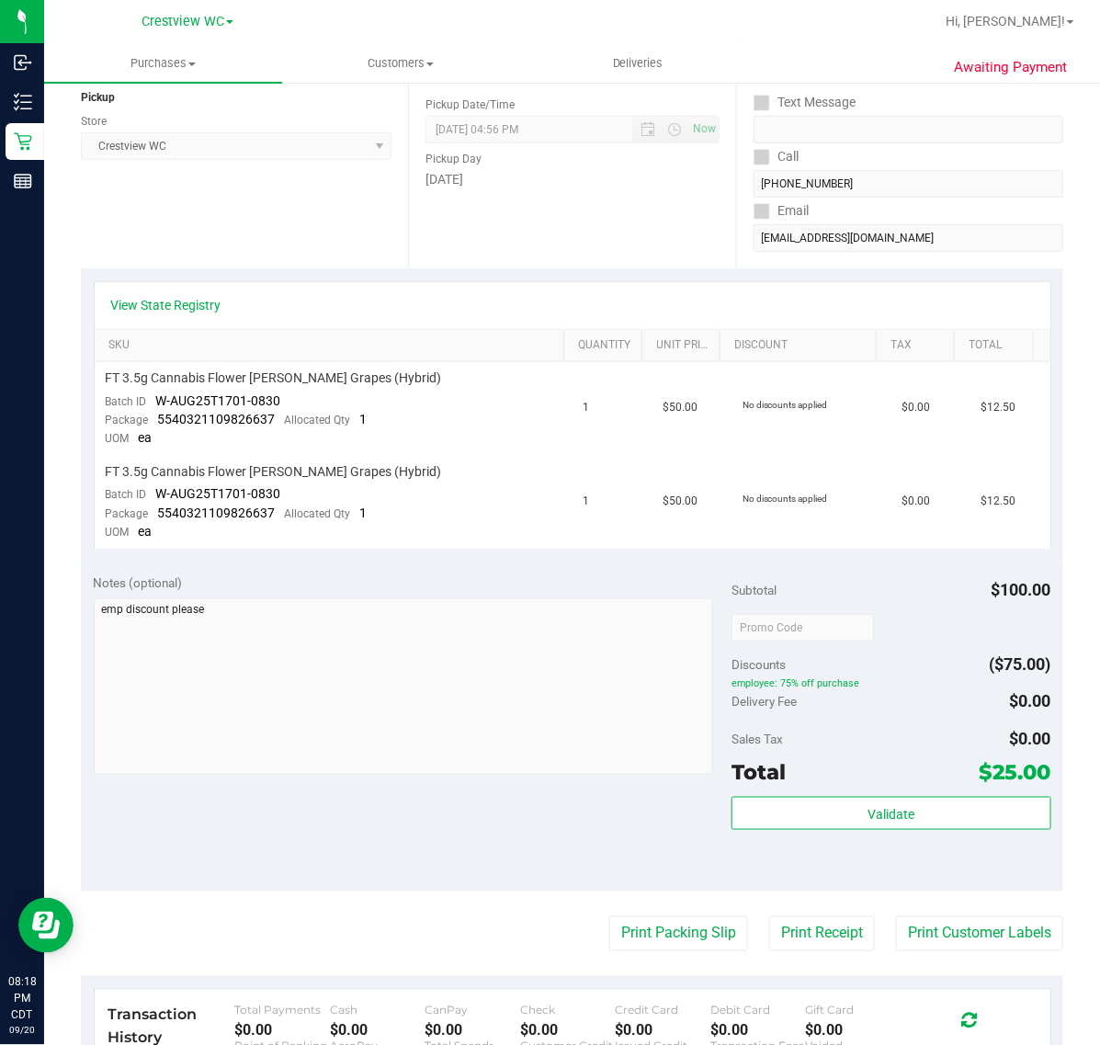
scroll to position [230, 0]
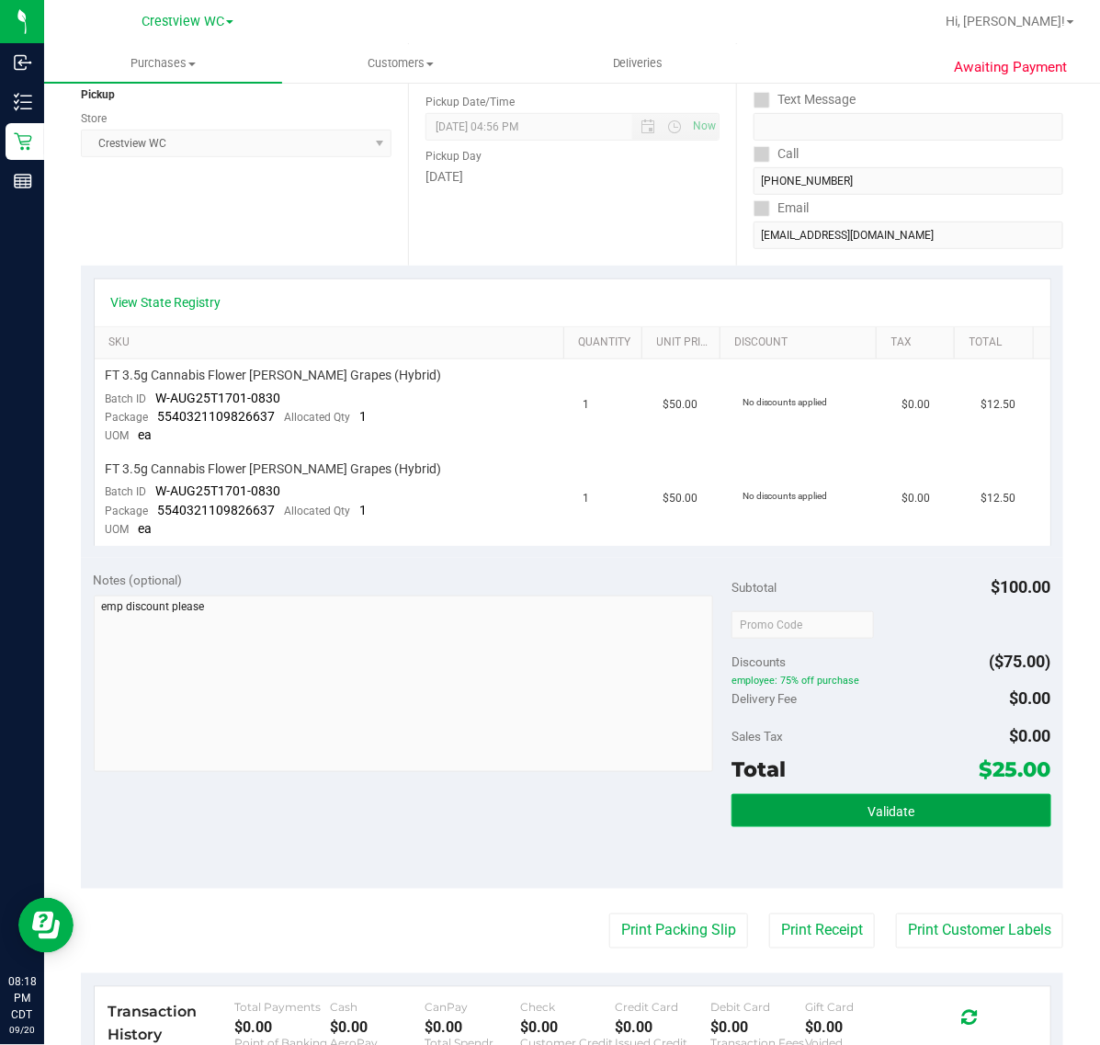
click at [809, 818] on button "Validate" at bounding box center [891, 810] width 319 height 33
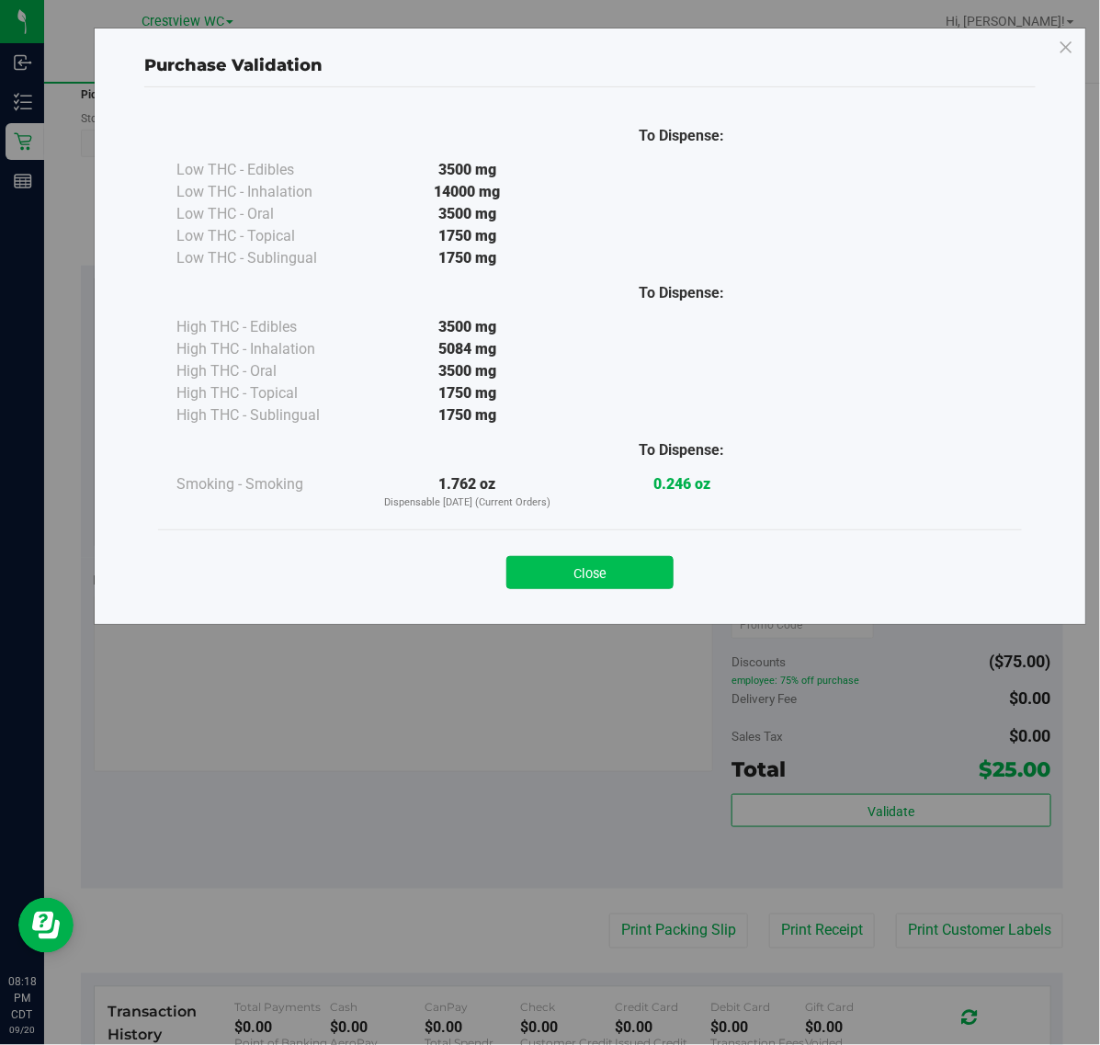
click at [608, 571] on button "Close" at bounding box center [589, 572] width 167 height 33
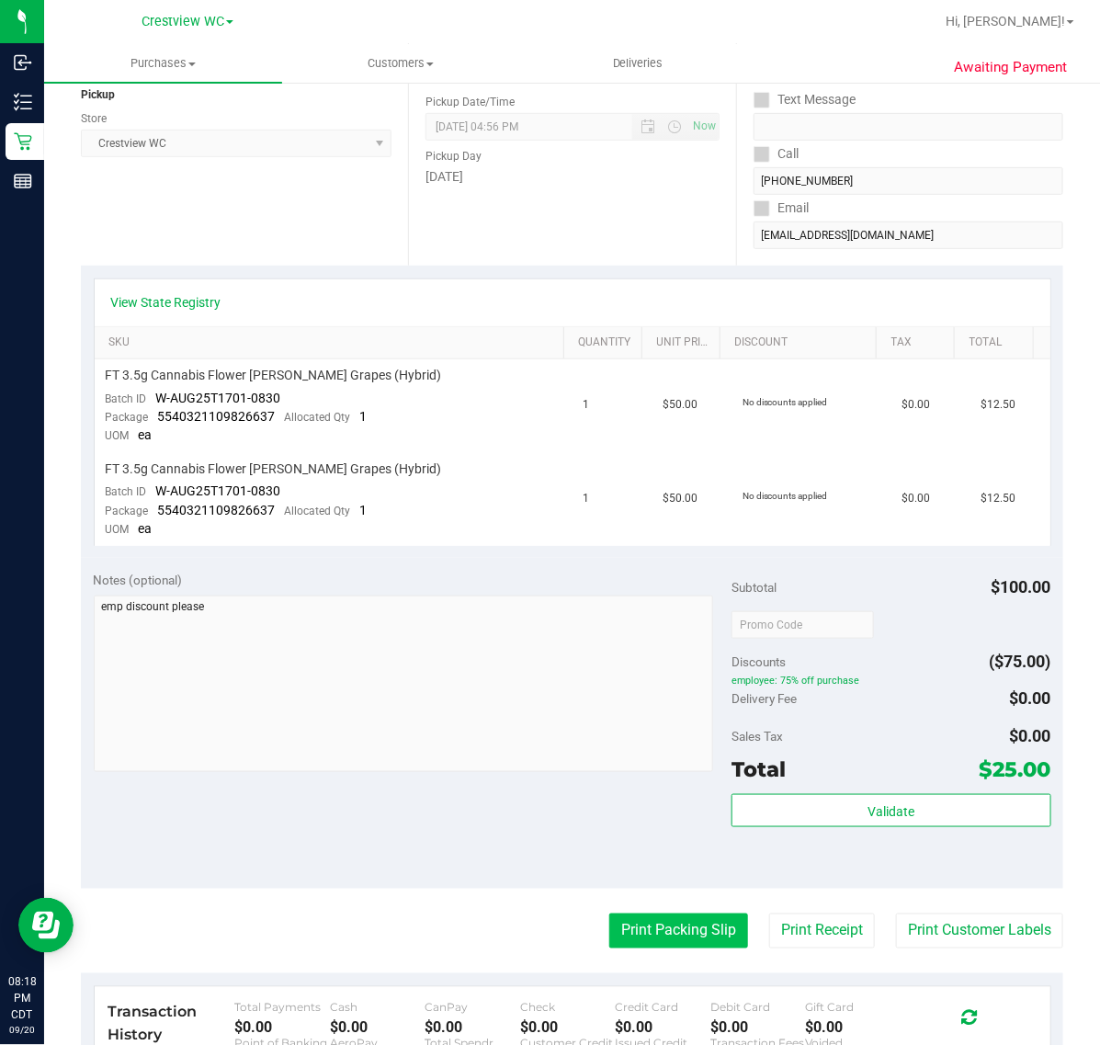
click at [667, 944] on button "Print Packing Slip" at bounding box center [678, 931] width 139 height 35
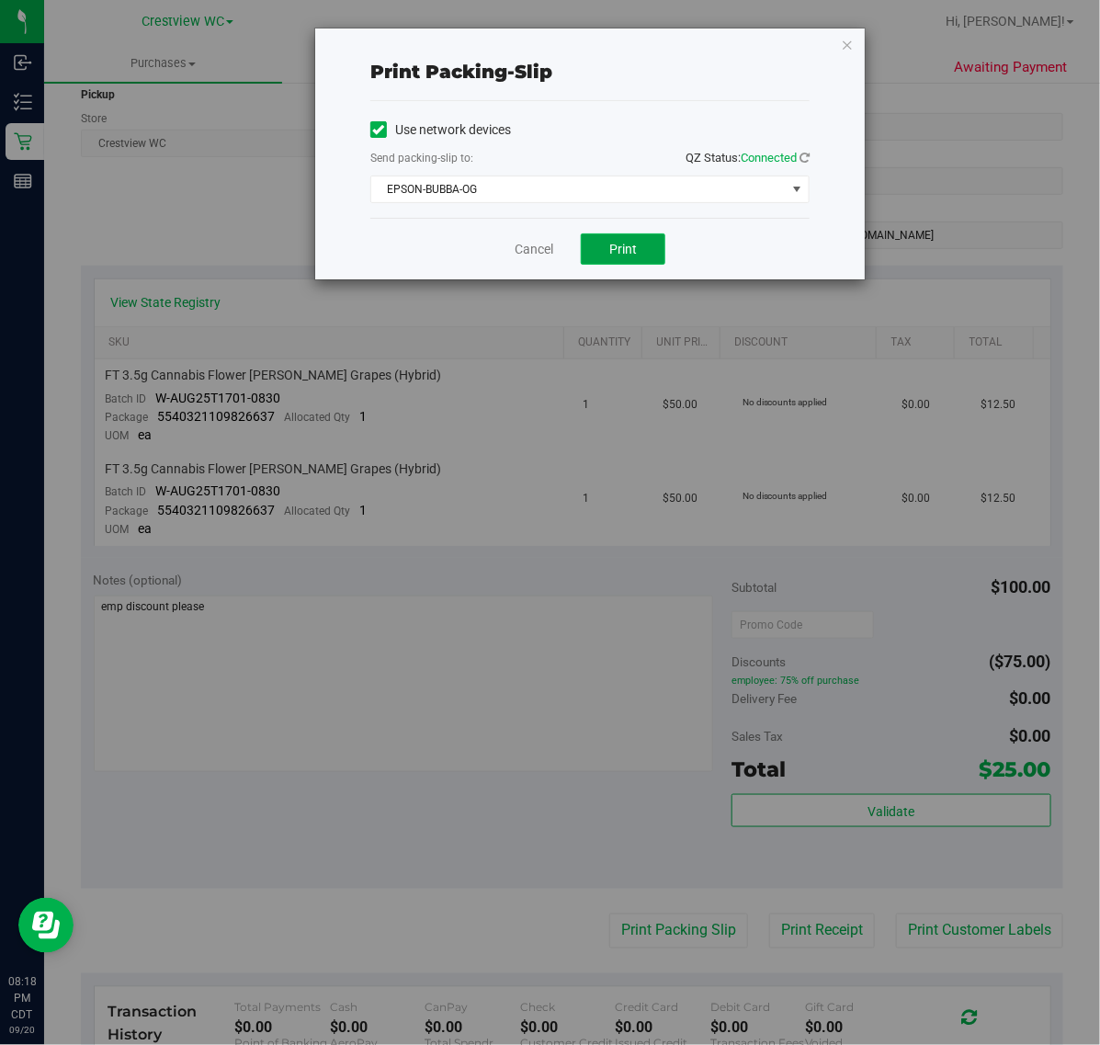
click at [627, 244] on span "Print" at bounding box center [623, 249] width 28 height 15
click at [520, 250] on link "Cancel" at bounding box center [534, 249] width 39 height 19
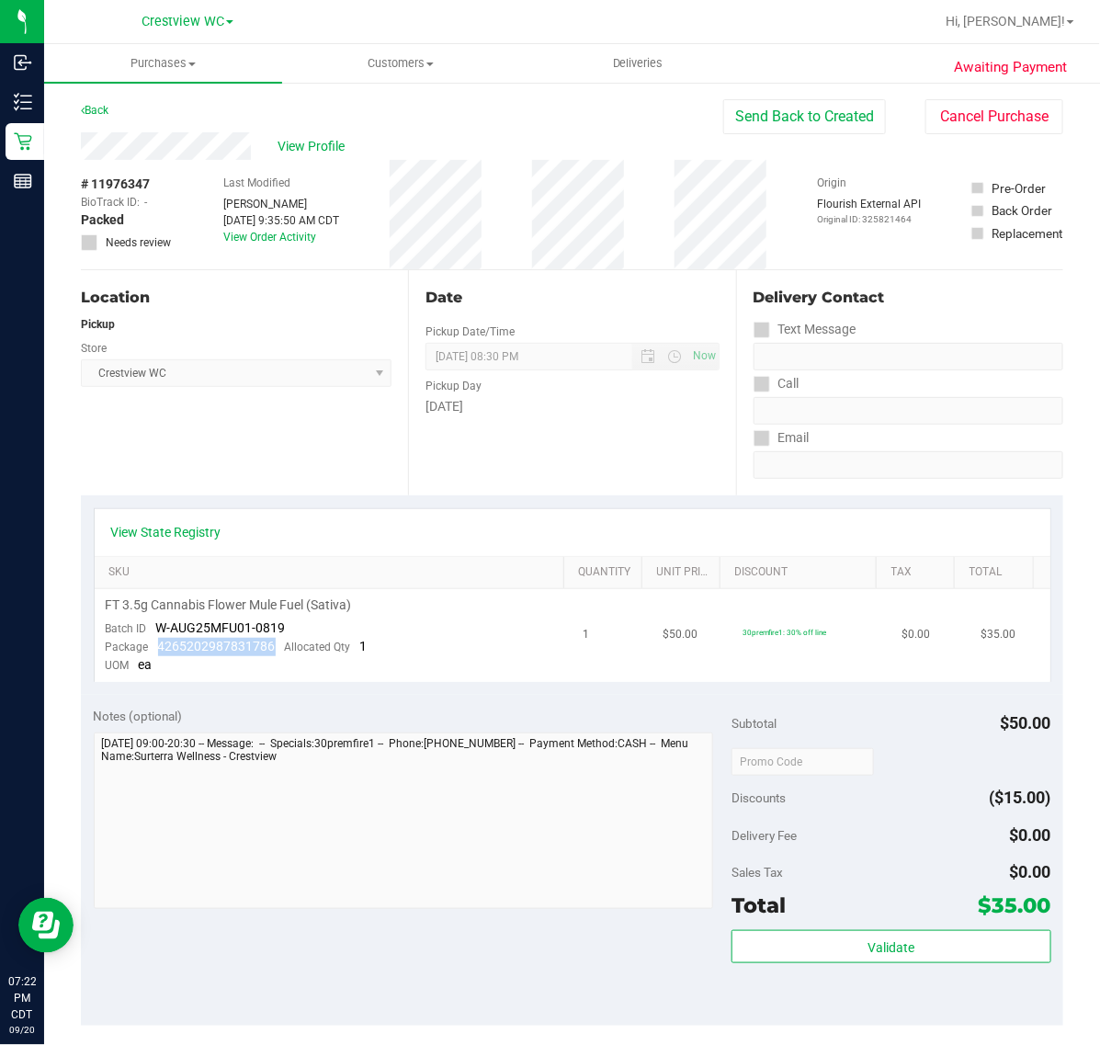
drag, startPoint x: 274, startPoint y: 646, endPoint x: 153, endPoint y: 646, distance: 120.4
click at [153, 646] on div "Package 4265202987831786 Allocated Qty 1" at bounding box center [237, 647] width 262 height 18
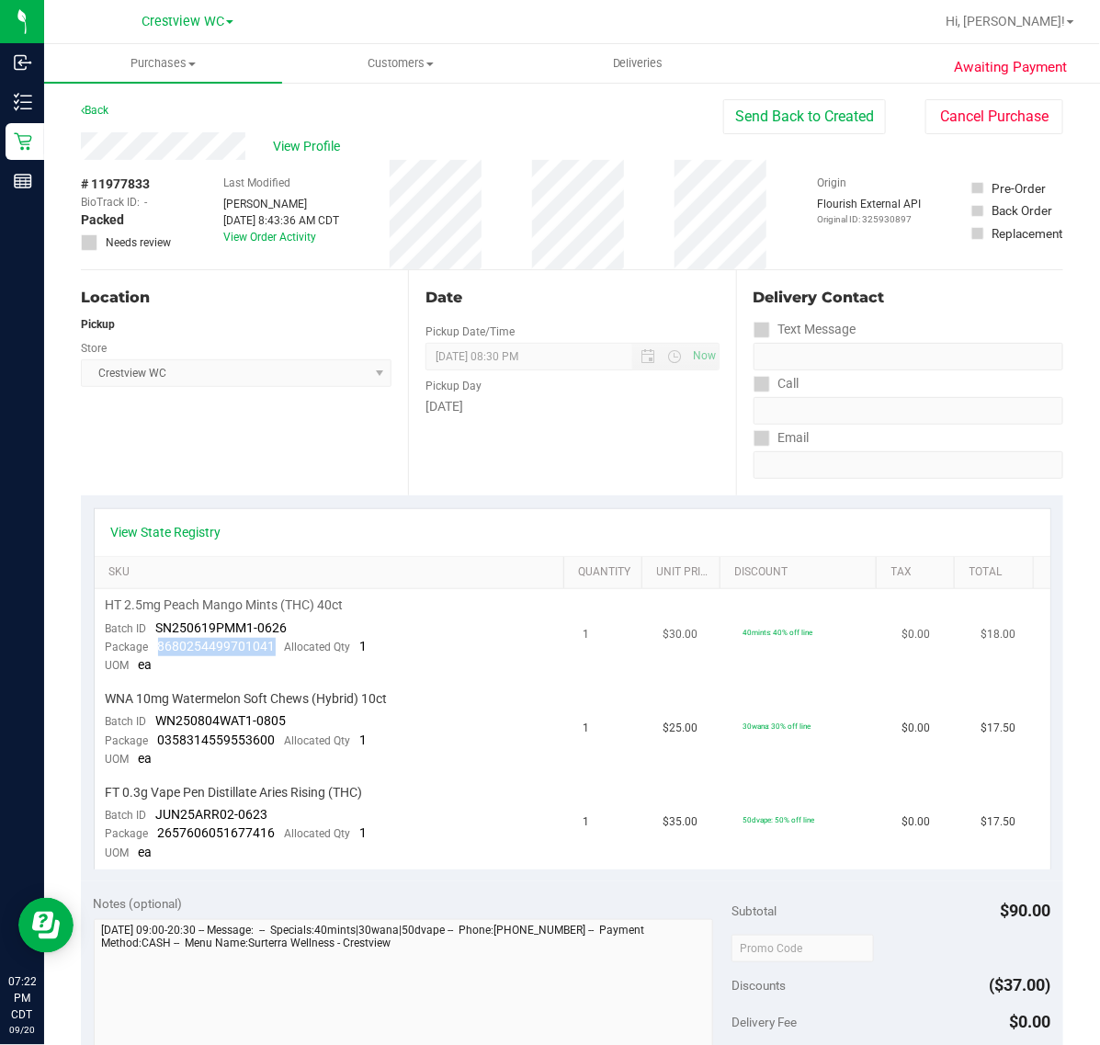
drag, startPoint x: 272, startPoint y: 645, endPoint x: 147, endPoint y: 649, distance: 125.1
click at [147, 649] on div "Package 8680254499701041 Allocated Qty 1" at bounding box center [237, 647] width 262 height 18
drag, startPoint x: 279, startPoint y: 736, endPoint x: 153, endPoint y: 737, distance: 125.0
click at [153, 737] on div "Package 0358314559553600 Allocated Qty 1" at bounding box center [237, 741] width 262 height 18
drag, startPoint x: 274, startPoint y: 832, endPoint x: 158, endPoint y: 832, distance: 115.8
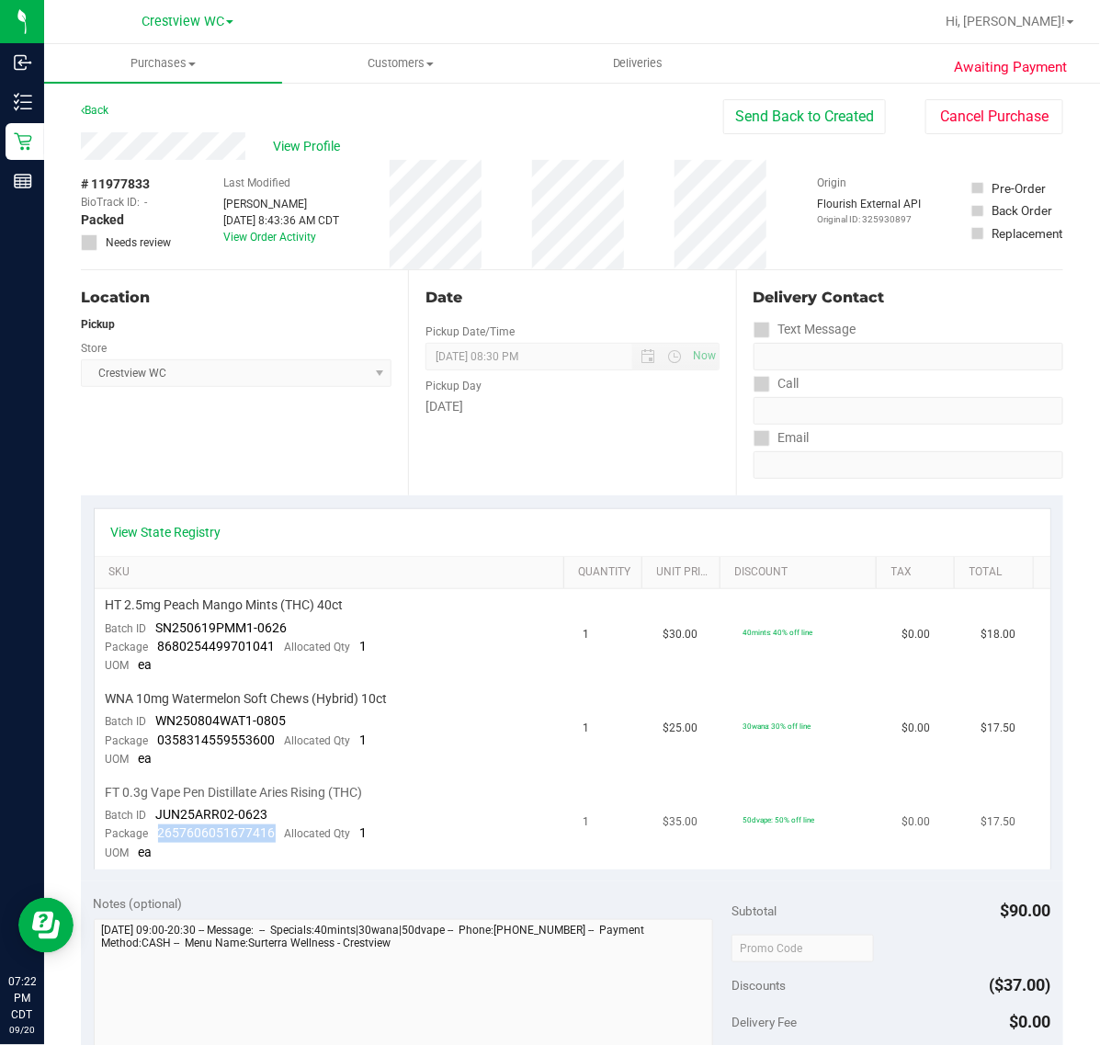
click at [158, 832] on div "Package 2657606051677416 Allocated Qty 1" at bounding box center [237, 833] width 262 height 18
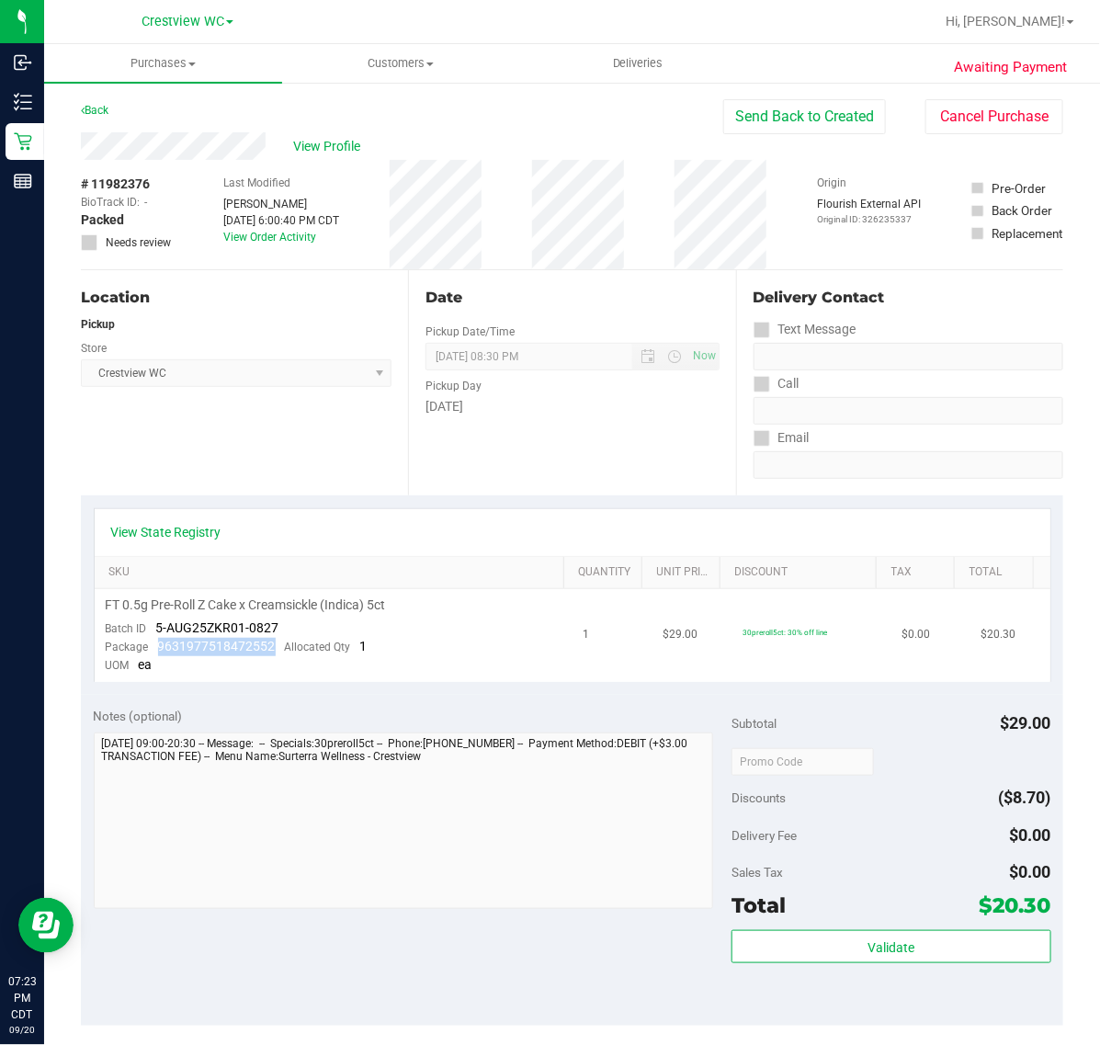
drag, startPoint x: 279, startPoint y: 650, endPoint x: 157, endPoint y: 651, distance: 121.3
click at [157, 651] on div "Package 9631977518472552 Allocated Qty 1" at bounding box center [237, 647] width 262 height 18
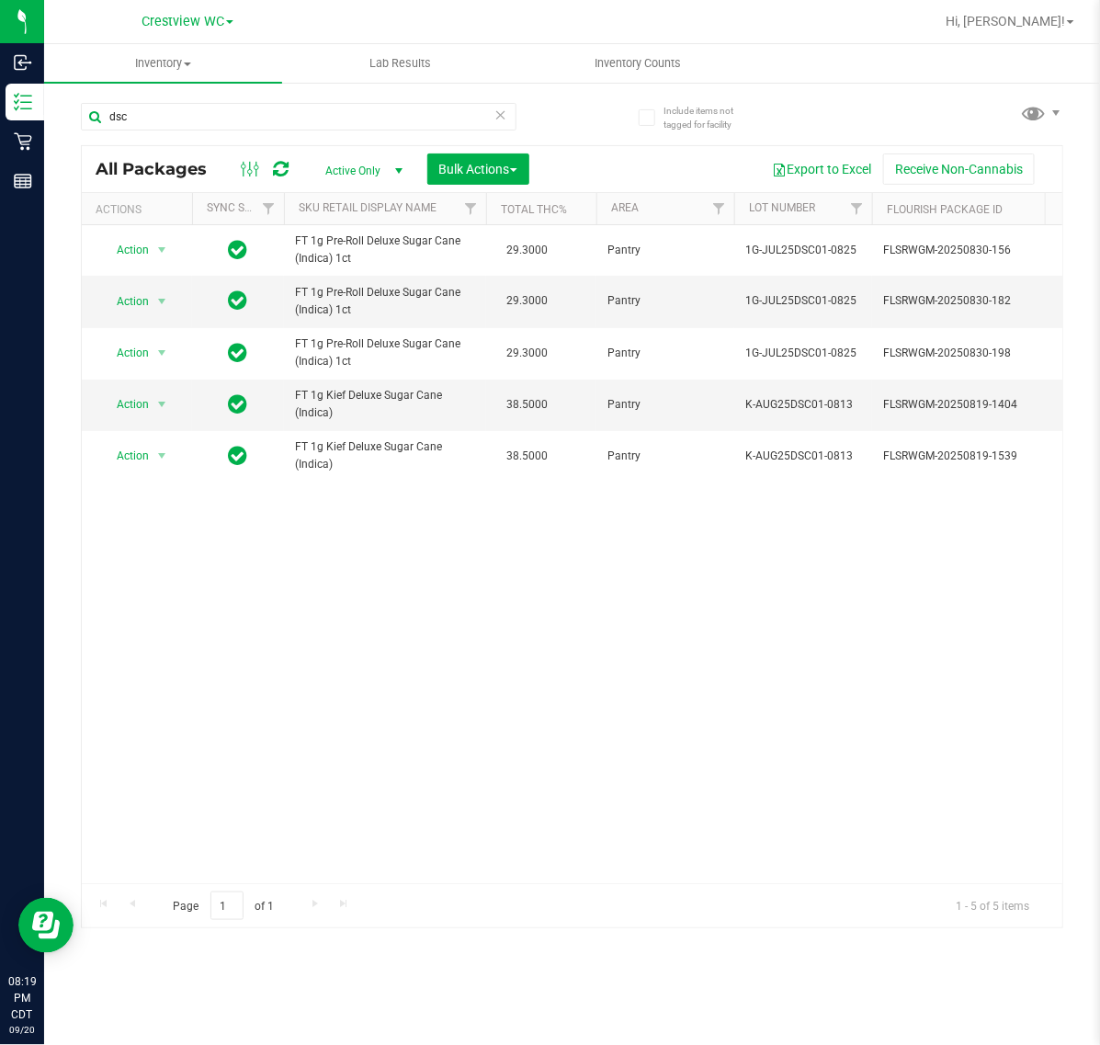
drag, startPoint x: 249, startPoint y: 115, endPoint x: -2, endPoint y: 115, distance: 250.9
click at [0, 115] on html "Inbound Inventory Retail Reports 08:19 PM CDT [DATE] 09/20 Crestview WC Hi, [PE…" at bounding box center [550, 522] width 1100 height 1045
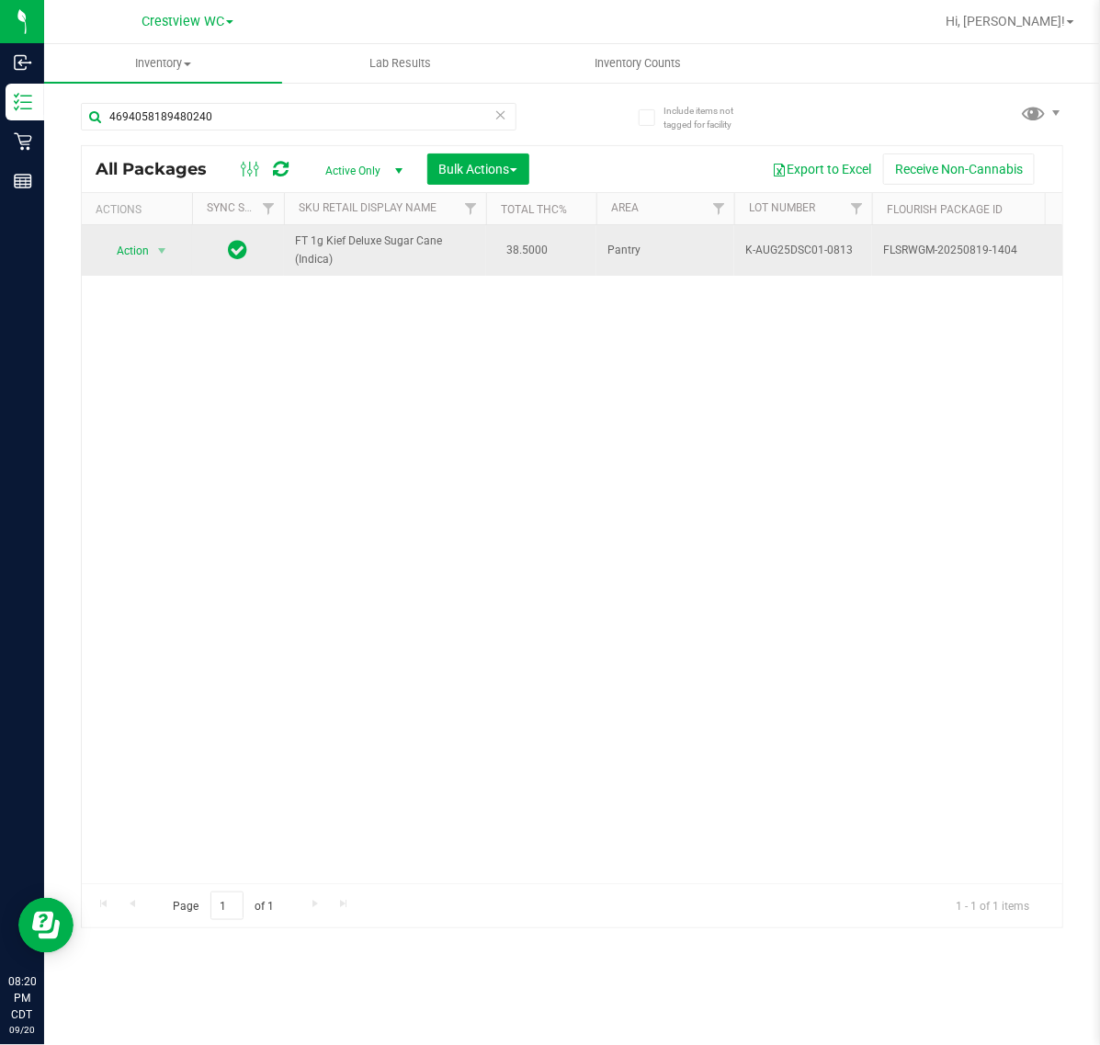
type input "4694058189480240"
click at [121, 245] on span "Action" at bounding box center [125, 251] width 50 height 26
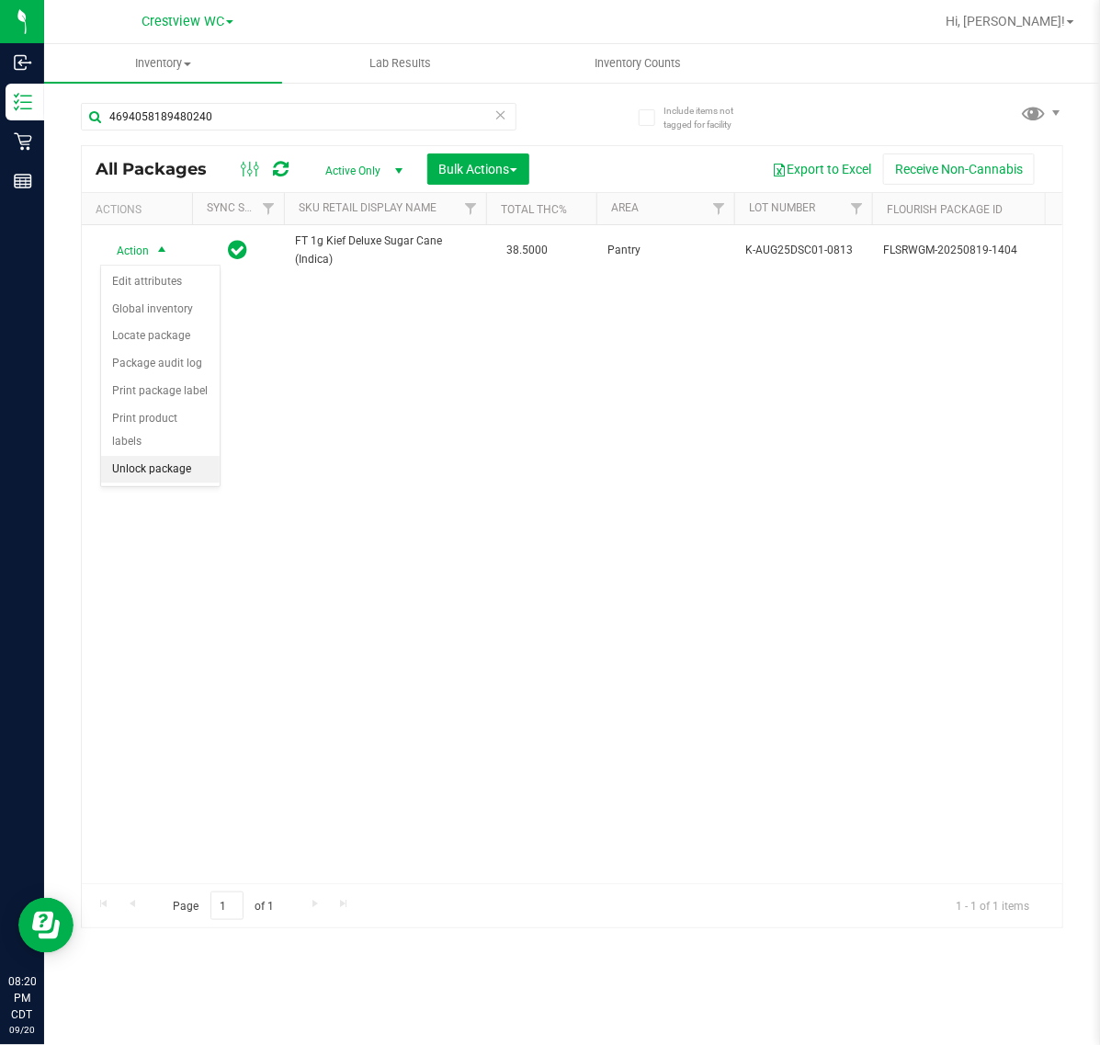
click at [172, 456] on li "Unlock package" at bounding box center [160, 470] width 119 height 28
click at [887, 444] on div "Action Action Create package Edit attributes Global inventory Locate package Lo…" at bounding box center [572, 554] width 981 height 658
